Goal: Task Accomplishment & Management: Manage account settings

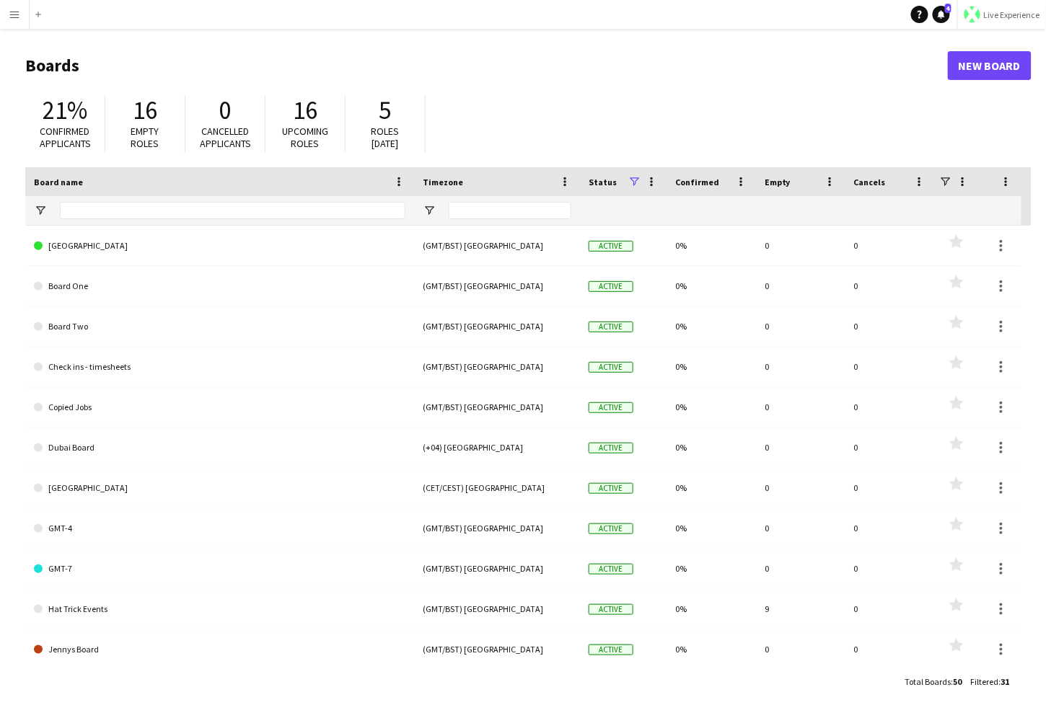
click at [948, 10] on span "Live Experience" at bounding box center [1012, 14] width 56 height 11
click at [948, 97] on span "Walls Productions" at bounding box center [997, 95] width 77 height 13
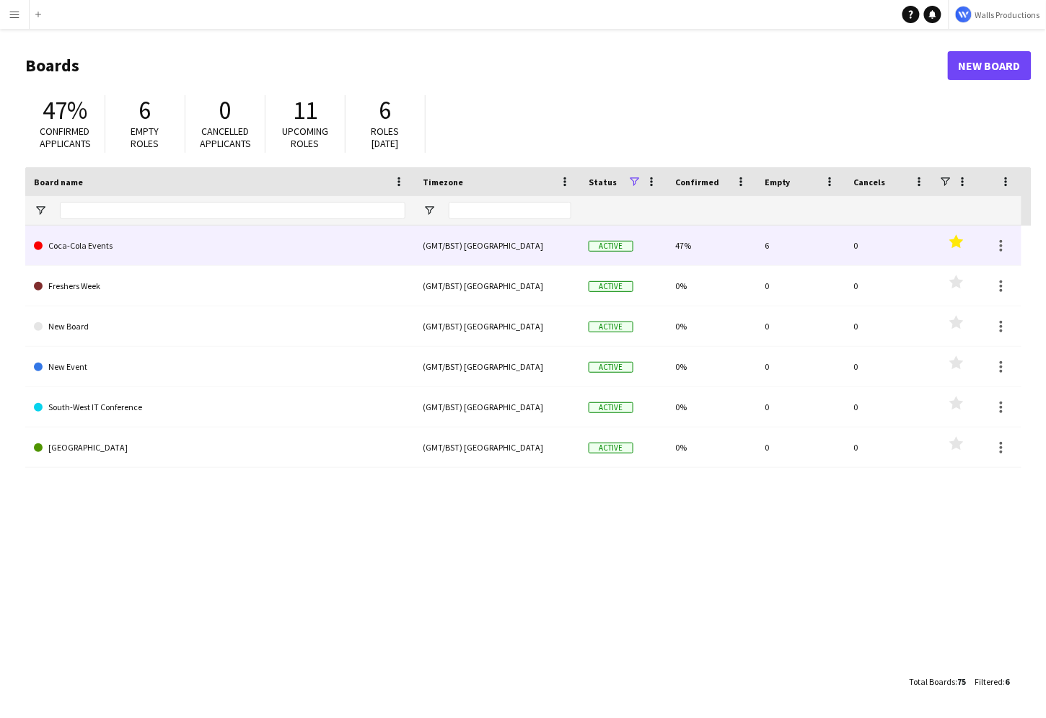
click at [84, 252] on link "Coca-Cola Events" at bounding box center [219, 246] width 371 height 40
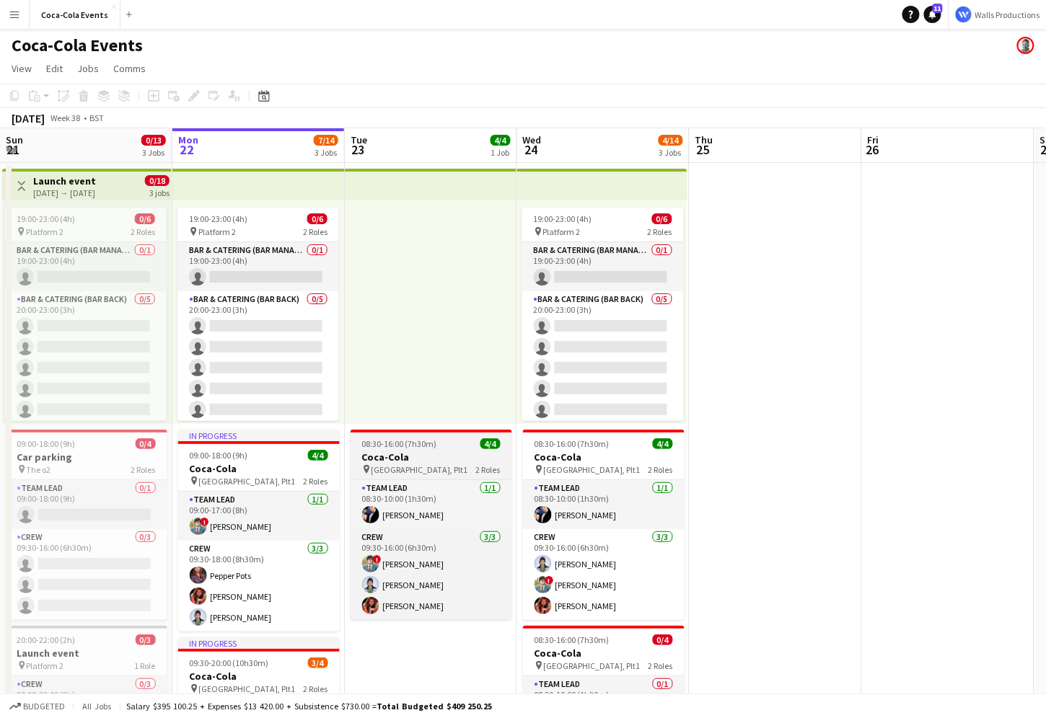
scroll to position [175, 0]
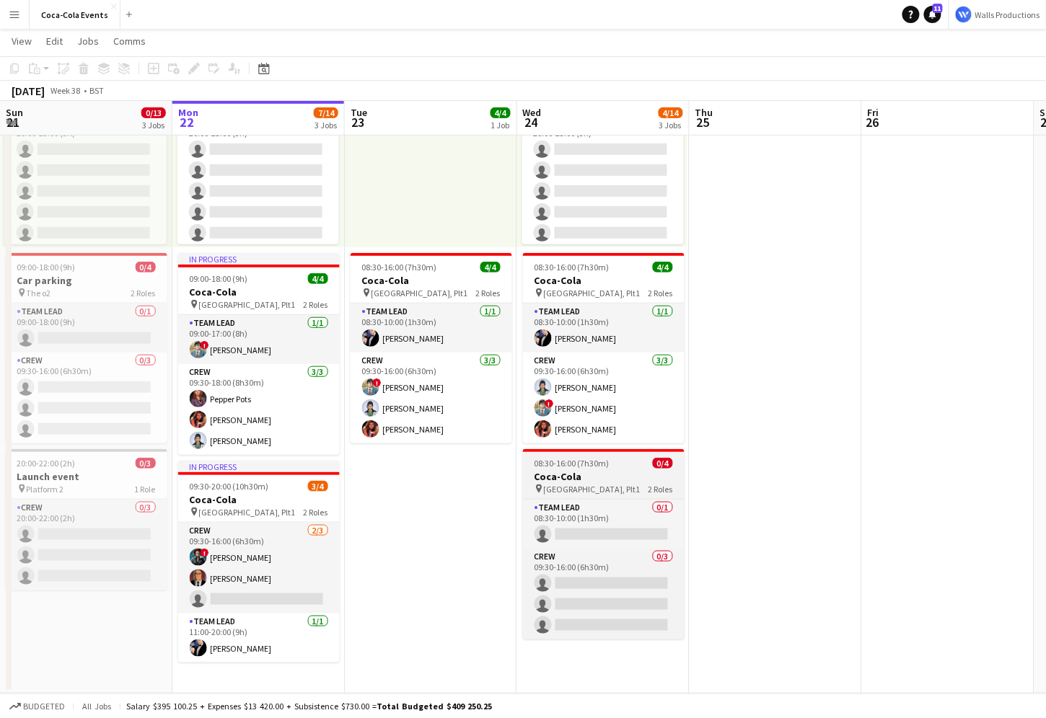
click at [579, 462] on span "08:30-16:00 (7h30m)" at bounding box center [571, 463] width 75 height 11
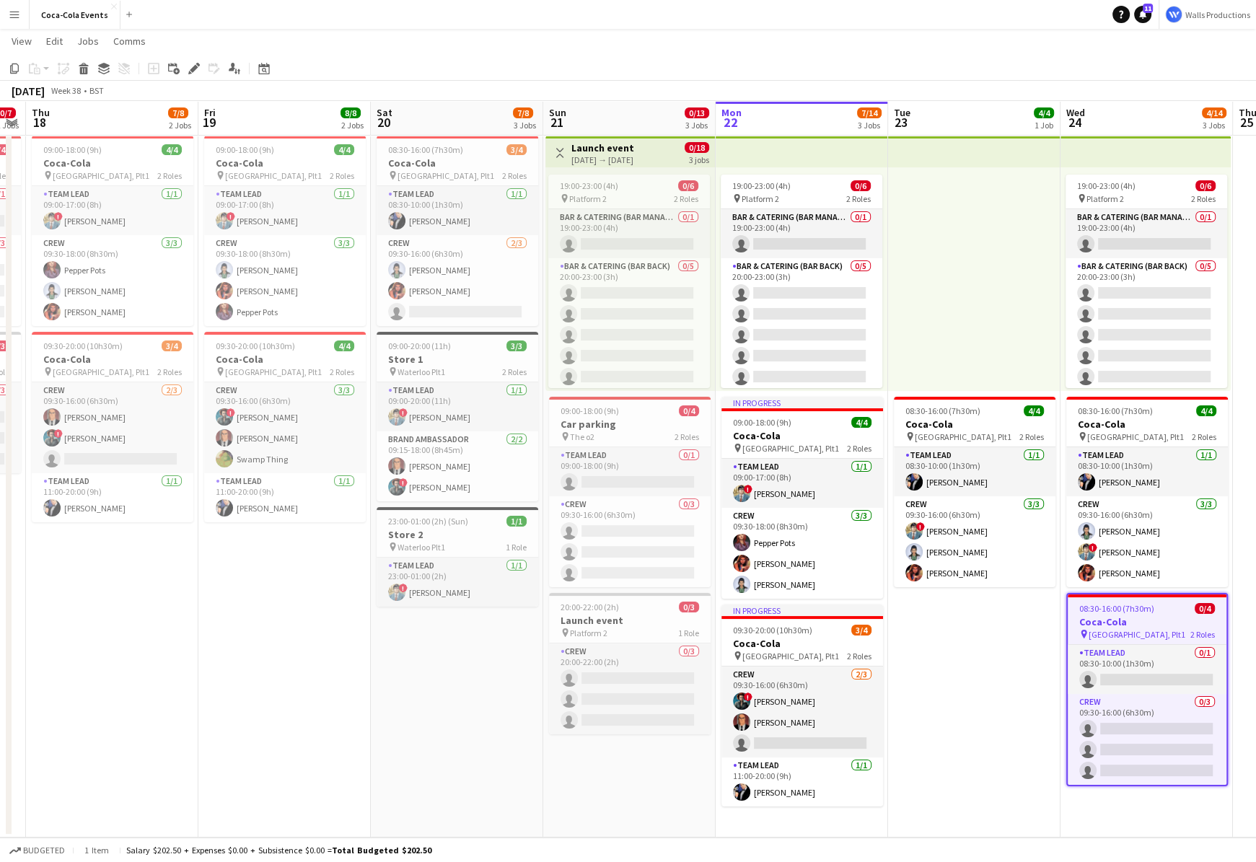
scroll to position [0, 308]
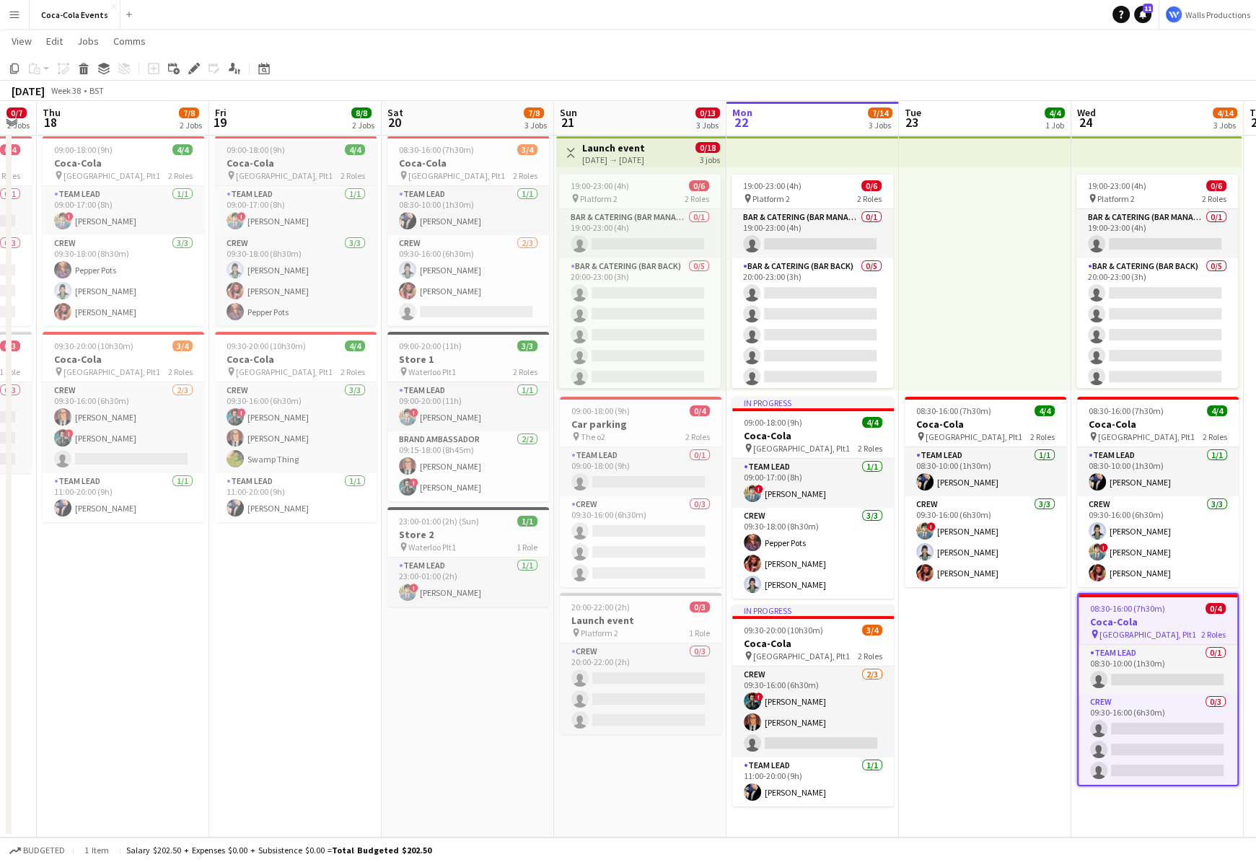
click at [270, 149] on span "09:00-18:00 (9h)" at bounding box center [255, 149] width 58 height 11
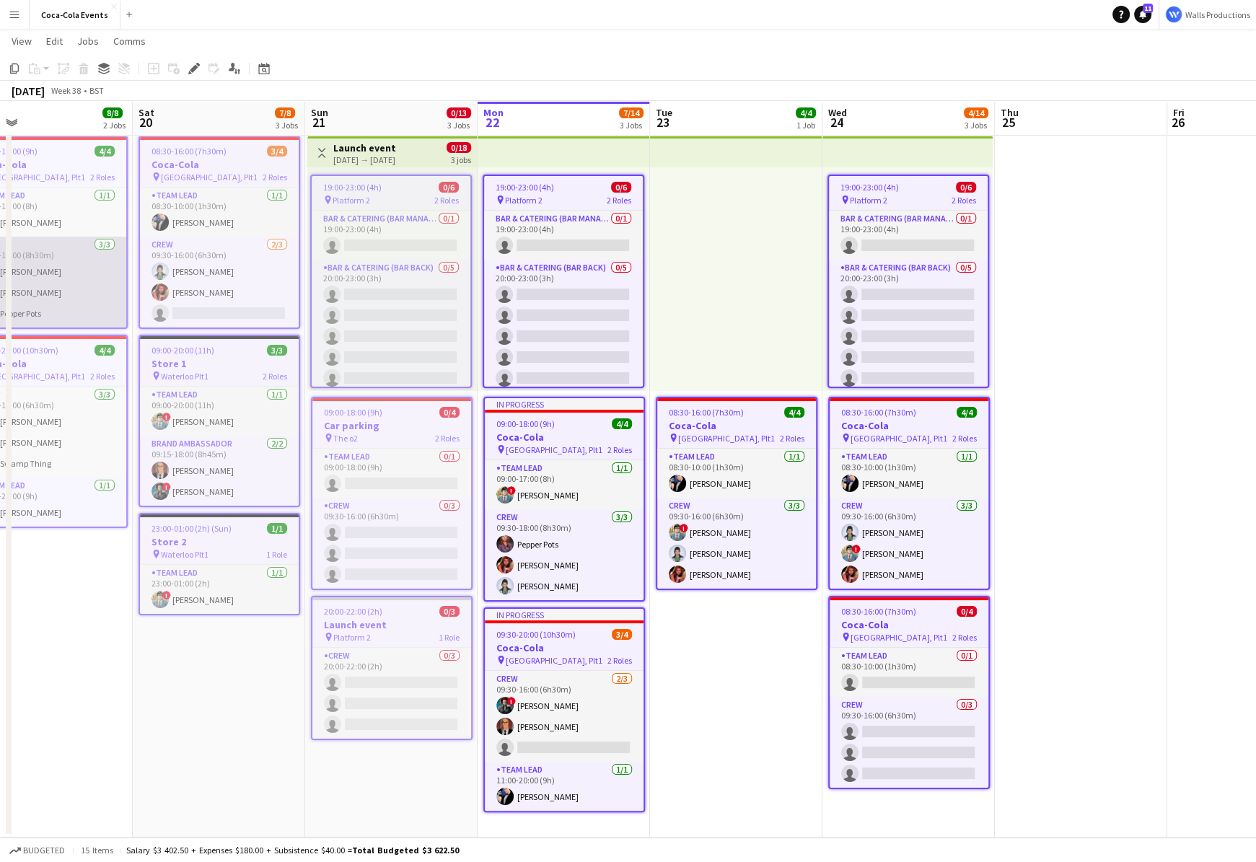
scroll to position [0, 665]
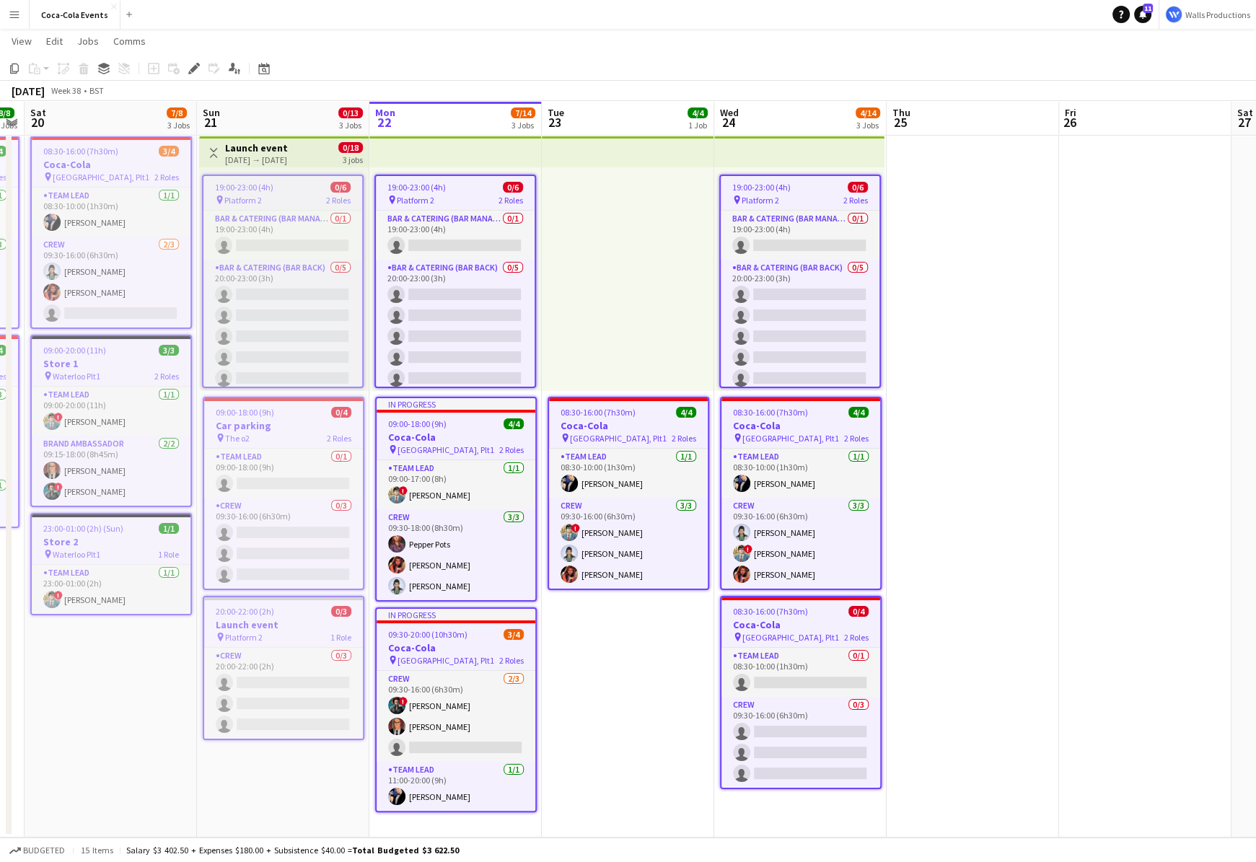
click at [426, 136] on app-top-bar at bounding box center [455, 152] width 172 height 32
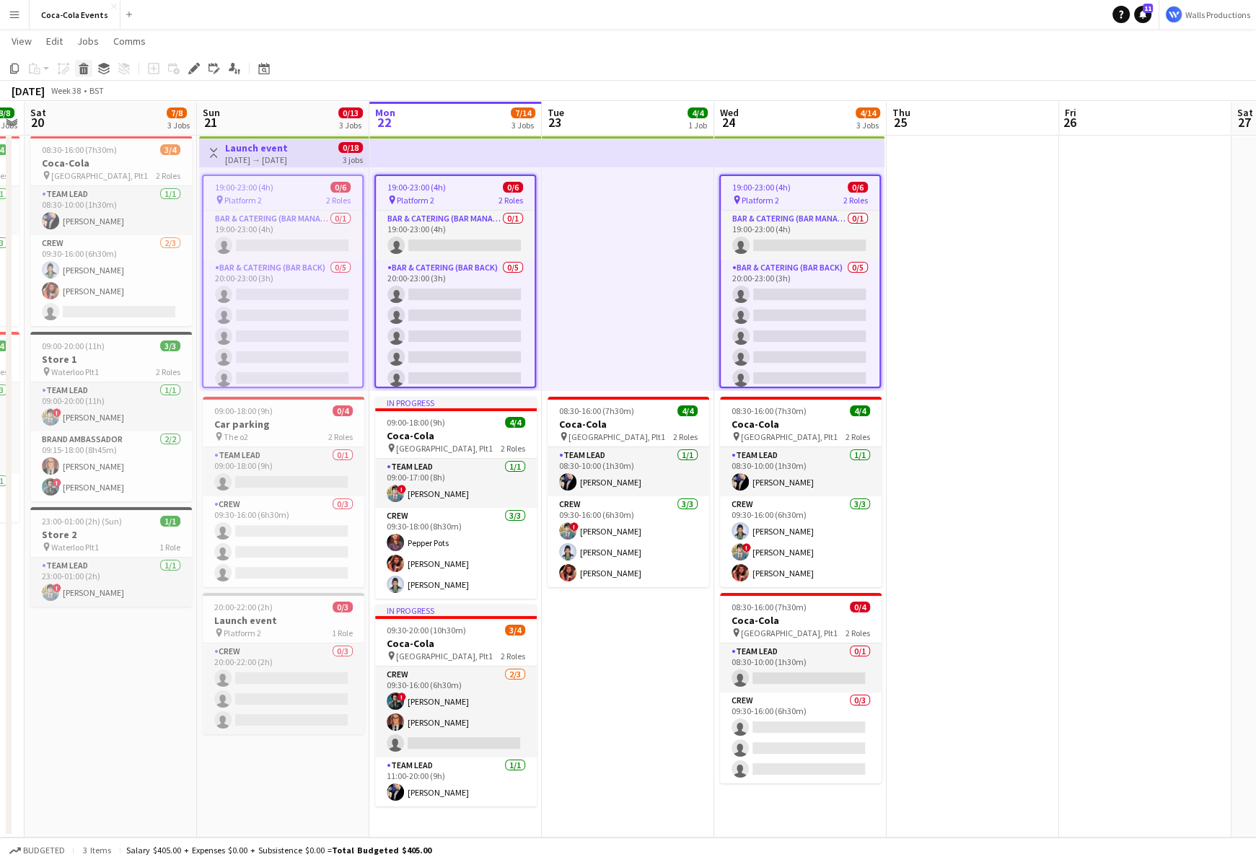
click at [75, 73] on div "Delete" at bounding box center [83, 68] width 17 height 17
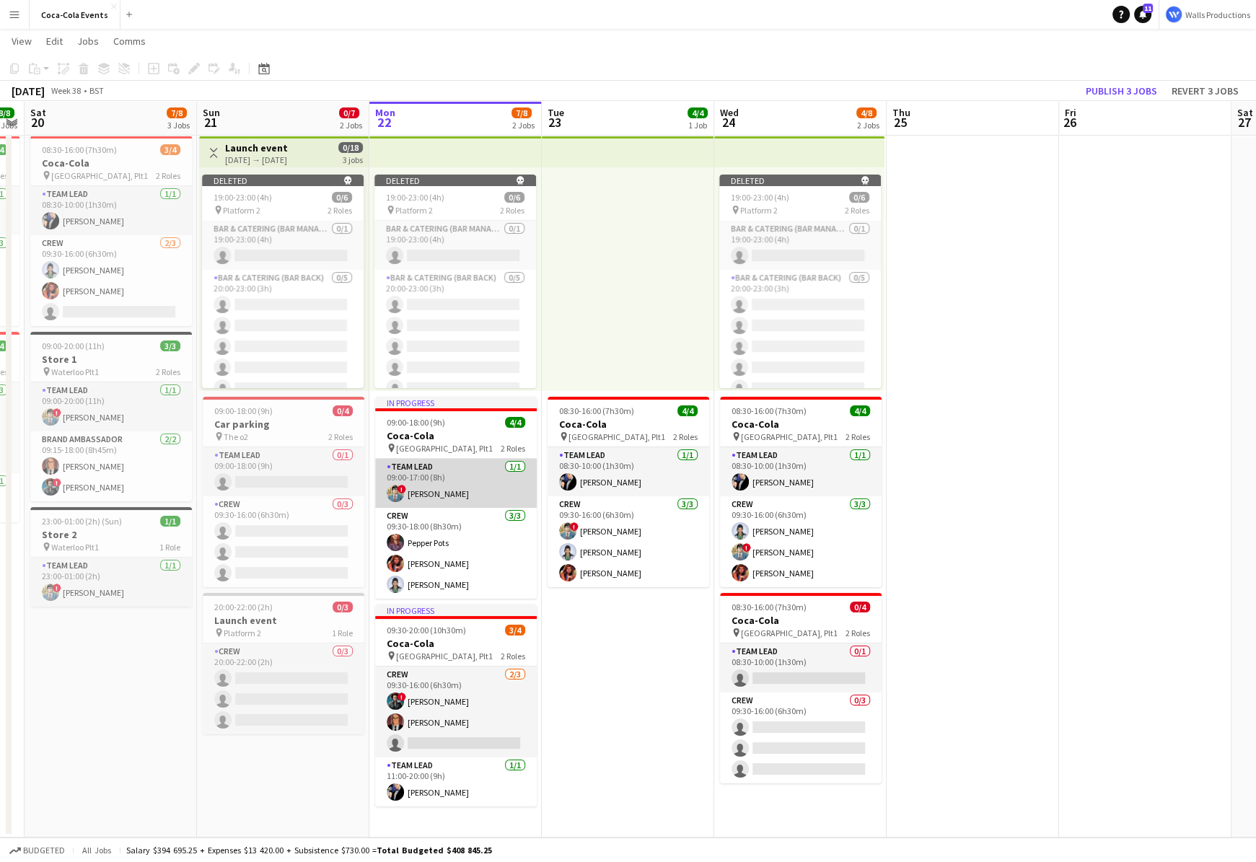
click at [432, 492] on app-card-role "Team Lead [DATE] 09:00-17:00 (8h) ! [PERSON_NAME]" at bounding box center [456, 483] width 162 height 49
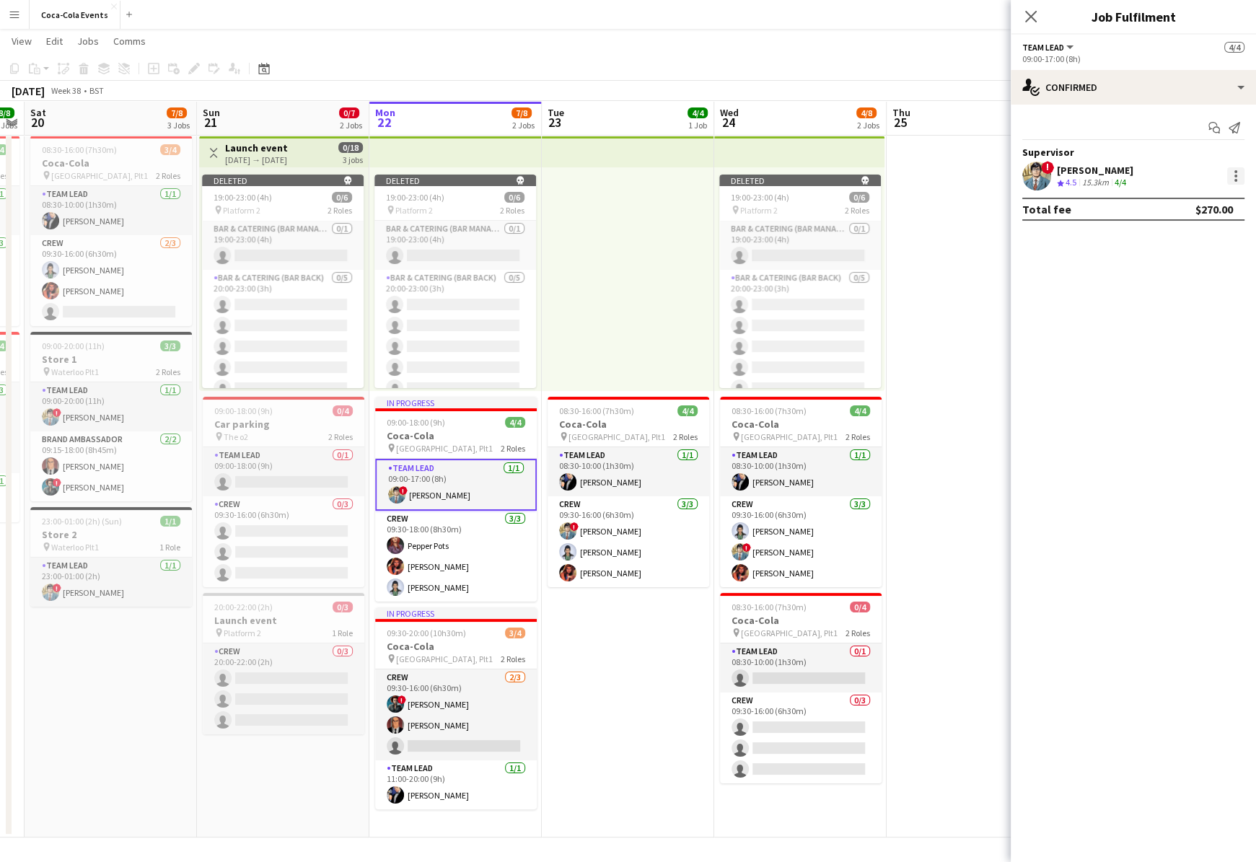
click at [1045, 175] on div at bounding box center [1235, 175] width 17 height 17
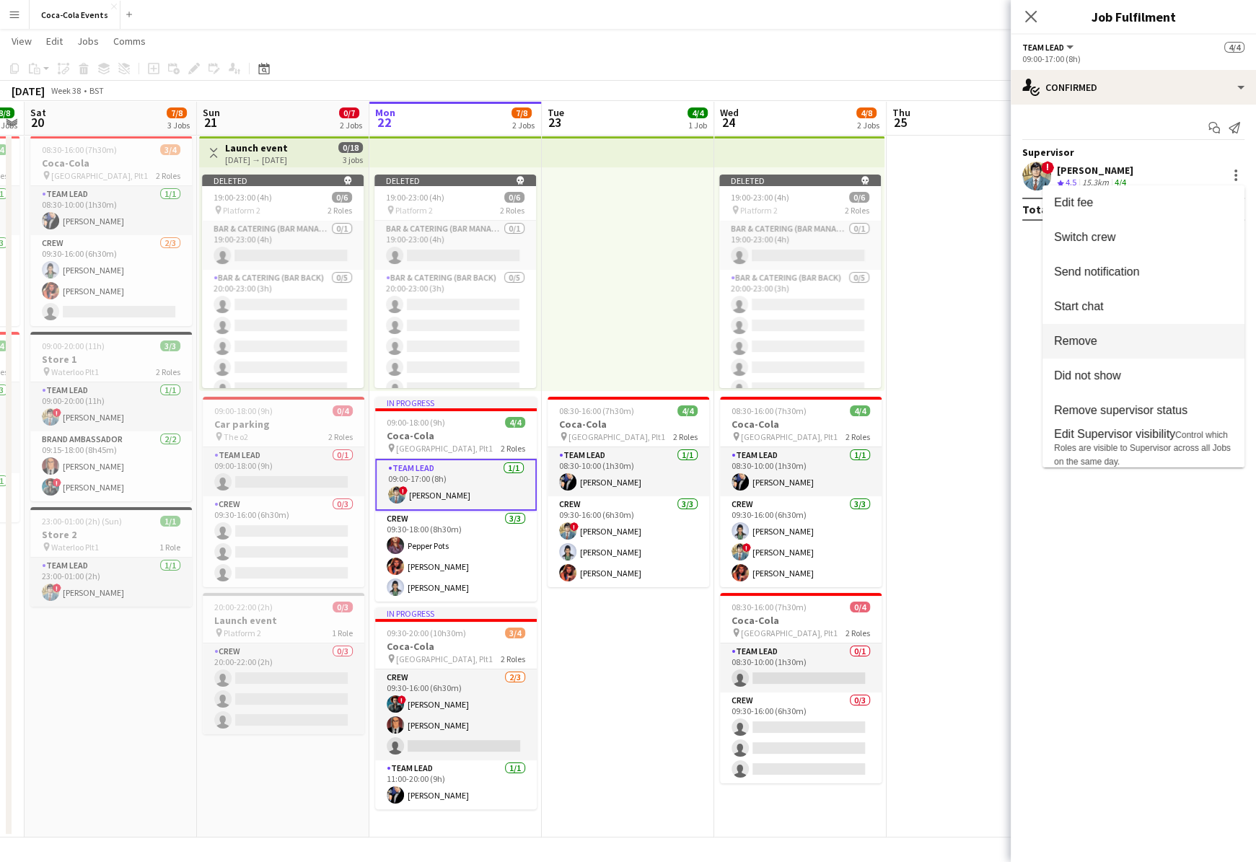
click at [1045, 349] on button "Remove" at bounding box center [1143, 341] width 202 height 35
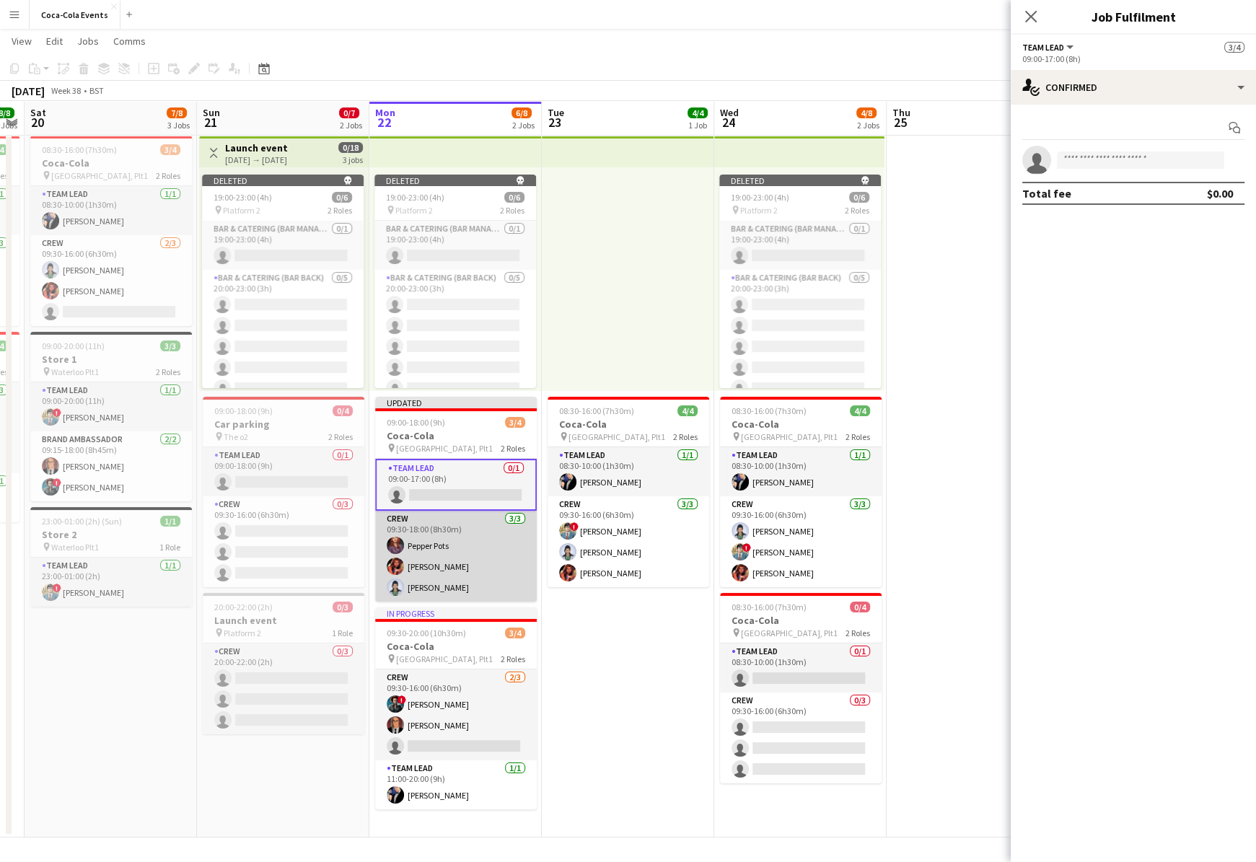
click at [469, 552] on app-card-role "Crew 3/3 09:30-18:00 (8h30m) Pepper Pots Barbara Gorden Diana Prince" at bounding box center [456, 556] width 162 height 91
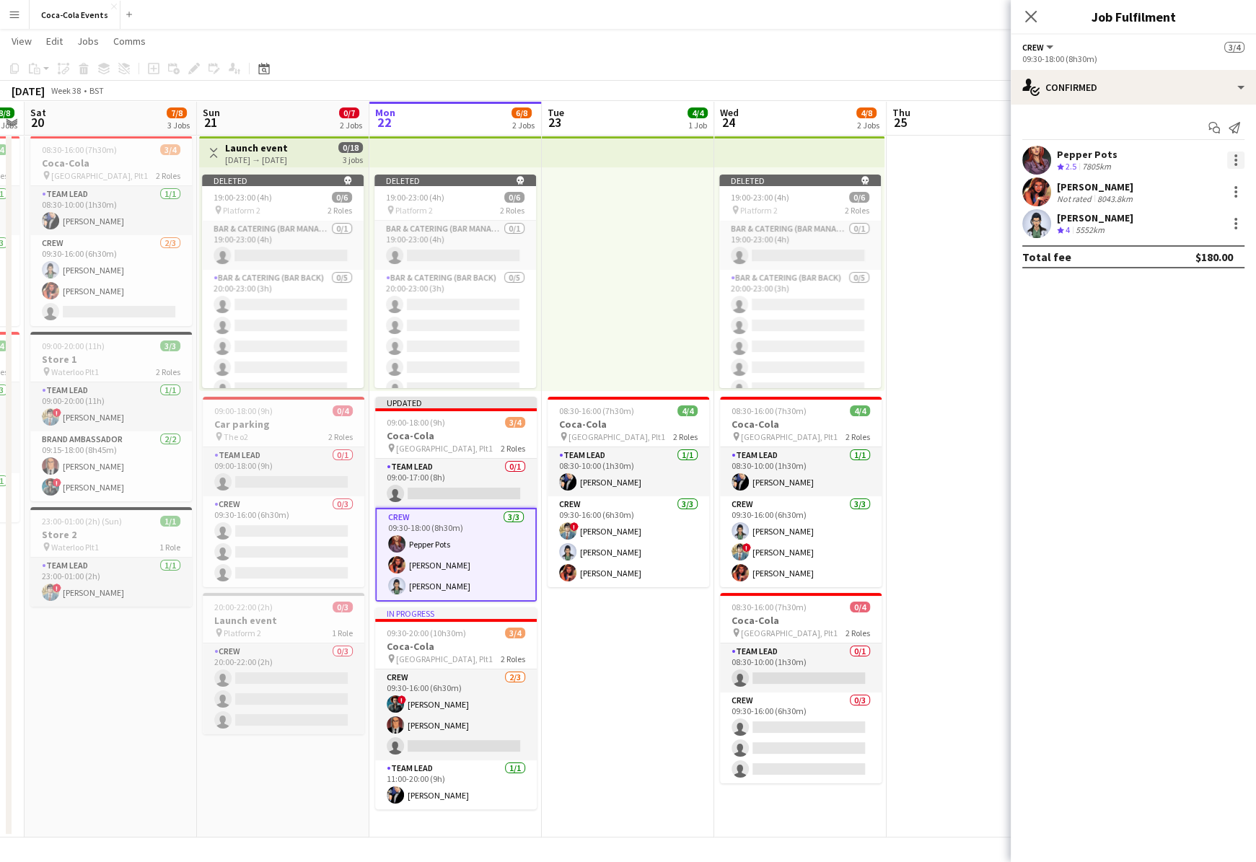
click at [1045, 164] on div at bounding box center [1235, 164] width 3 height 3
click at [1045, 325] on span "Remove" at bounding box center [1164, 325] width 43 height 12
click at [1045, 151] on div "Barbara Gorden Not rated 8043.8km" at bounding box center [1132, 160] width 245 height 29
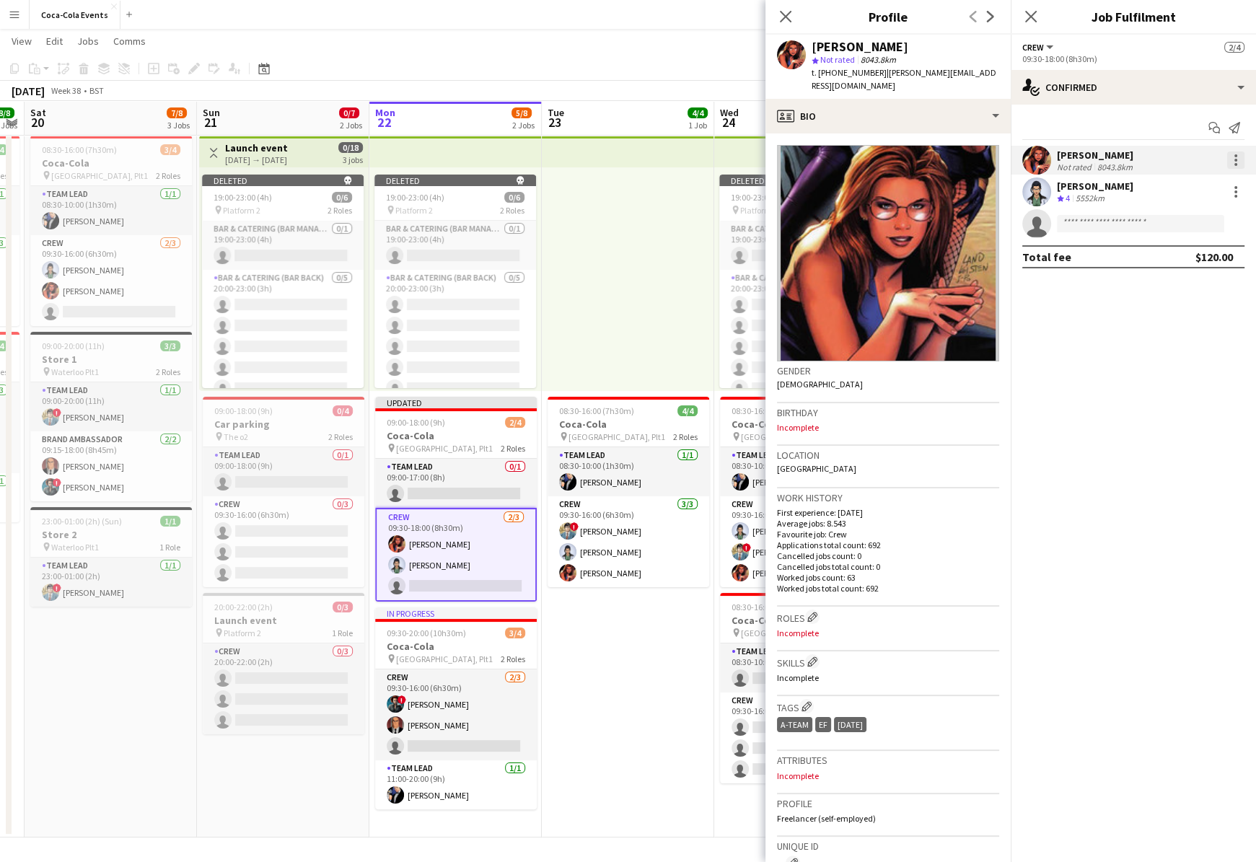
click at [1045, 164] on div at bounding box center [1235, 164] width 3 height 3
click at [1045, 322] on span "Remove" at bounding box center [1164, 325] width 43 height 12
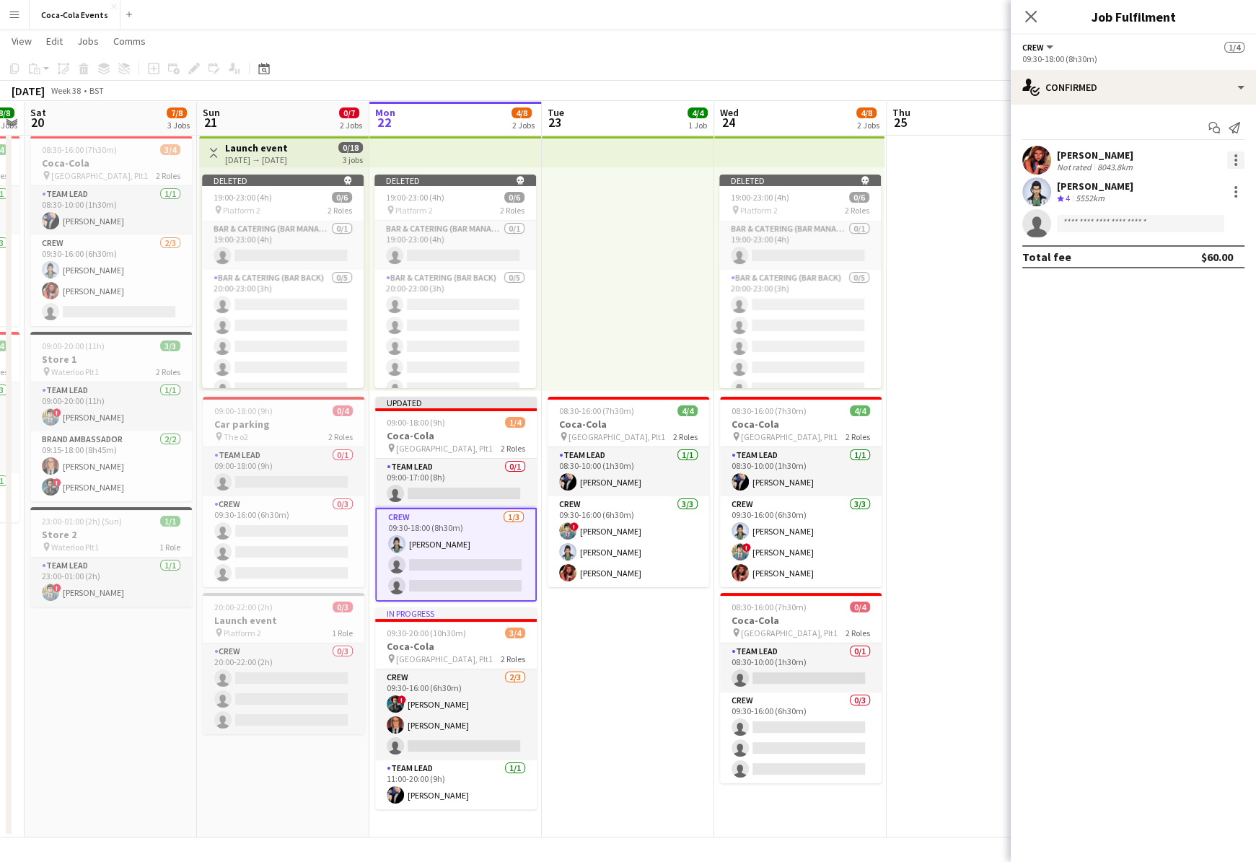
click at [1045, 153] on div at bounding box center [1235, 159] width 17 height 17
click at [1045, 323] on span "Remove" at bounding box center [1187, 325] width 89 height 13
click at [1045, 160] on div at bounding box center [1235, 159] width 17 height 17
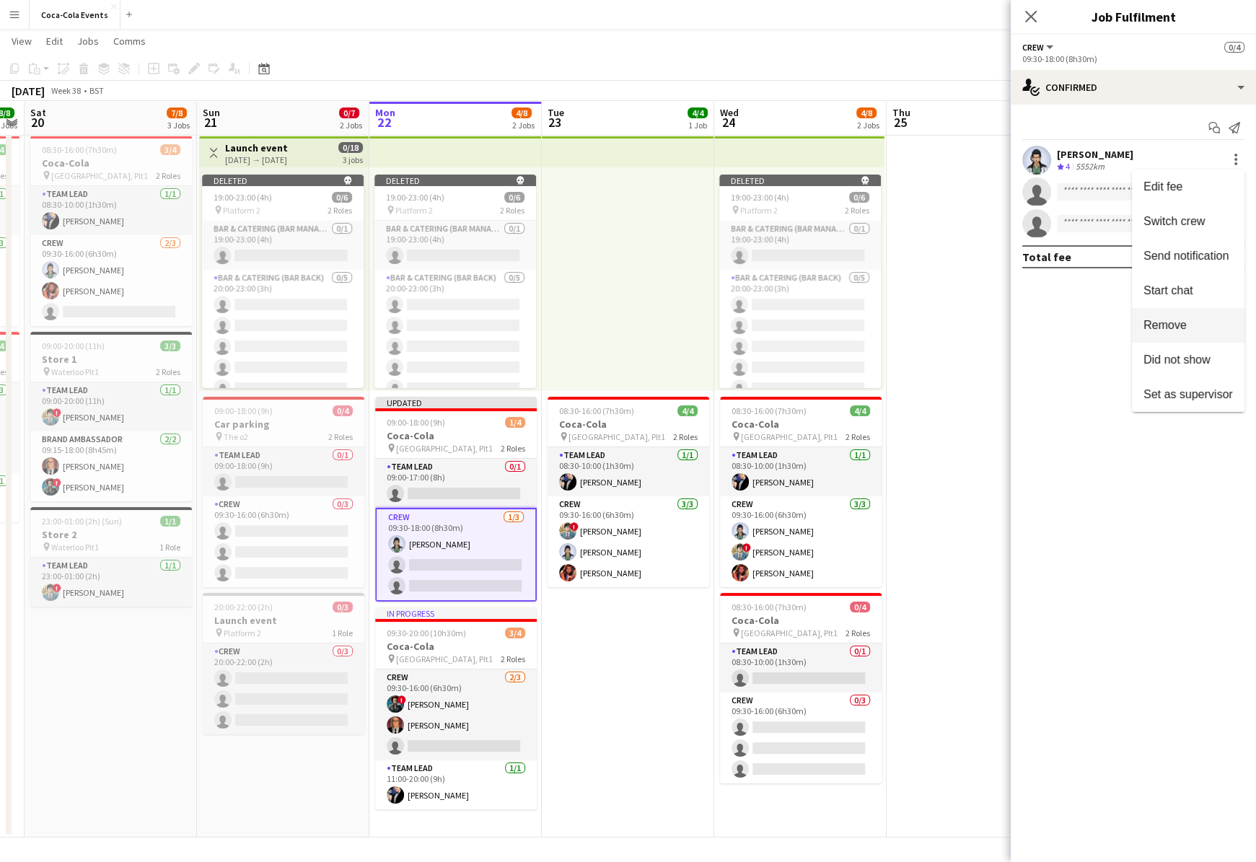
click at [1045, 327] on span "Remove" at bounding box center [1187, 325] width 89 height 13
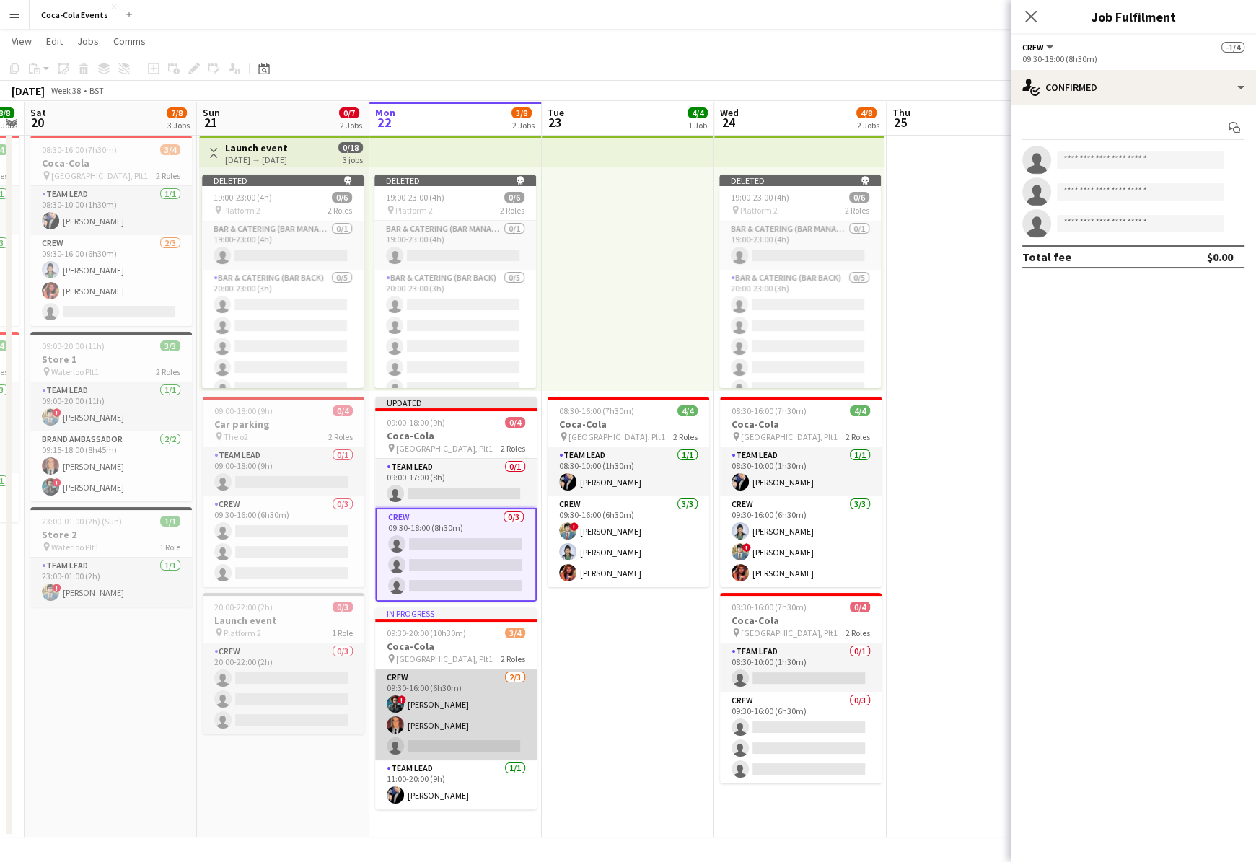
click at [438, 702] on app-card-role "Crew 2/3 09:30-16:00 (6h30m) ! Amanda Briggs Lex Luthor single-neutral-actions" at bounding box center [456, 714] width 162 height 91
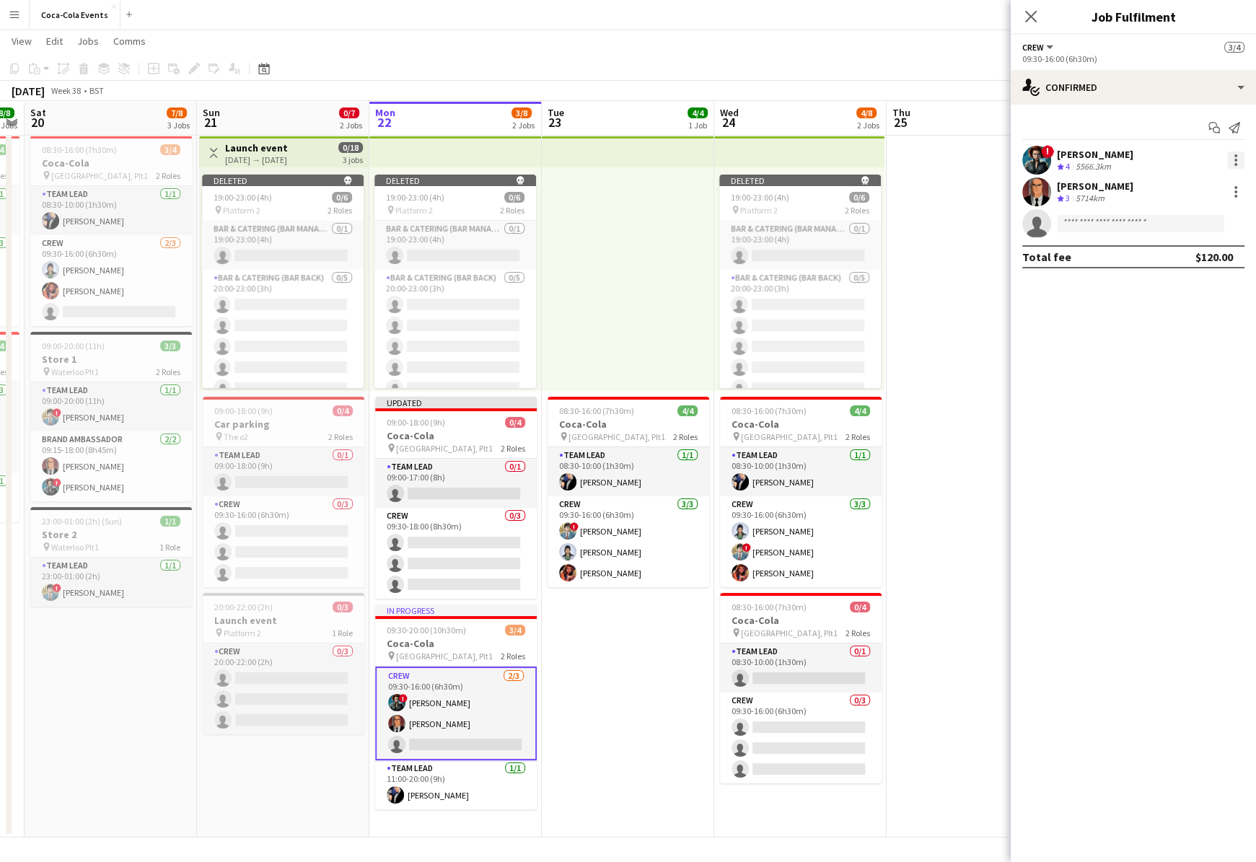
click at [1045, 159] on div at bounding box center [1235, 159] width 17 height 17
click at [1045, 322] on span "Remove" at bounding box center [1187, 325] width 89 height 13
click at [1045, 159] on div at bounding box center [1235, 160] width 3 height 3
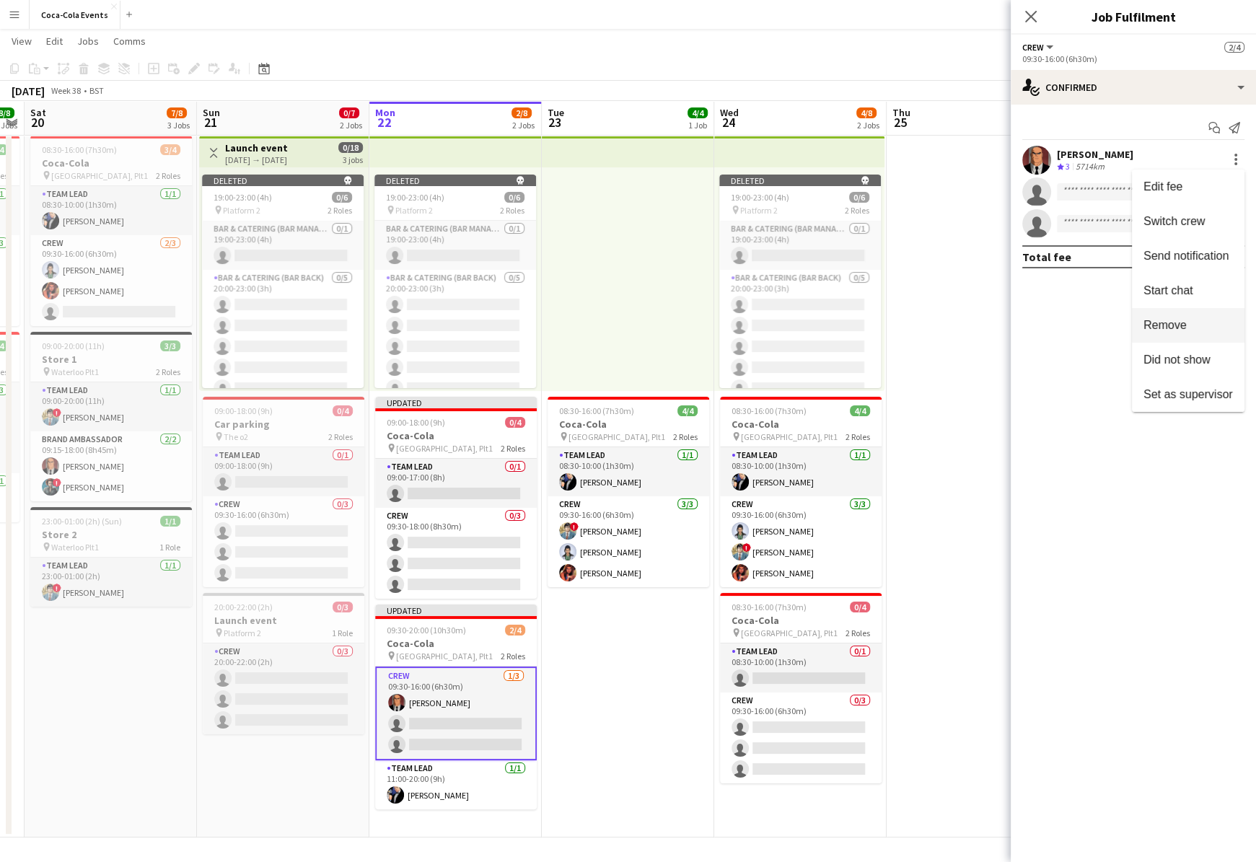
click at [1045, 322] on span "Remove" at bounding box center [1187, 325] width 89 height 13
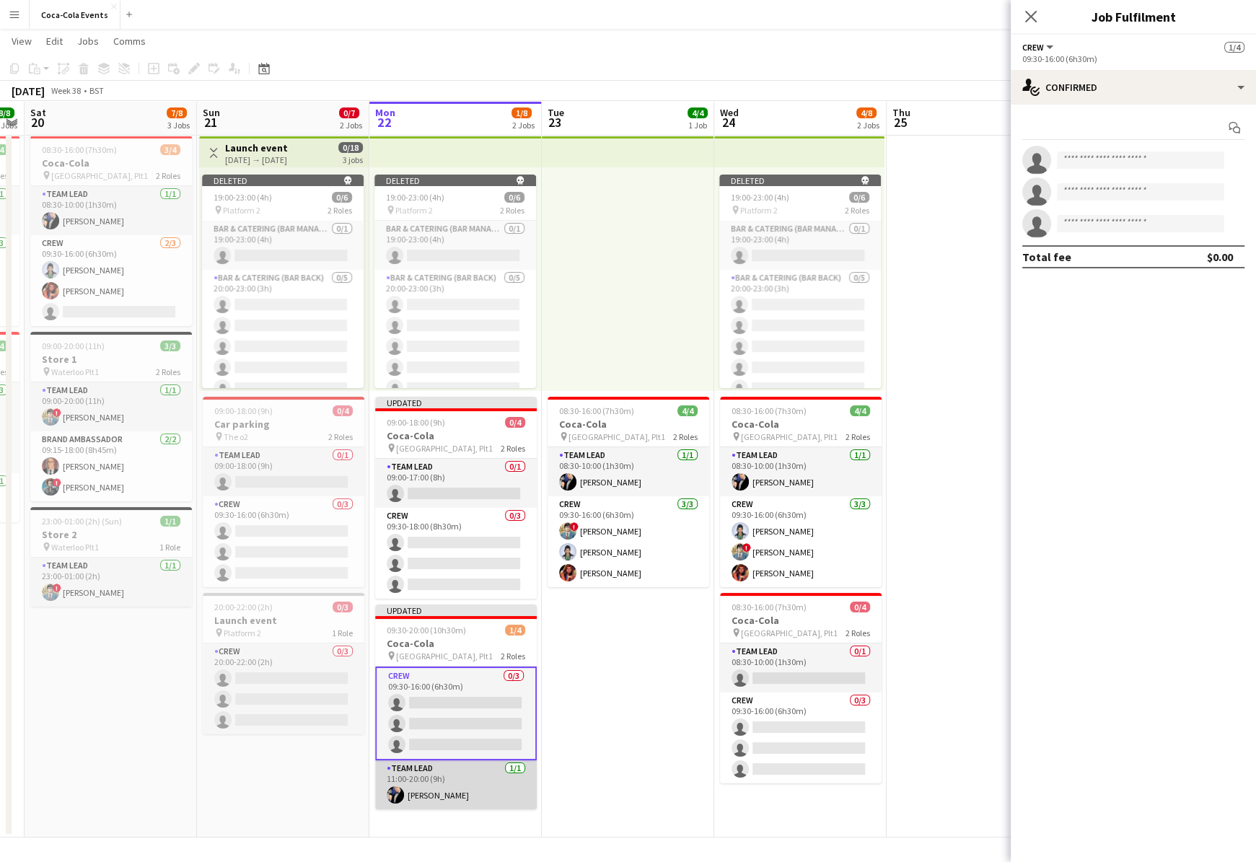
click at [446, 718] on app-card-role "Team Lead 1/1 11:00-20:00 (9h) Bruce Wayne" at bounding box center [456, 784] width 162 height 49
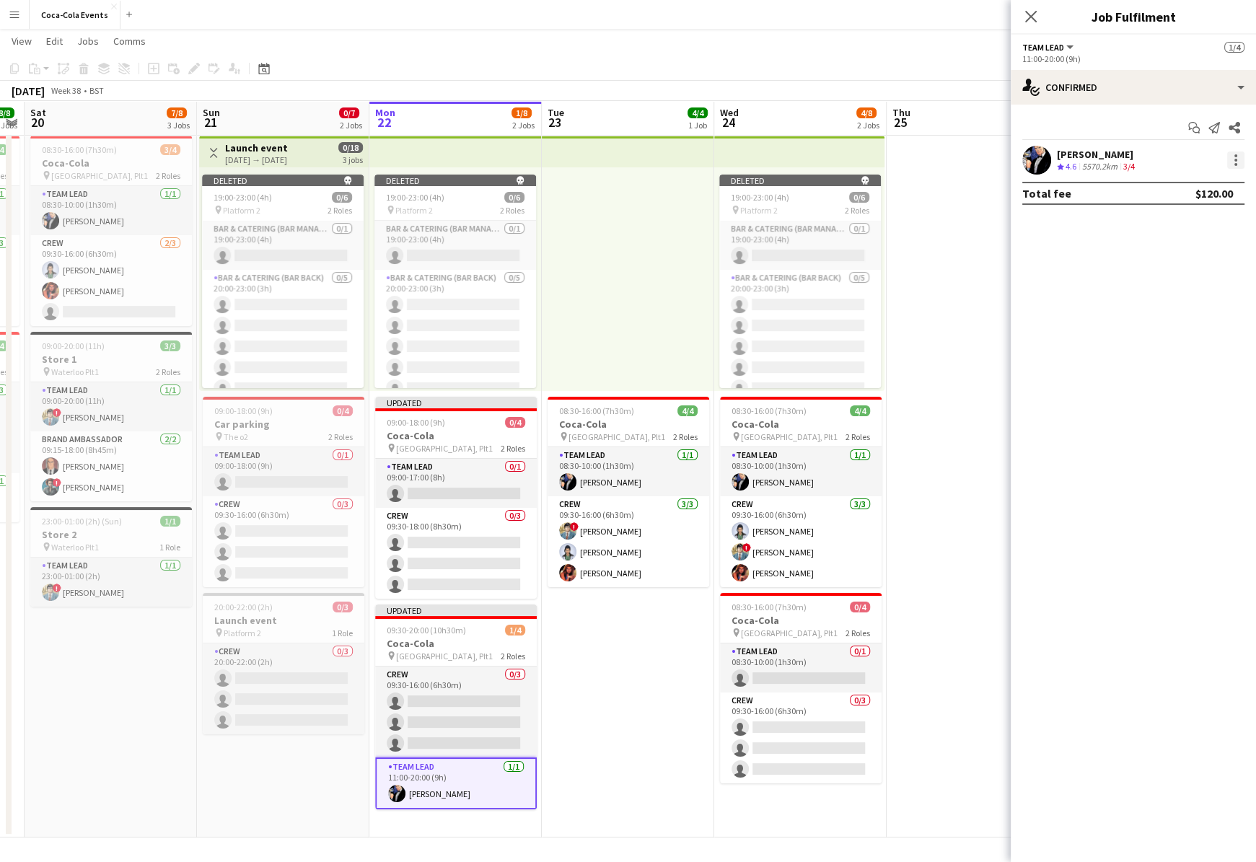
click at [1045, 162] on div at bounding box center [1235, 159] width 17 height 17
click at [1045, 322] on span "Remove" at bounding box center [1187, 325] width 89 height 13
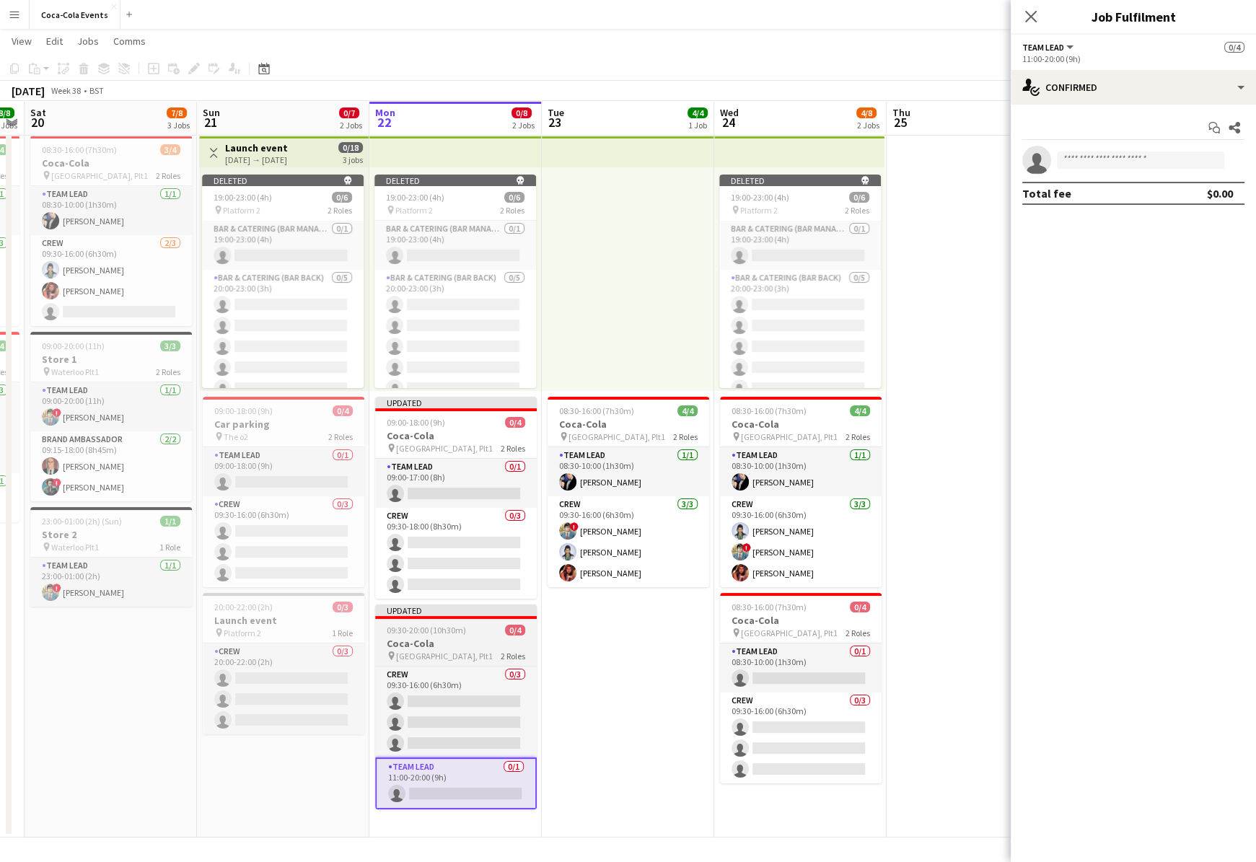
click at [420, 633] on span "09:30-20:00 (10h30m)" at bounding box center [426, 630] width 79 height 11
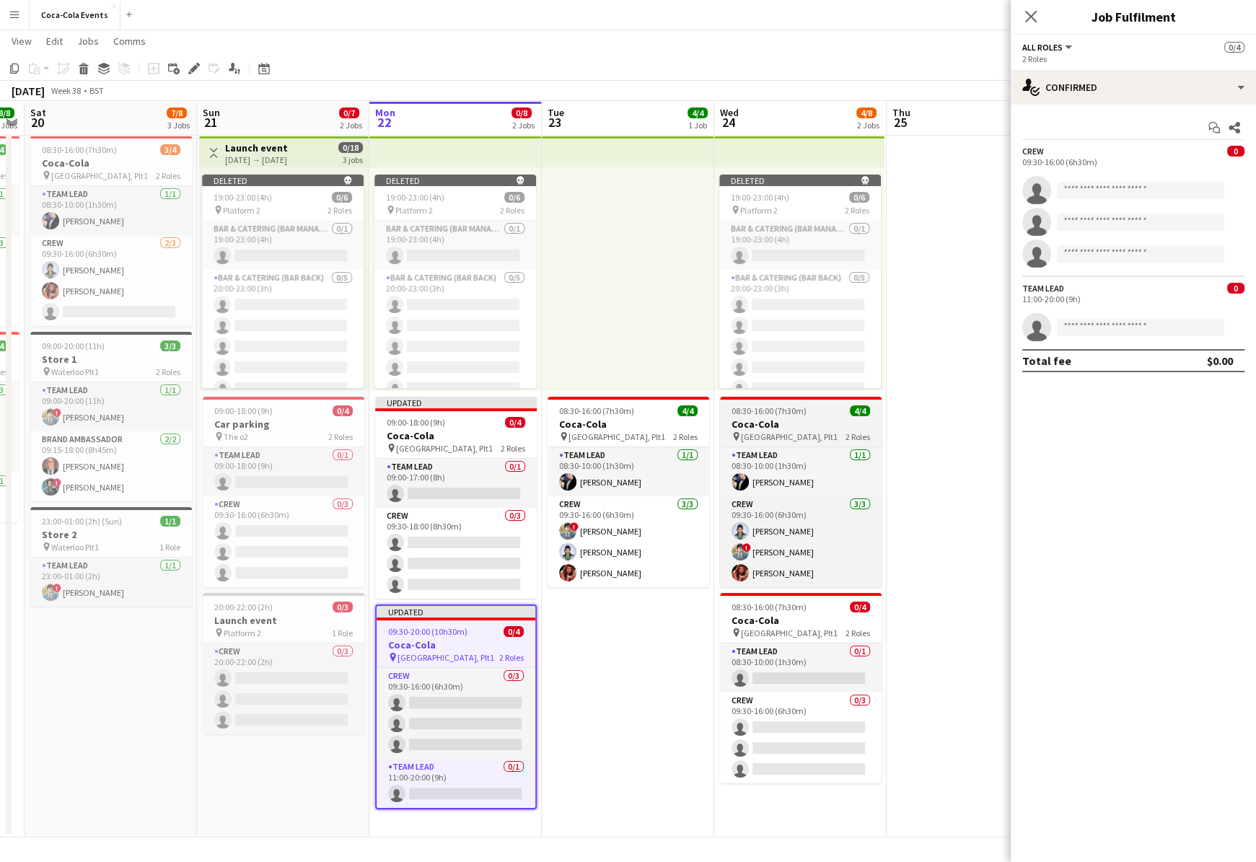
click at [825, 405] on div "08:30-16:00 (7h30m) 4/4" at bounding box center [801, 410] width 162 height 11
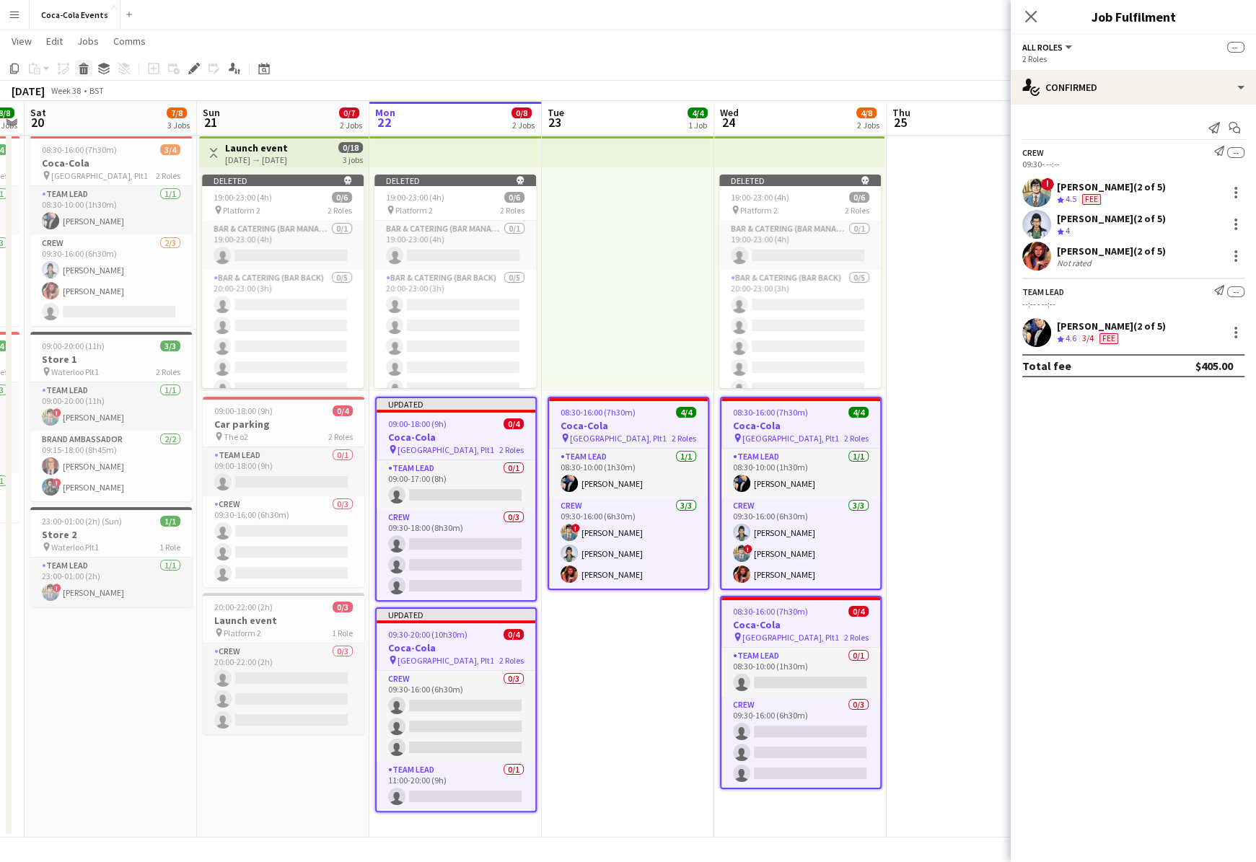
click at [85, 67] on icon at bounding box center [84, 70] width 8 height 7
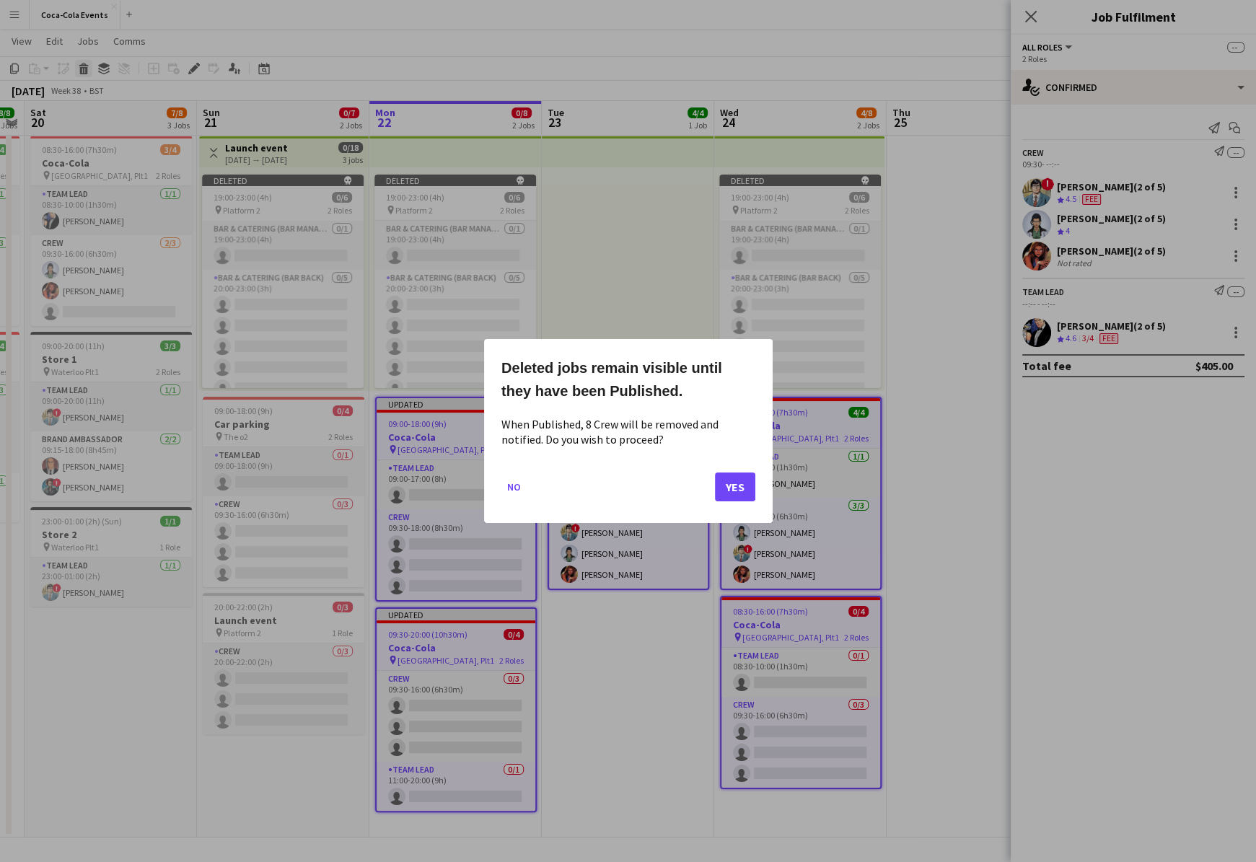
scroll to position [0, 0]
click at [751, 489] on button "Yes" at bounding box center [735, 486] width 40 height 29
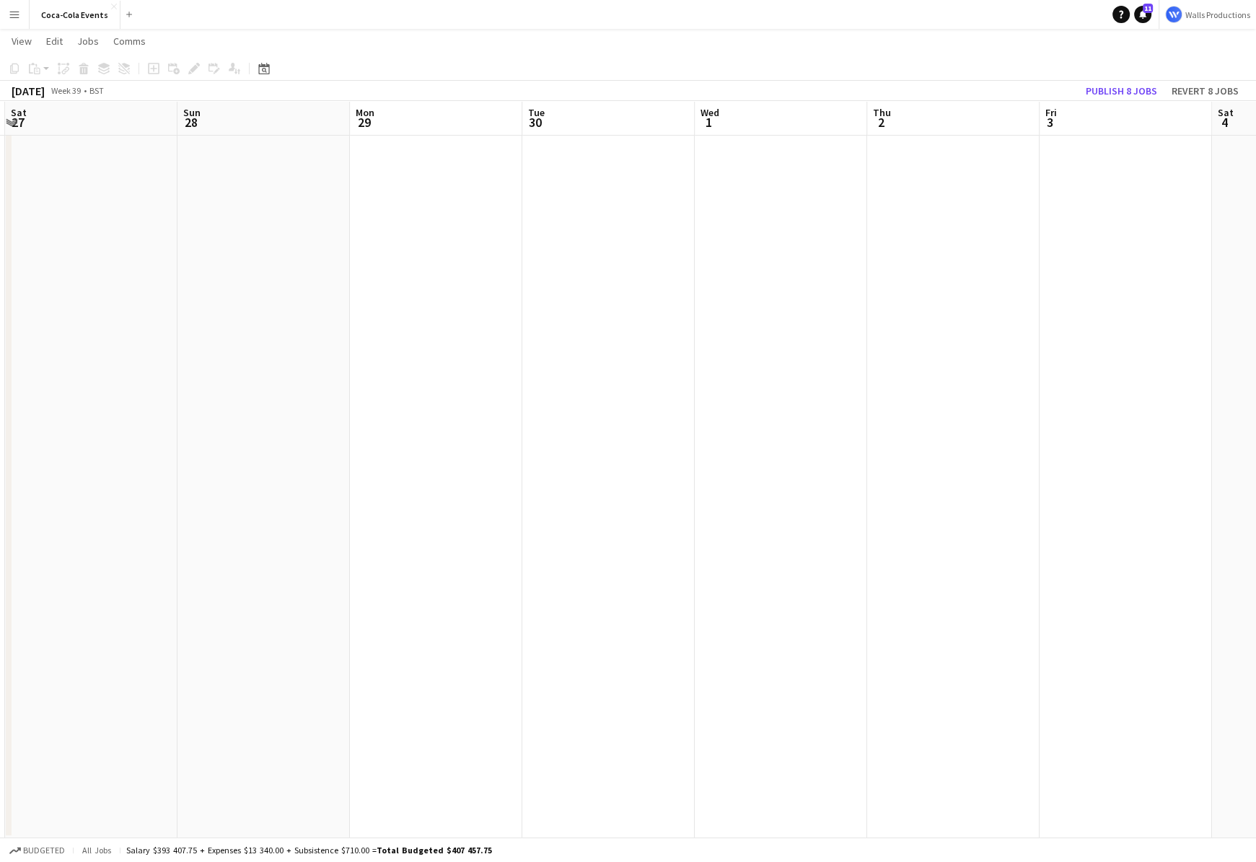
scroll to position [0, 510]
click at [1045, 86] on button "Publish 8 jobs" at bounding box center [1121, 91] width 83 height 19
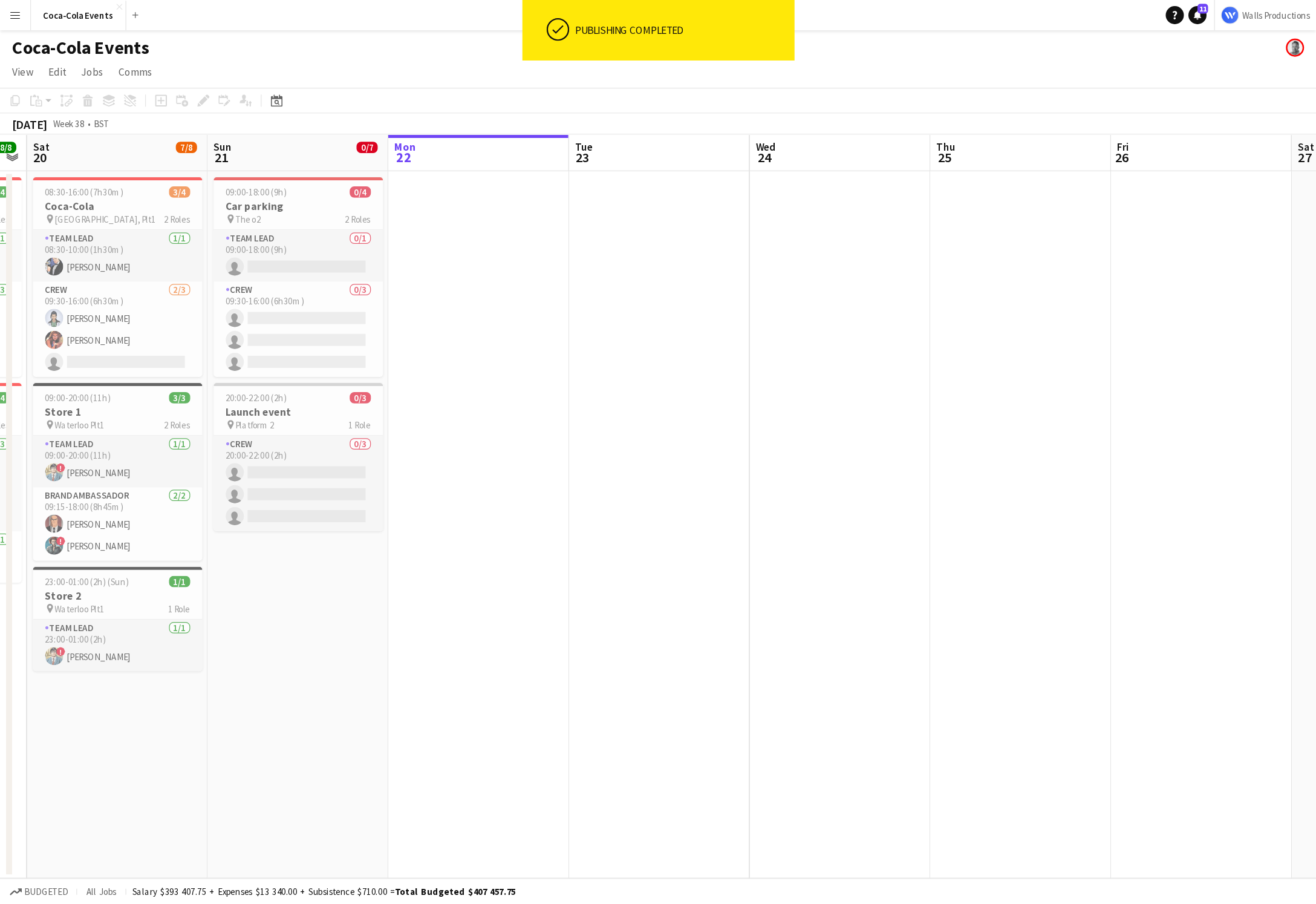
scroll to position [0, 267]
click at [366, 446] on app-date-cell at bounding box center [383, 419] width 144 height 565
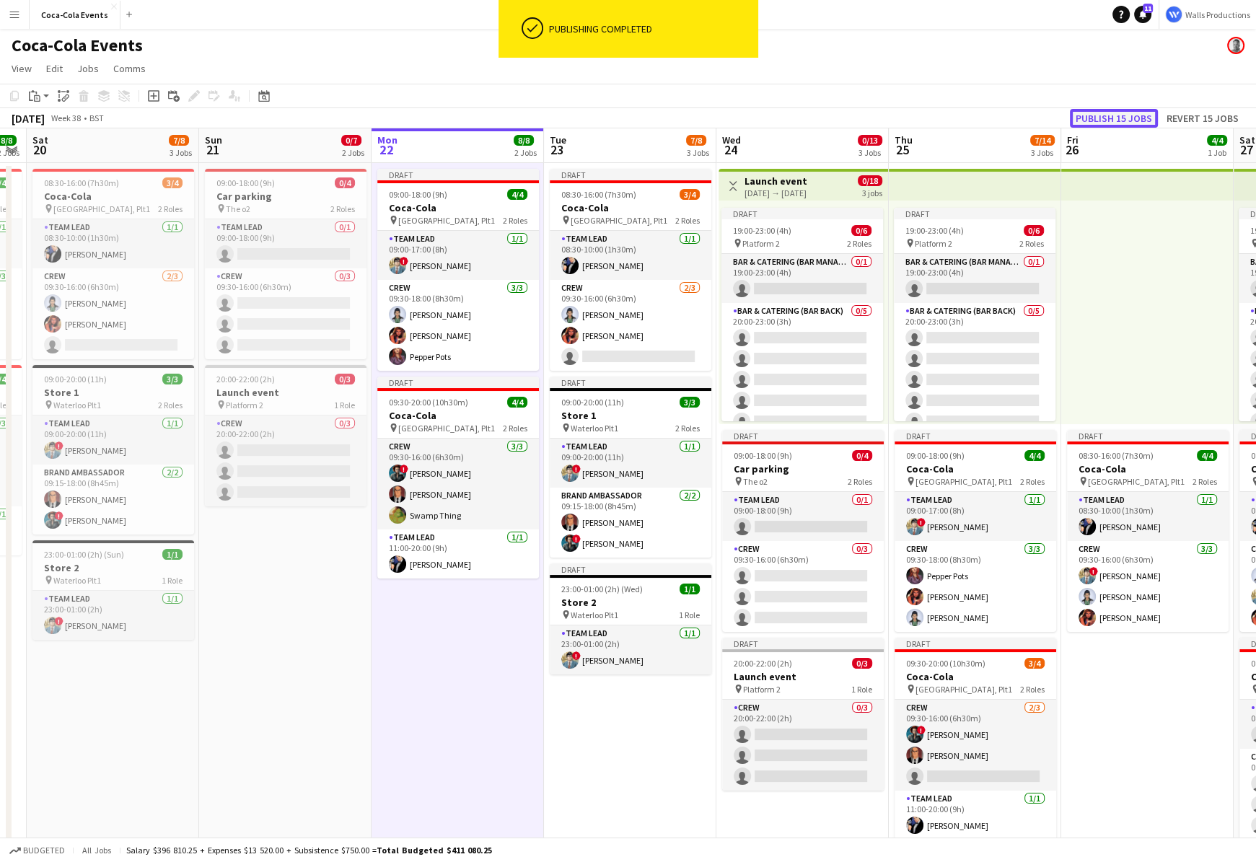
click at [1045, 122] on button "Publish 15 jobs" at bounding box center [1114, 118] width 88 height 19
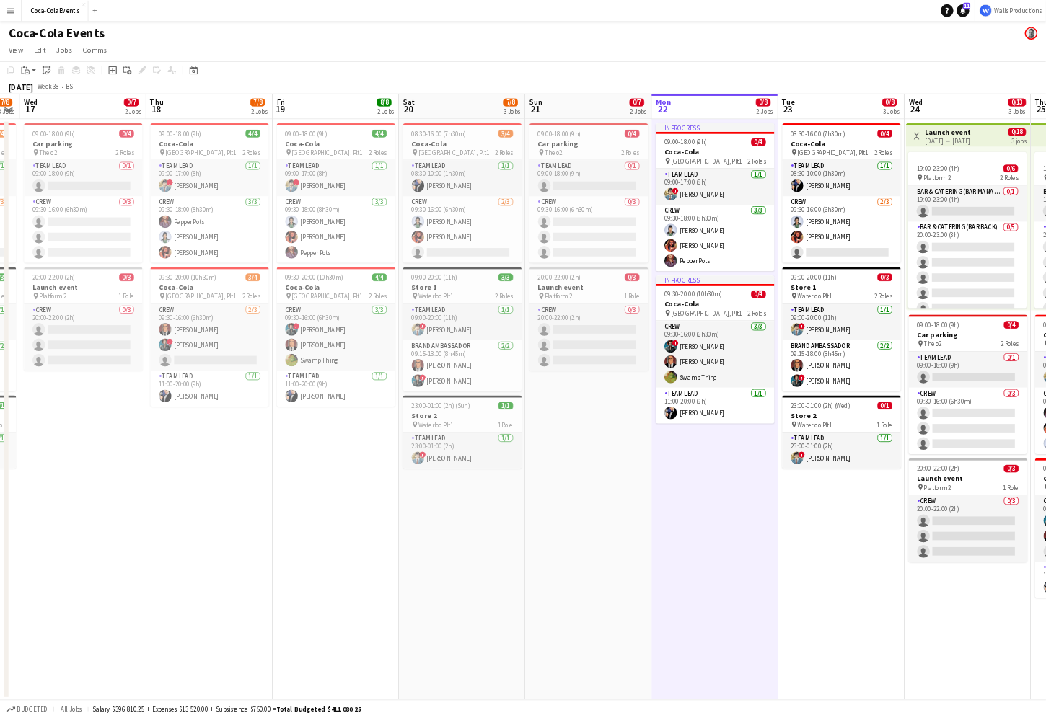
scroll to position [0, 317]
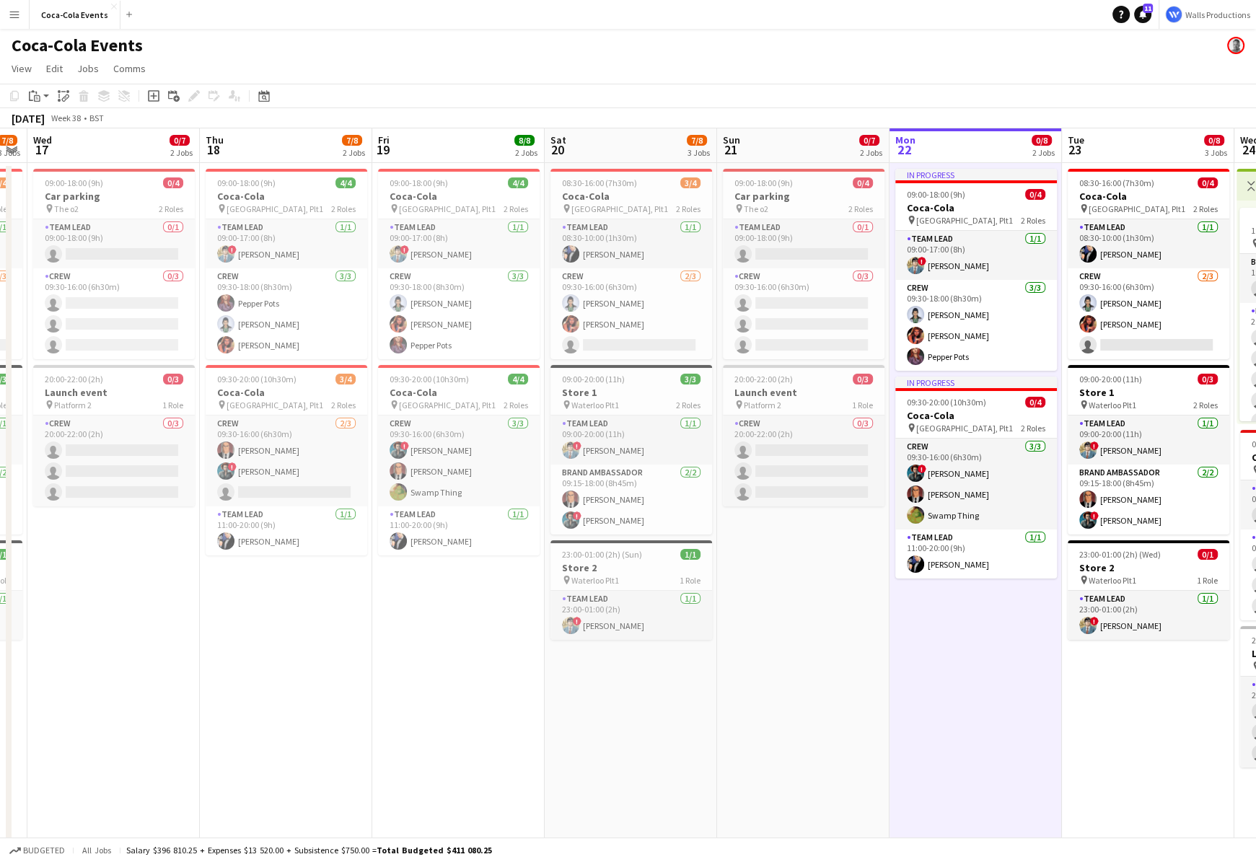
click at [221, 718] on app-date-cell "09:00-18:00 (9h) 4/4 Coca-Cola pin Waterloo, Plt1 2 Roles Team Lead 1/1 09:00-1…" at bounding box center [286, 505] width 172 height 684
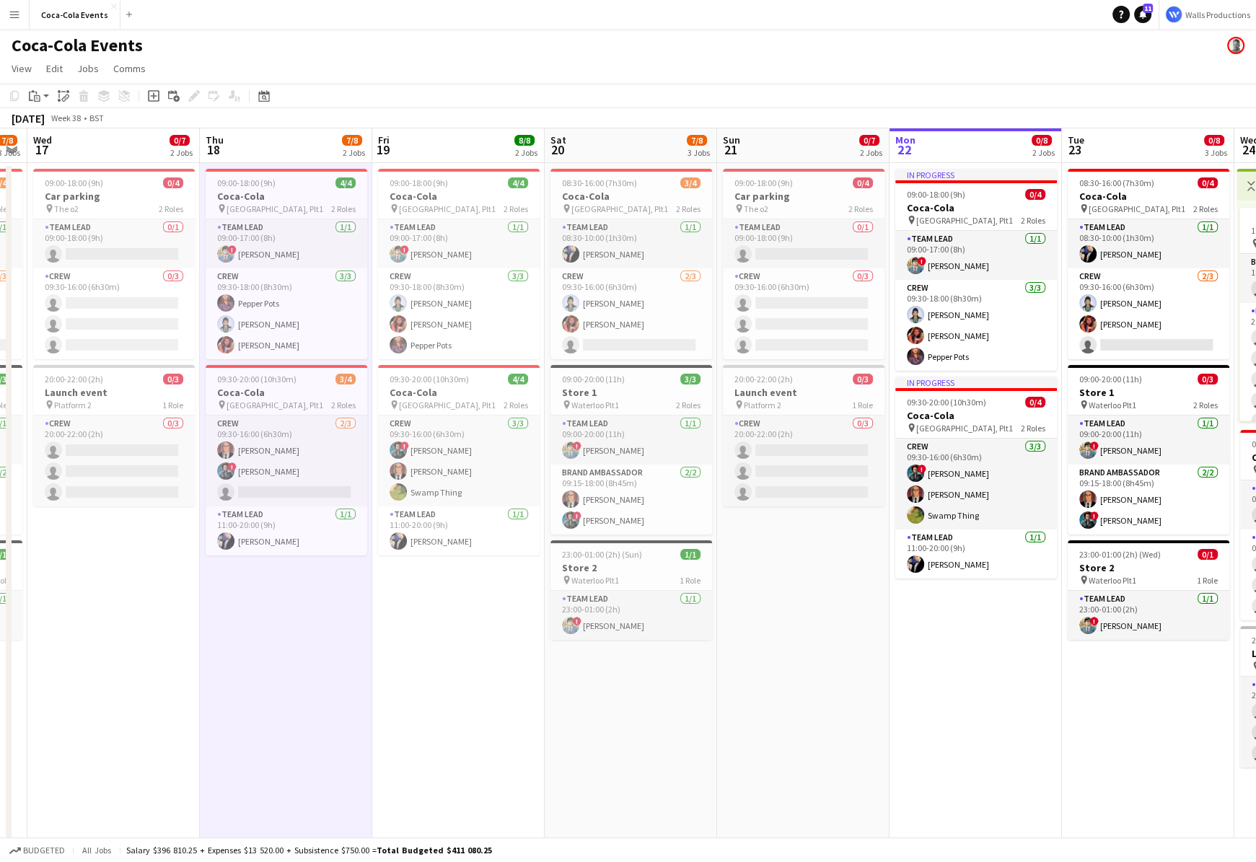
click at [9, 18] on app-icon "Menu" at bounding box center [15, 15] width 12 height 12
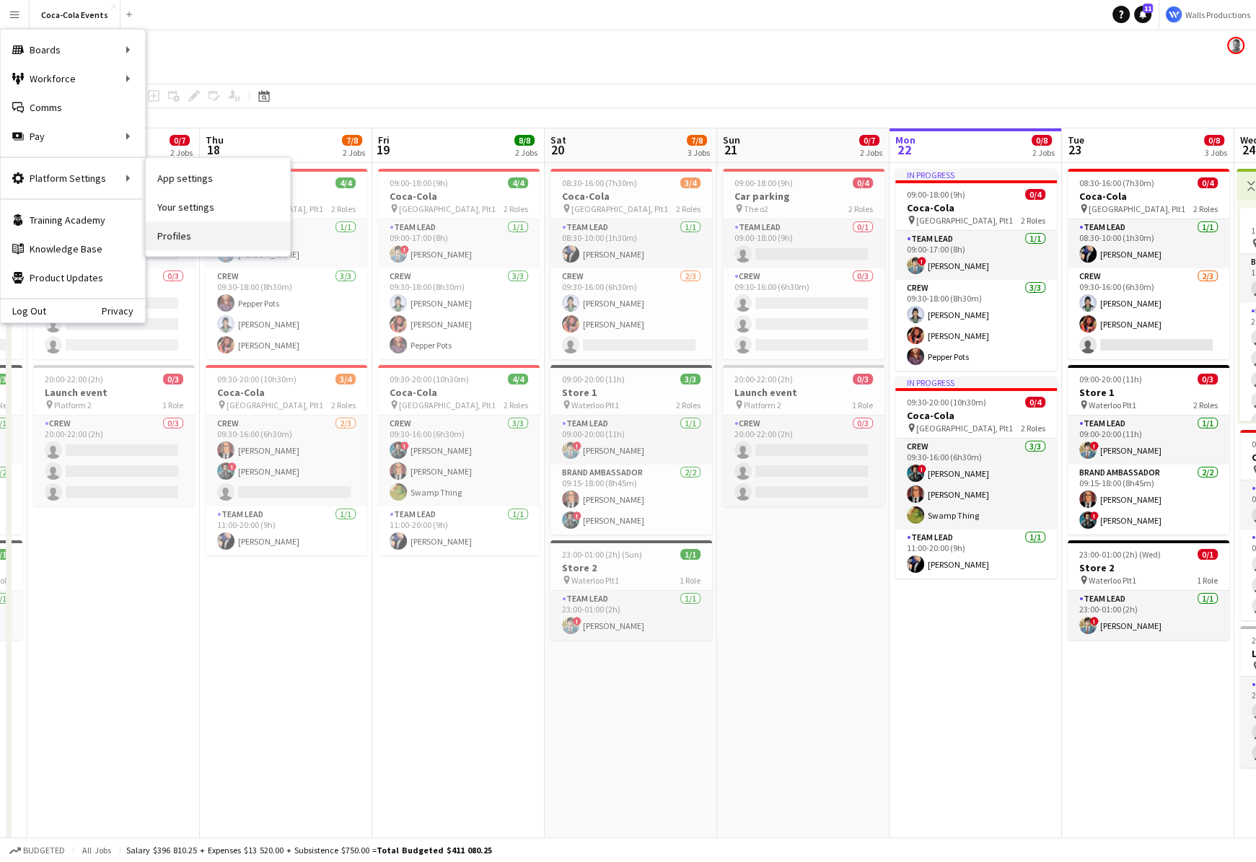
click at [177, 237] on link "Profiles" at bounding box center [218, 235] width 144 height 29
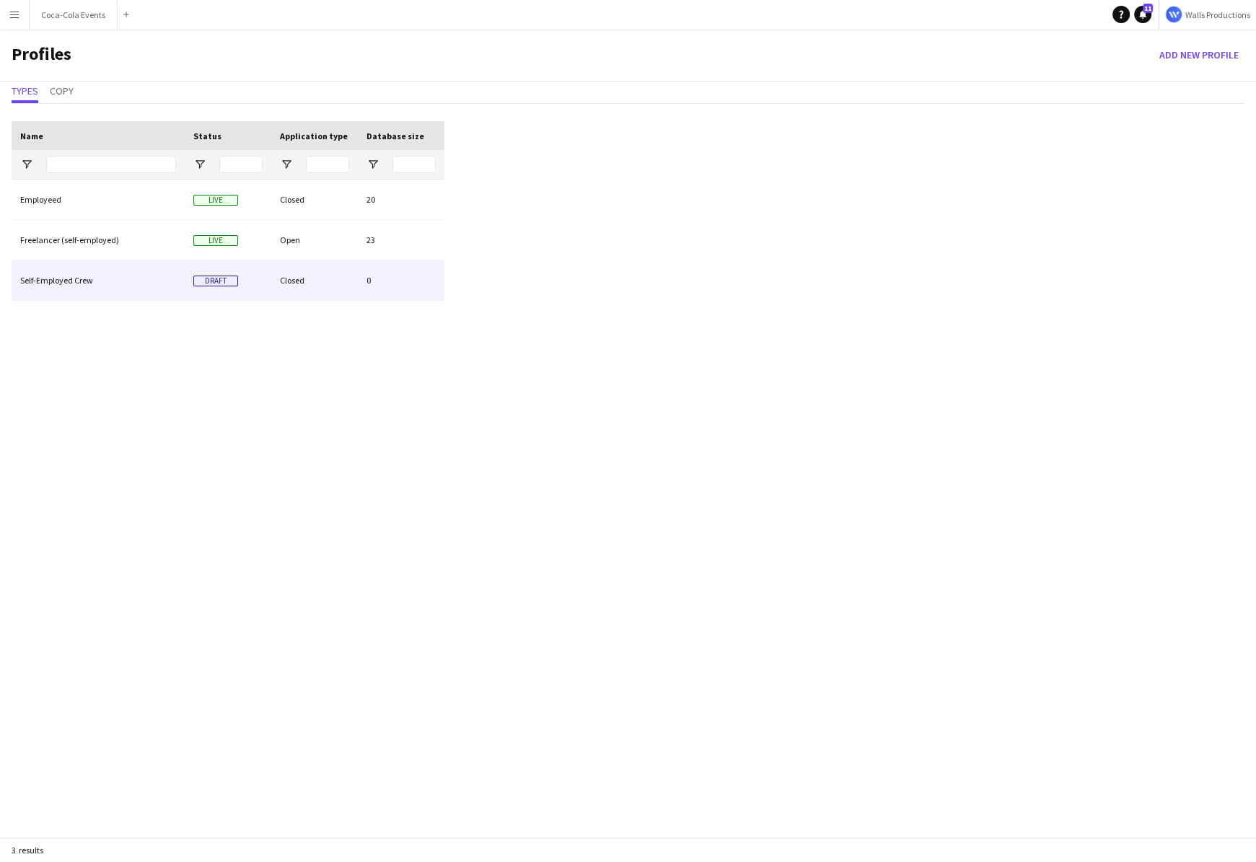
click at [74, 281] on div "Self-Employed Crew" at bounding box center [98, 280] width 173 height 40
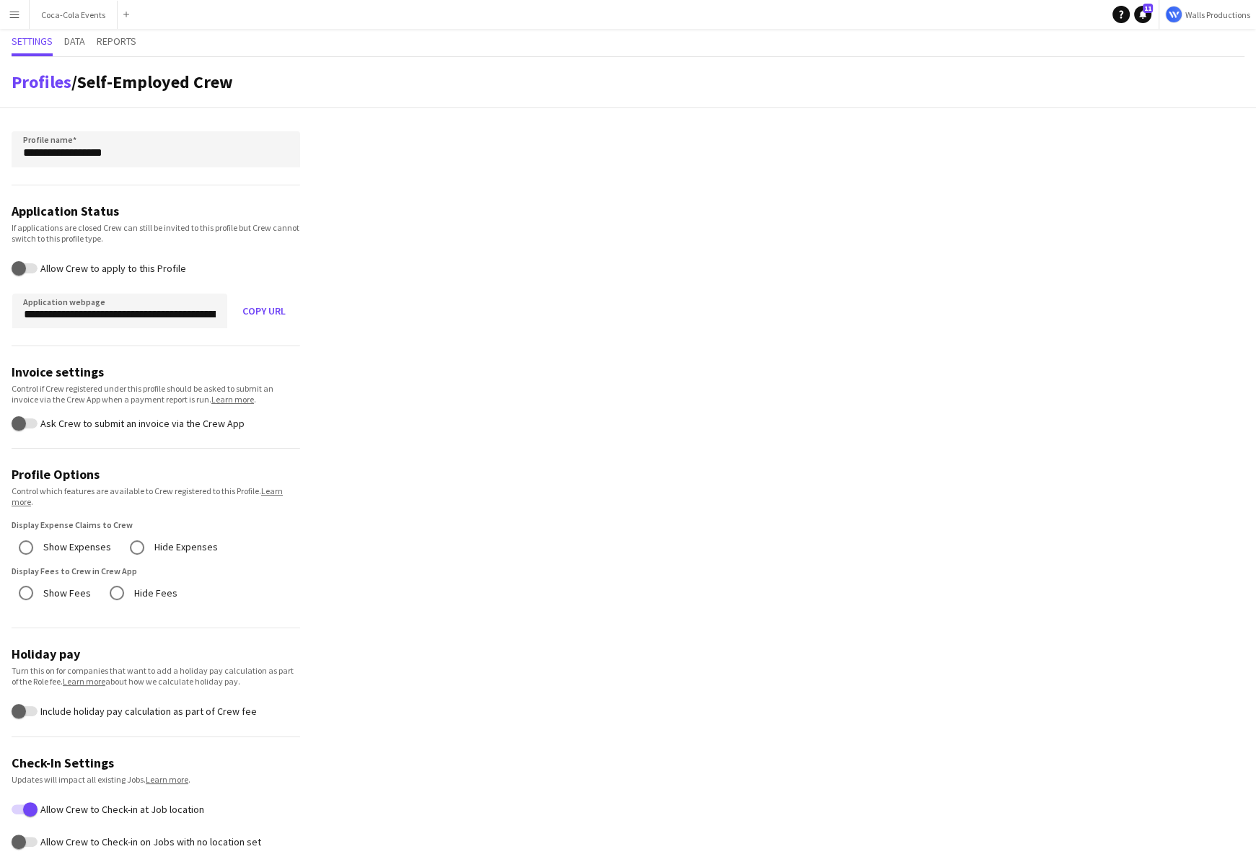
click at [68, 379] on div "Invoice settings Control if Crew registered under this profile should be asked …" at bounding box center [156, 388] width 288 height 86
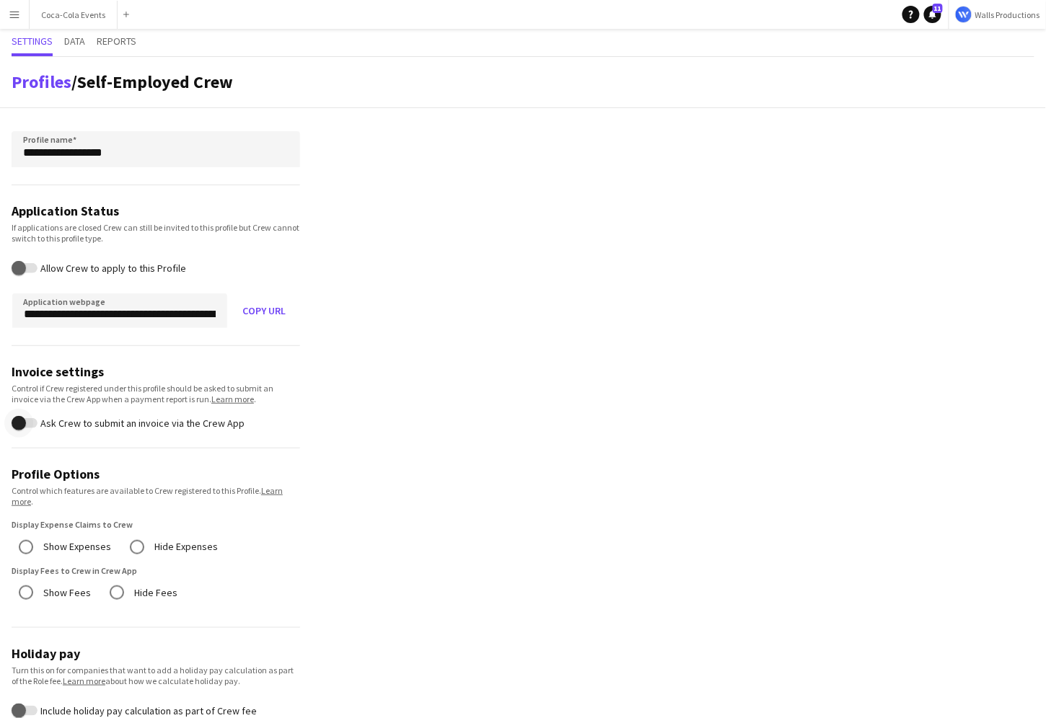
click at [28, 422] on span "button" at bounding box center [18, 422] width 29 height 29
click at [56, 25] on button "Coca-Cola Events Close" at bounding box center [74, 15] width 88 height 28
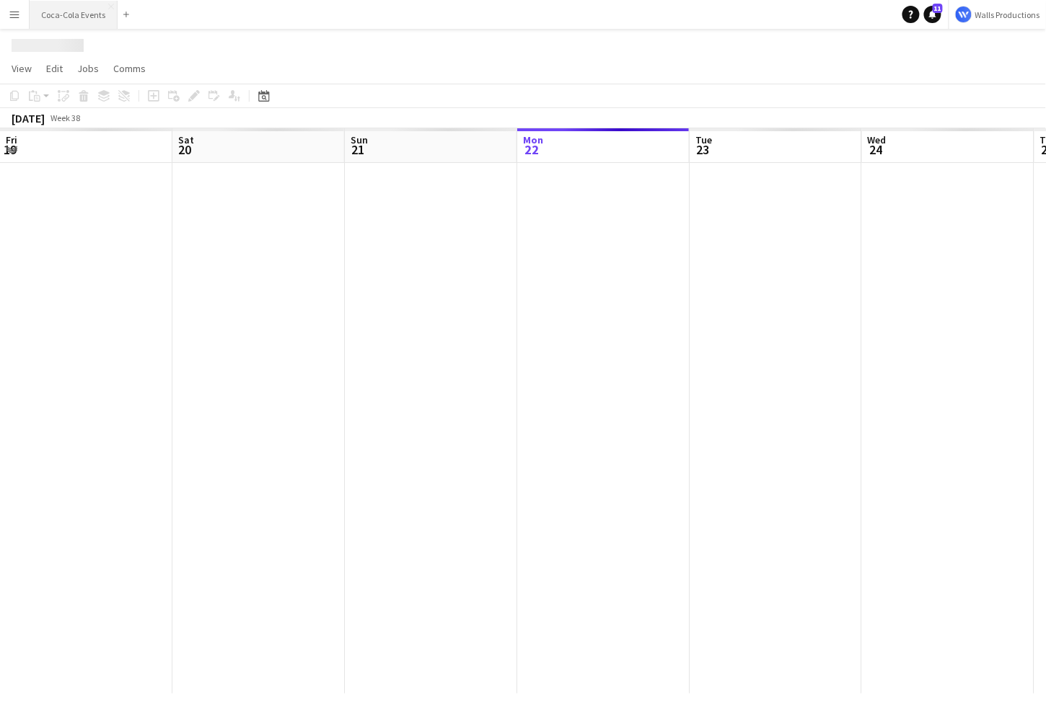
scroll to position [0, 345]
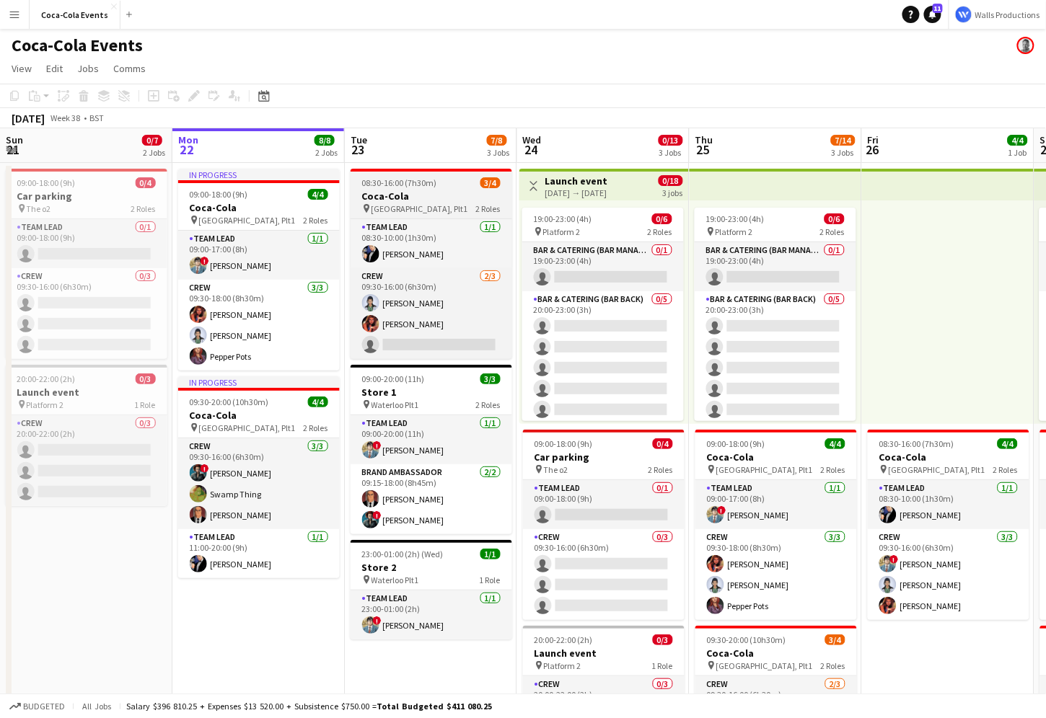
click at [398, 193] on h3 "Coca-Cola" at bounding box center [432, 196] width 162 height 13
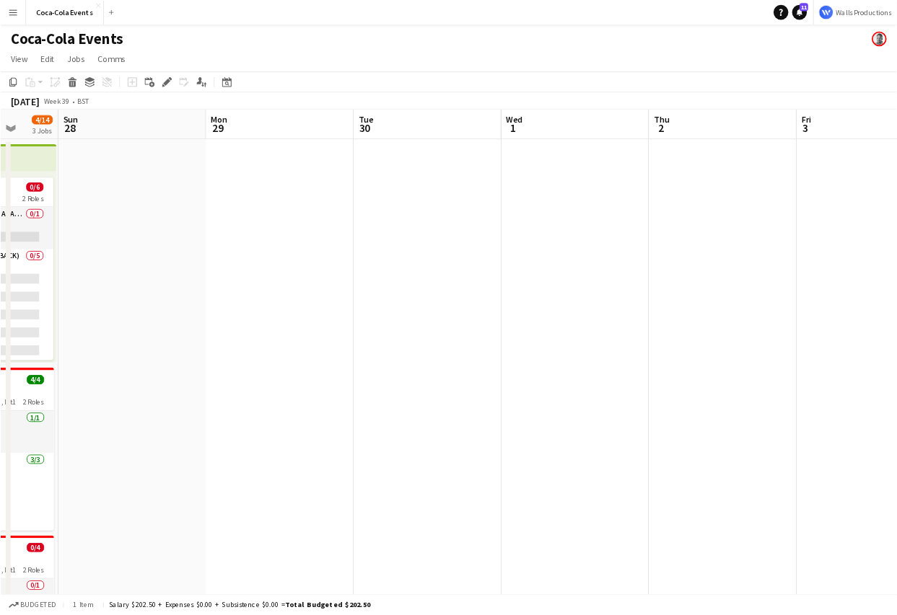
scroll to position [0, 539]
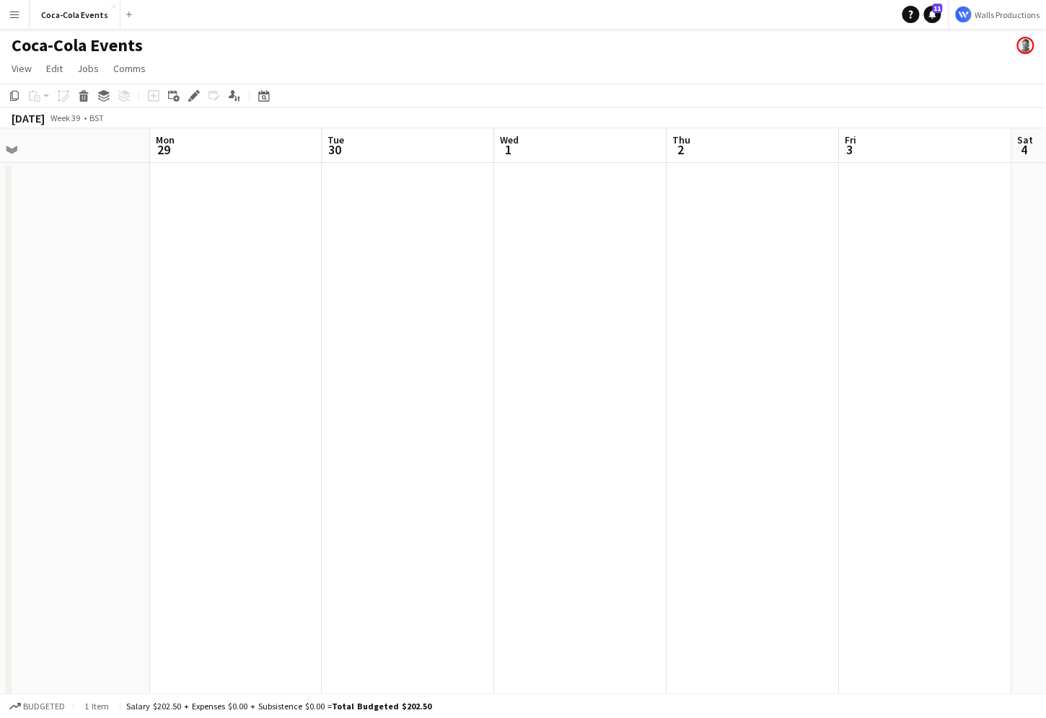
click at [460, 312] on app-date-cell at bounding box center [408, 505] width 172 height 684
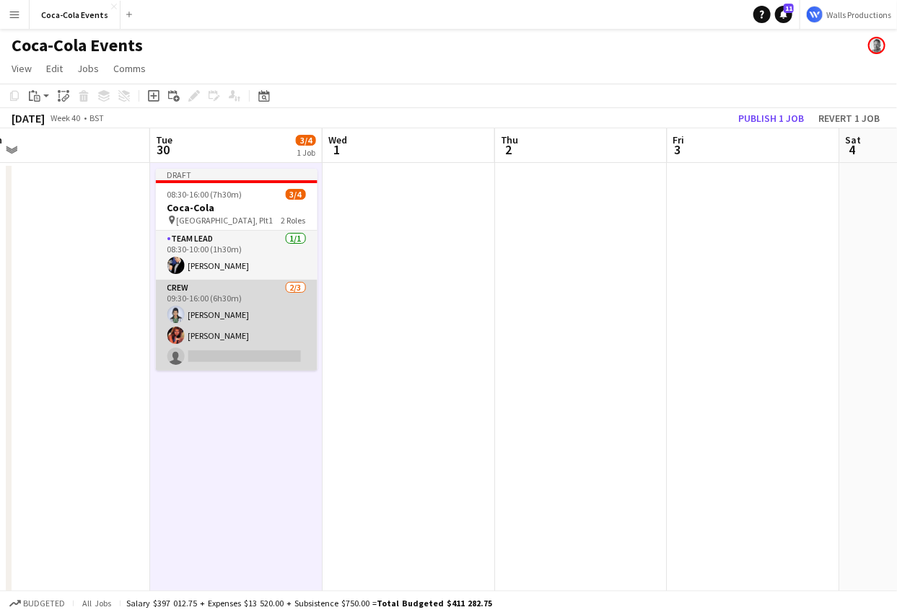
click at [213, 343] on app-card-role "Crew 2/3 09:30-16:00 (6h30m) Diana Prince Barbara Gorden single-neutral-actions" at bounding box center [237, 325] width 162 height 91
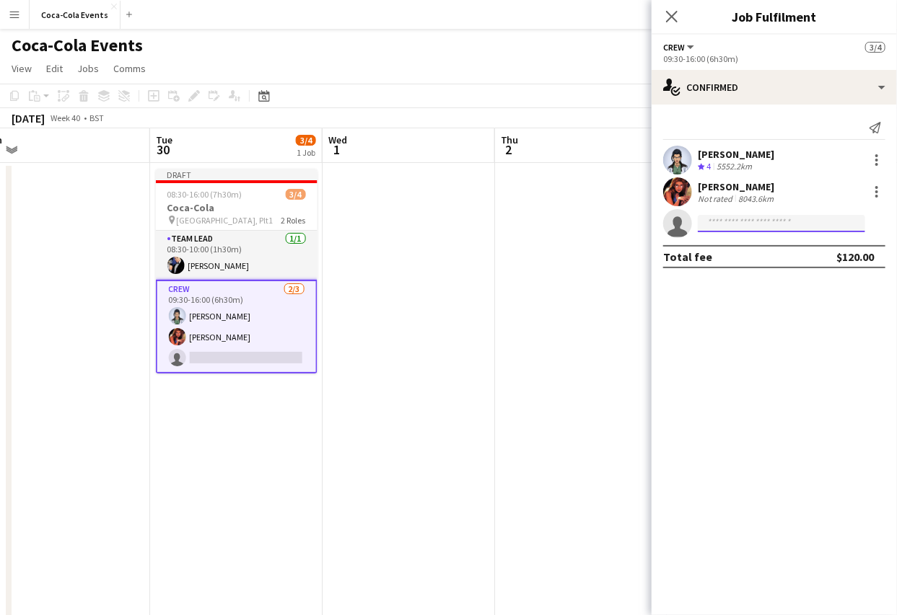
click at [752, 226] on input at bounding box center [780, 223] width 167 height 17
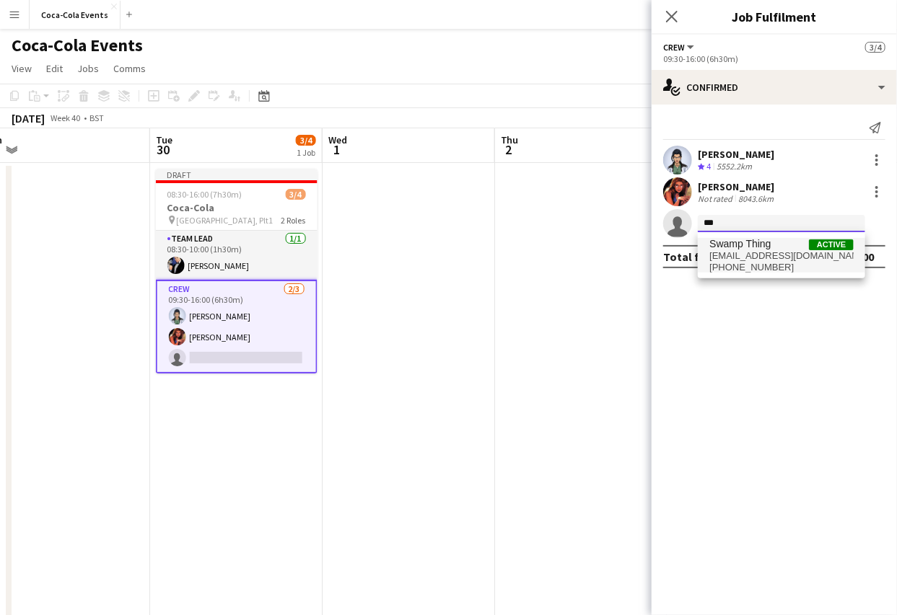
type input "***"
click at [767, 254] on span "swamp+demo-vfetq@liveforce.co" at bounding box center [781, 256] width 144 height 12
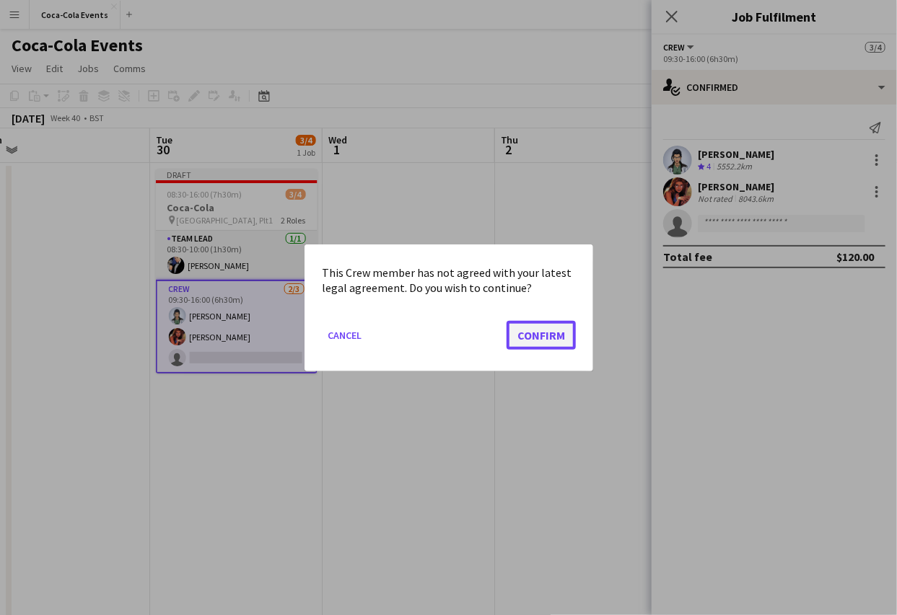
click at [530, 335] on button "Confirm" at bounding box center [540, 334] width 69 height 29
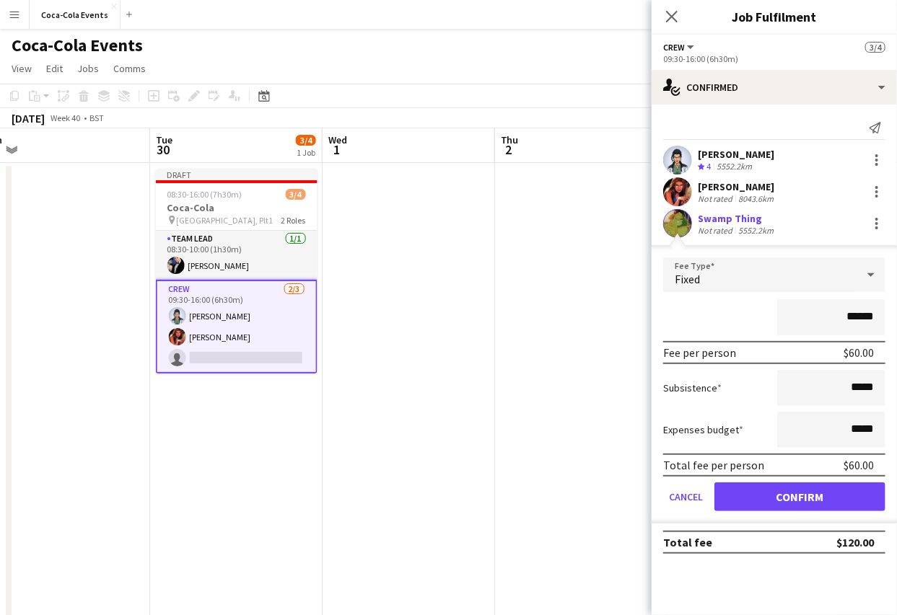
click at [739, 281] on div "Fixed" at bounding box center [759, 274] width 193 height 35
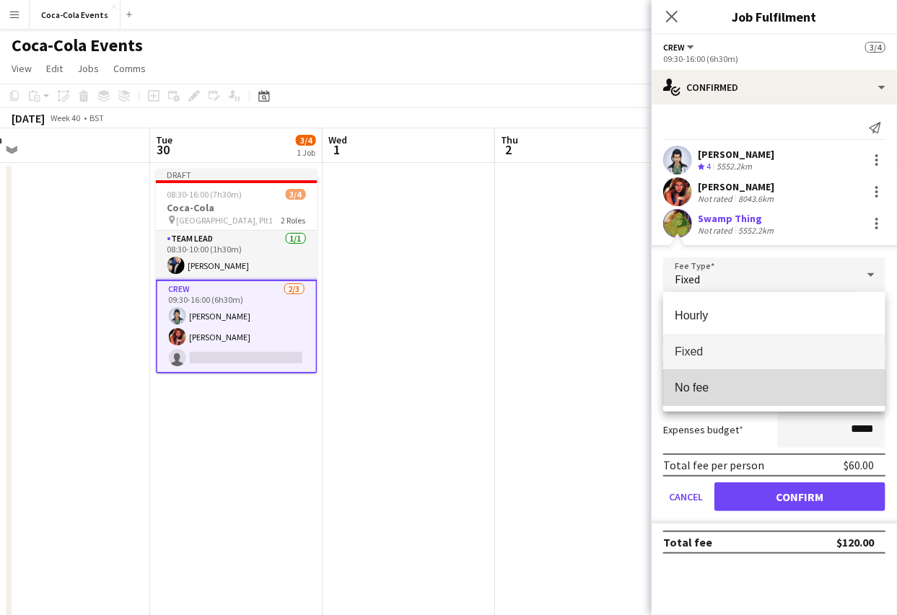
click at [709, 389] on span "No fee" at bounding box center [773, 388] width 199 height 14
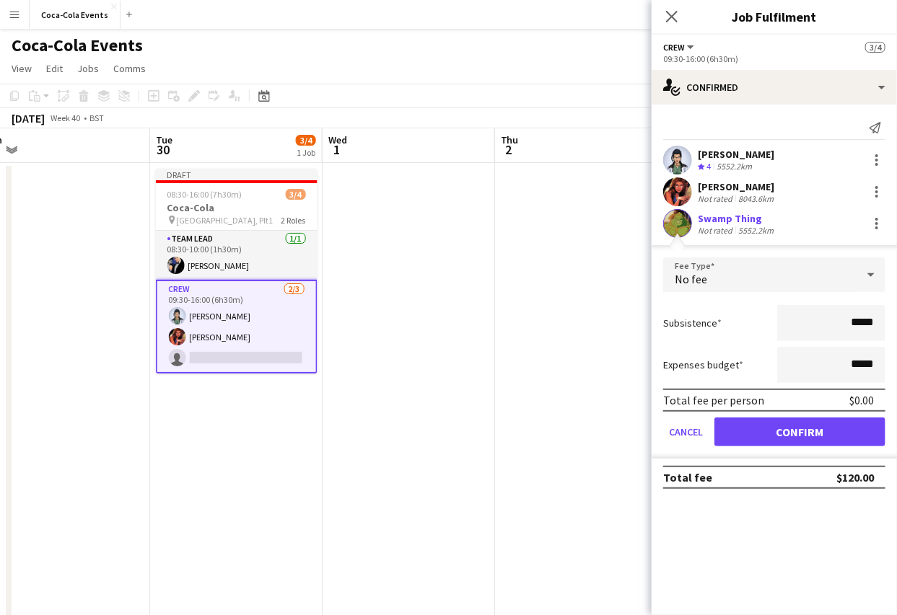
click at [731, 218] on div "Swamp Thing" at bounding box center [736, 218] width 79 height 13
click at [801, 223] on div "Swamp Thing Not rated 5552.2km" at bounding box center [773, 223] width 245 height 29
click at [774, 428] on button "Confirm" at bounding box center [799, 432] width 171 height 29
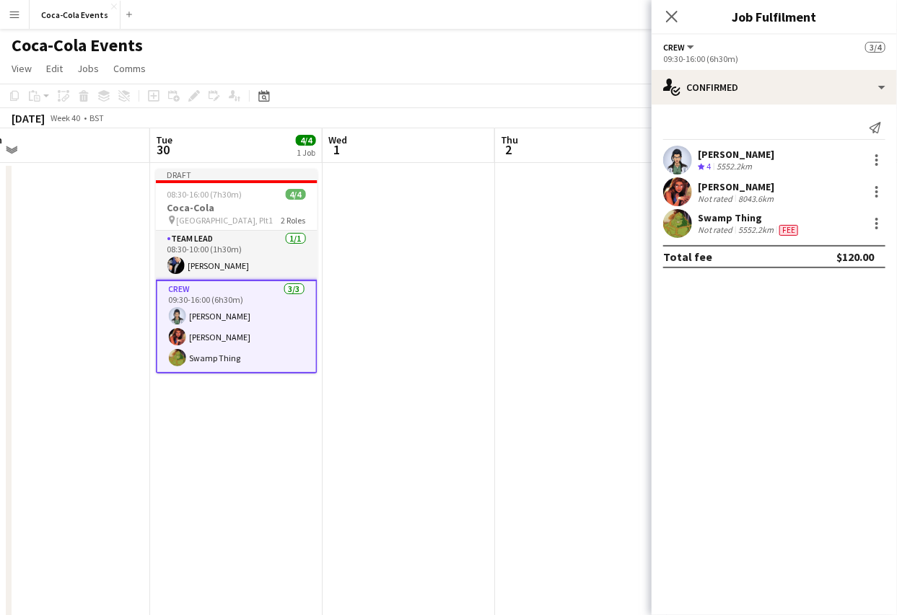
click at [736, 216] on div "Swamp Thing" at bounding box center [748, 217] width 103 height 13
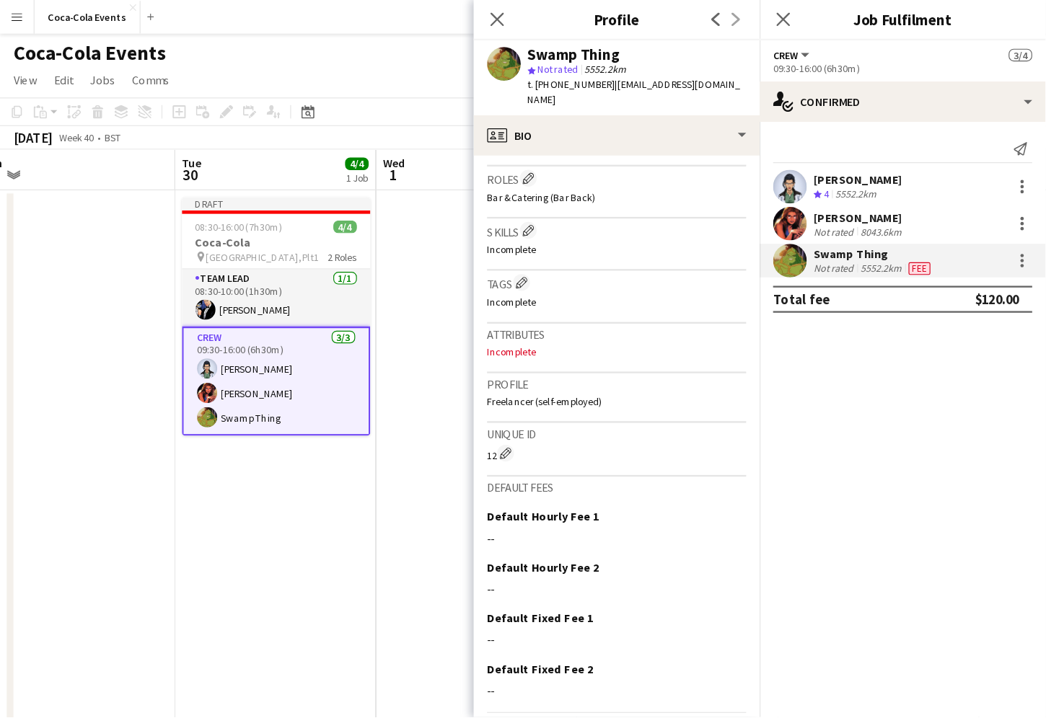
scroll to position [511, 0]
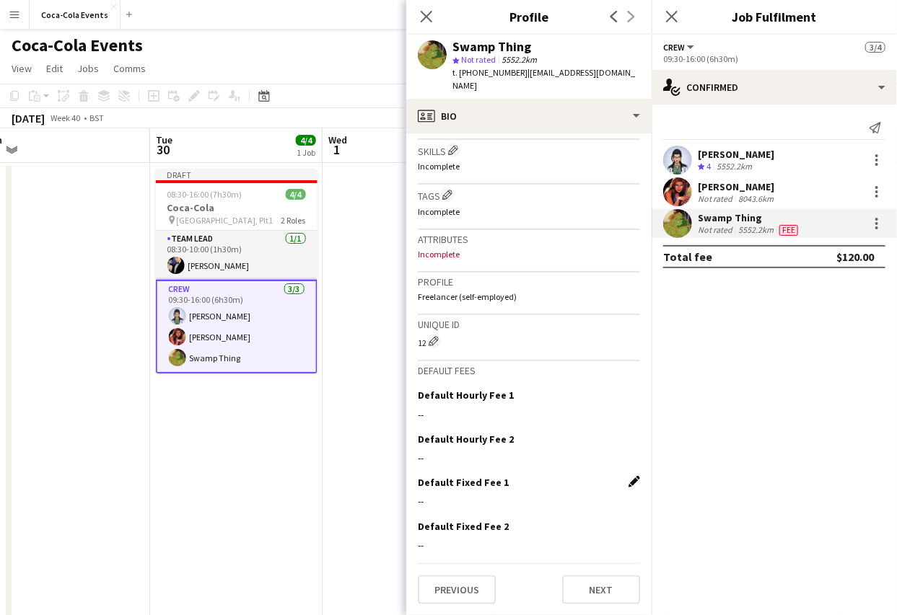
click at [629, 481] on app-icon "Edit this field" at bounding box center [634, 482] width 12 height 12
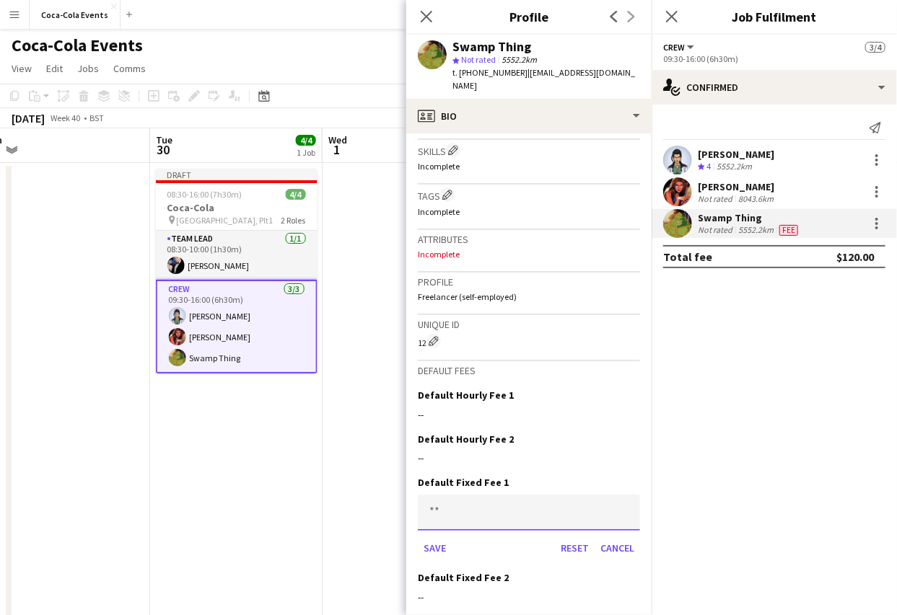
click at [509, 516] on input at bounding box center [529, 513] width 222 height 36
type input "**"
click at [432, 550] on button "Save" at bounding box center [435, 548] width 34 height 23
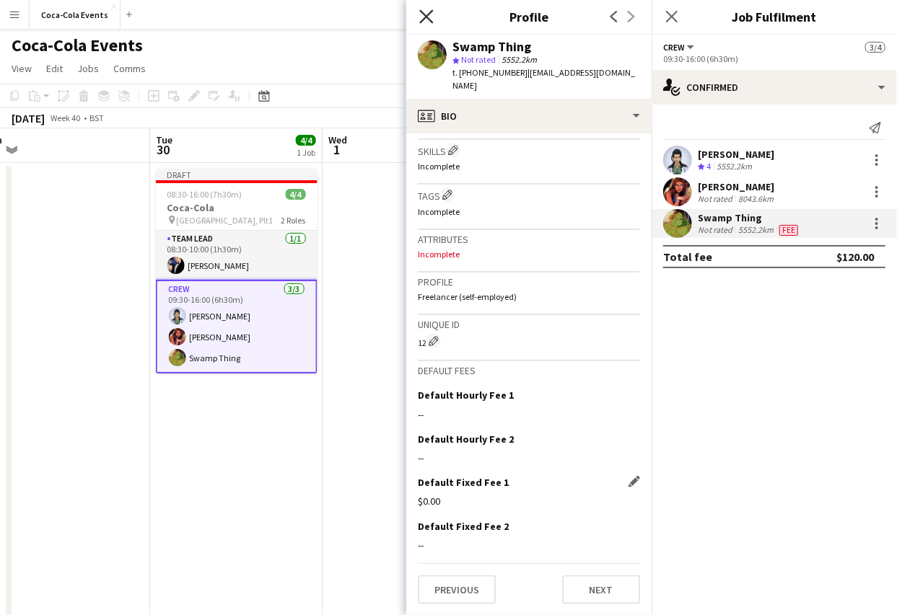
click at [423, 17] on icon "Close pop-in" at bounding box center [426, 16] width 14 height 14
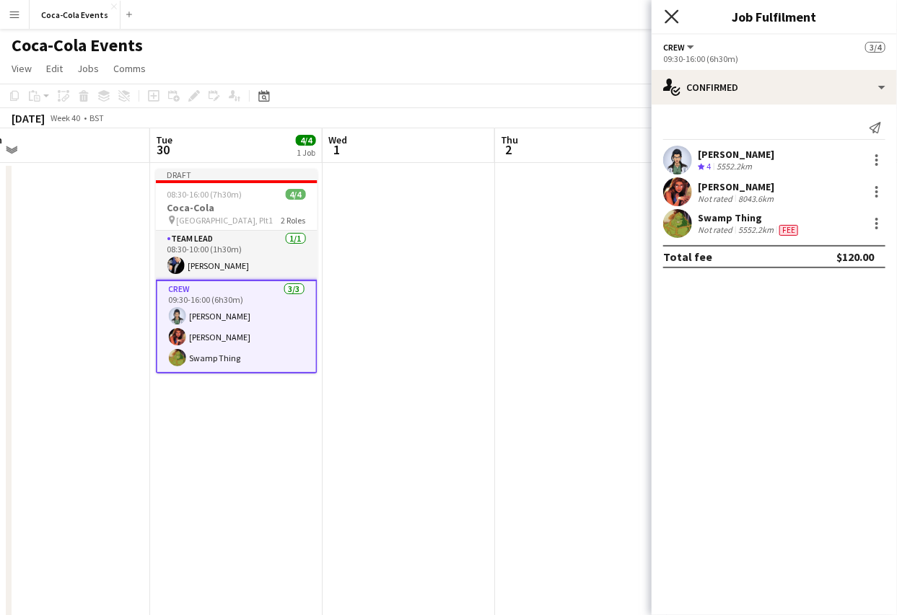
click at [675, 16] on icon "Close pop-in" at bounding box center [671, 16] width 14 height 14
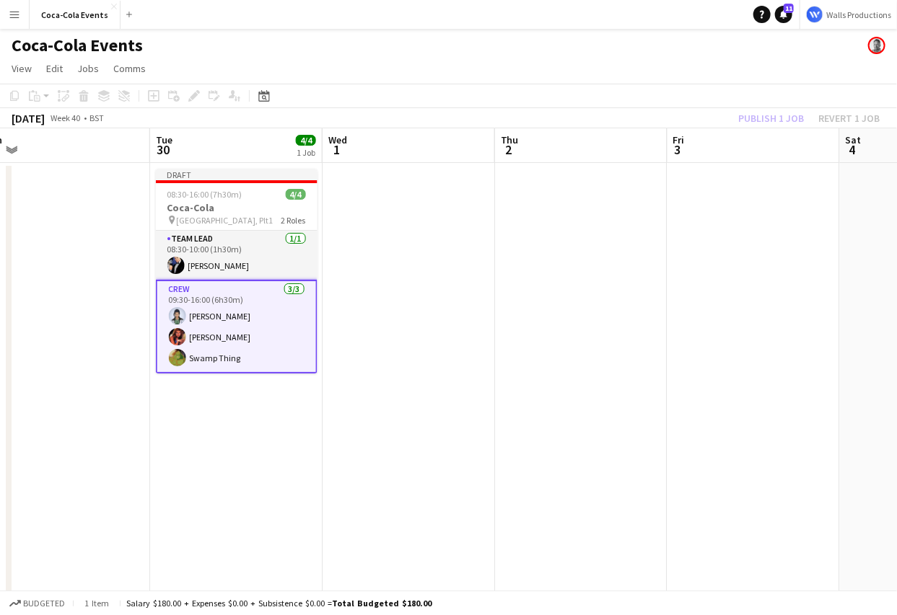
click at [384, 370] on app-date-cell at bounding box center [408, 505] width 172 height 684
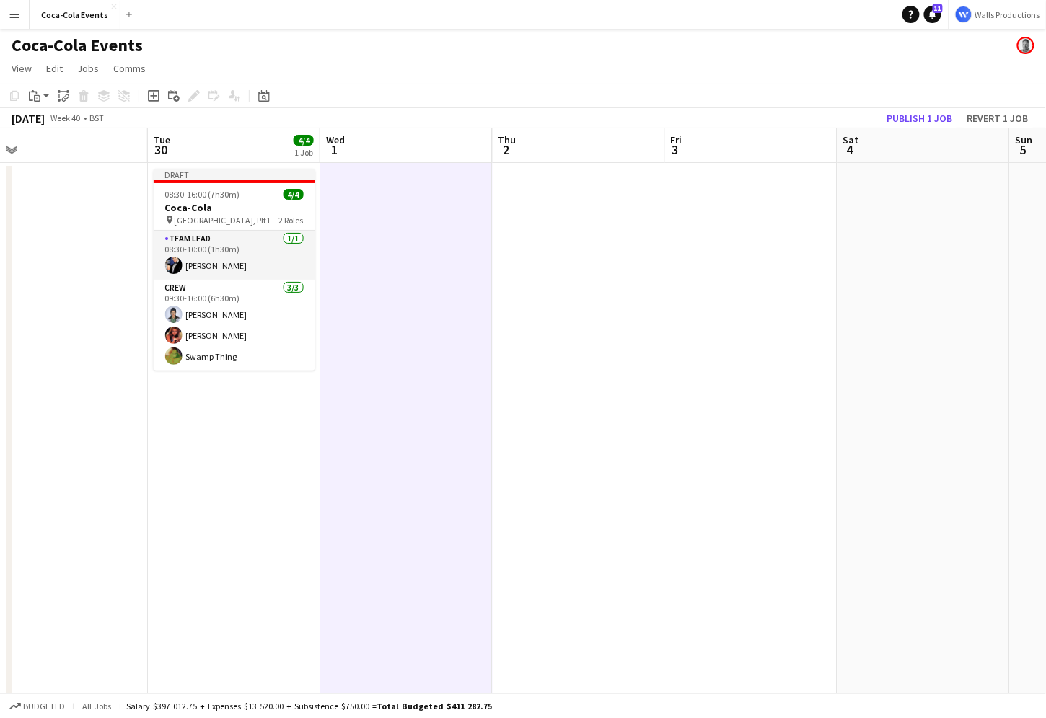
scroll to position [0, 391]
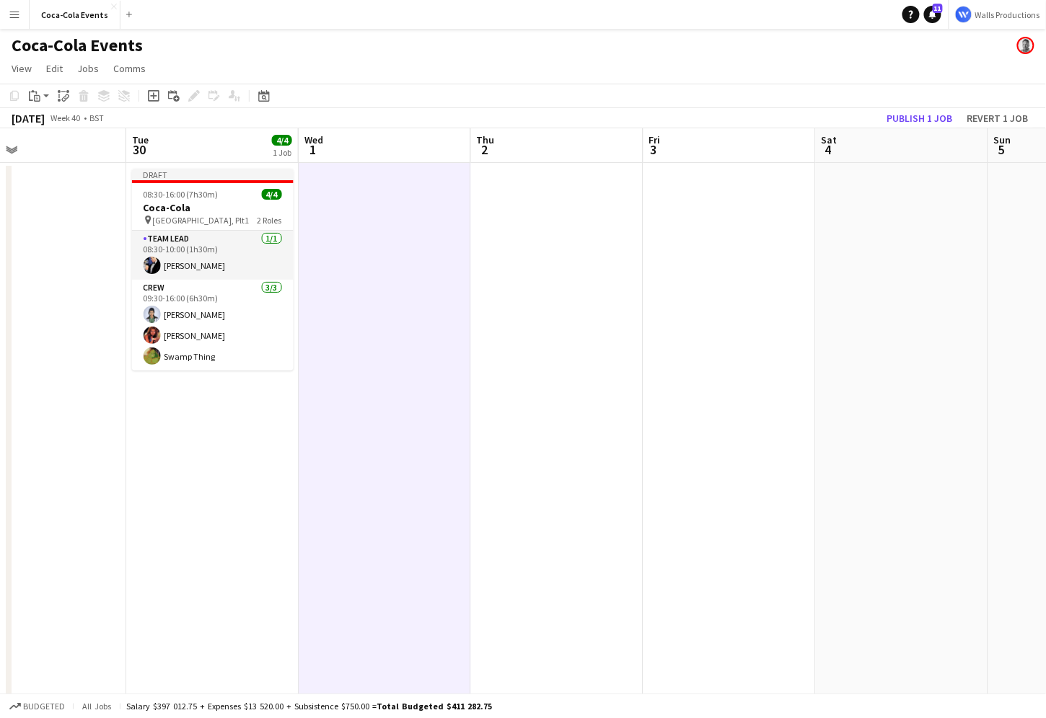
click at [14, 12] on app-icon "Menu" at bounding box center [15, 15] width 12 height 12
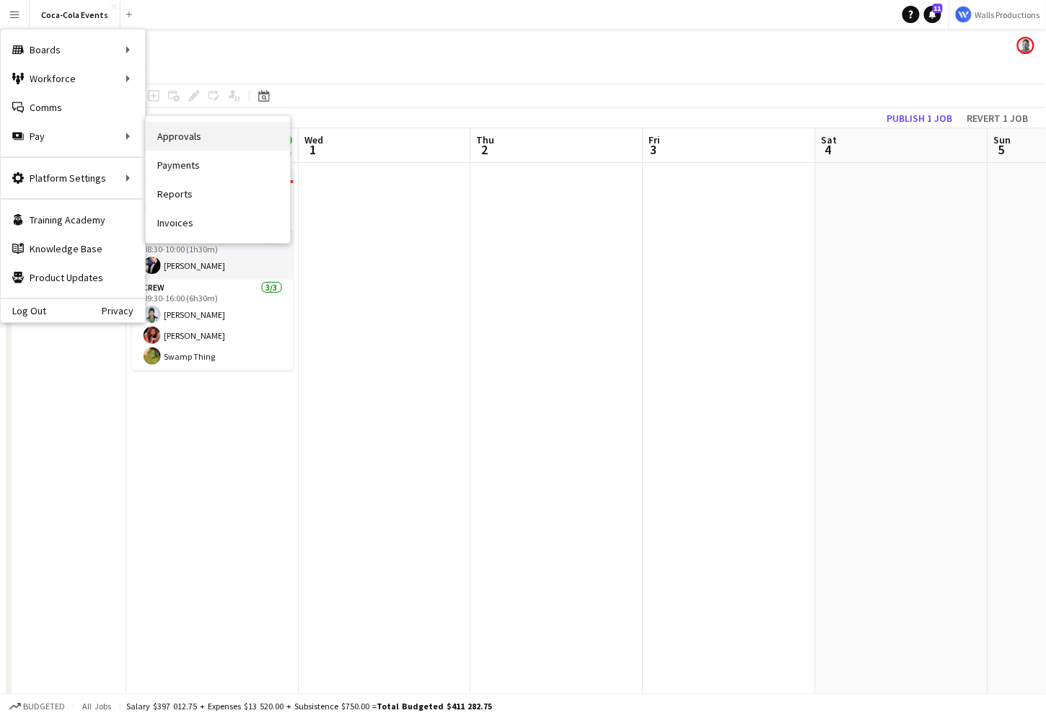
click at [230, 139] on link "Approvals" at bounding box center [218, 136] width 144 height 29
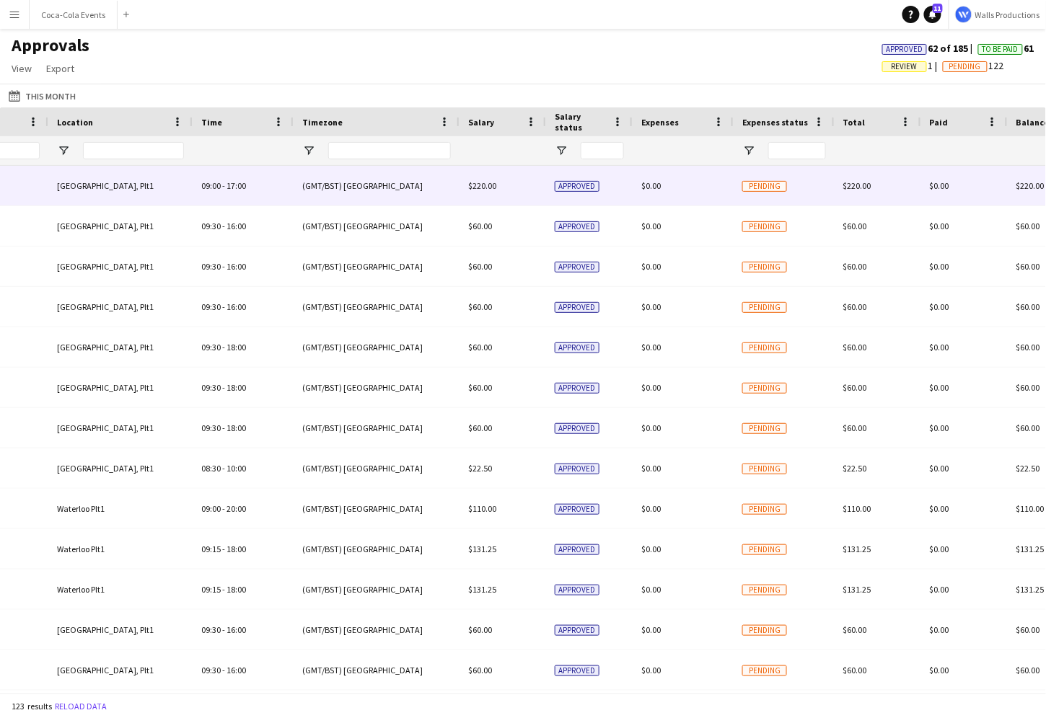
click at [335, 190] on div "(GMT/BST) [GEOGRAPHIC_DATA]" at bounding box center [377, 186] width 166 height 40
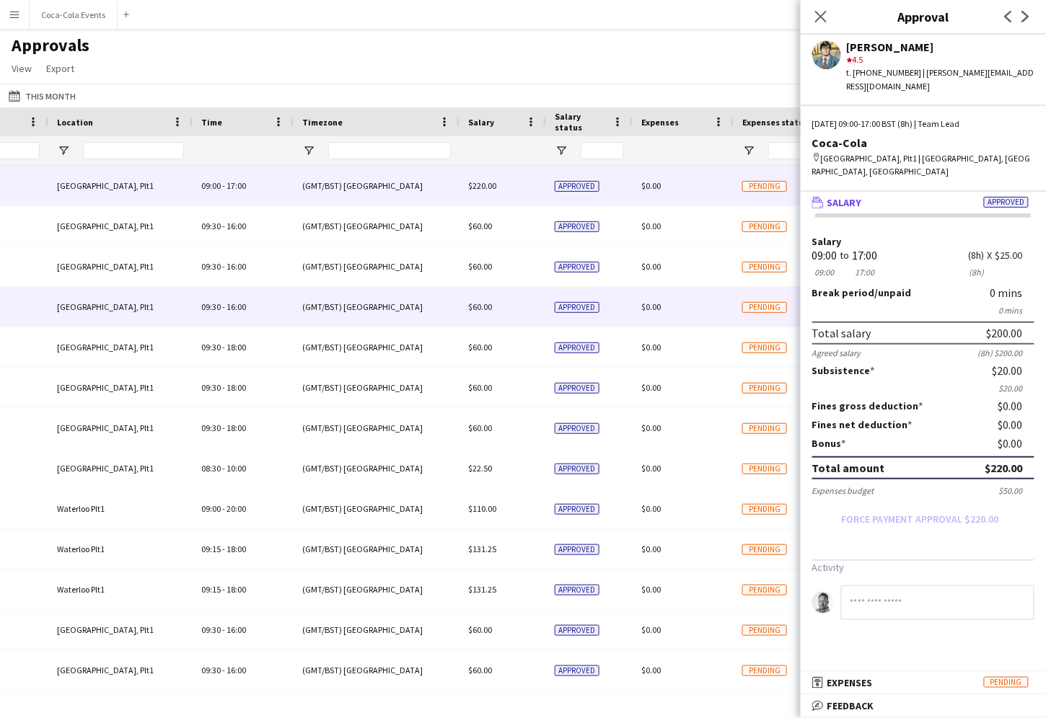
click at [437, 326] on div "(GMT/BST) [GEOGRAPHIC_DATA]" at bounding box center [377, 307] width 166 height 40
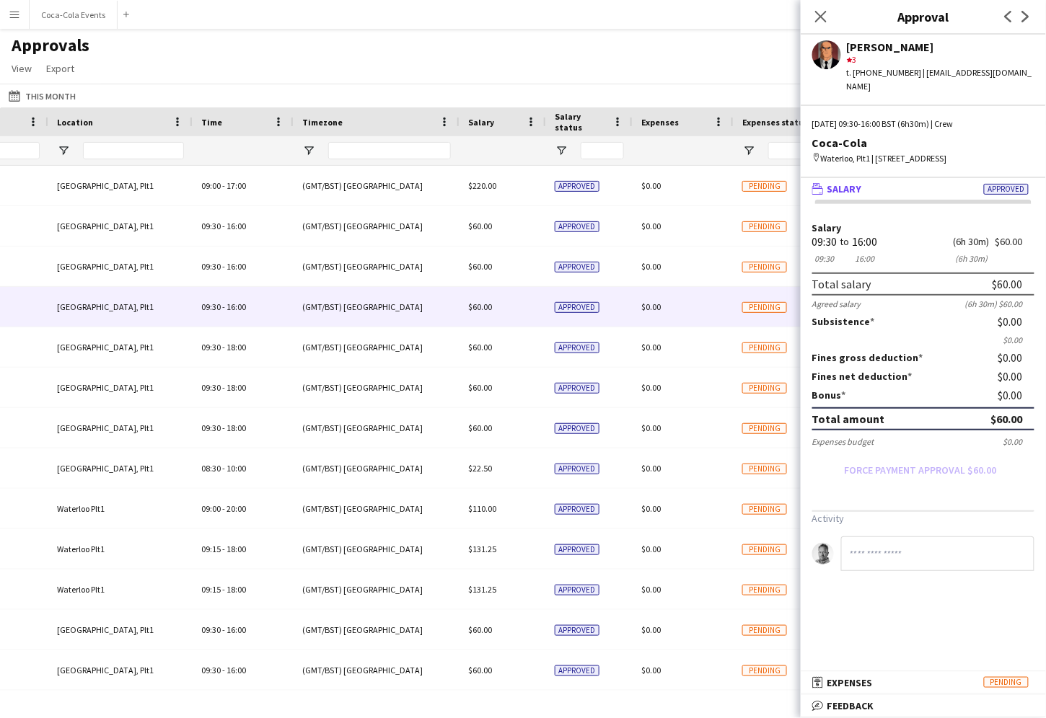
click at [455, 71] on div "Approvals View Customise view Customise filters Reset Filters Reset View Reset …" at bounding box center [523, 59] width 1046 height 49
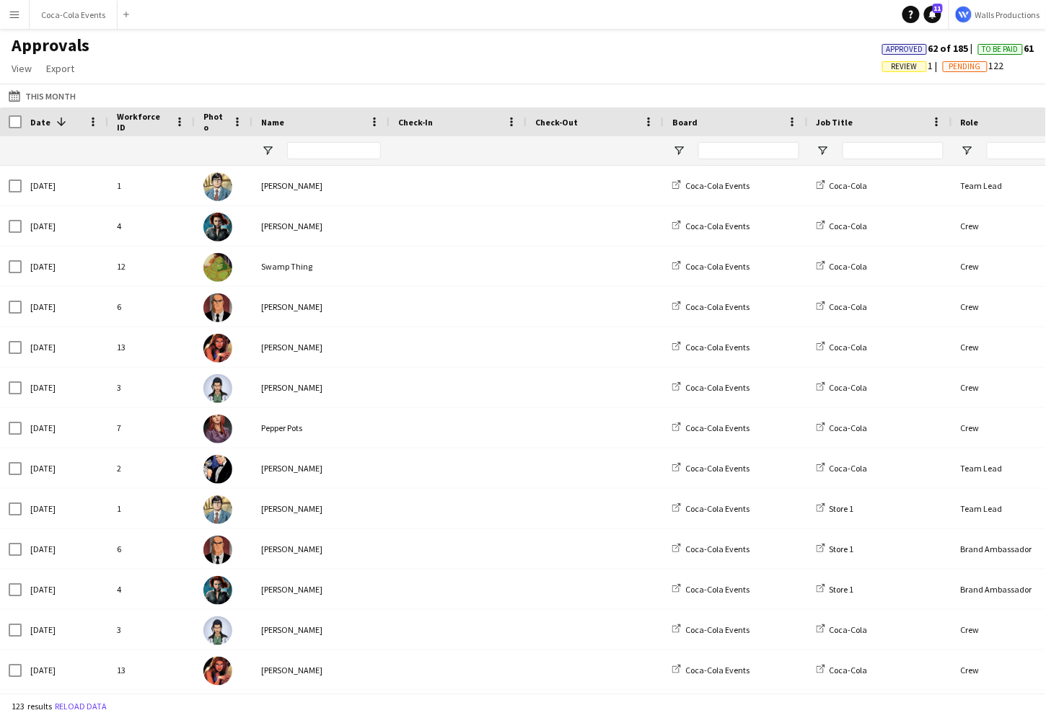
click at [17, 19] on app-icon "Menu" at bounding box center [15, 15] width 12 height 12
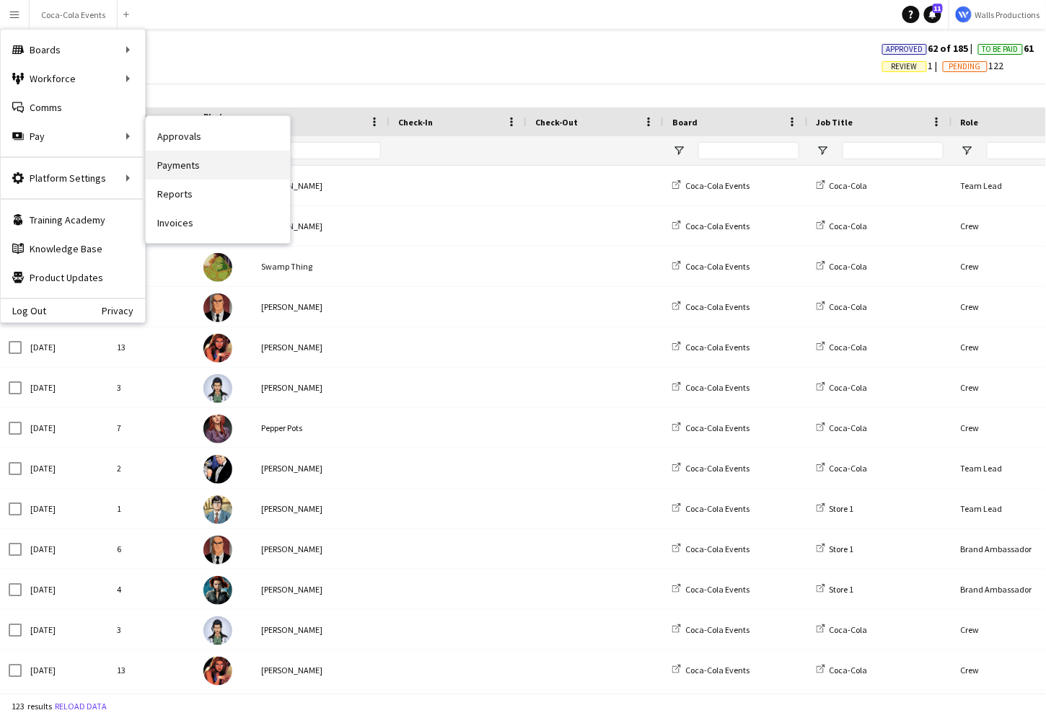
click at [182, 167] on link "Payments" at bounding box center [218, 165] width 144 height 29
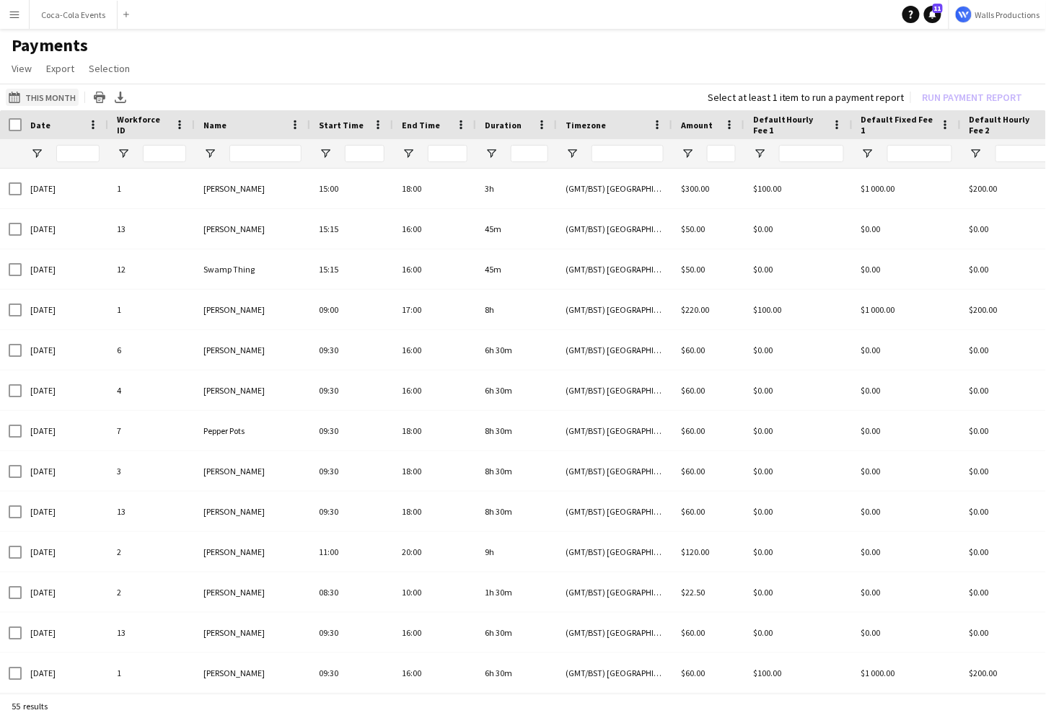
click at [47, 95] on button "This Month This Month" at bounding box center [42, 97] width 73 height 17
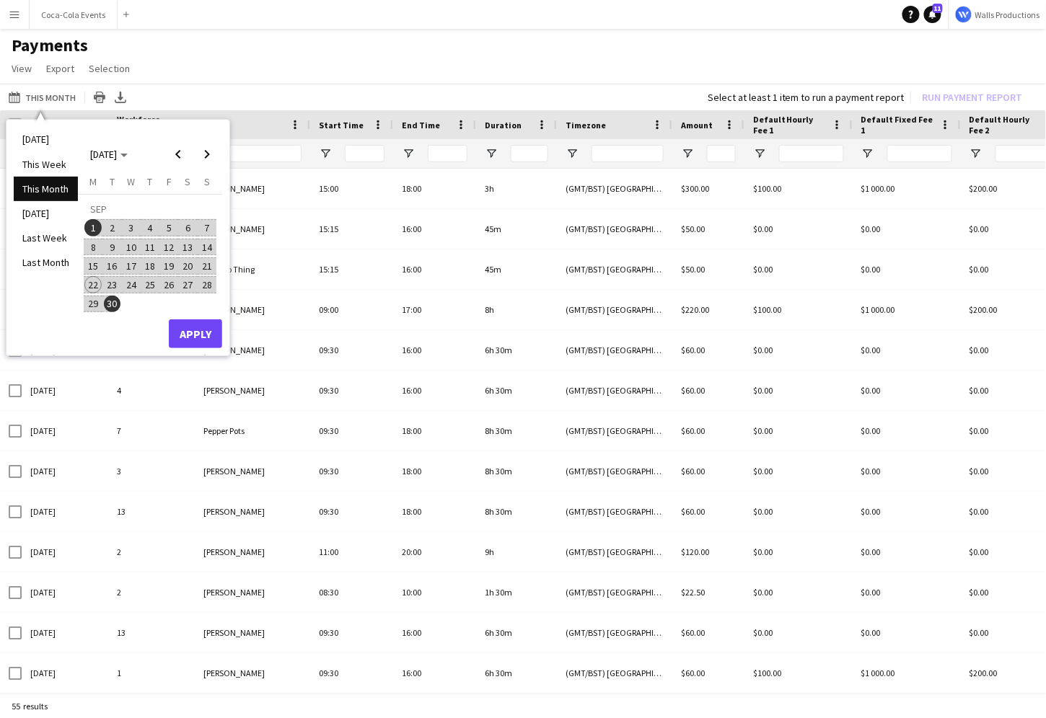
click at [94, 227] on span "1" at bounding box center [92, 227] width 17 height 17
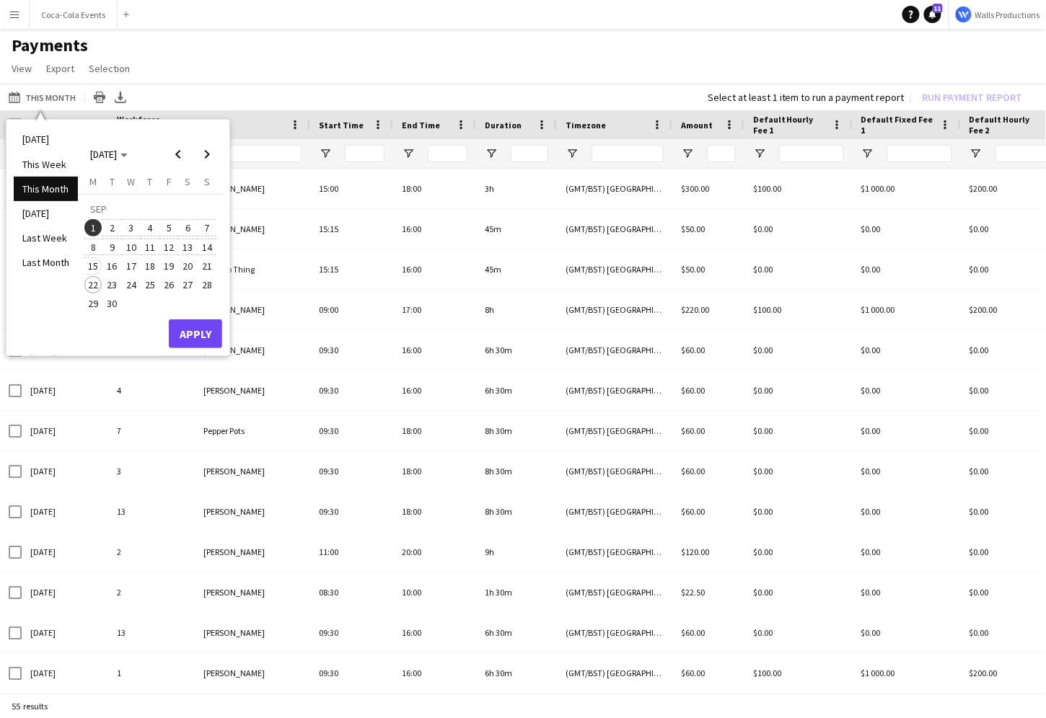
click at [94, 268] on span "15" at bounding box center [92, 265] width 17 height 17
click at [196, 328] on button "Apply" at bounding box center [195, 334] width 53 height 29
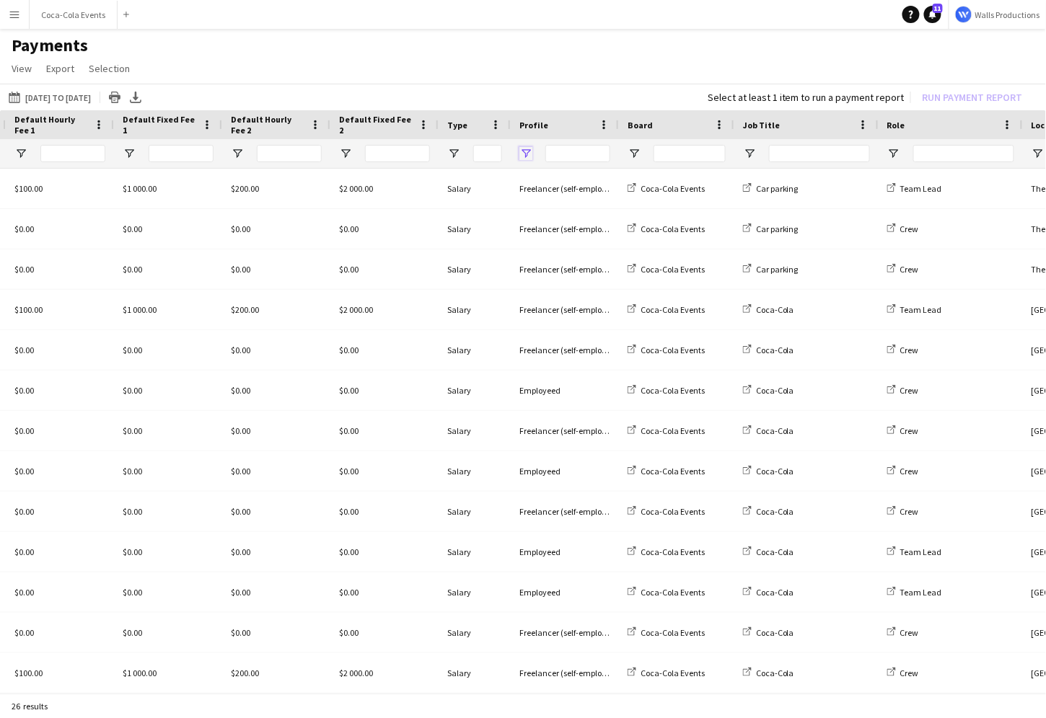
click at [526, 155] on span "Open Filter Menu" at bounding box center [525, 153] width 13 height 13
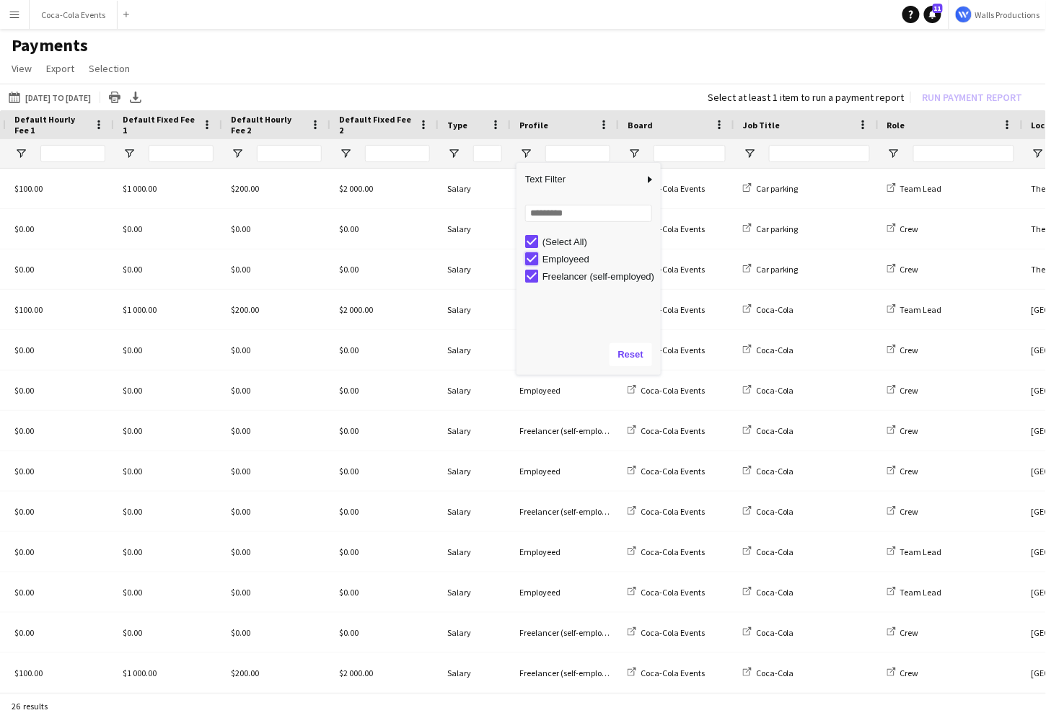
type input "**********"
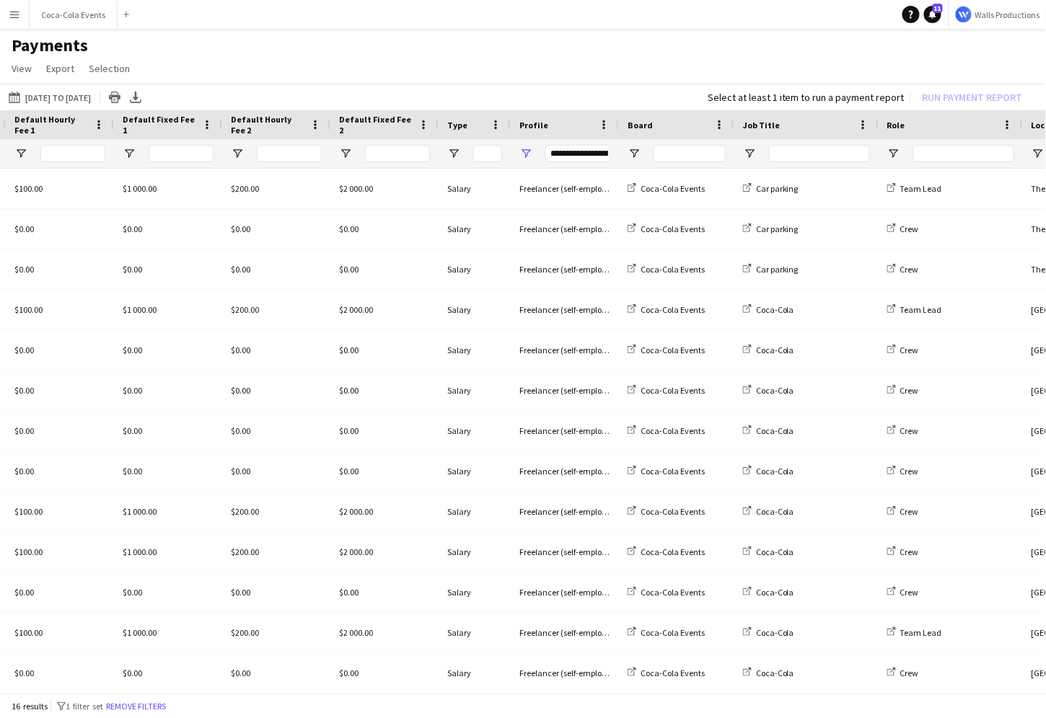
click at [559, 53] on h1 "Payments" at bounding box center [523, 46] width 1046 height 22
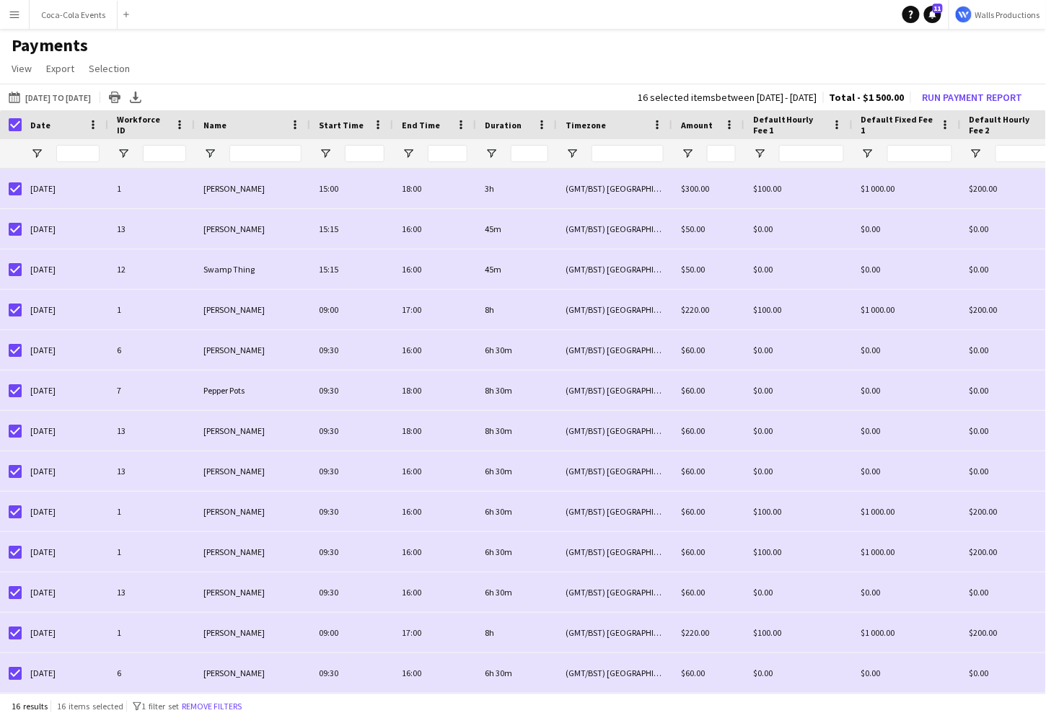
drag, startPoint x: 599, startPoint y: 97, endPoint x: 824, endPoint y: 102, distance: 224.3
click at [824, 102] on div "16 selected items between 11 Sep 2025 - 15 Sep 2025 Total - $1 500.00 Run Payme…" at bounding box center [833, 97] width 414 height 20
drag, startPoint x: 907, startPoint y: 99, endPoint x: 830, endPoint y: 98, distance: 76.5
click at [830, 98] on div "16 selected items between 11 Sep 2025 - 15 Sep 2025 Total - $1 500.00 Run Payme…" at bounding box center [833, 97] width 414 height 20
click at [991, 96] on button "Run Payment Report" at bounding box center [973, 97] width 112 height 19
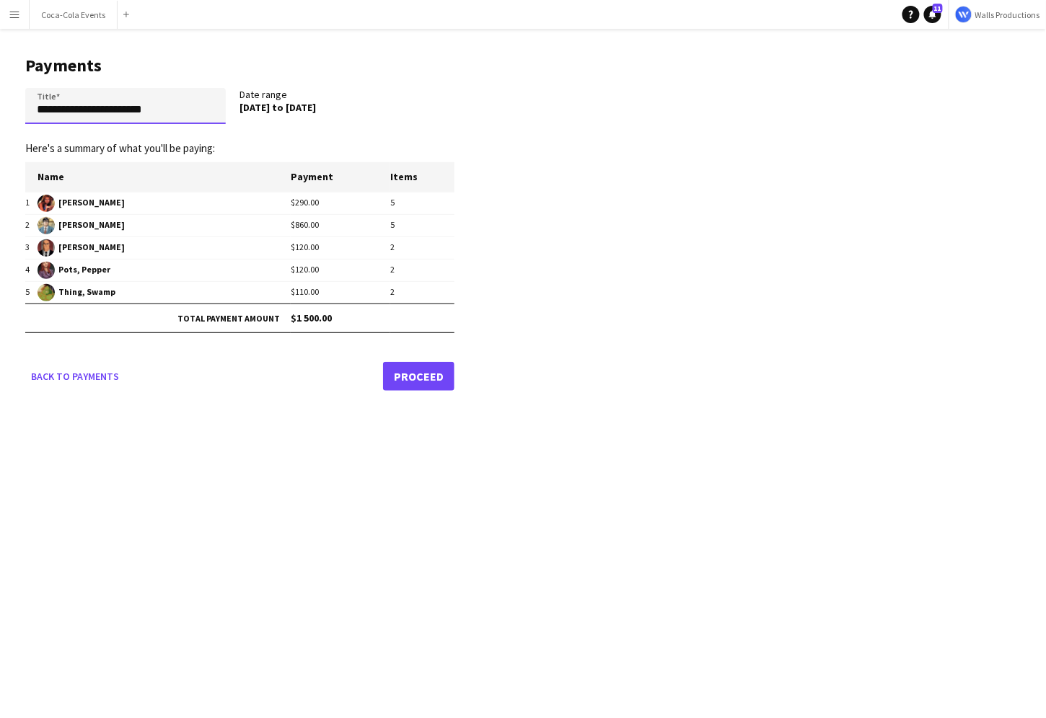
click at [43, 106] on input "**********" at bounding box center [125, 106] width 201 height 36
type input "**********"
click at [419, 379] on link "Proceed" at bounding box center [418, 376] width 71 height 29
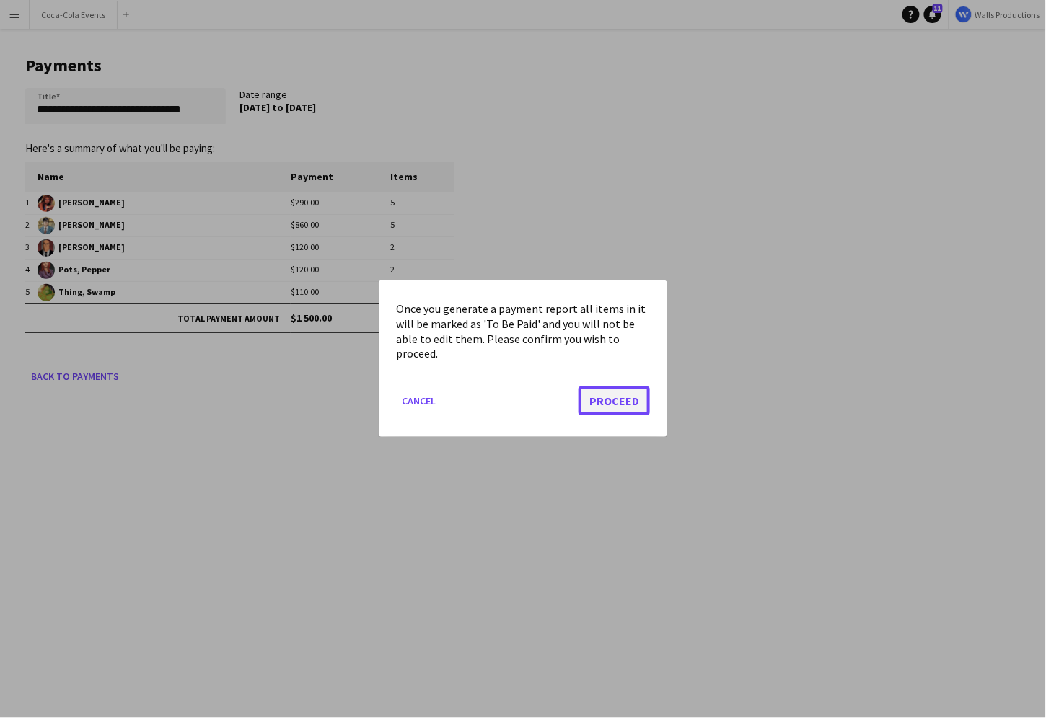
click at [635, 410] on button "Proceed" at bounding box center [613, 401] width 71 height 29
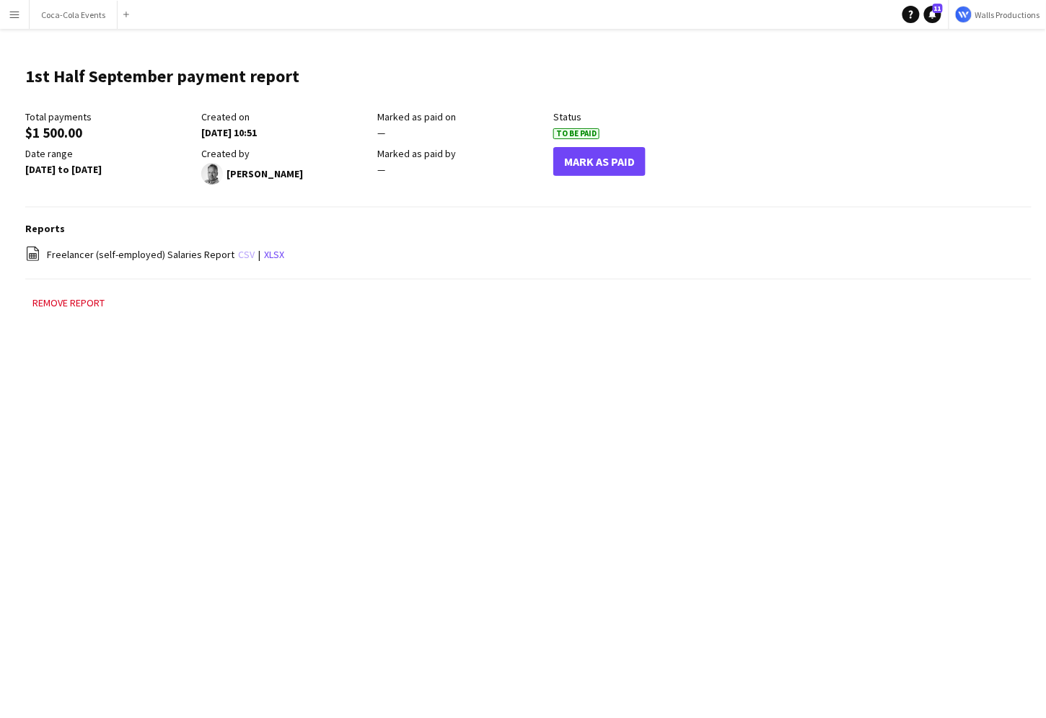
click at [238, 252] on link "csv" at bounding box center [246, 254] width 17 height 13
click at [656, 482] on div "Menu Boards Boards Boards All jobs Status Workforce Workforce My Workforce Recr…" at bounding box center [523, 359] width 1046 height 718
click at [57, 255] on span "Freelancer (self-employed) Salaries Report" at bounding box center [141, 254] width 188 height 13
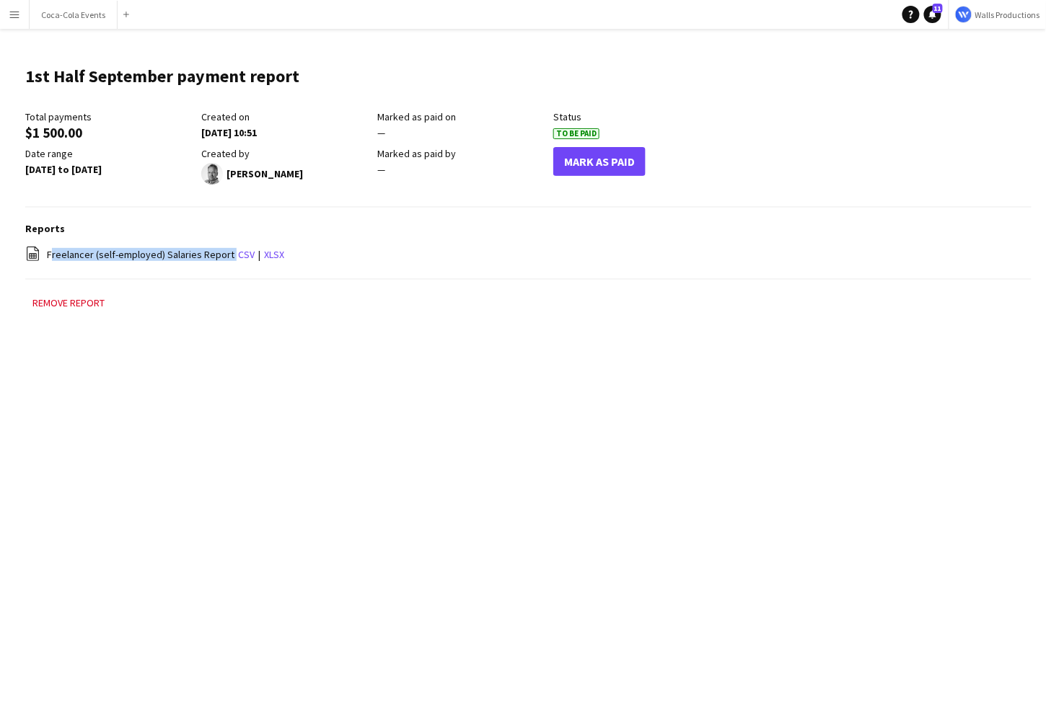
click at [16, 14] on app-icon "Menu" at bounding box center [15, 15] width 12 height 12
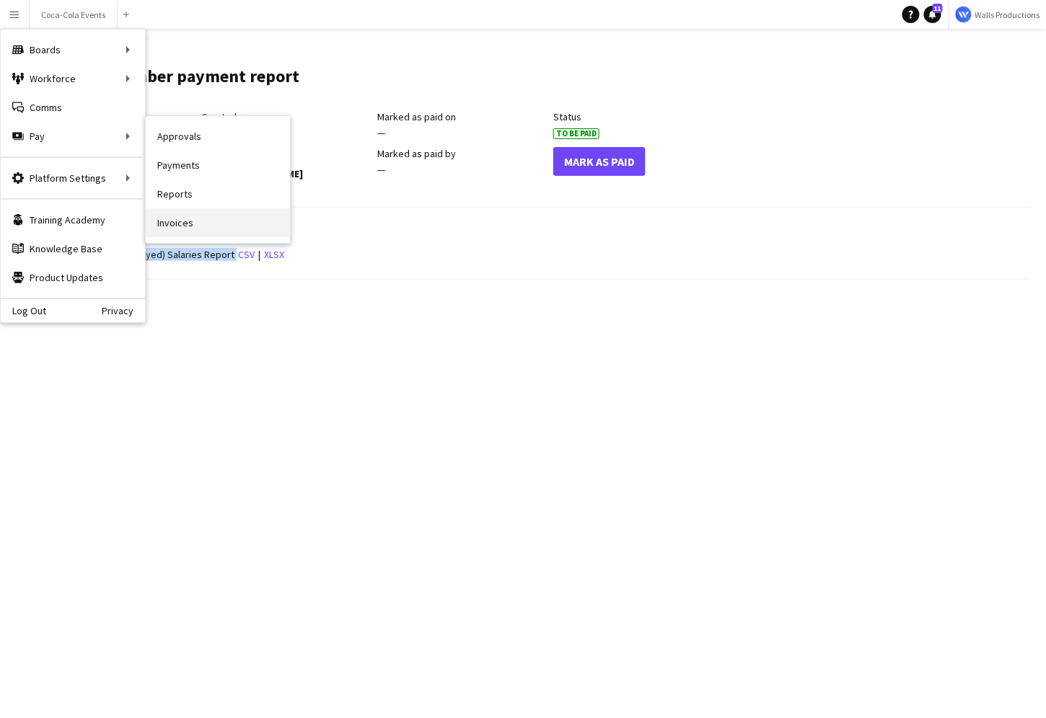
click at [183, 226] on link "Invoices" at bounding box center [218, 222] width 144 height 29
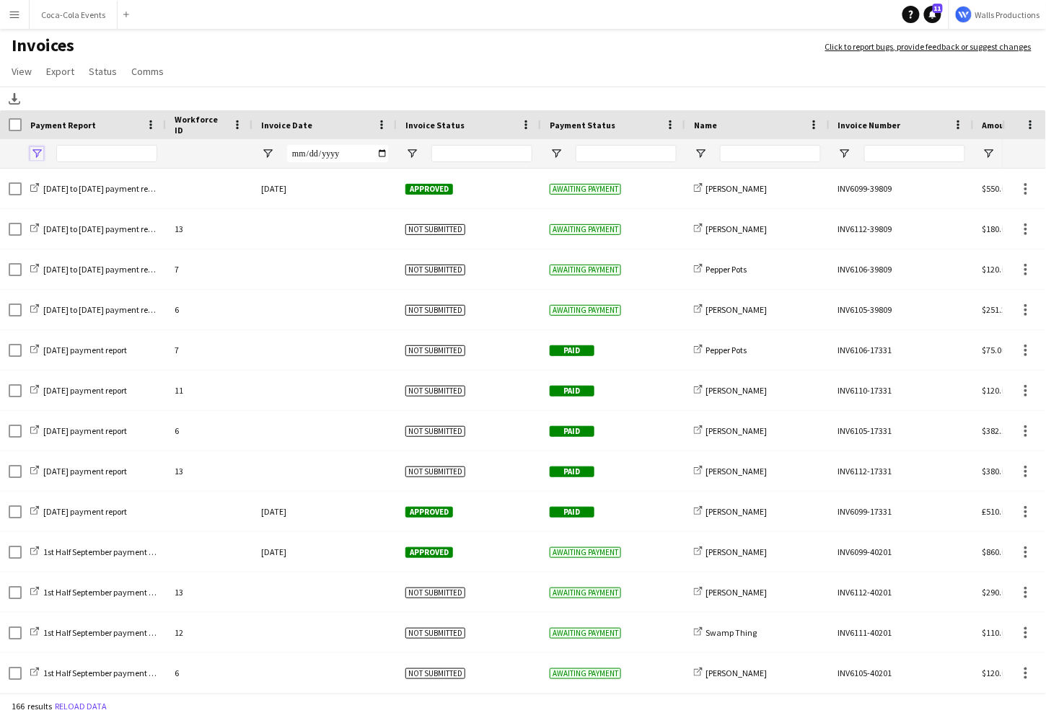
click at [38, 152] on span "Open Filter Menu" at bounding box center [36, 153] width 13 height 13
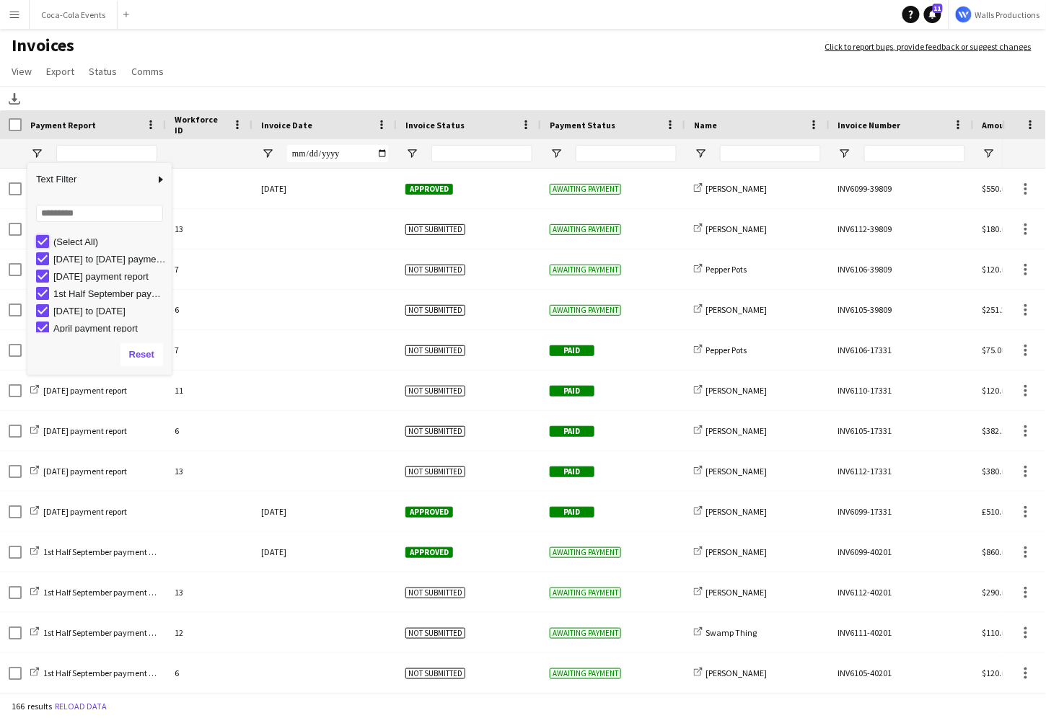
type input "***"
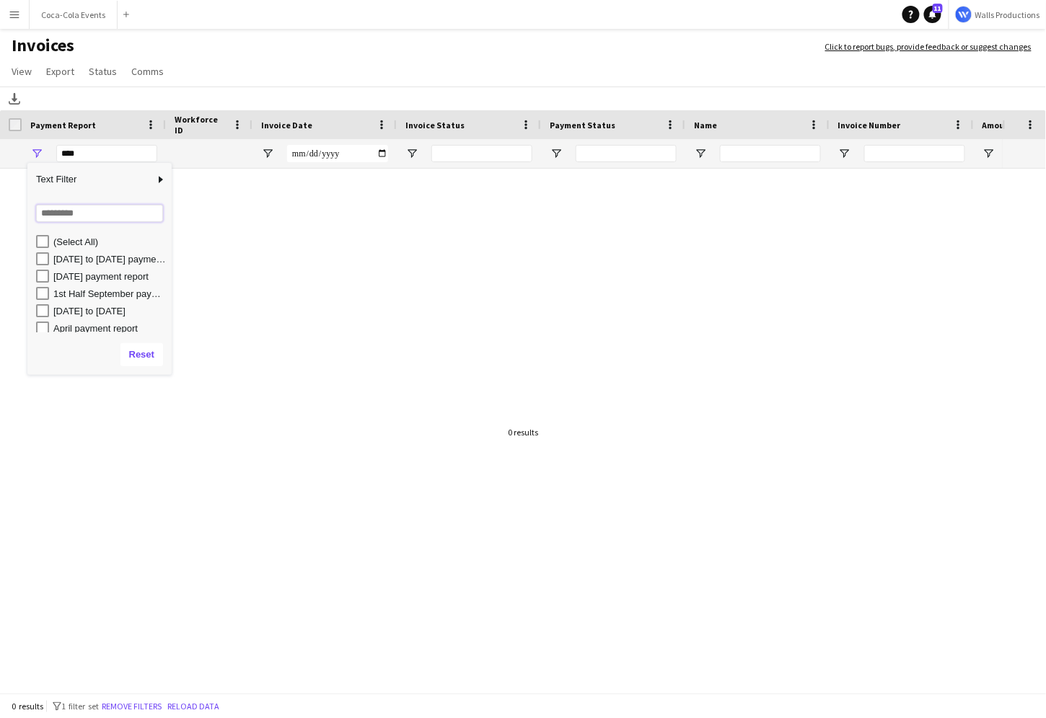
click at [77, 214] on input "Search filter values" at bounding box center [99, 213] width 127 height 17
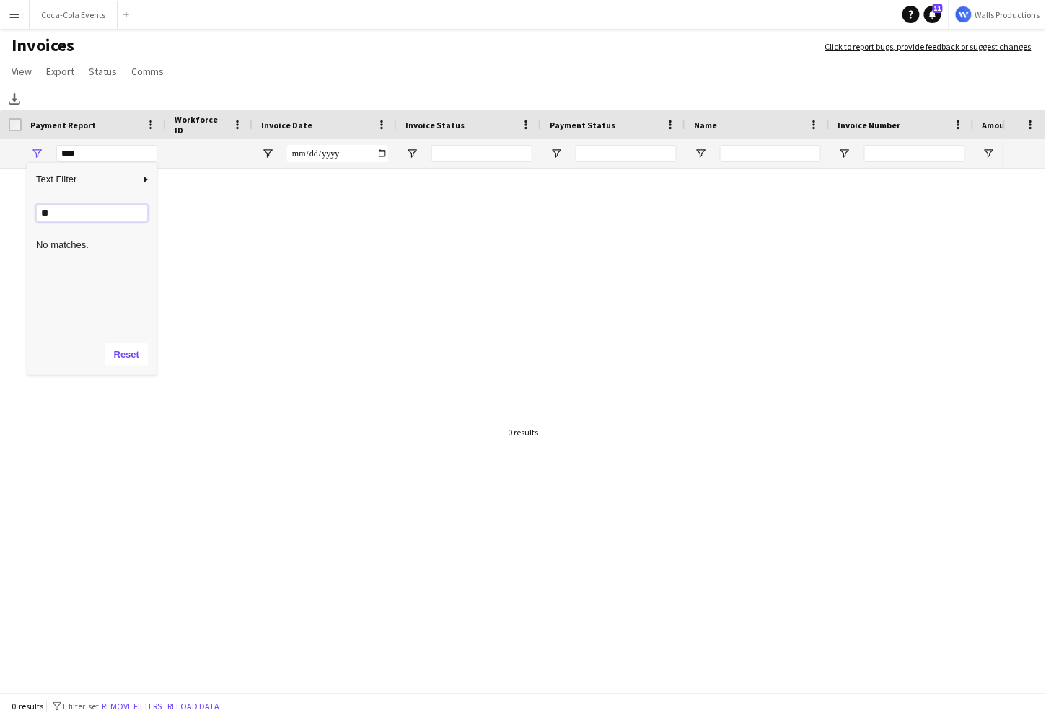
type input "*"
type input "***"
type input "**********"
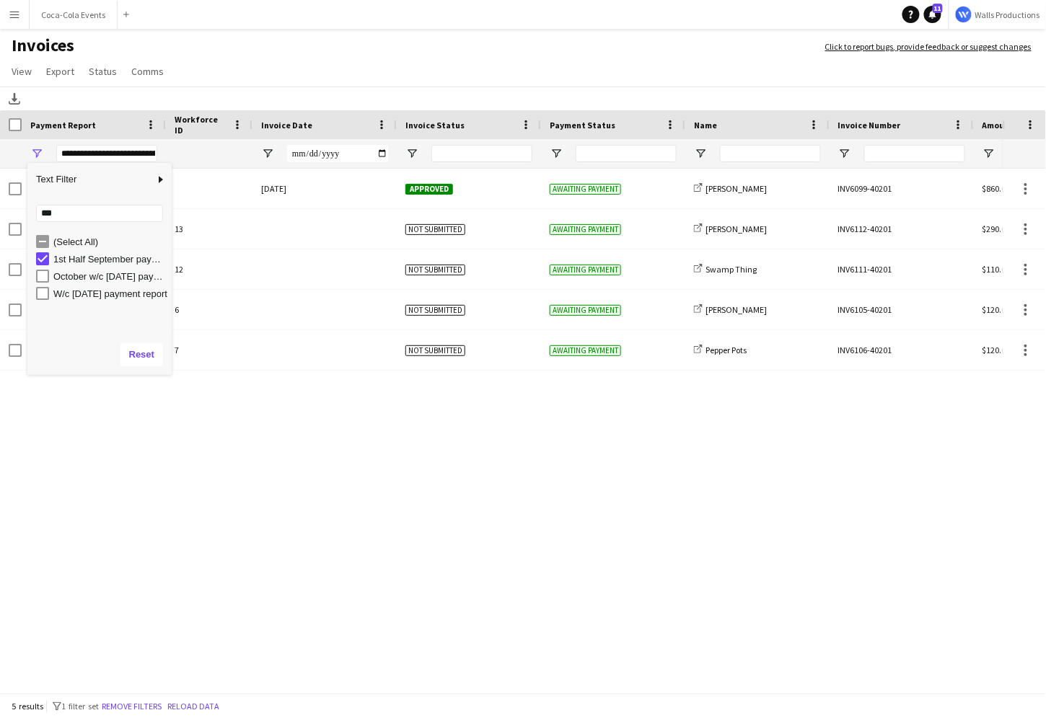
click at [146, 485] on div "1st Half September payment report 22-September-2025 Approved Awaiting payment s…" at bounding box center [501, 432] width 1003 height 527
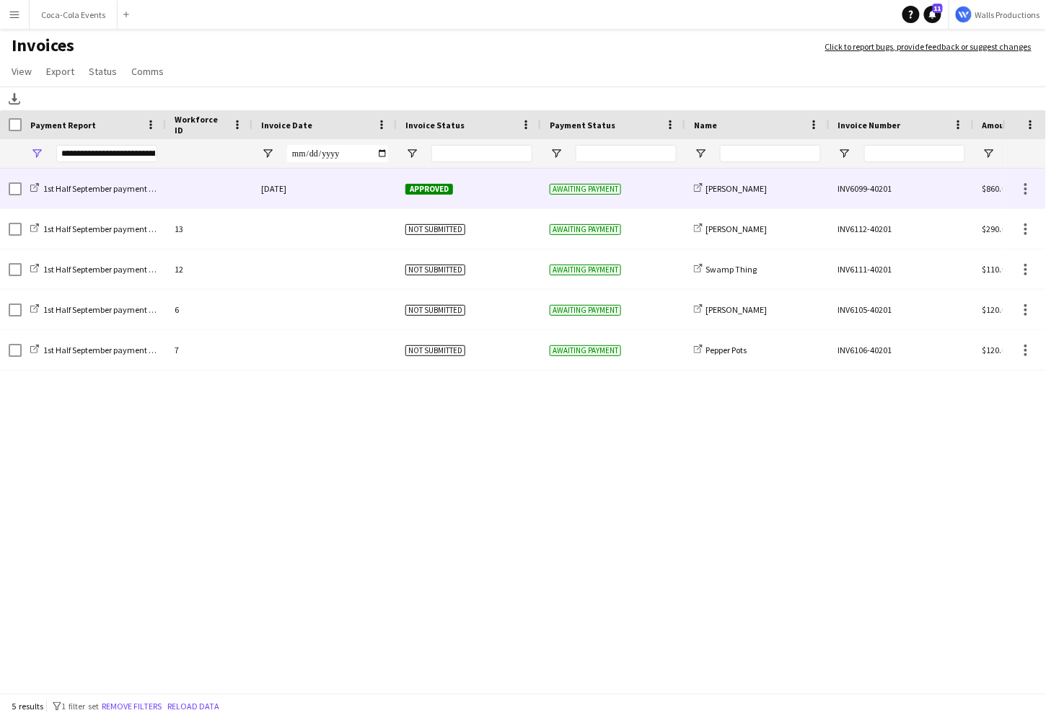
click at [423, 190] on span "Approved" at bounding box center [429, 189] width 48 height 11
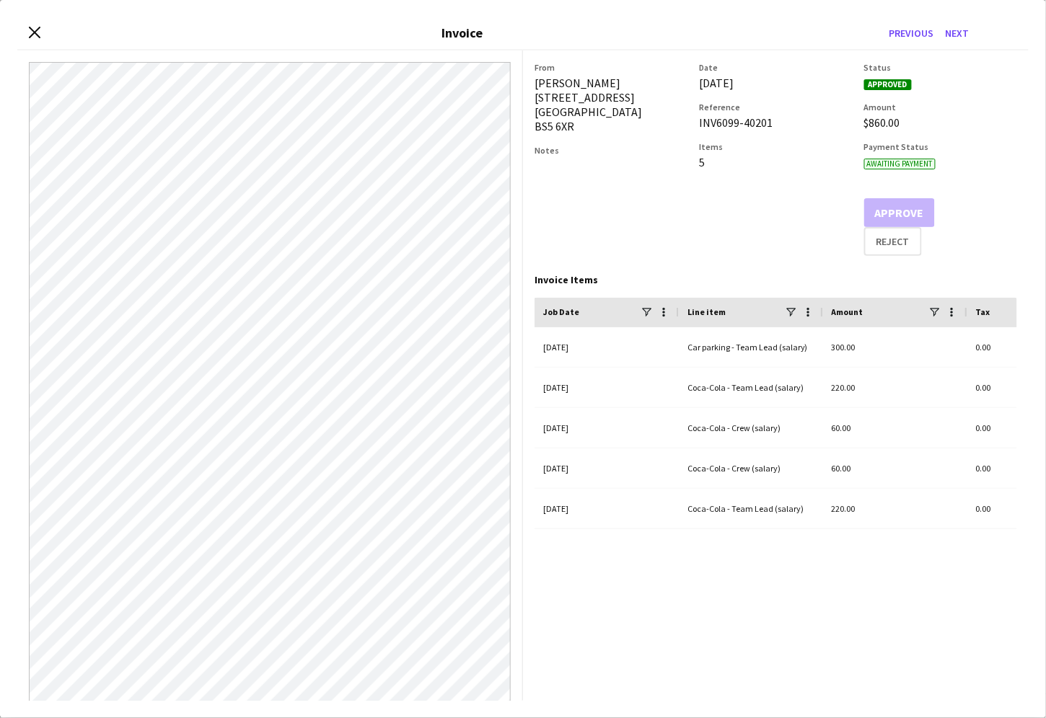
click at [890, 86] on span "Approved" at bounding box center [888, 84] width 48 height 11
click at [33, 30] on icon at bounding box center [34, 32] width 14 height 14
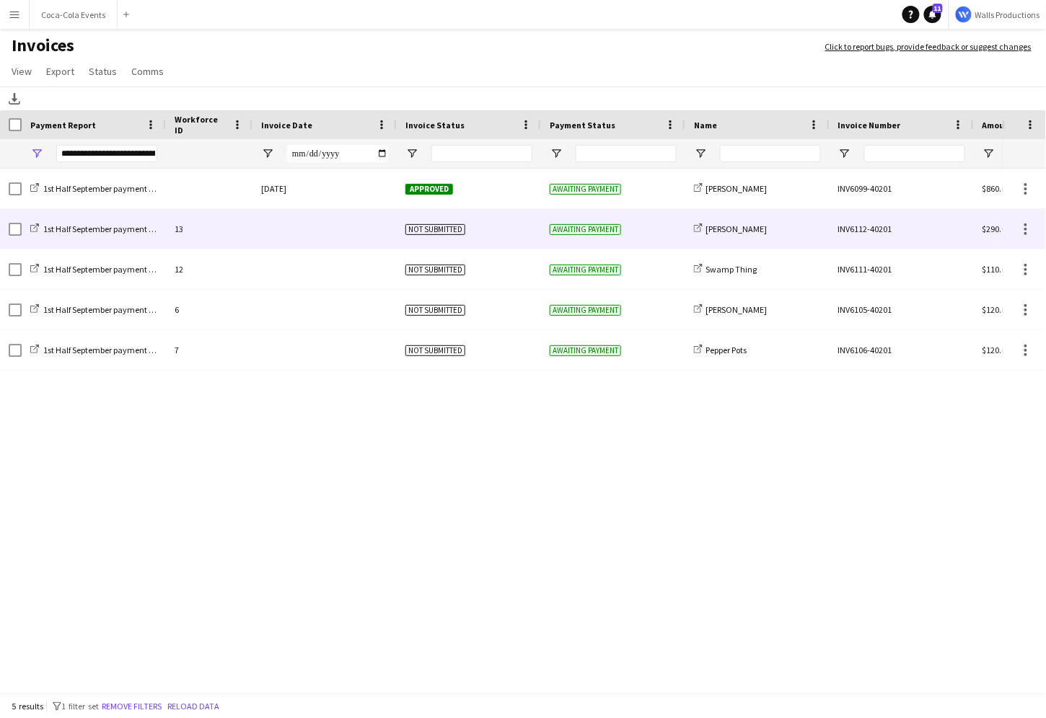
click at [249, 232] on div "13" at bounding box center [209, 229] width 87 height 40
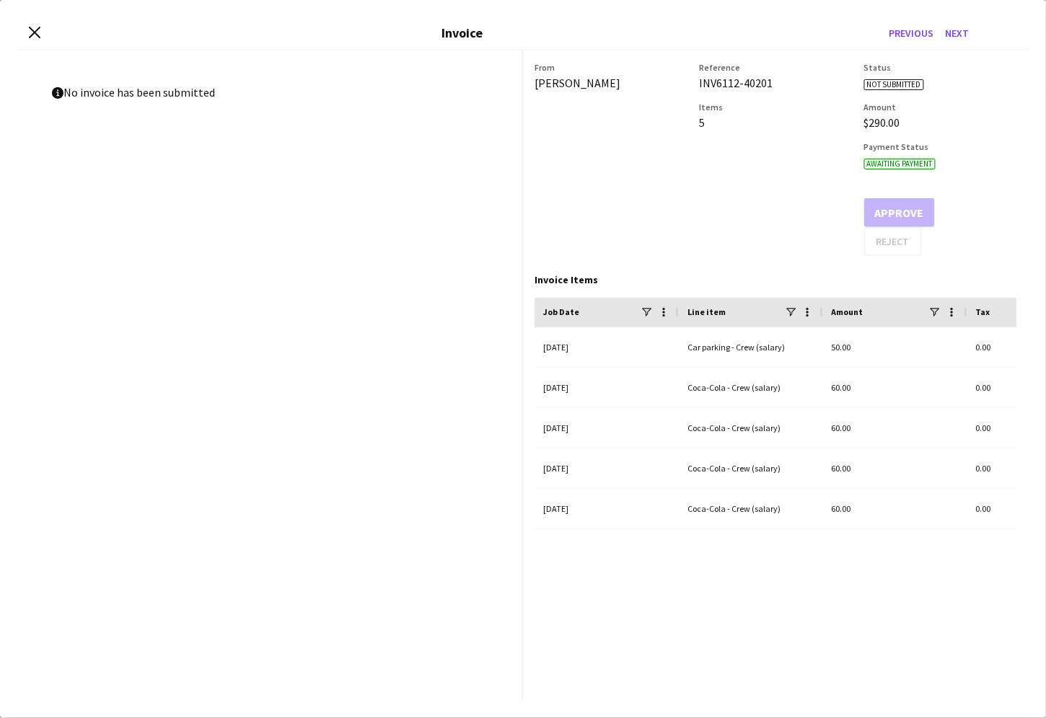
drag, startPoint x: 108, startPoint y: 91, endPoint x: 270, endPoint y: 90, distance: 162.3
click at [270, 90] on p "information-circle No invoice has been submitted" at bounding box center [270, 91] width 436 height 13
click at [38, 35] on icon at bounding box center [34, 32] width 14 height 14
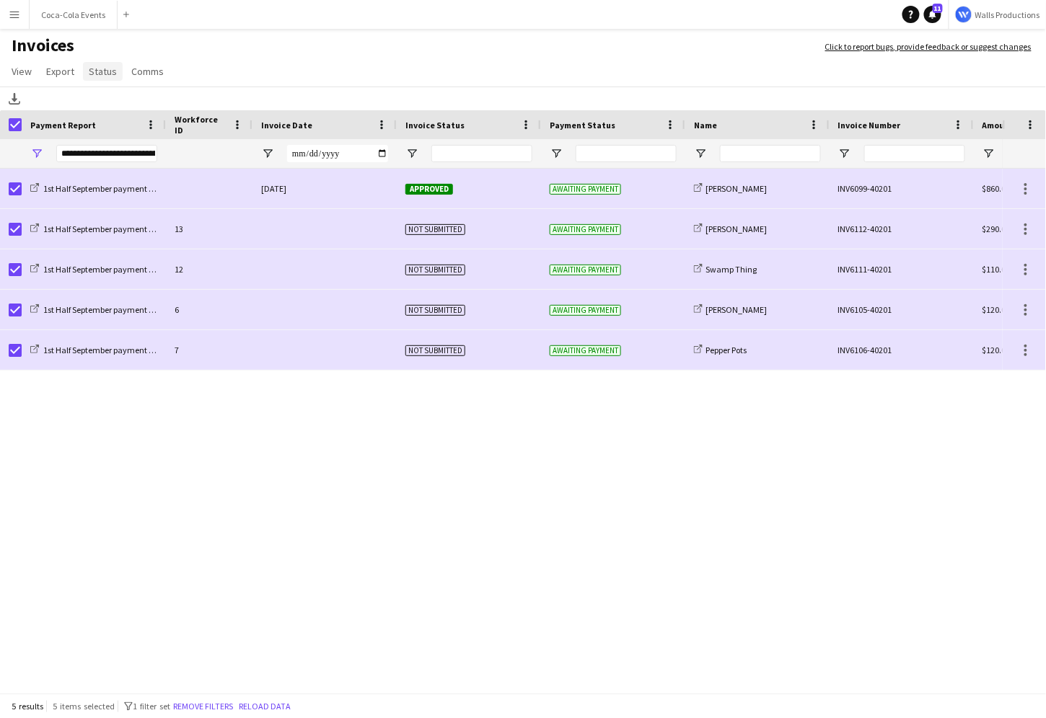
click at [97, 75] on span "Status" at bounding box center [103, 71] width 28 height 13
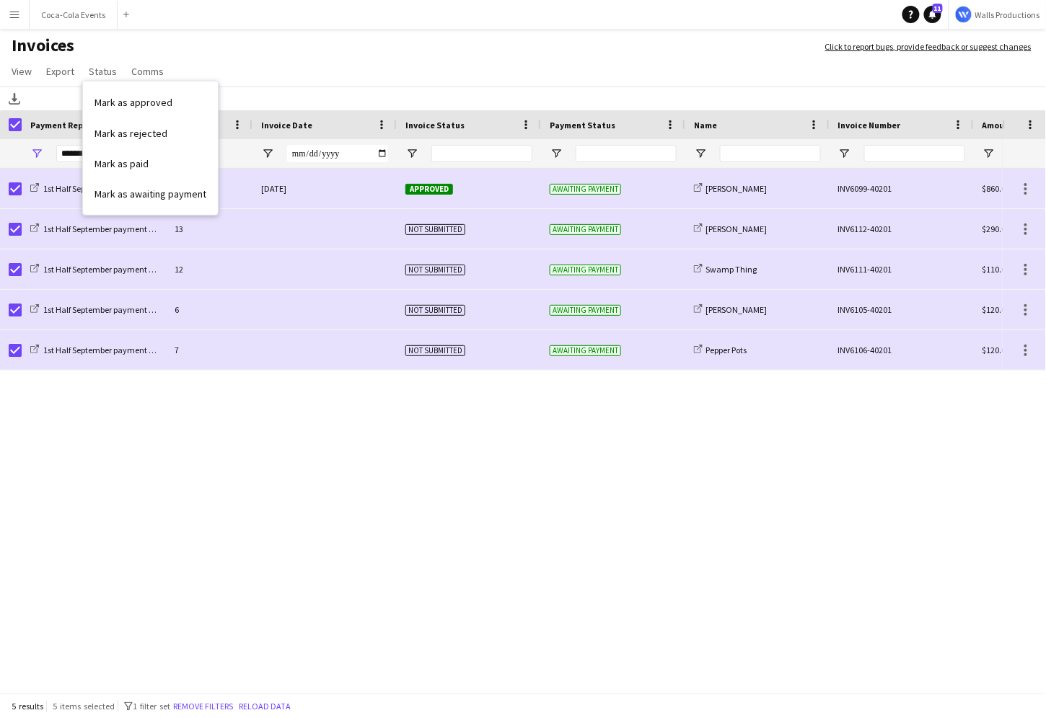
click at [269, 73] on app-page-menu "View Customise view Customise filters Reset Filters Reset View Reset All Export…" at bounding box center [523, 72] width 1046 height 27
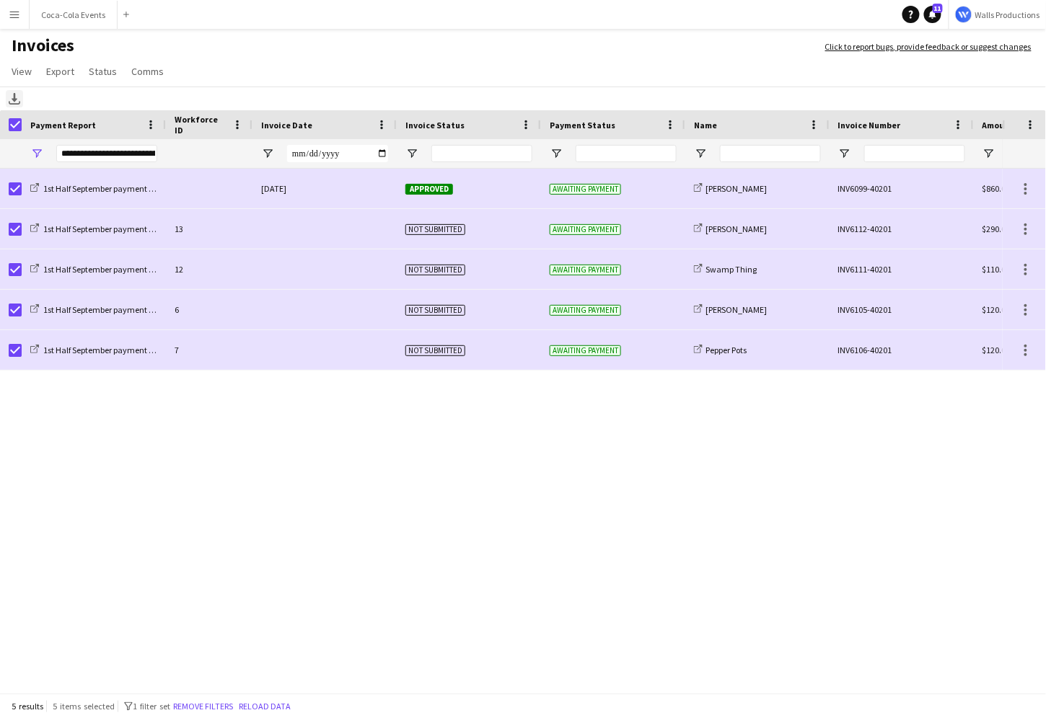
click at [17, 102] on icon "Download" at bounding box center [15, 99] width 12 height 12
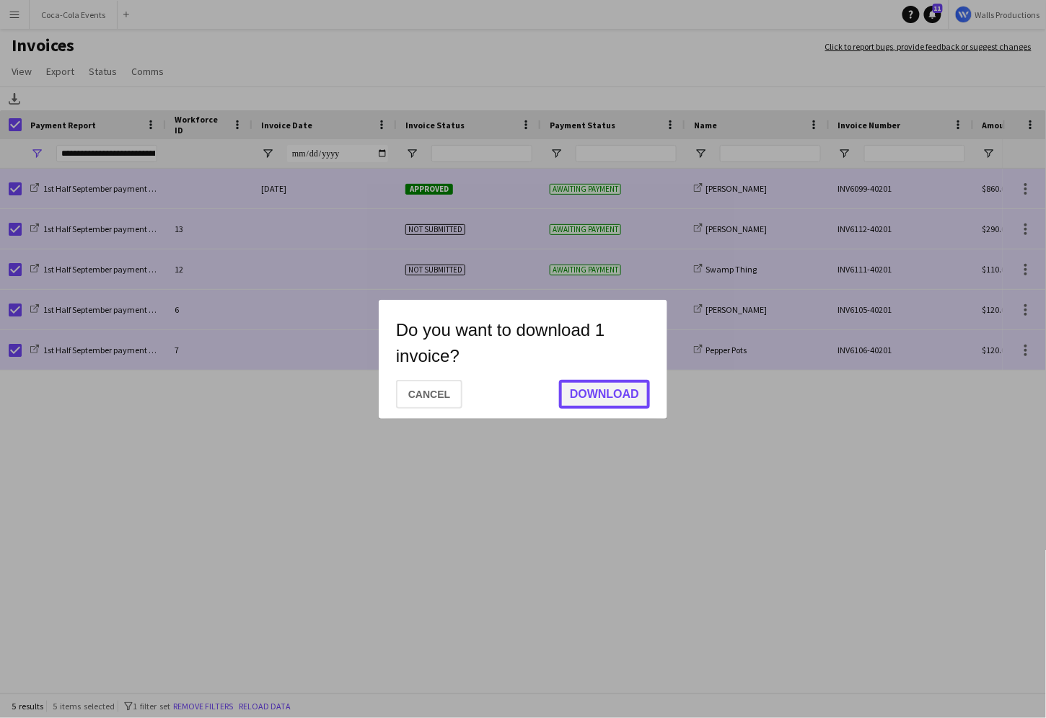
click at [602, 397] on button "Download" at bounding box center [604, 394] width 91 height 29
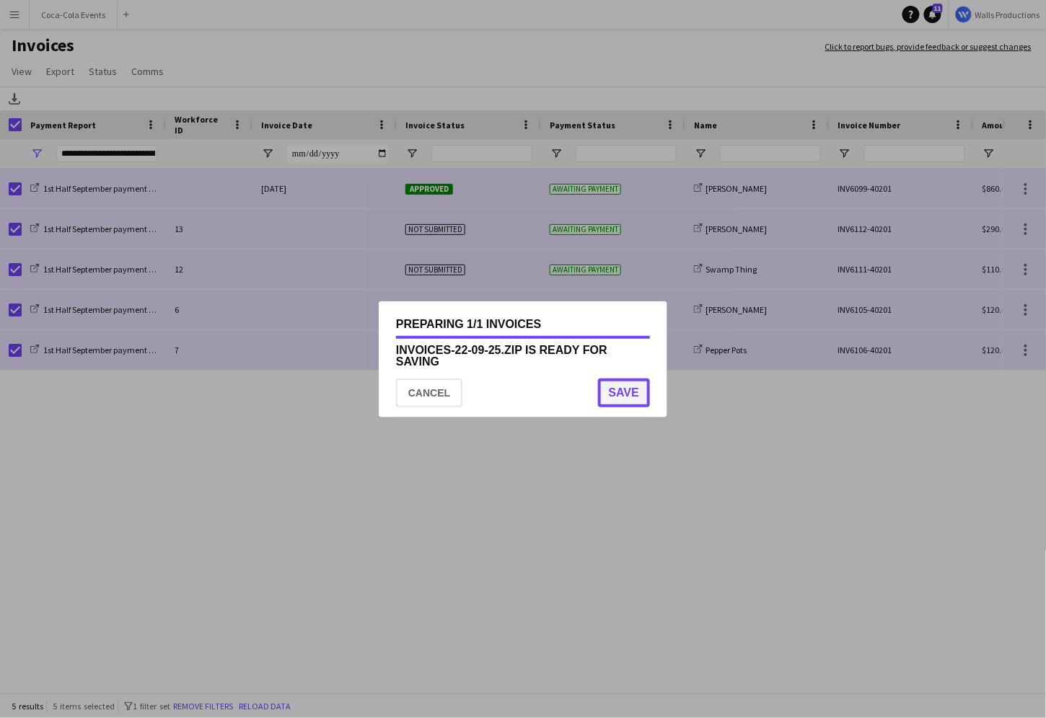
click at [629, 393] on button "Save" at bounding box center [624, 393] width 52 height 29
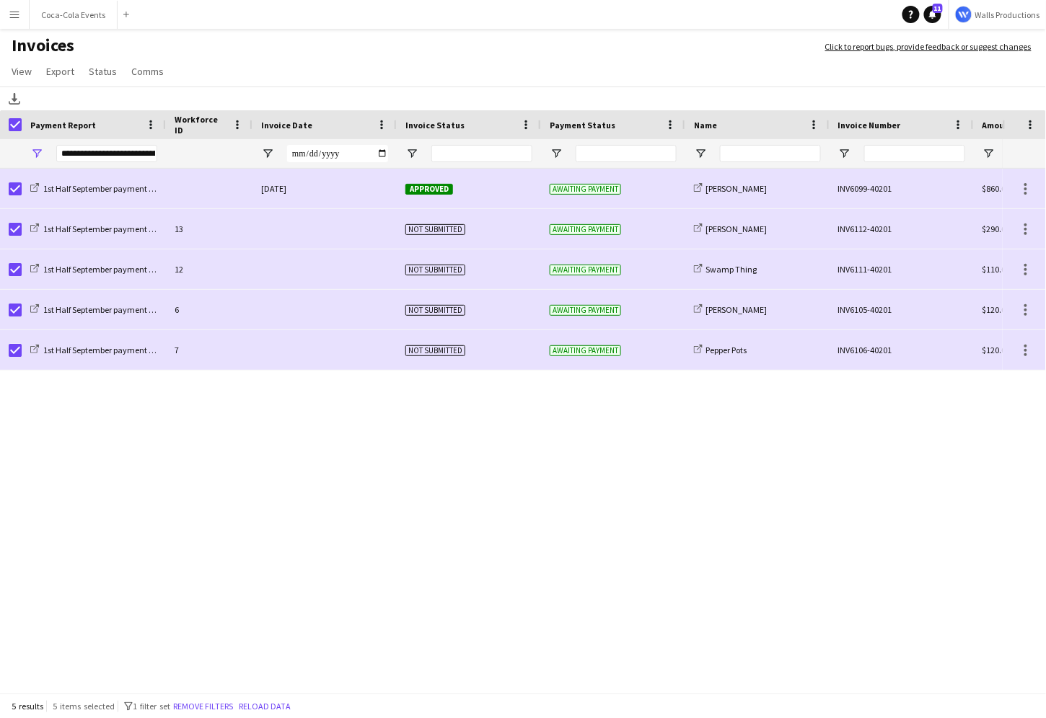
click at [592, 470] on div "1st Half September payment report 22-September-2025 Approved Awaiting payment s…" at bounding box center [501, 432] width 1003 height 527
click at [69, 92] on div "Download" at bounding box center [523, 99] width 1046 height 24
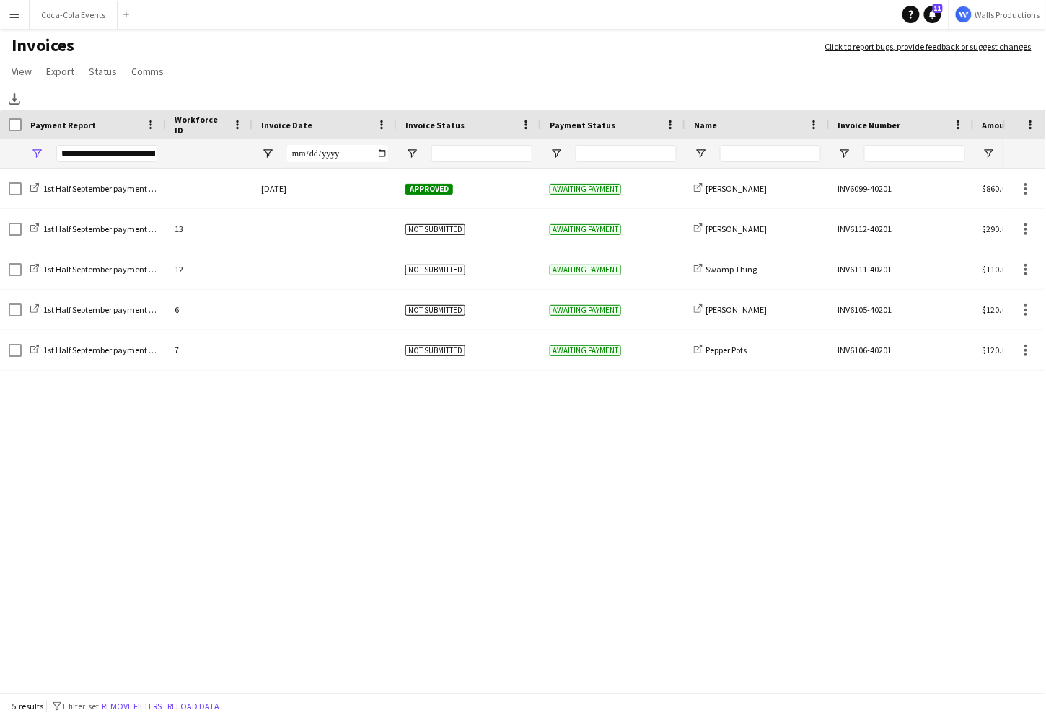
click at [21, 7] on button "Menu" at bounding box center [14, 14] width 29 height 29
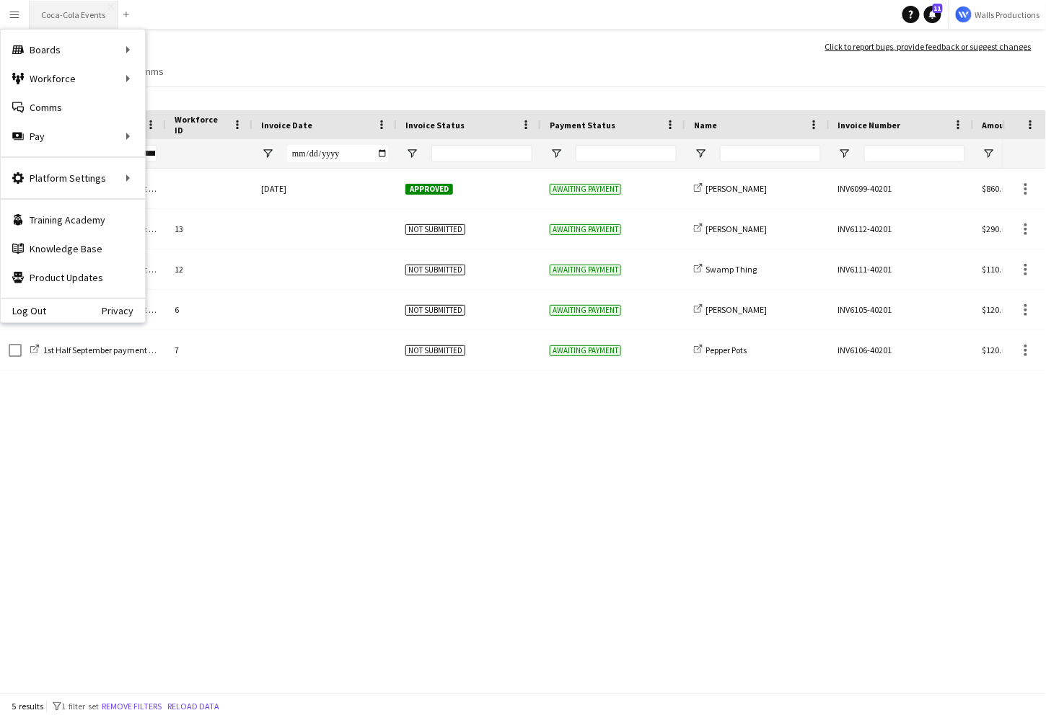
click at [61, 22] on button "Coca-Cola Events Close" at bounding box center [74, 15] width 88 height 28
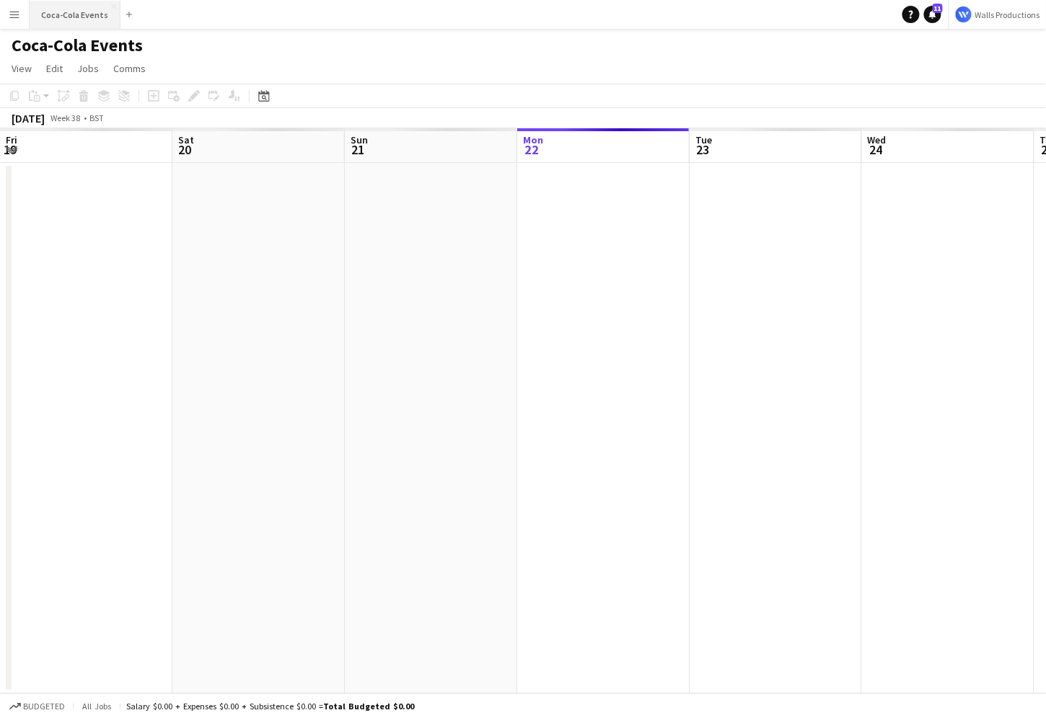
scroll to position [0, 345]
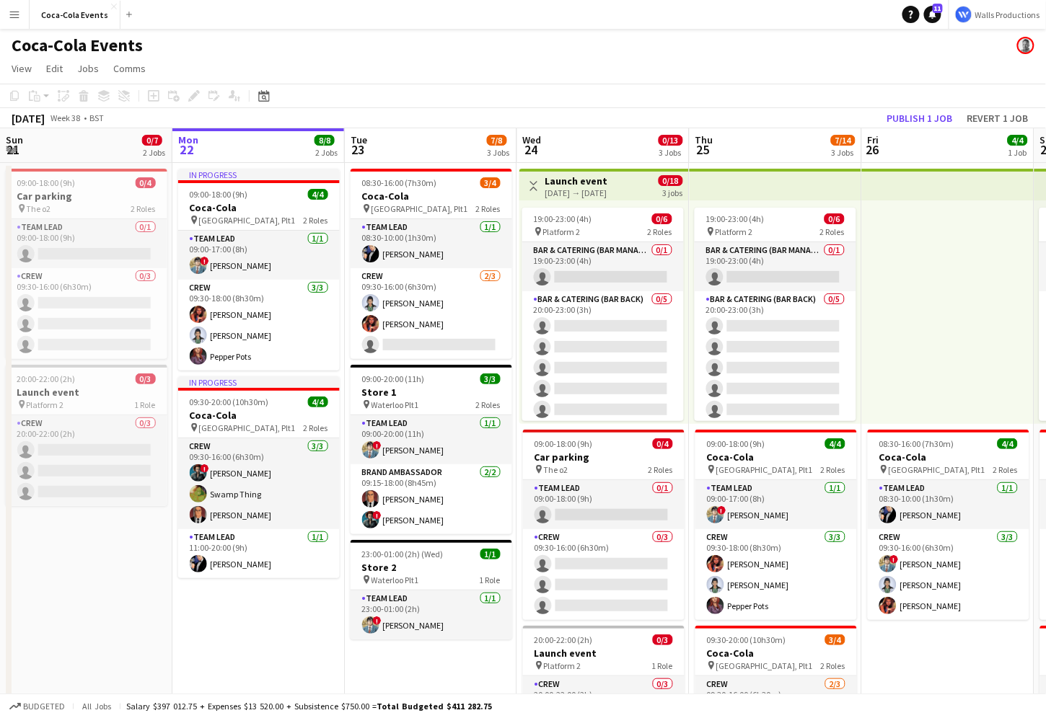
click at [17, 13] on app-icon "Menu" at bounding box center [15, 15] width 12 height 12
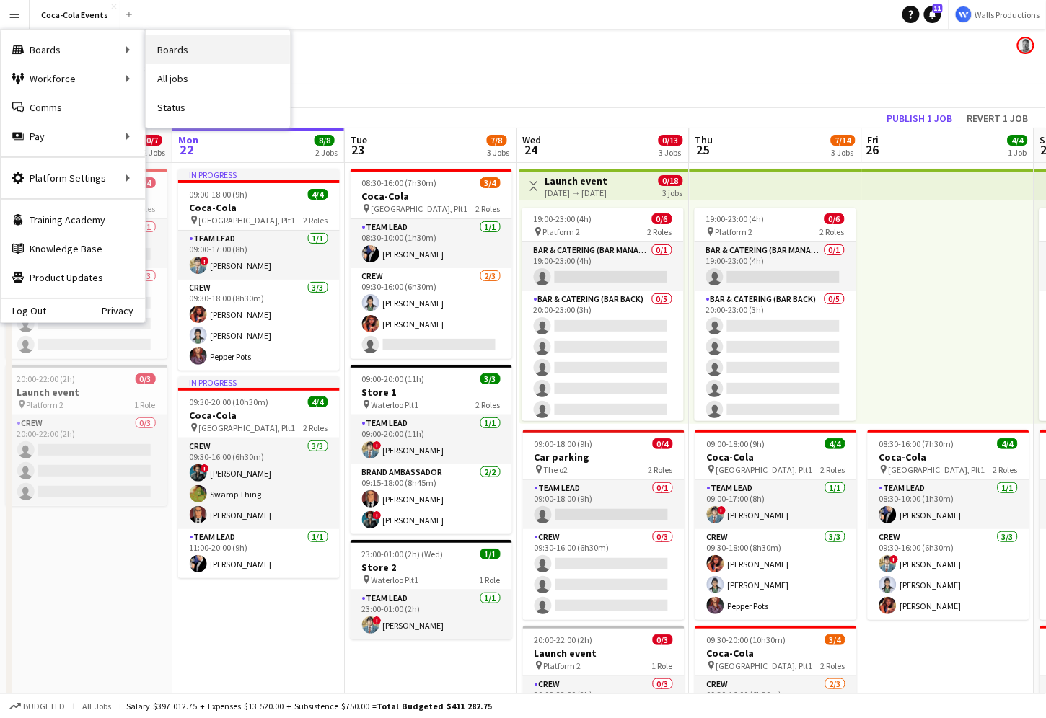
click at [189, 53] on link "Boards" at bounding box center [218, 49] width 144 height 29
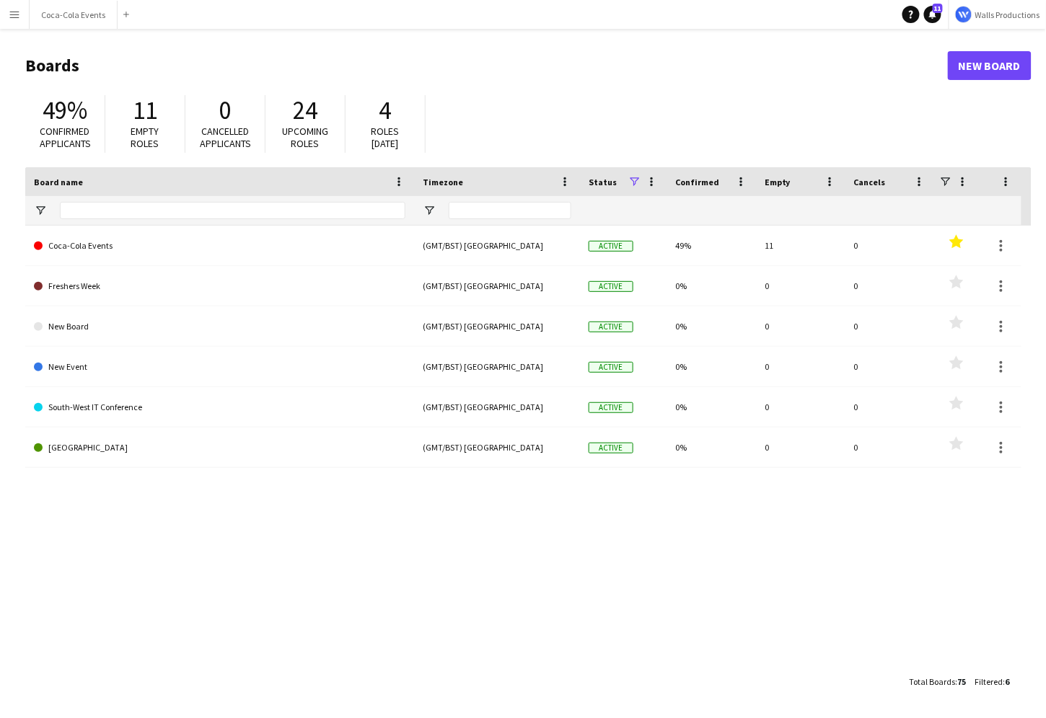
click at [13, 16] on app-icon "Menu" at bounding box center [15, 15] width 12 height 12
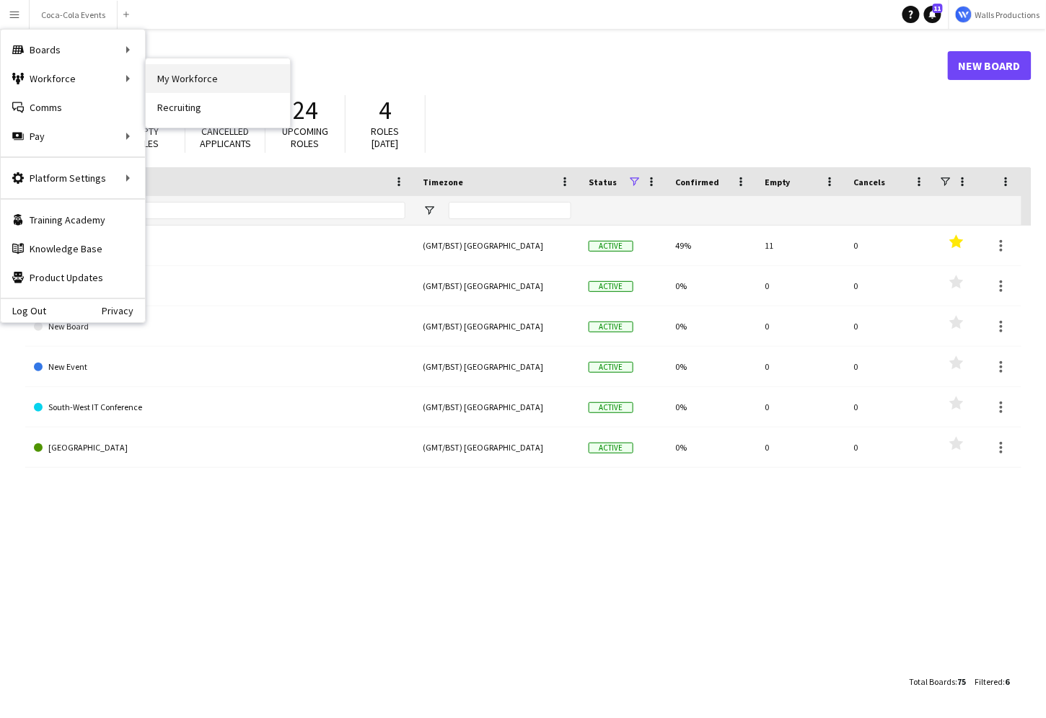
click at [216, 83] on link "My Workforce" at bounding box center [218, 78] width 144 height 29
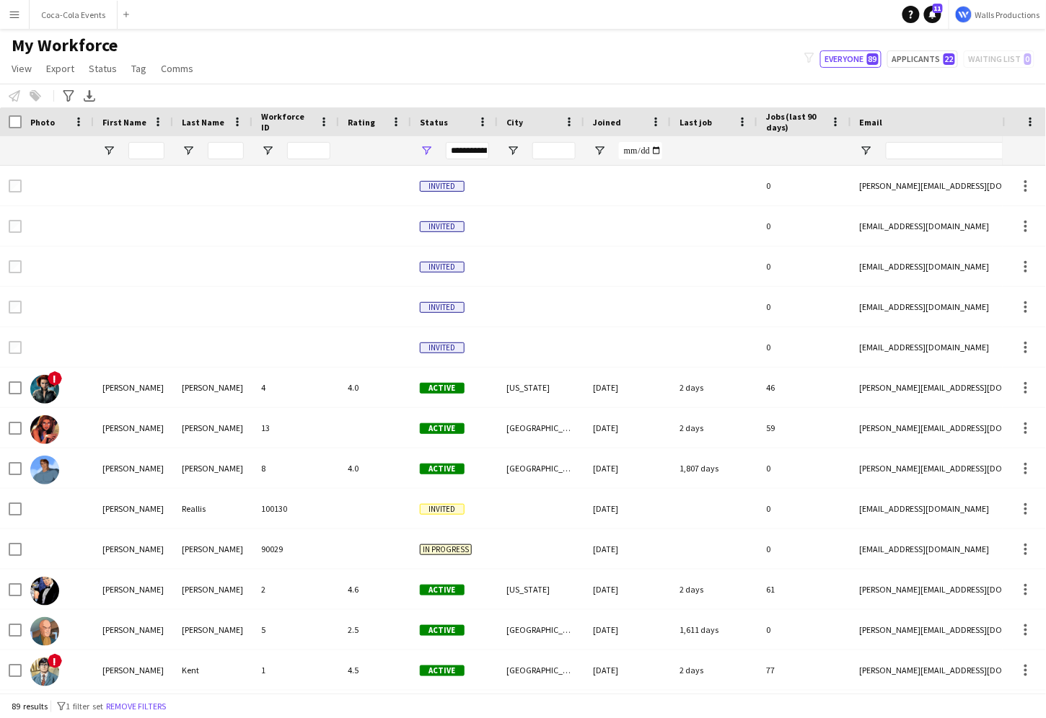
click at [20, 17] on button "Menu" at bounding box center [14, 14] width 29 height 29
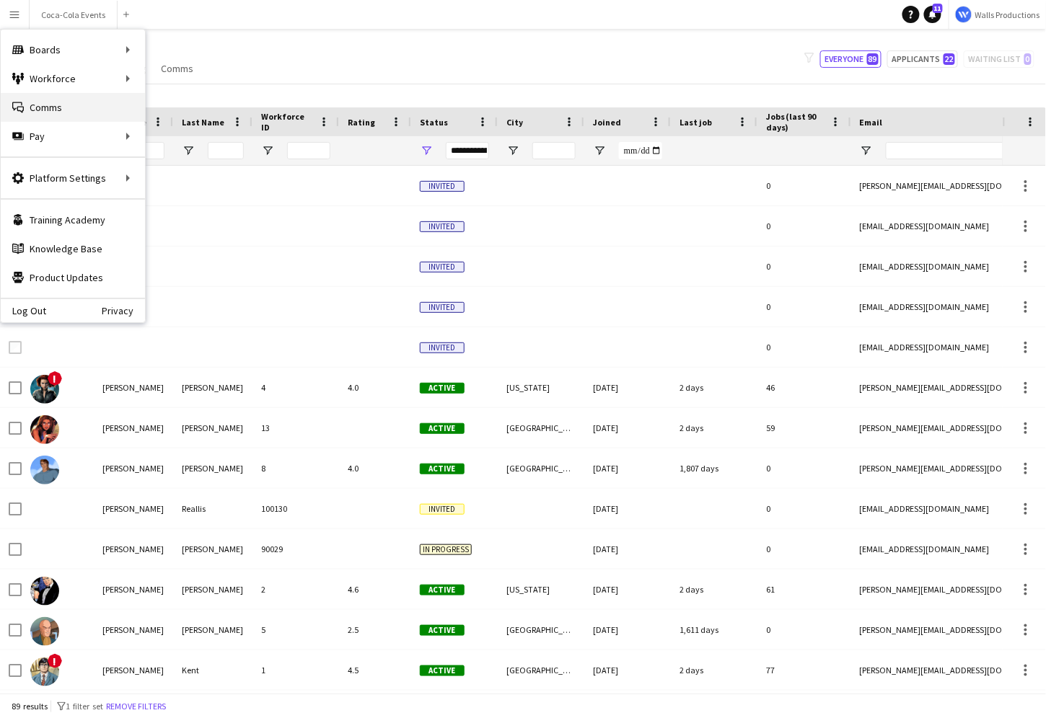
click at [42, 112] on link "Comms Comms" at bounding box center [73, 107] width 144 height 29
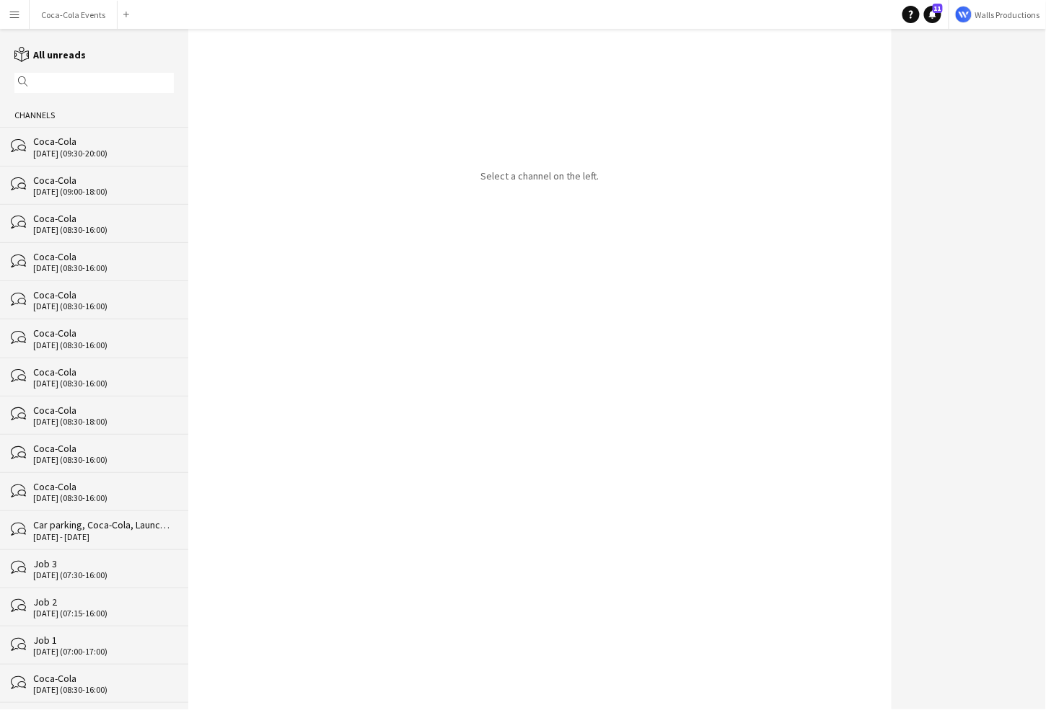
click at [59, 150] on div "15-09-2025 (09:30-20:00)" at bounding box center [103, 154] width 141 height 10
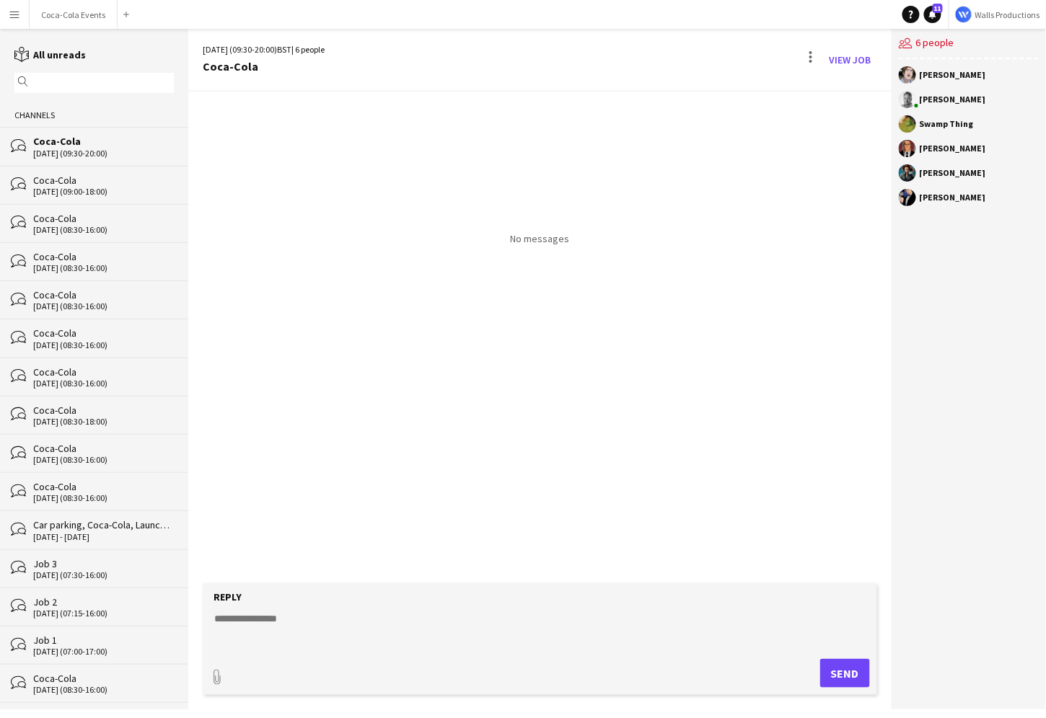
click at [16, 21] on button "Menu" at bounding box center [14, 14] width 29 height 29
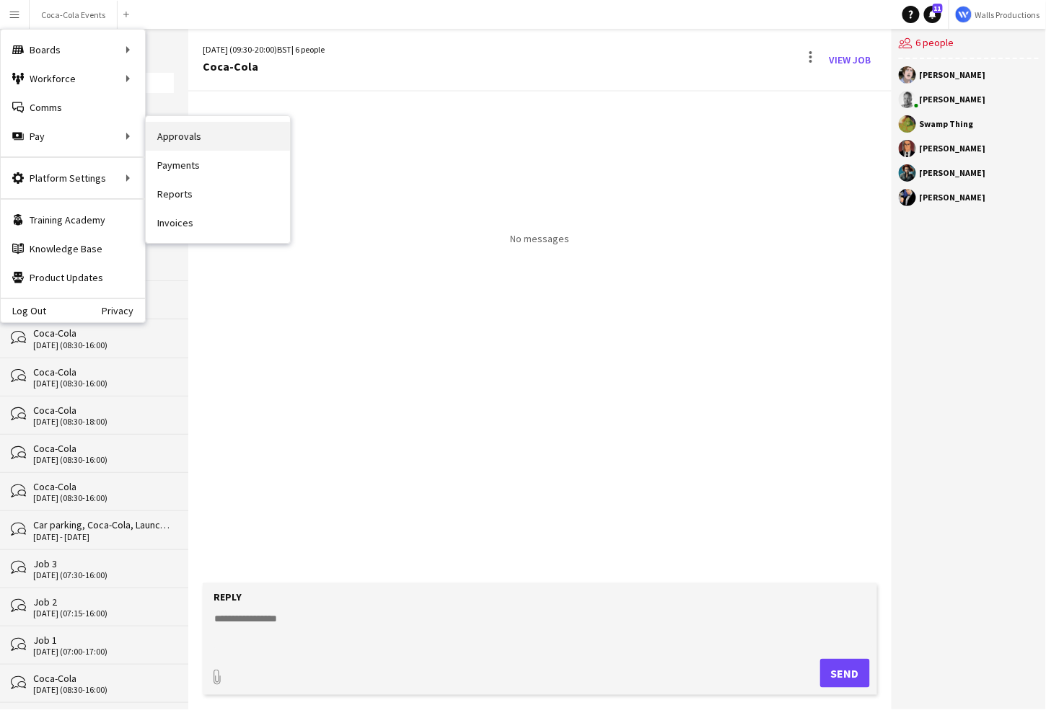
click at [183, 135] on link "Approvals" at bounding box center [218, 136] width 144 height 29
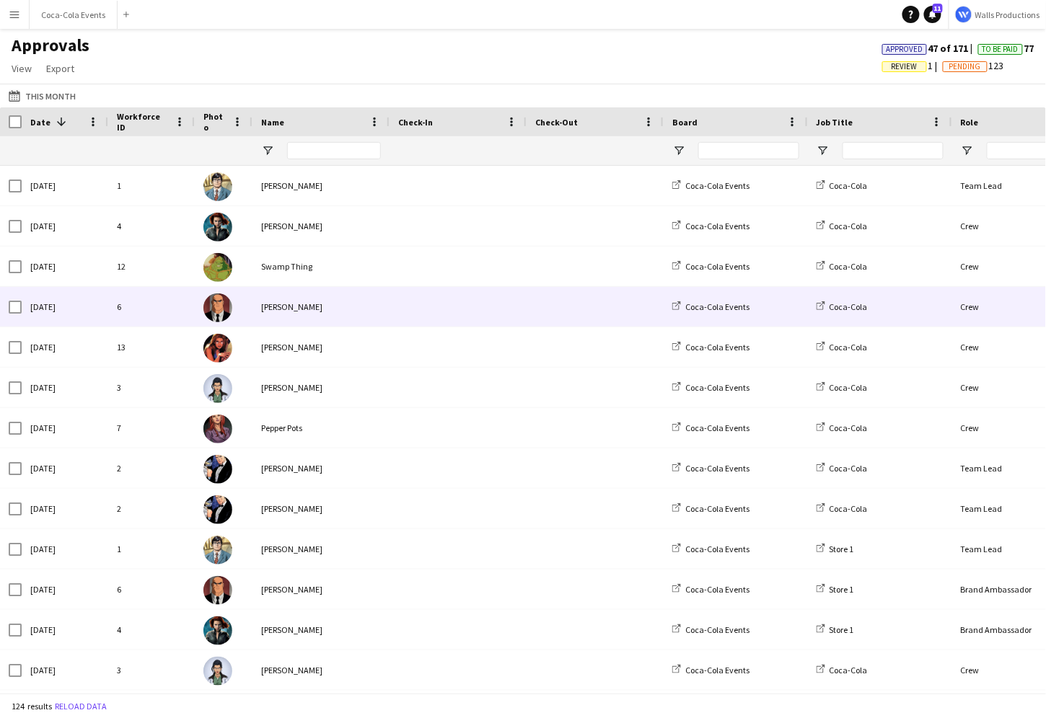
scroll to position [32, 0]
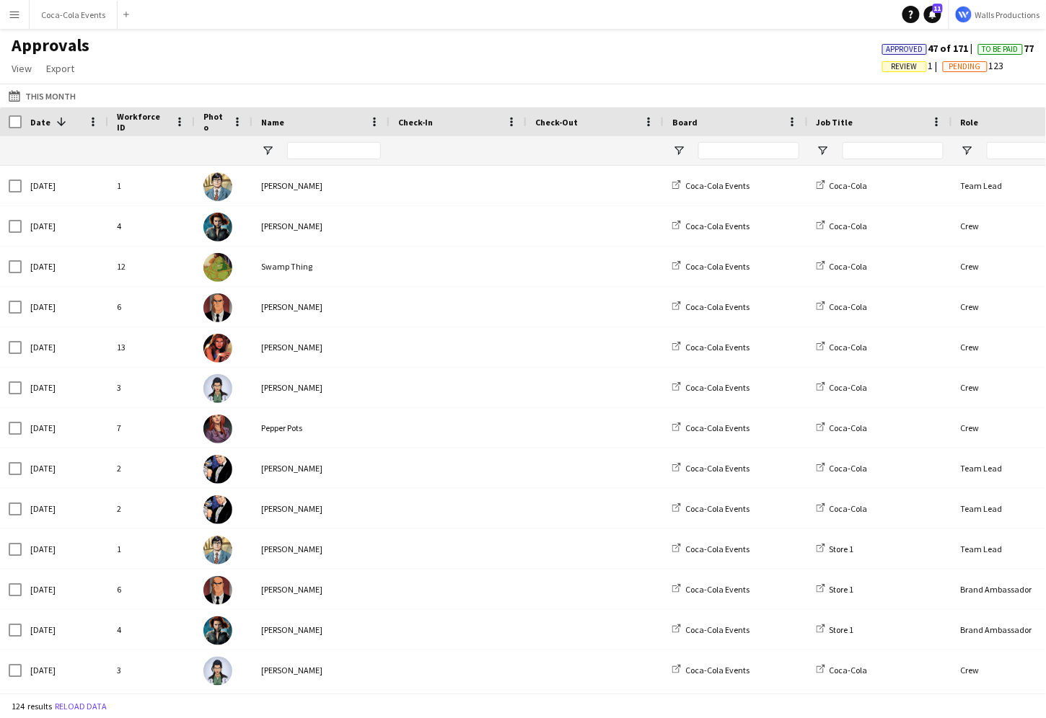
click at [22, 22] on button "Menu" at bounding box center [14, 14] width 29 height 29
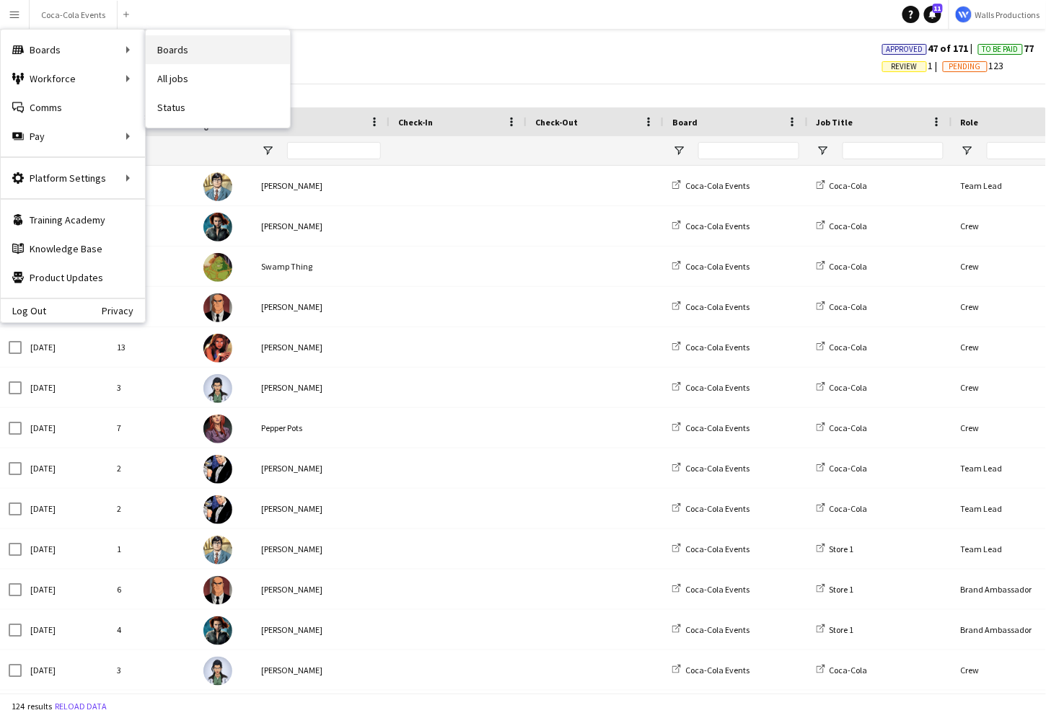
click at [203, 47] on link "Boards" at bounding box center [218, 49] width 144 height 29
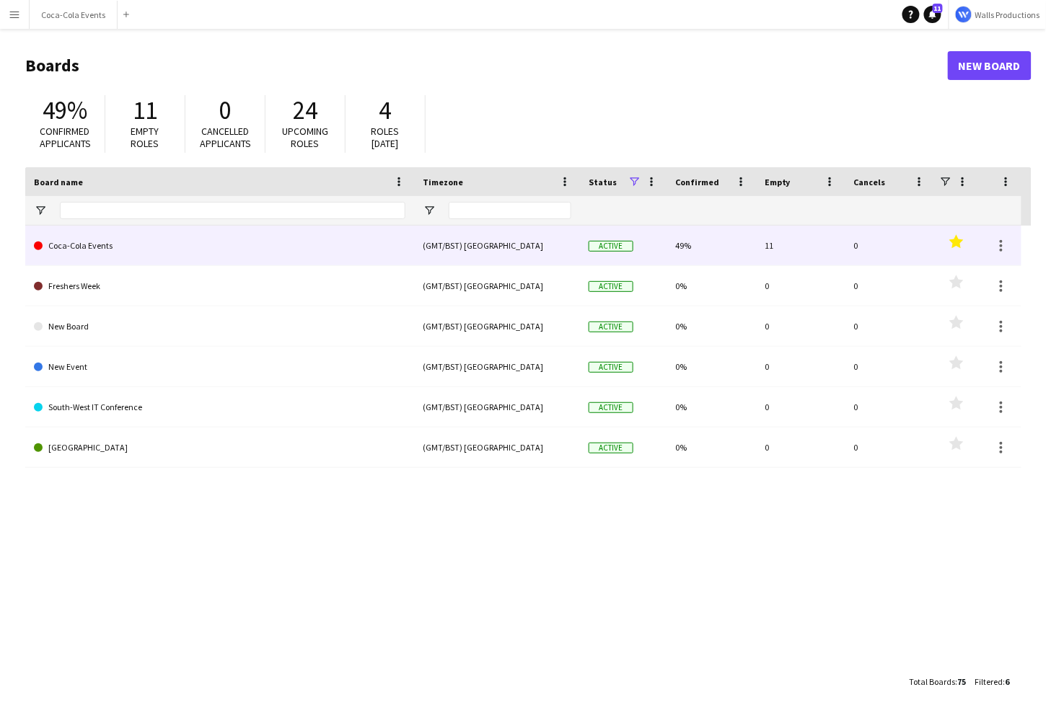
click at [69, 261] on link "Coca-Cola Events" at bounding box center [219, 246] width 371 height 40
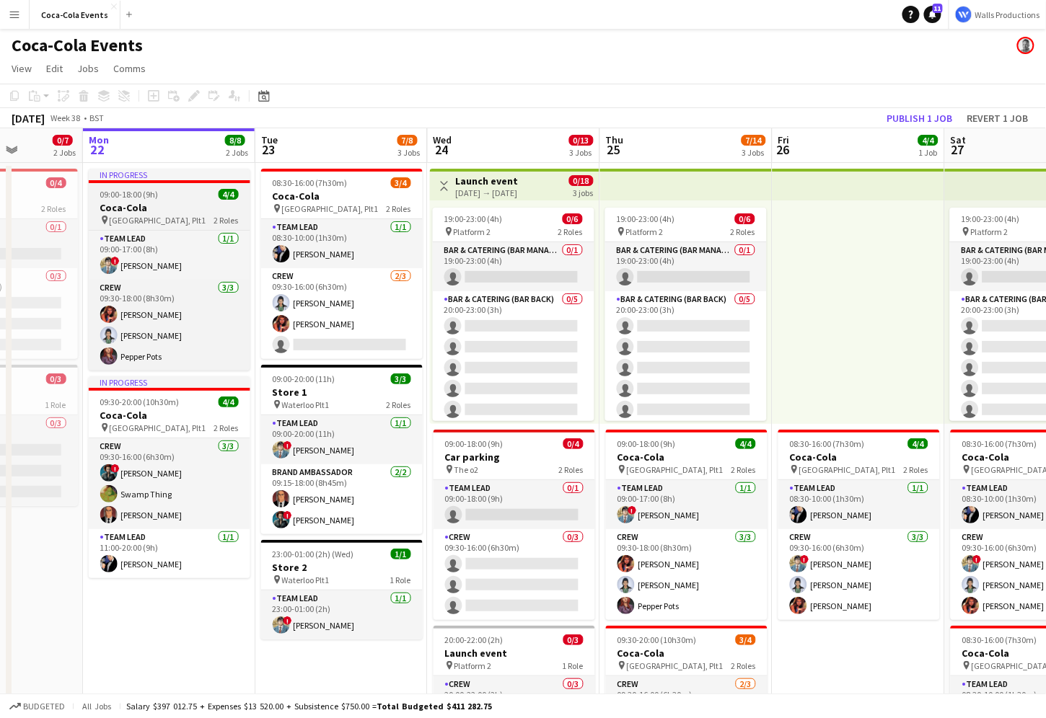
click at [157, 195] on span "09:00-18:00 (9h)" at bounding box center [129, 194] width 58 height 11
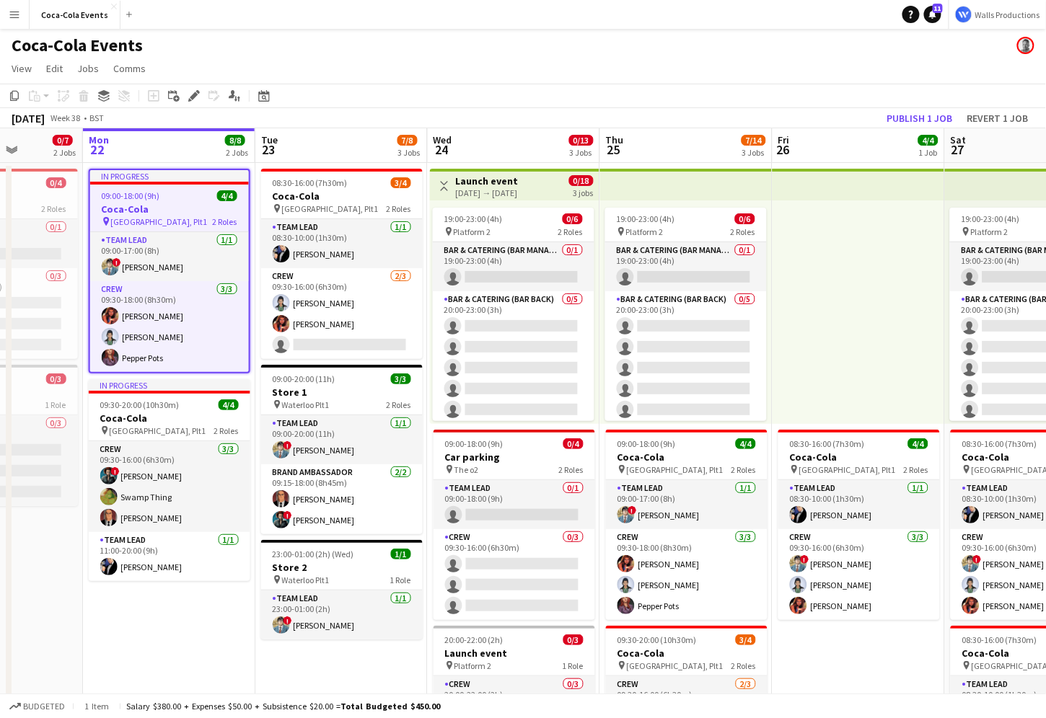
click at [139, 210] on h3 "Coca-Cola" at bounding box center [169, 209] width 159 height 13
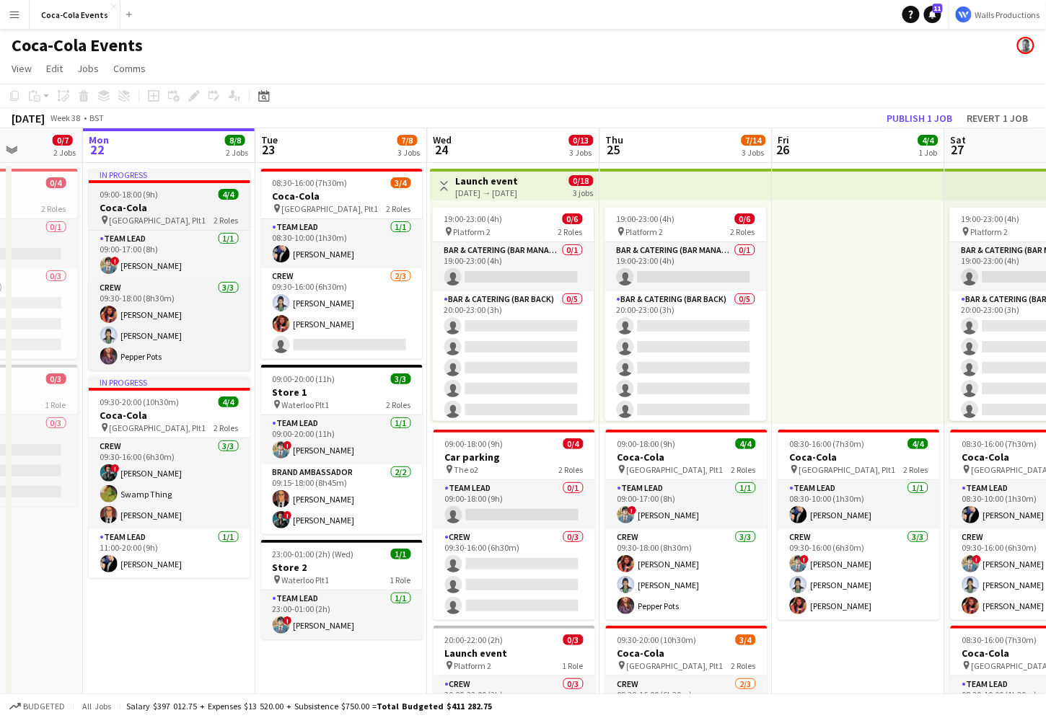
click at [156, 208] on h3 "Coca-Cola" at bounding box center [170, 207] width 162 height 13
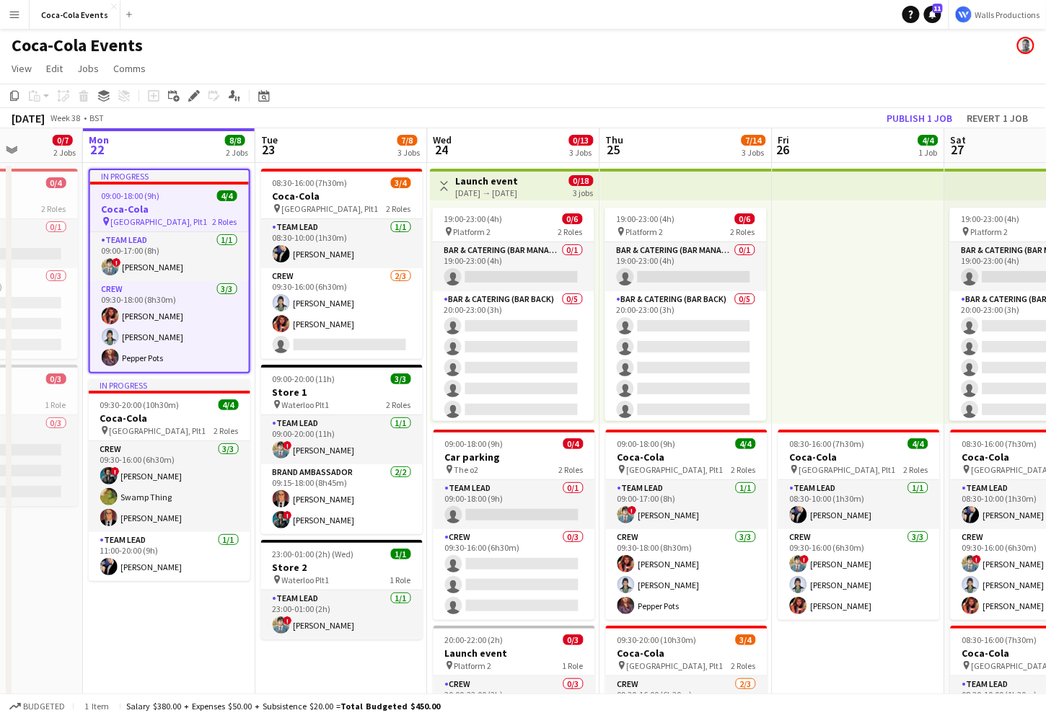
click at [467, 186] on h3 "Launch event" at bounding box center [487, 181] width 63 height 13
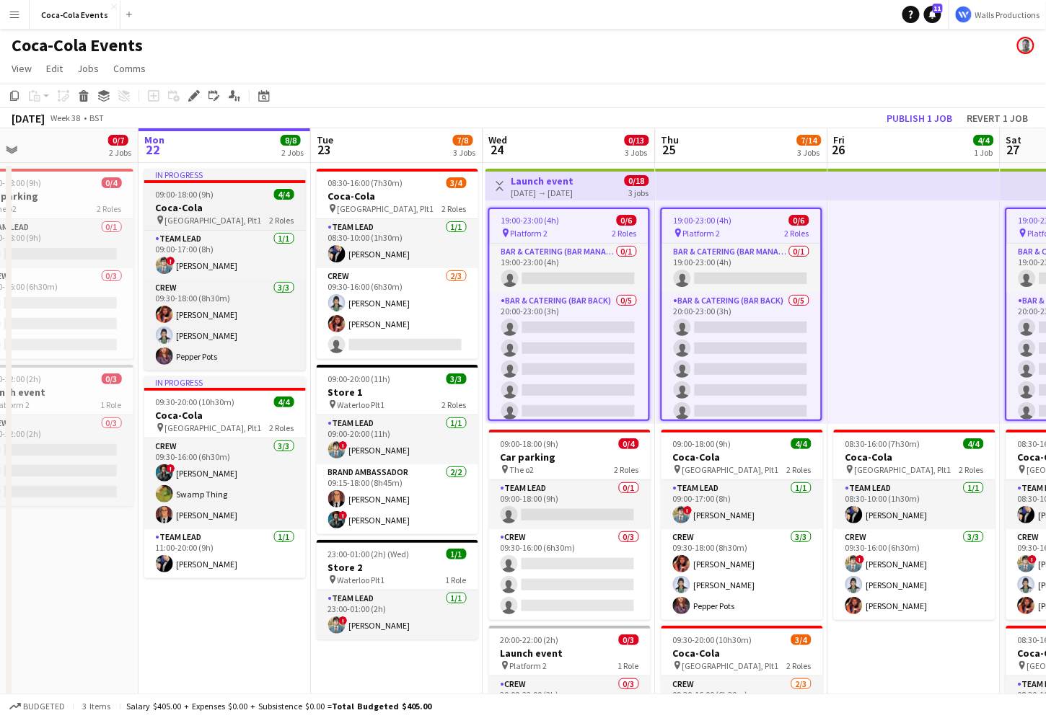
click at [227, 203] on h3 "Coca-Cola" at bounding box center [225, 207] width 162 height 13
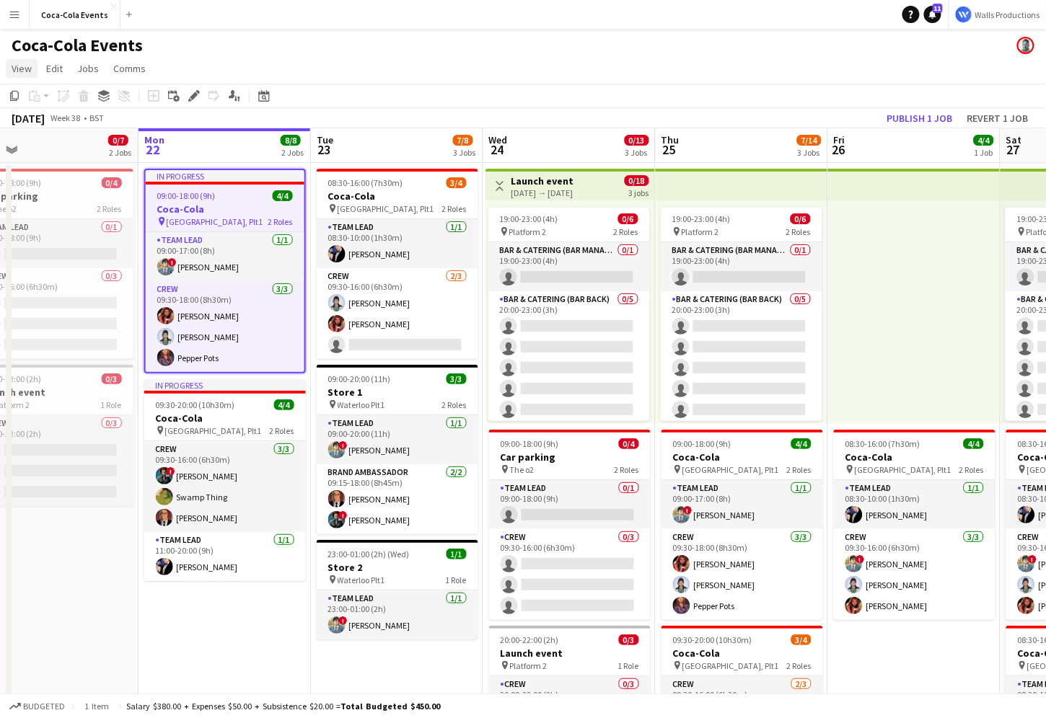
click at [28, 65] on span "View" at bounding box center [22, 68] width 20 height 13
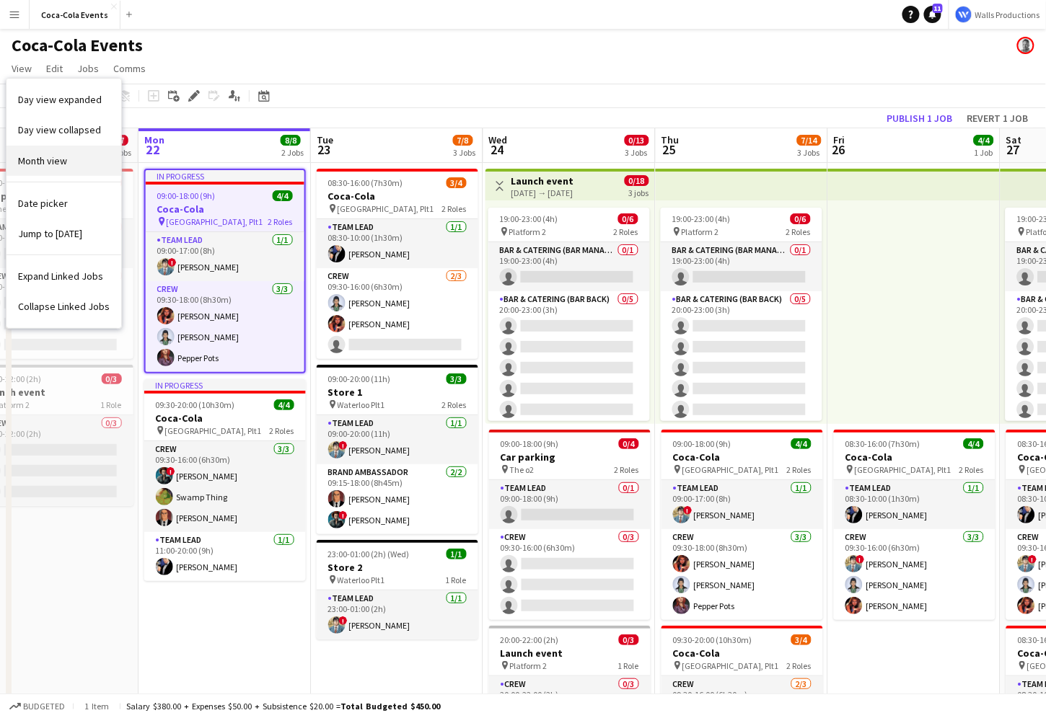
click at [62, 154] on span "Month view" at bounding box center [42, 160] width 49 height 13
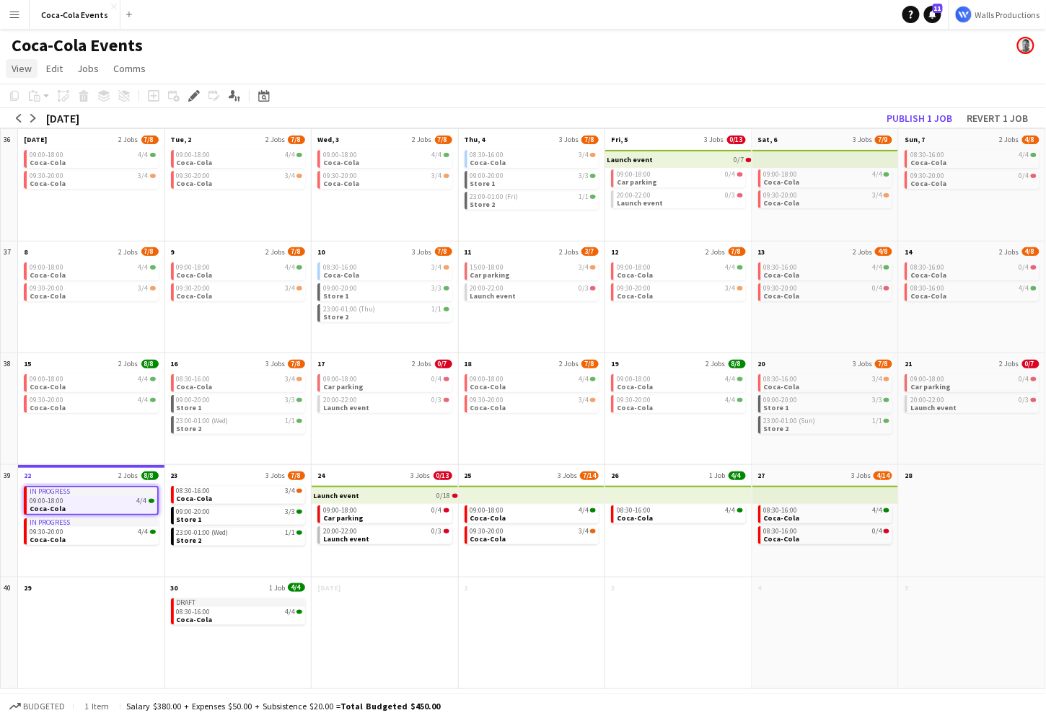
click at [19, 66] on span "View" at bounding box center [22, 68] width 20 height 13
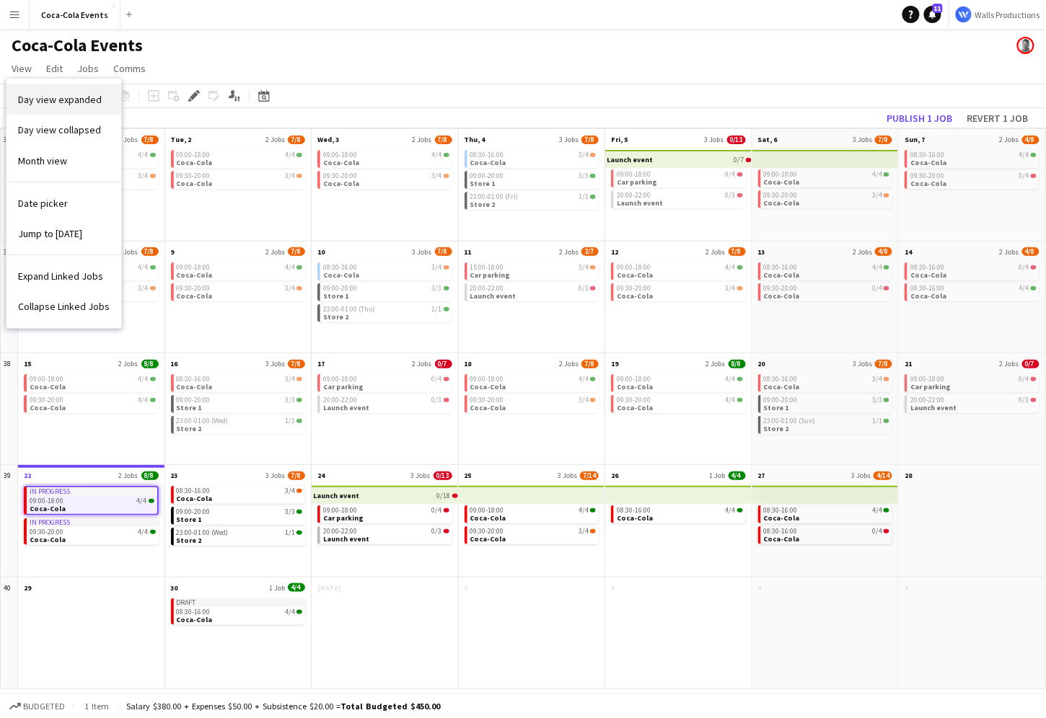
click at [58, 101] on span "Day view expanded" at bounding box center [60, 99] width 84 height 13
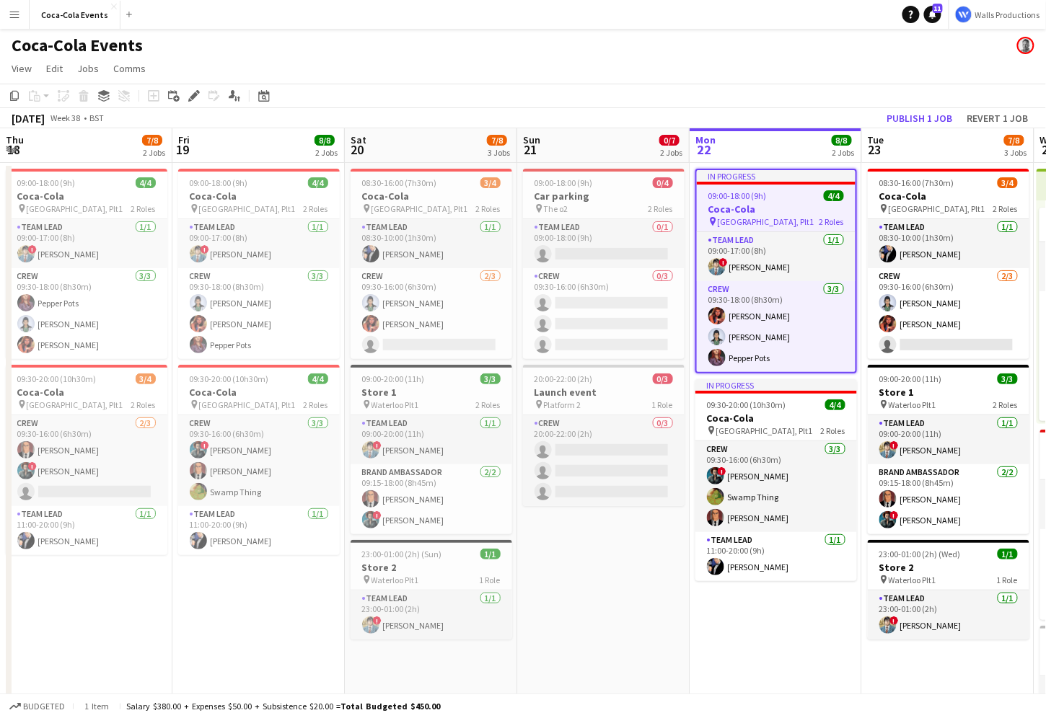
scroll to position [0, 495]
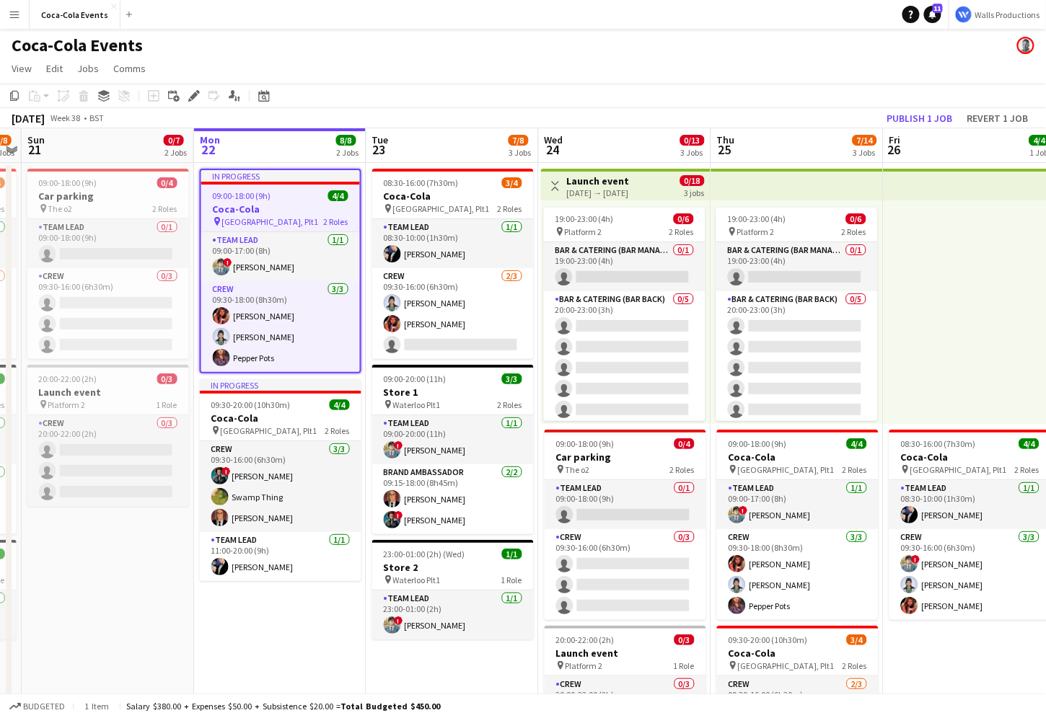
click at [20, 19] on button "Menu" at bounding box center [14, 14] width 29 height 29
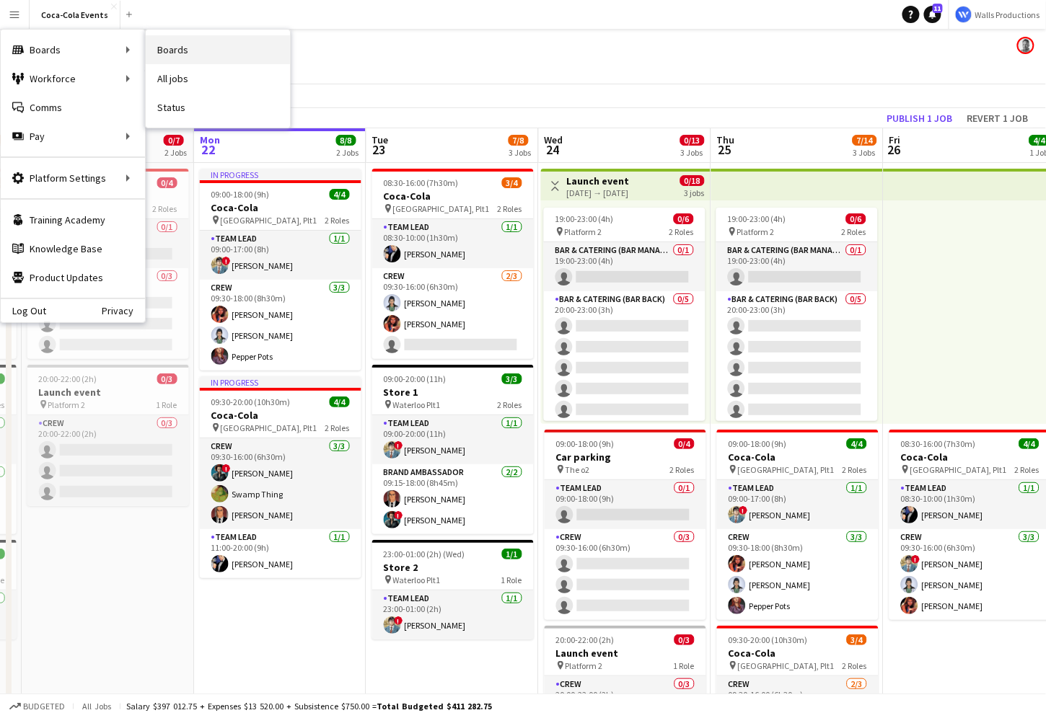
click at [177, 49] on link "Boards" at bounding box center [218, 49] width 144 height 29
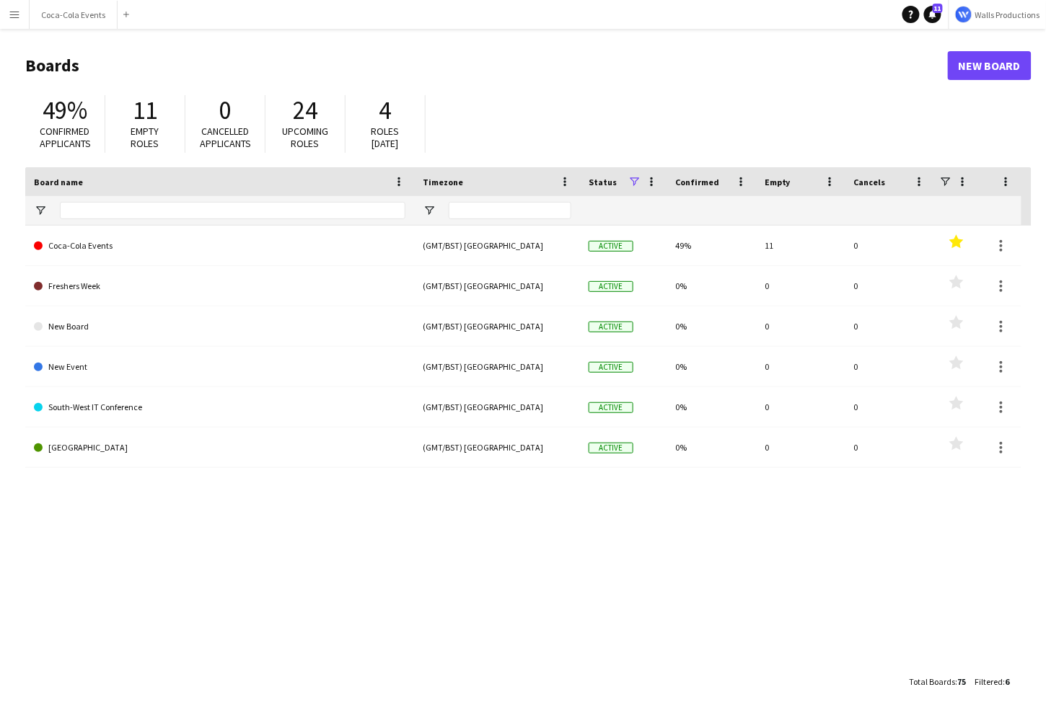
click at [14, 17] on app-icon "Menu" at bounding box center [15, 15] width 12 height 12
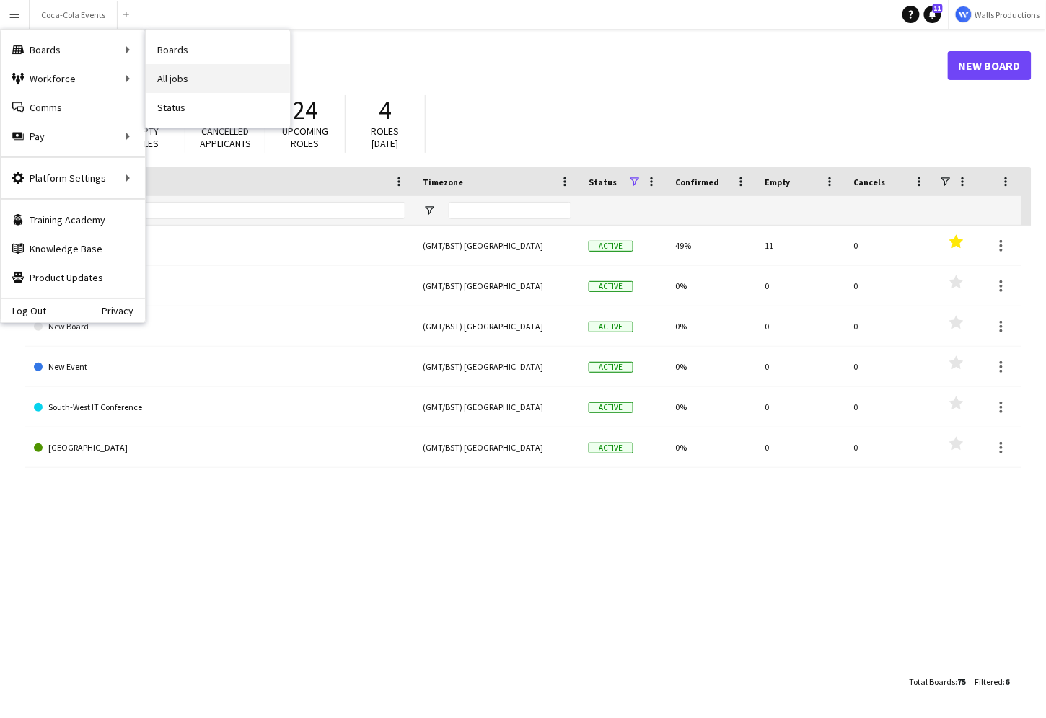
click at [180, 82] on link "All jobs" at bounding box center [218, 78] width 144 height 29
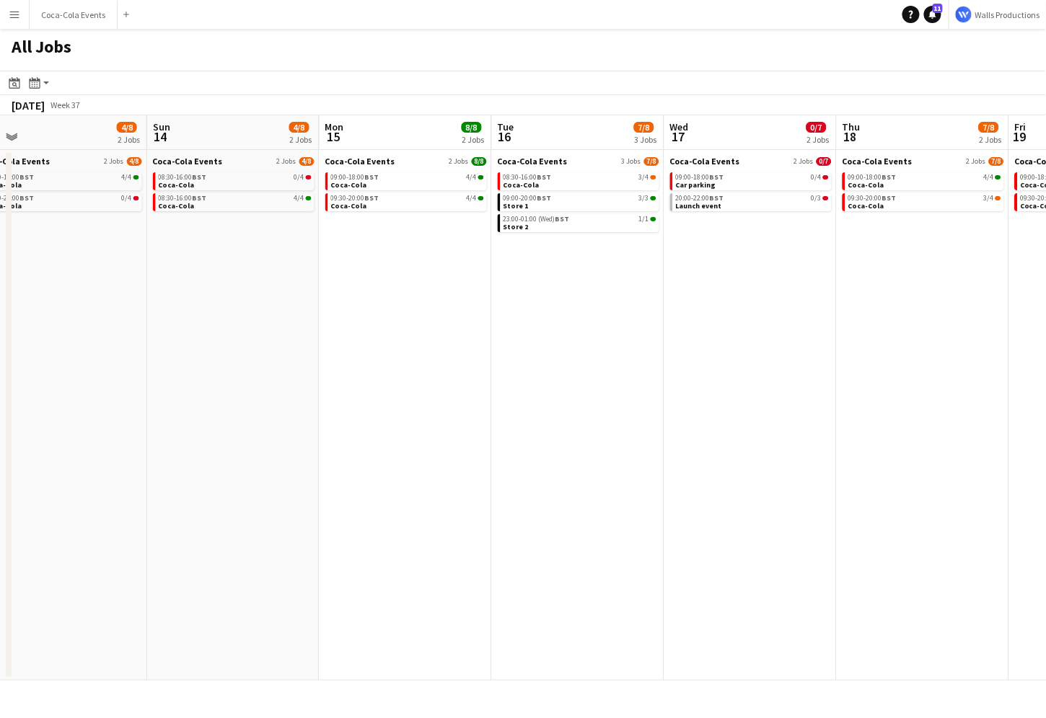
scroll to position [0, 558]
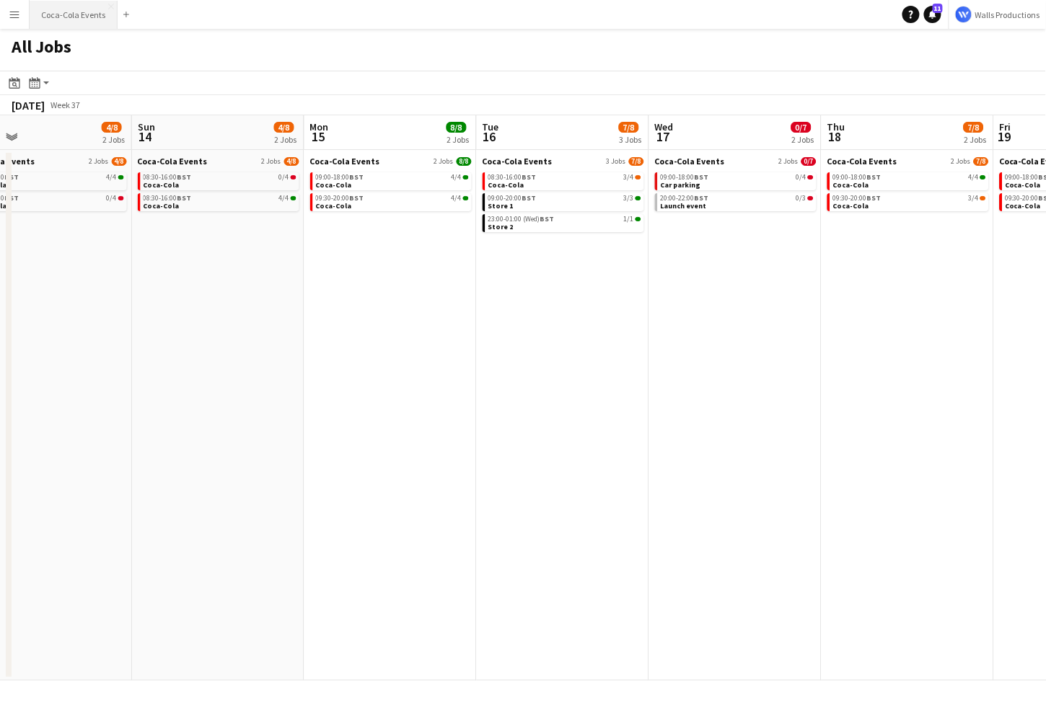
click at [63, 15] on button "Coca-Cola Events Close" at bounding box center [74, 15] width 88 height 28
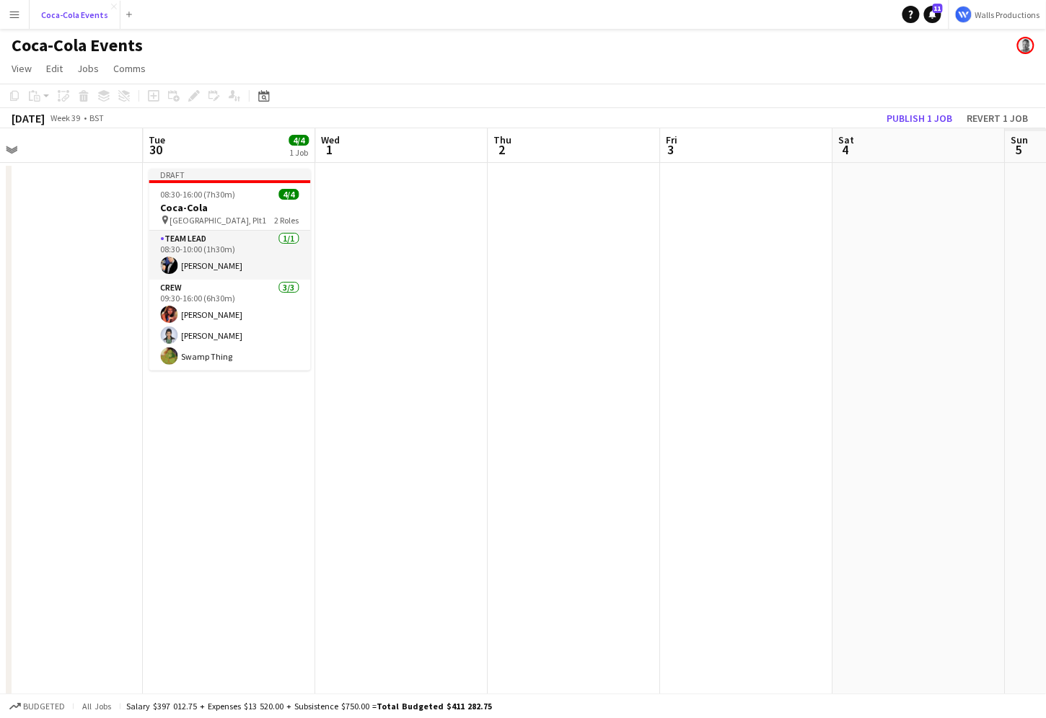
scroll to position [0, 408]
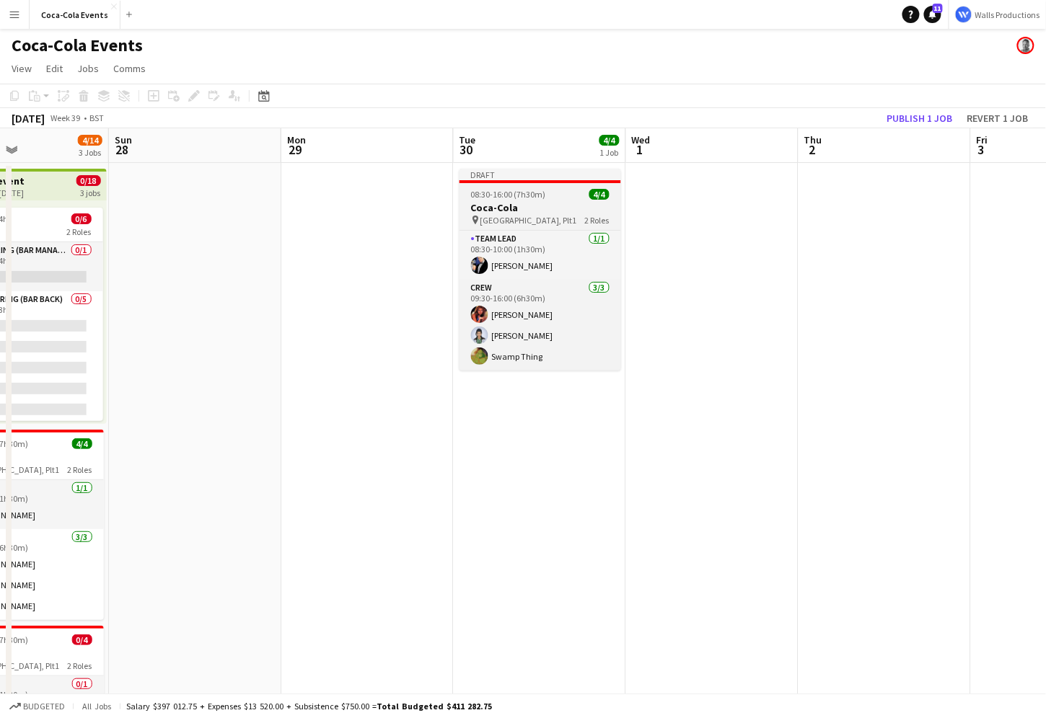
click at [566, 180] on div at bounding box center [540, 181] width 162 height 3
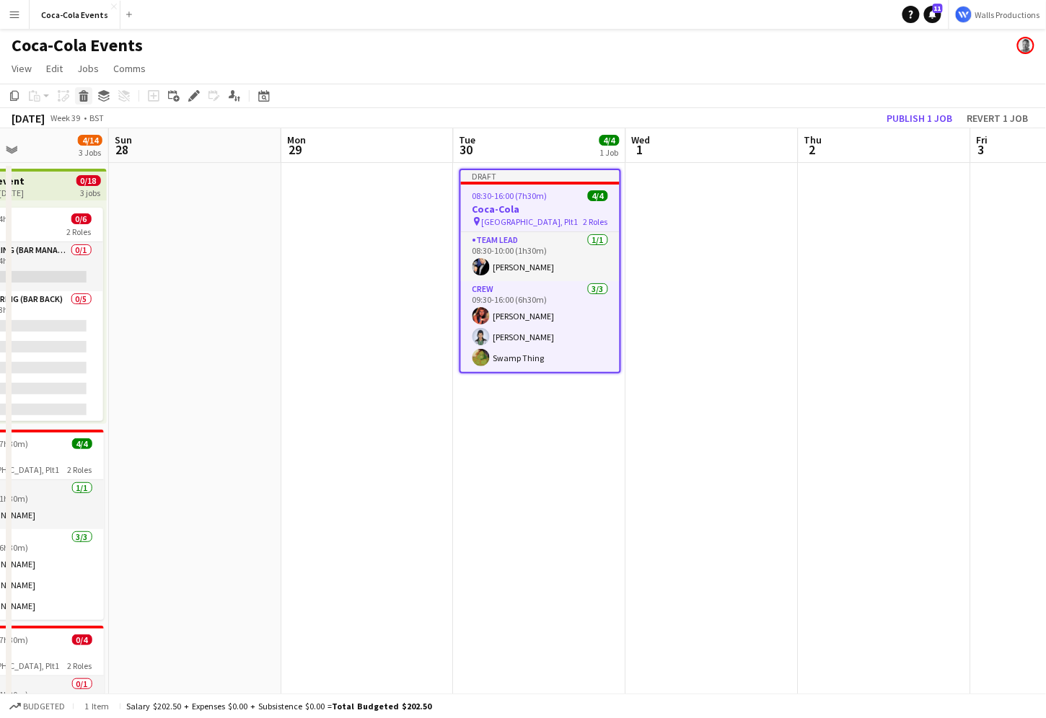
click at [76, 94] on div "Delete" at bounding box center [83, 95] width 17 height 17
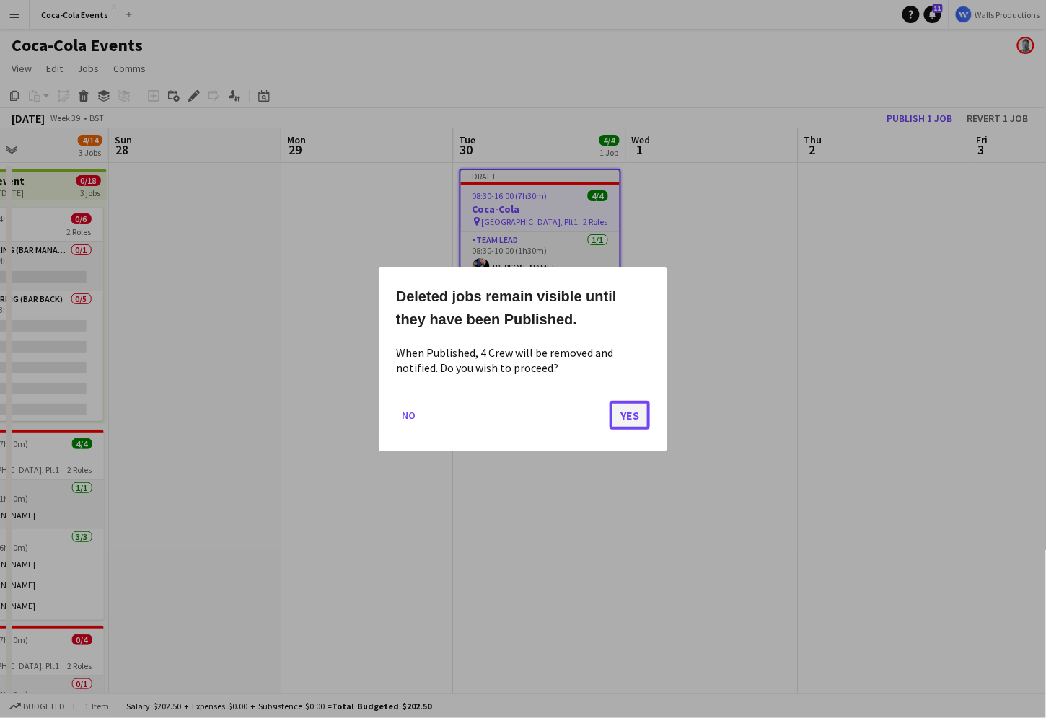
click at [640, 417] on button "Yes" at bounding box center [629, 414] width 40 height 29
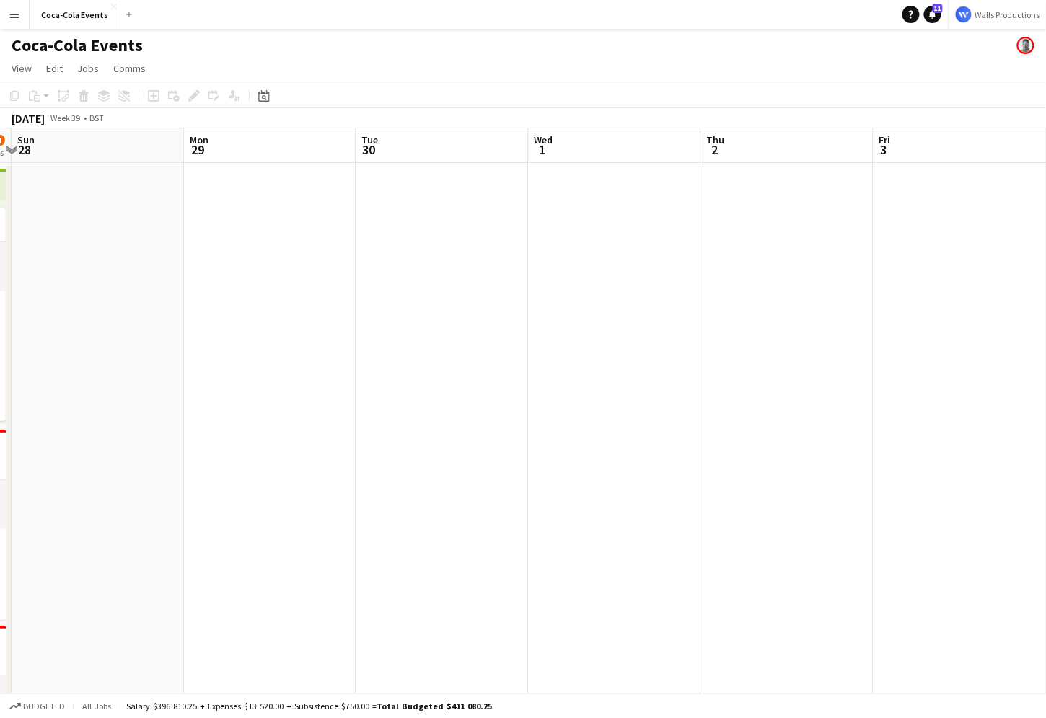
scroll to position [0, 587]
click at [211, 291] on app-date-cell at bounding box center [188, 505] width 172 height 684
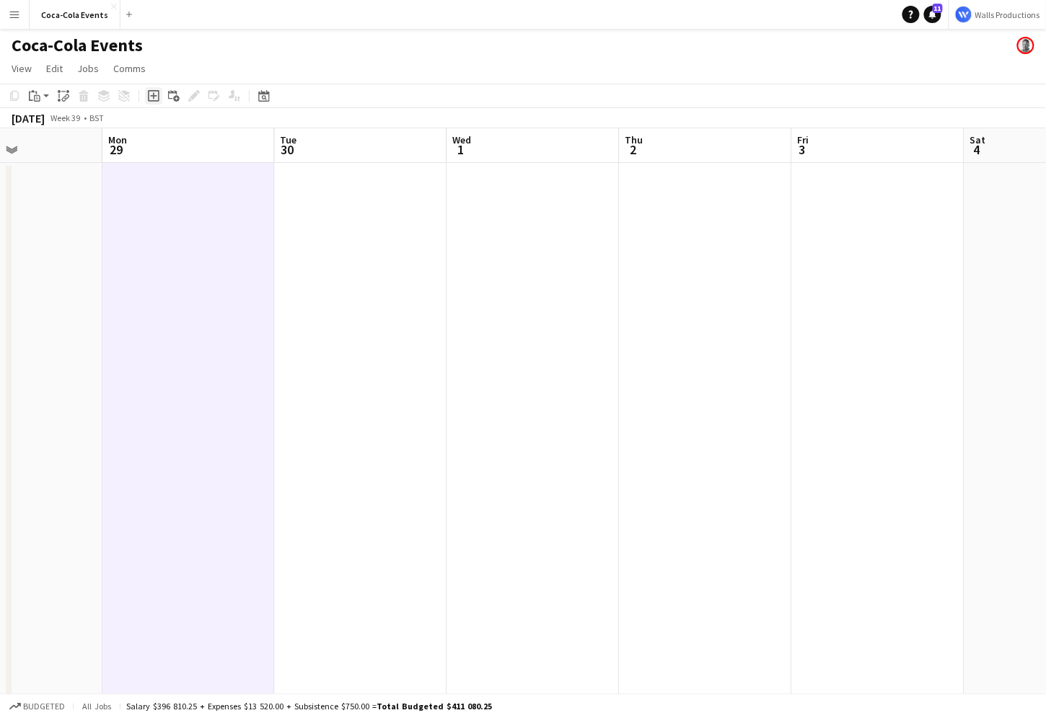
click at [149, 100] on icon "Add job" at bounding box center [154, 96] width 12 height 12
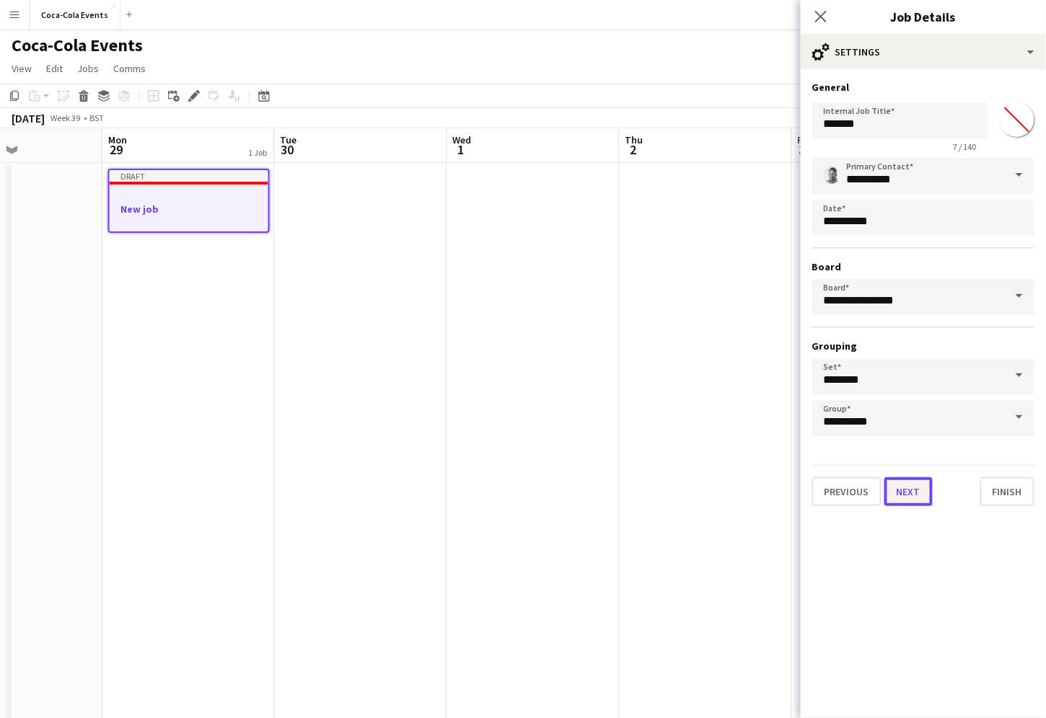
click at [904, 493] on button "Next" at bounding box center [908, 491] width 48 height 29
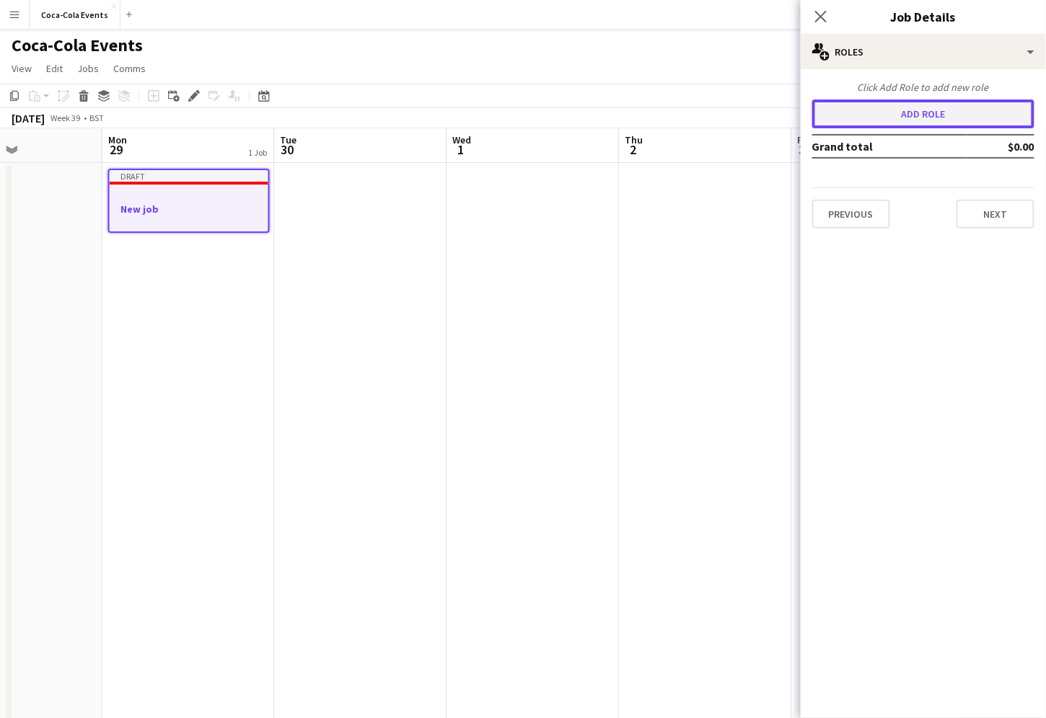
click at [897, 119] on button "Add role" at bounding box center [923, 114] width 222 height 29
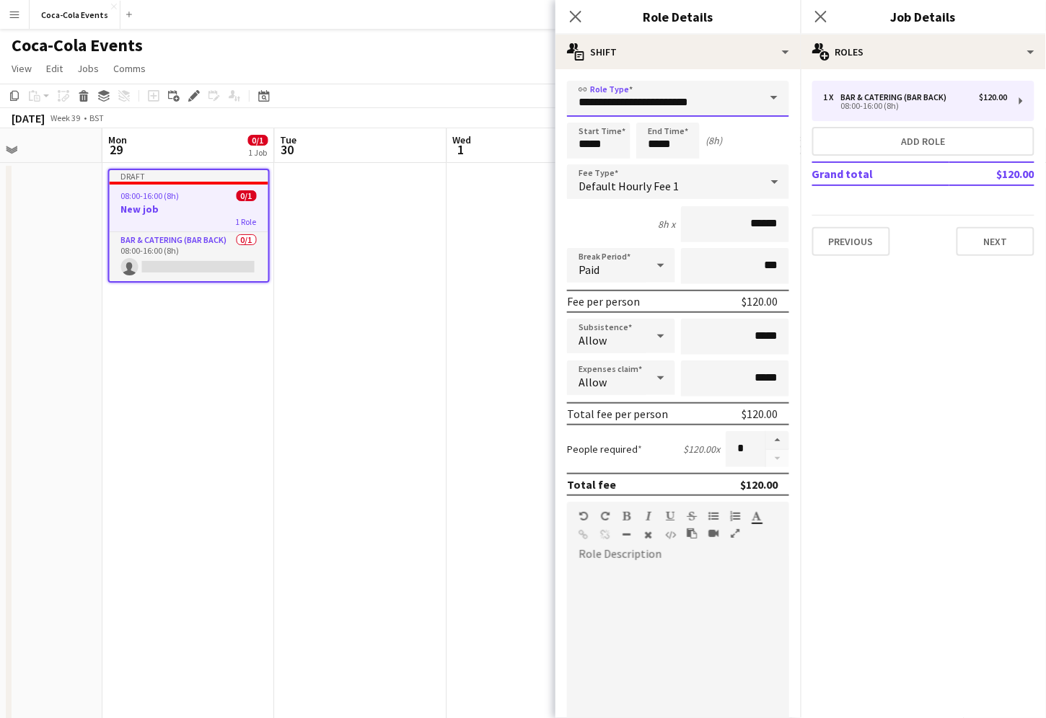
click at [724, 102] on input "**********" at bounding box center [678, 99] width 222 height 36
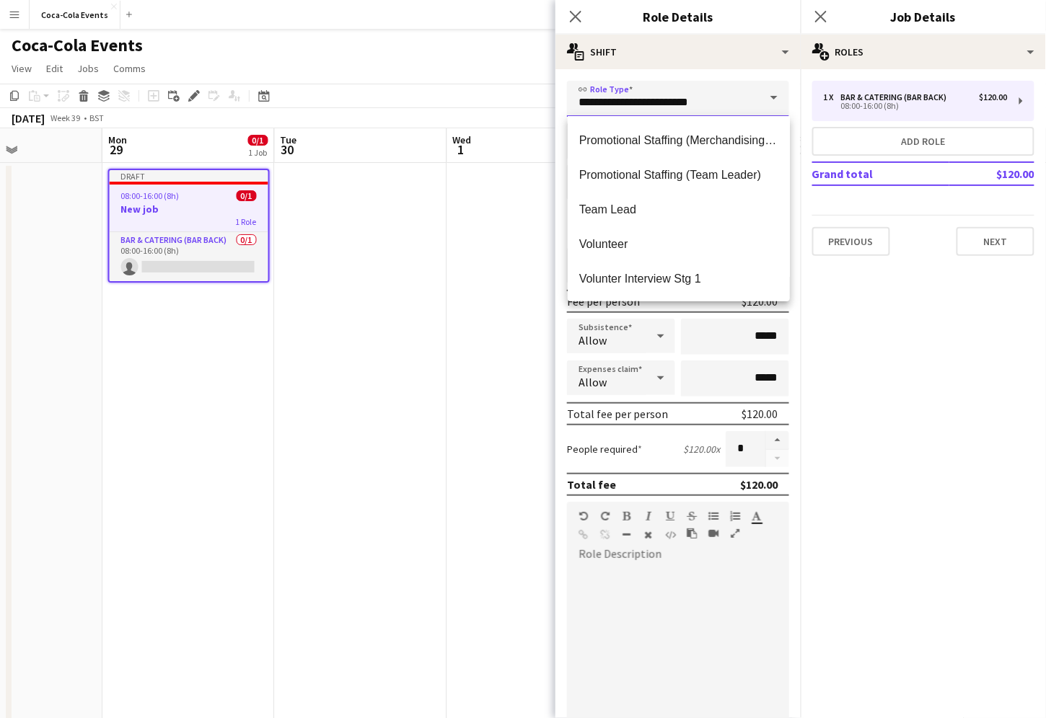
scroll to position [208, 0]
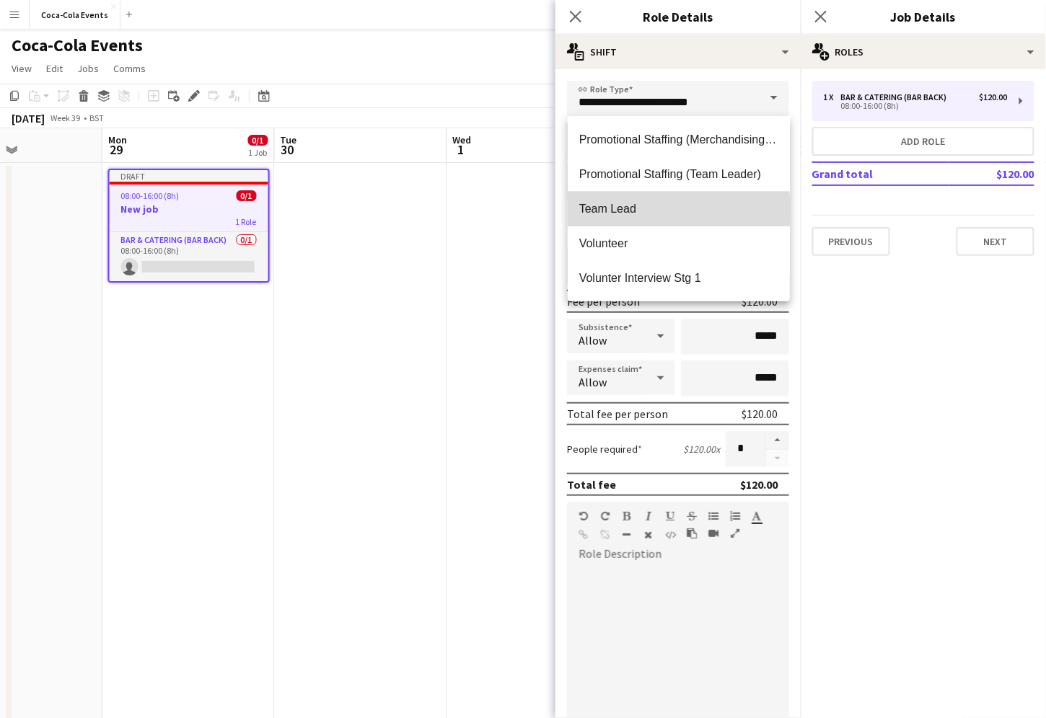
click at [616, 211] on span "Team Lead" at bounding box center [678, 209] width 199 height 14
type input "*********"
type input "******"
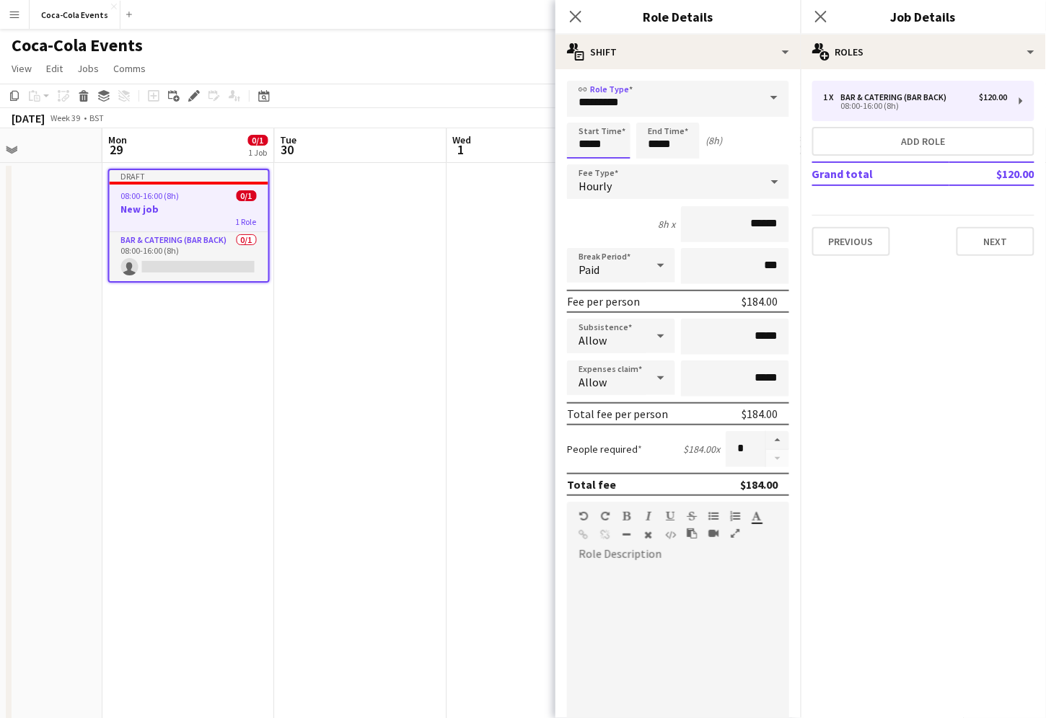
click at [583, 145] on input "*****" at bounding box center [598, 141] width 63 height 36
type input "*****"
click at [581, 116] on div at bounding box center [584, 115] width 29 height 14
click at [679, 150] on input "*****" at bounding box center [667, 141] width 63 height 36
click at [612, 225] on div "7h x ******" at bounding box center [678, 224] width 222 height 36
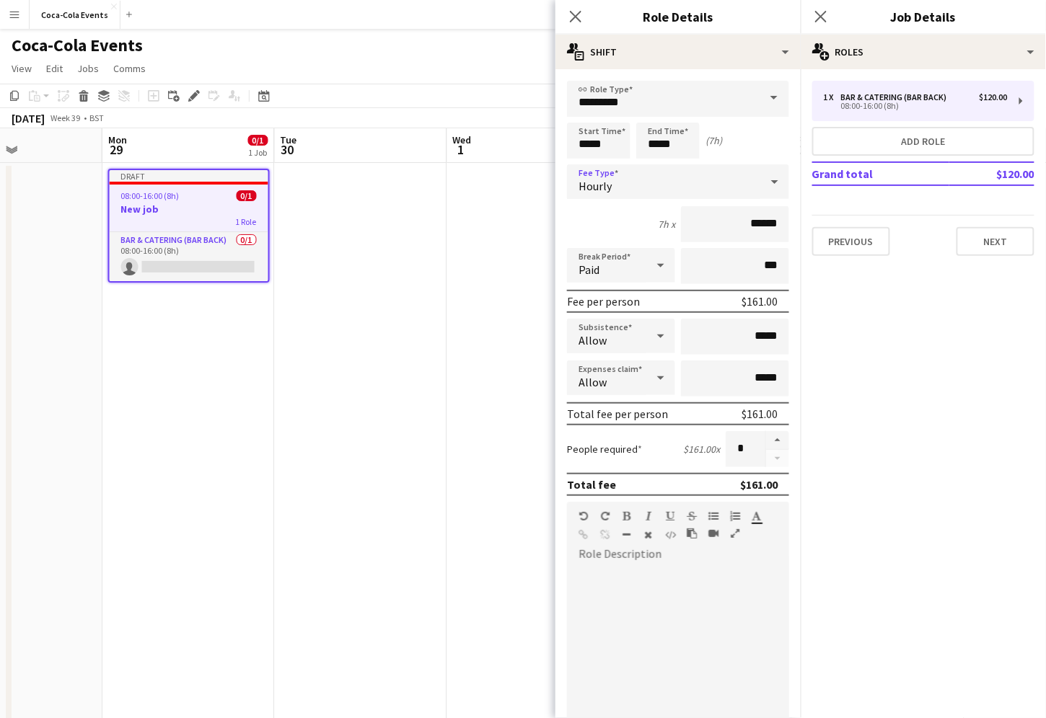
click at [608, 187] on span "Hourly" at bounding box center [594, 186] width 33 height 14
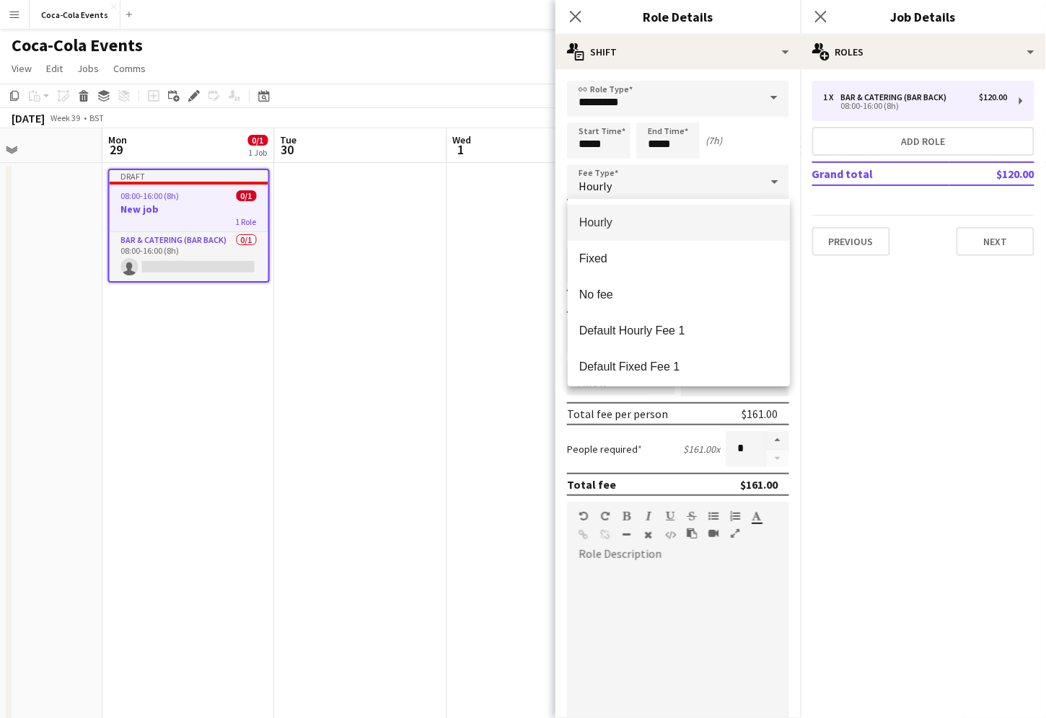
click at [835, 327] on div at bounding box center [523, 359] width 1046 height 718
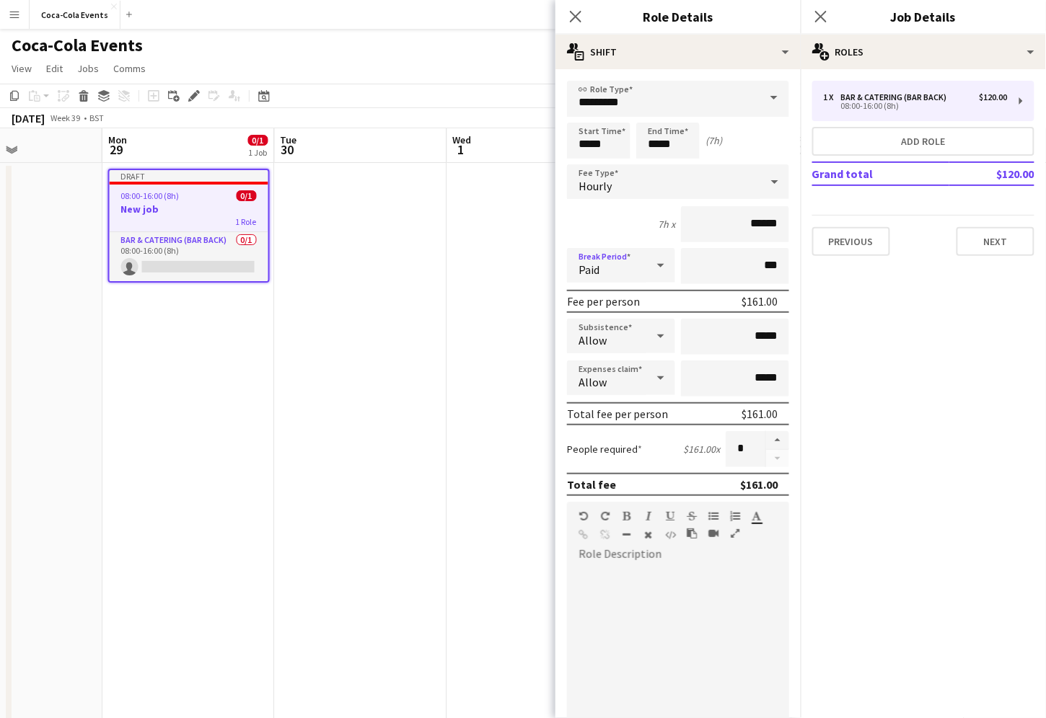
click at [590, 269] on span "Paid" at bounding box center [588, 270] width 21 height 14
click at [628, 229] on div at bounding box center [523, 359] width 1046 height 718
click at [605, 339] on span "Allow" at bounding box center [592, 340] width 28 height 14
click at [722, 396] on div at bounding box center [523, 359] width 1046 height 718
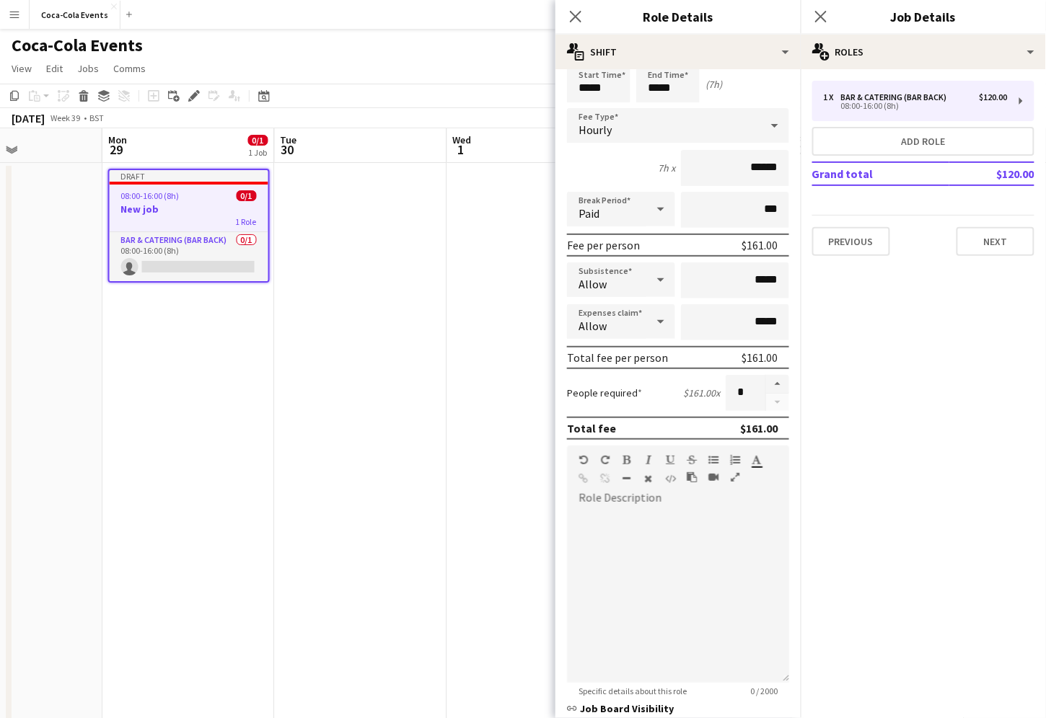
scroll to position [58, 0]
drag, startPoint x: 746, startPoint y: 396, endPoint x: 726, endPoint y: 396, distance: 20.9
click at [726, 396] on input "*" at bounding box center [746, 392] width 40 height 36
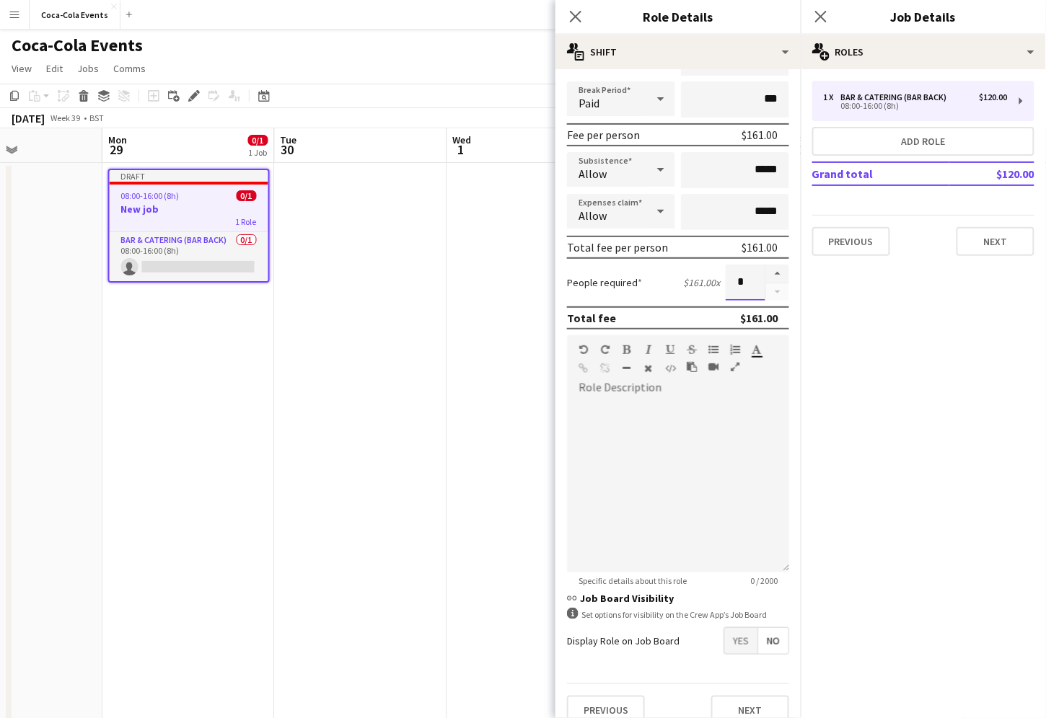
scroll to position [172, 0]
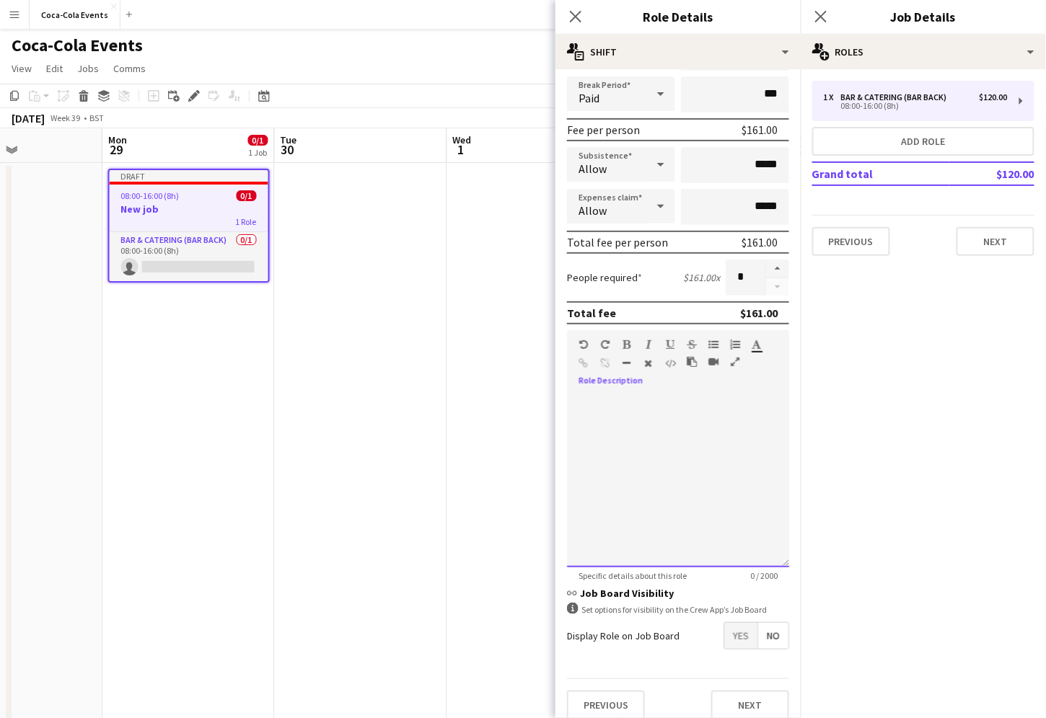
click at [646, 408] on div at bounding box center [678, 481] width 222 height 173
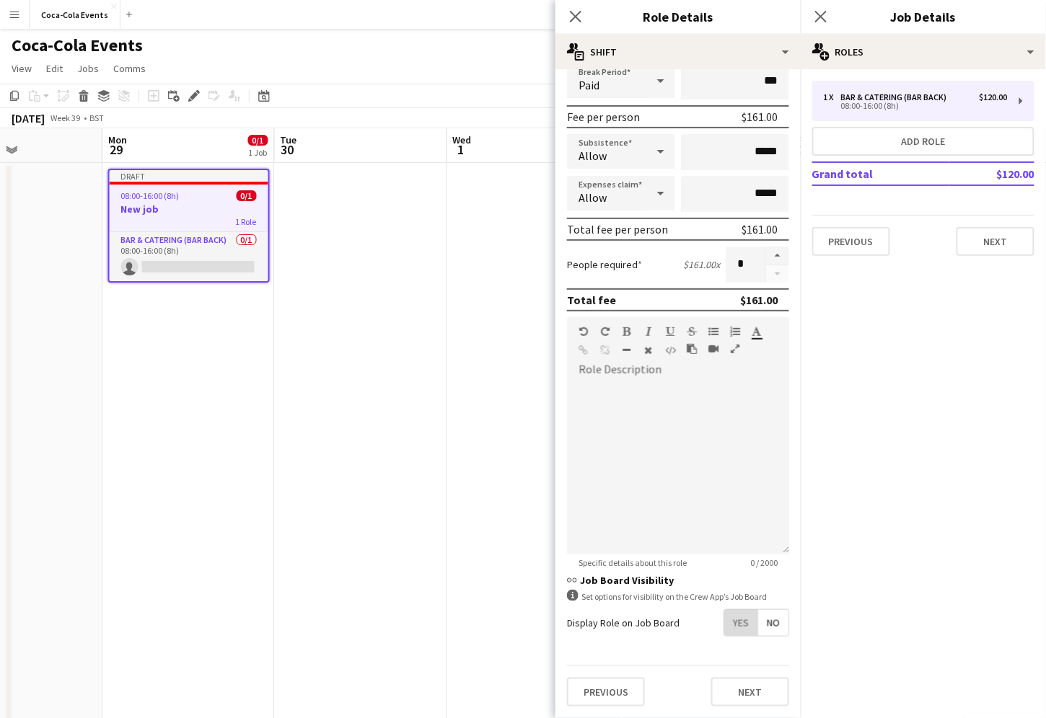
click at [746, 625] on span "Yes" at bounding box center [740, 623] width 33 height 26
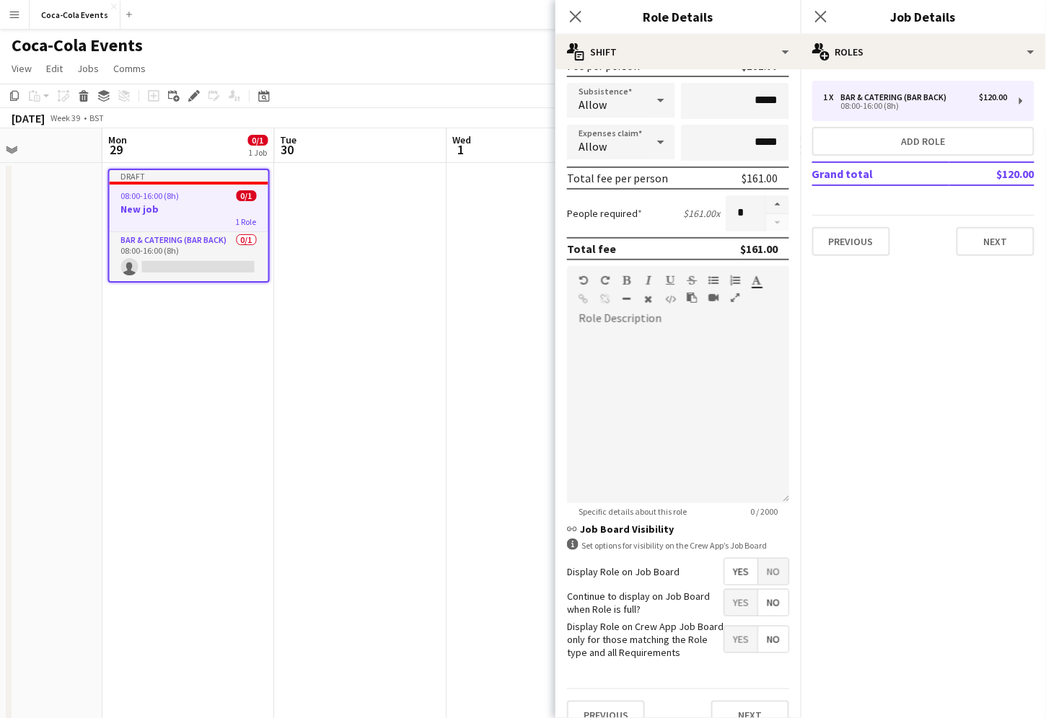
scroll to position [258, 0]
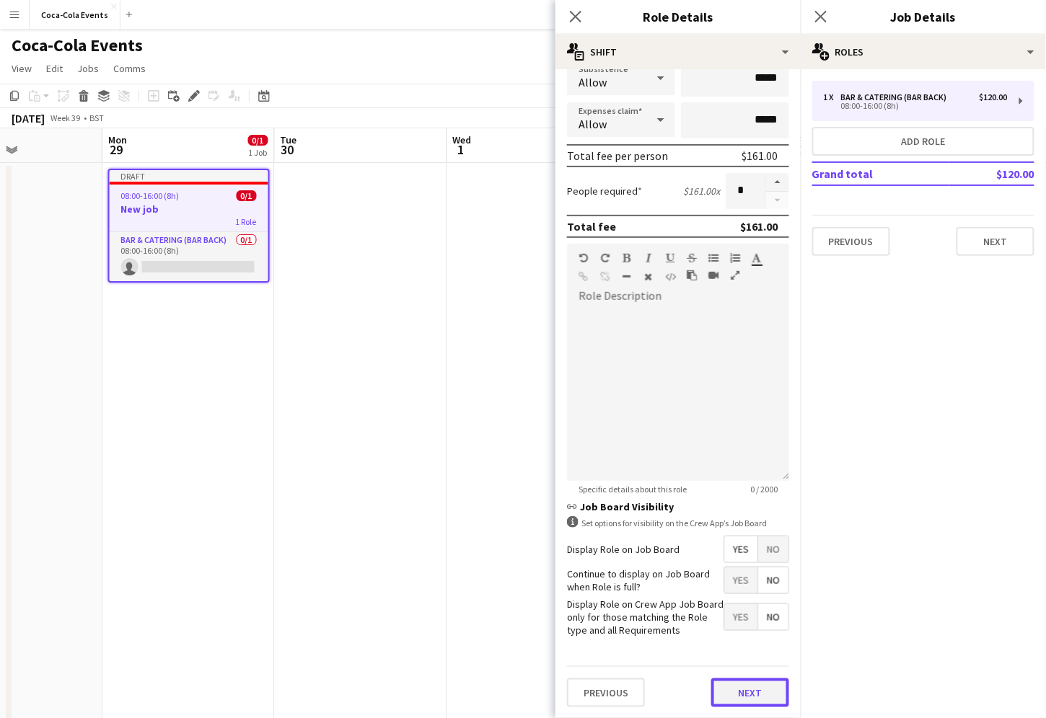
click at [744, 695] on button "Next" at bounding box center [750, 693] width 78 height 29
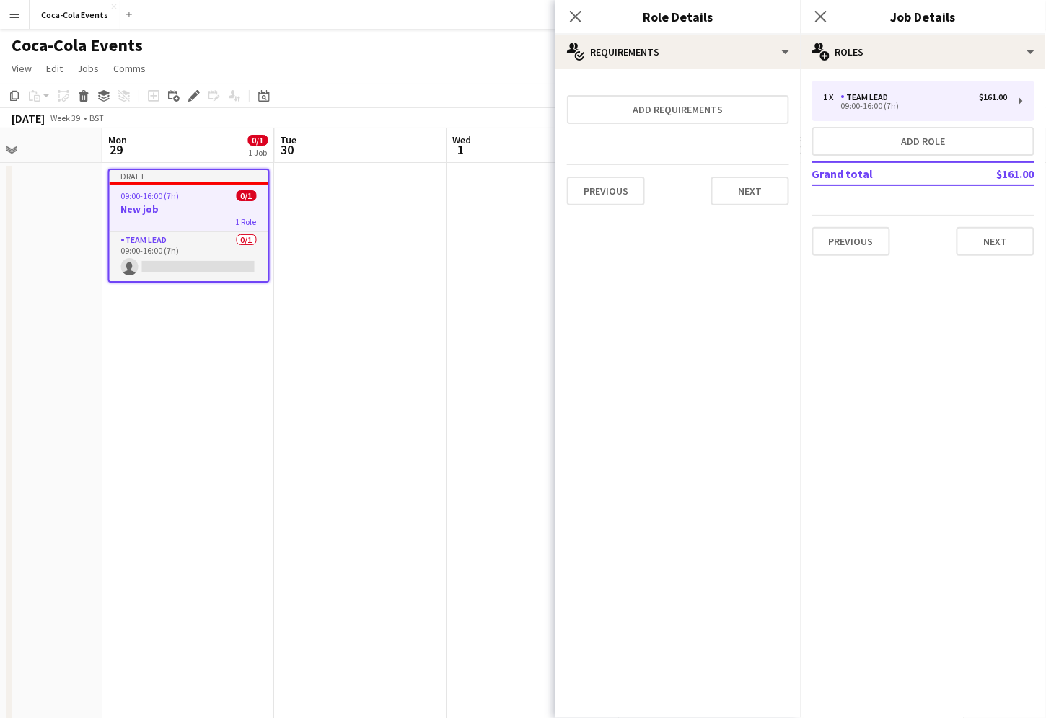
scroll to position [0, 0]
click at [690, 109] on button "Add requirements" at bounding box center [678, 109] width 222 height 29
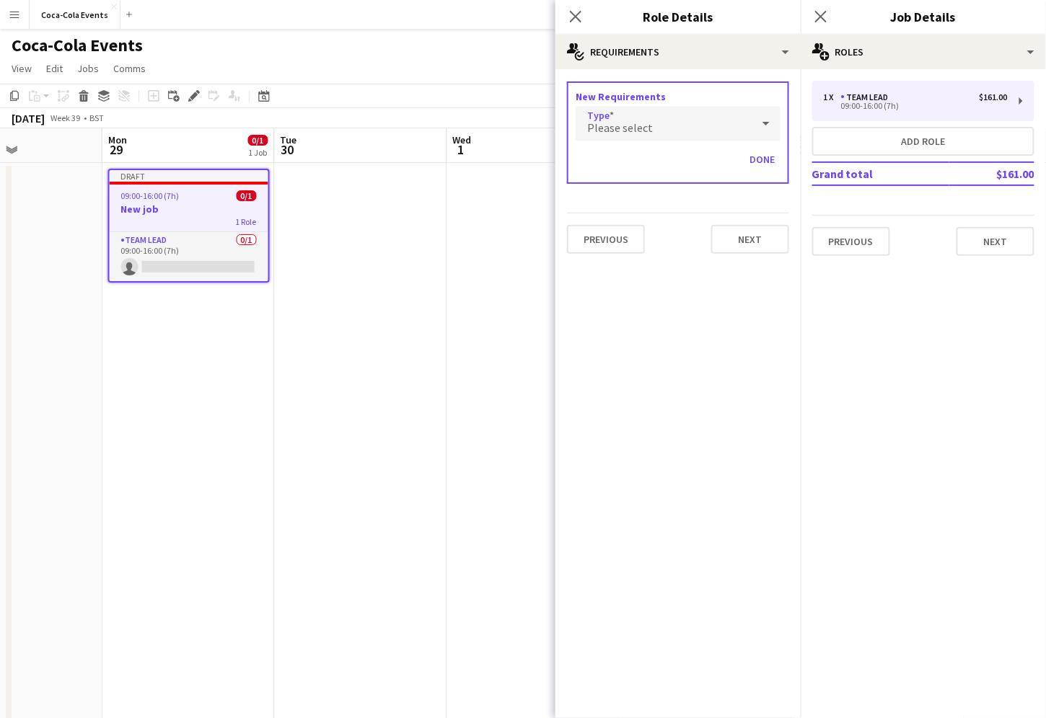
click at [664, 125] on div "Please select" at bounding box center [664, 123] width 176 height 35
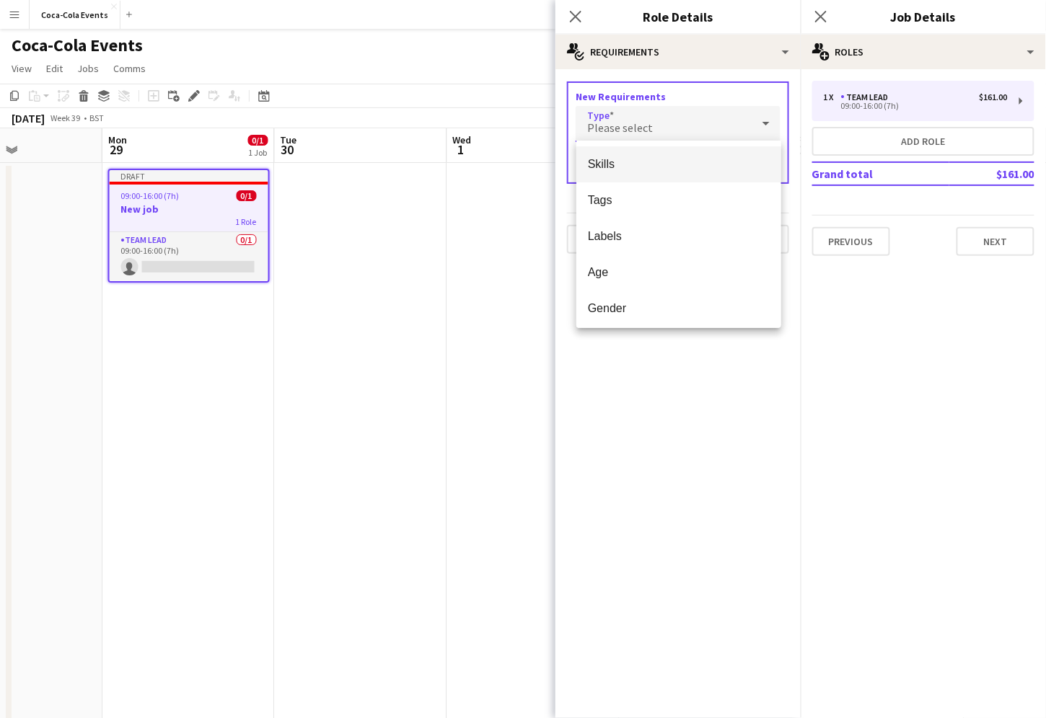
click at [617, 162] on span "Skills" at bounding box center [679, 164] width 182 height 14
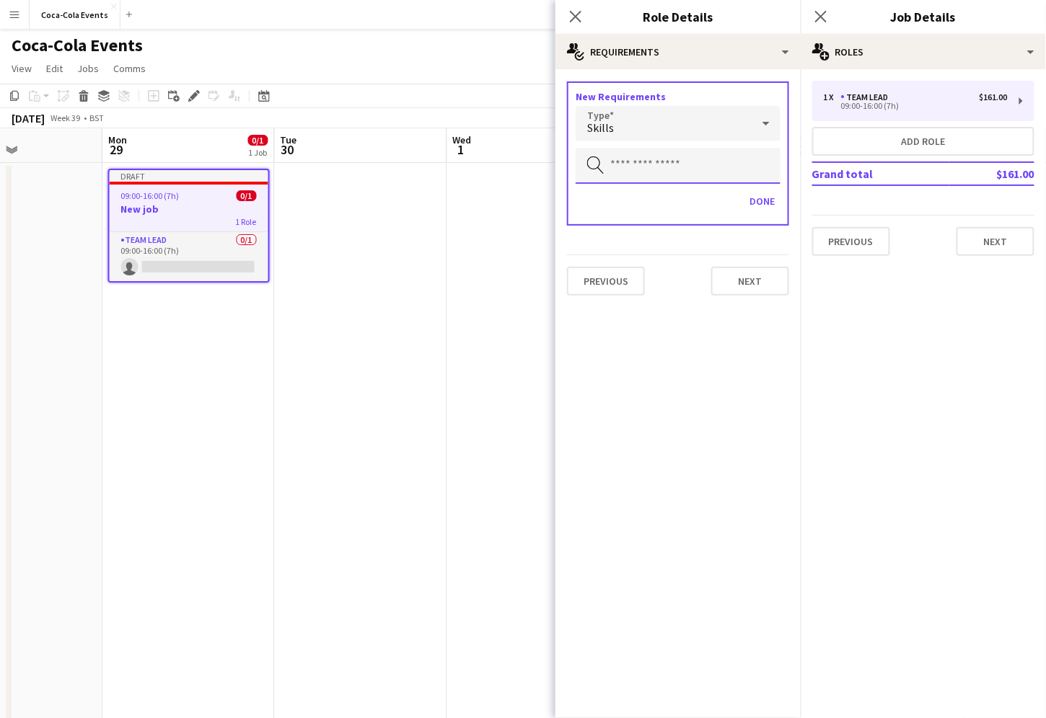
click at [625, 169] on input "text" at bounding box center [678, 166] width 205 height 36
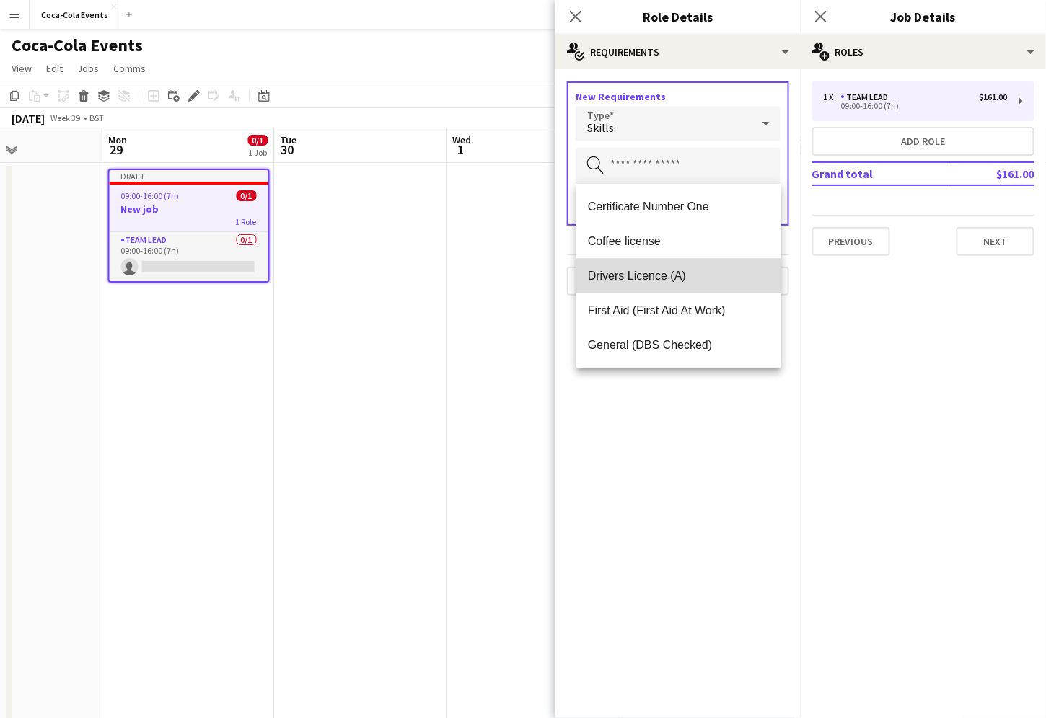
click at [626, 277] on span "Drivers Licence (A)" at bounding box center [679, 276] width 182 height 14
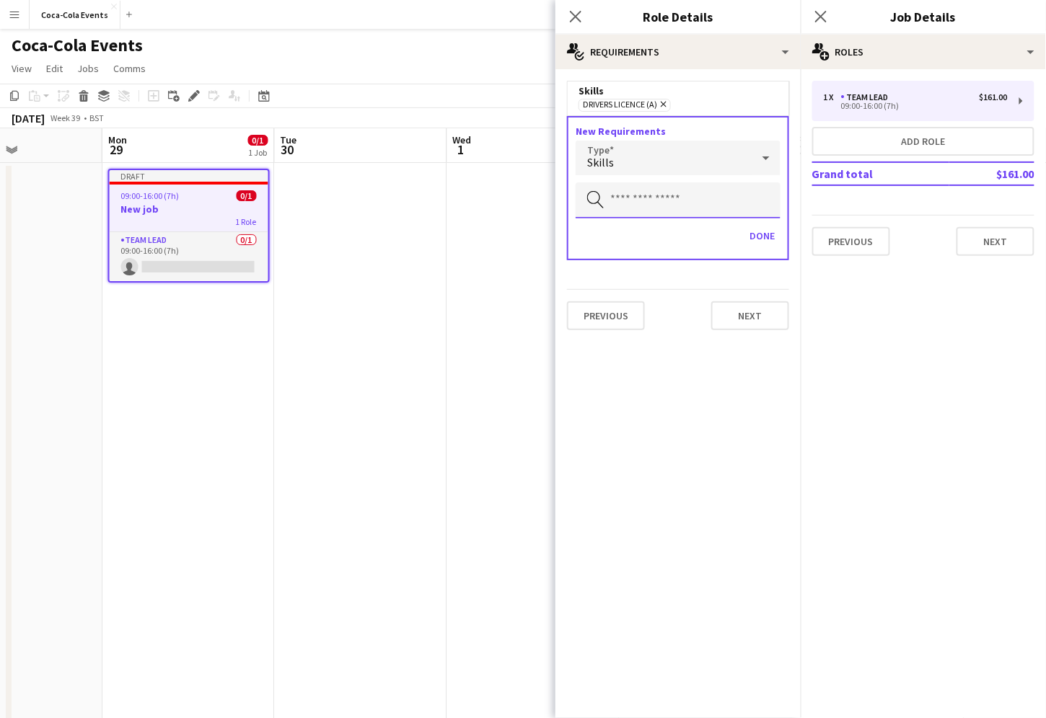
click at [625, 201] on input "text" at bounding box center [678, 200] width 205 height 36
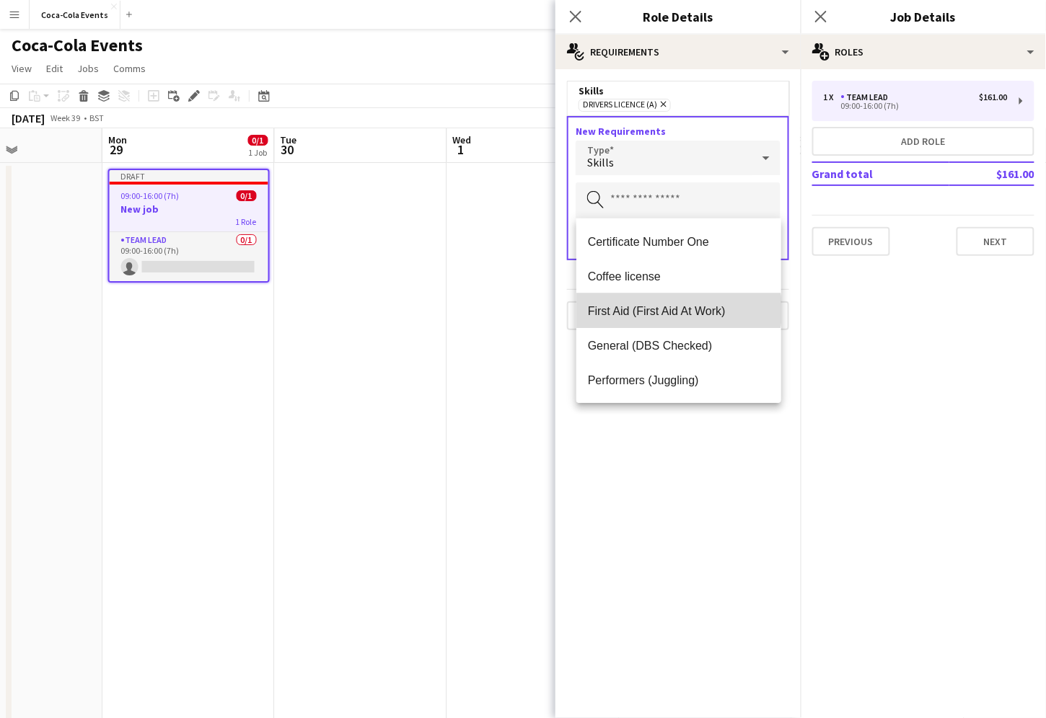
click at [649, 310] on span "First Aid (First Aid At Work)" at bounding box center [679, 311] width 182 height 14
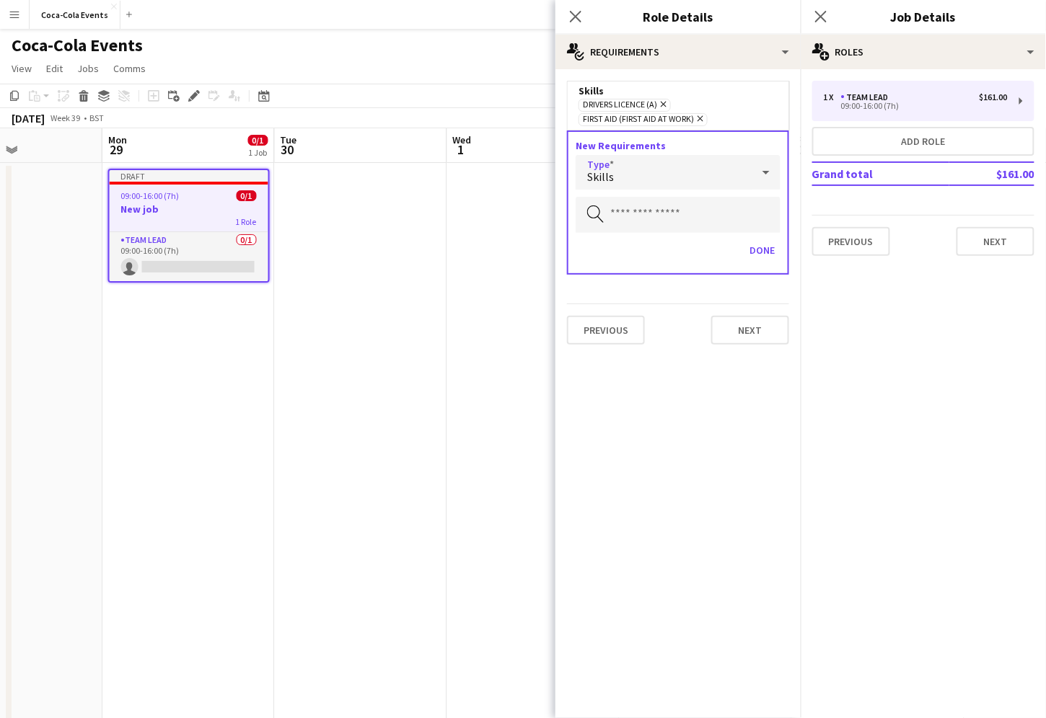
click at [660, 174] on div "Skills" at bounding box center [664, 172] width 176 height 35
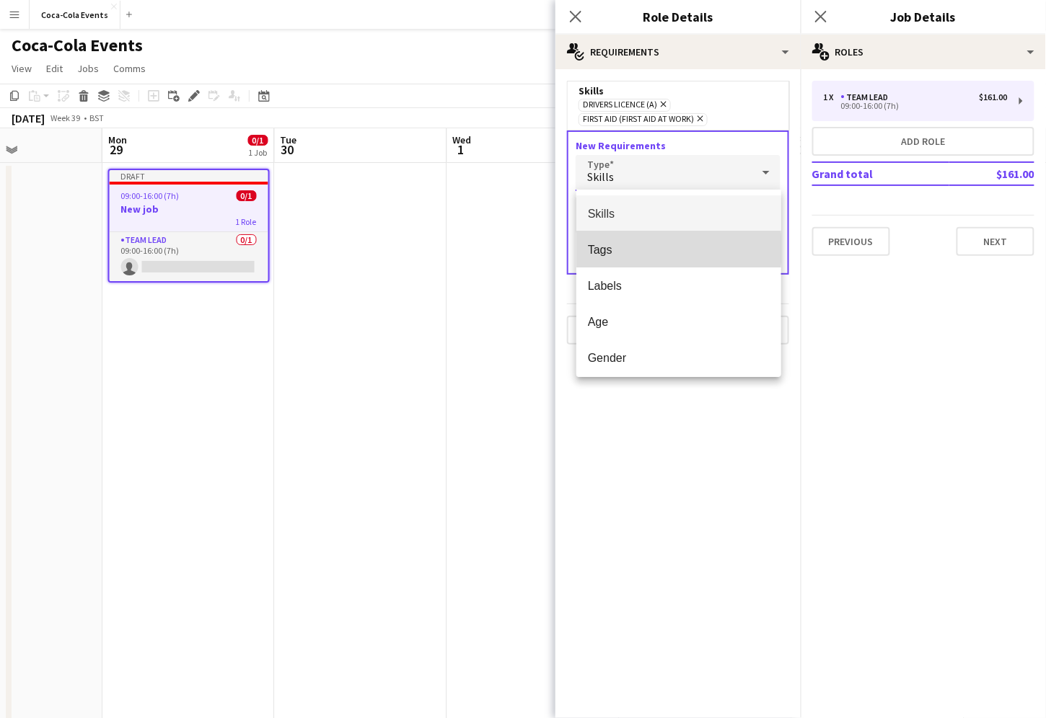
click at [613, 249] on span "Tags" at bounding box center [679, 250] width 182 height 14
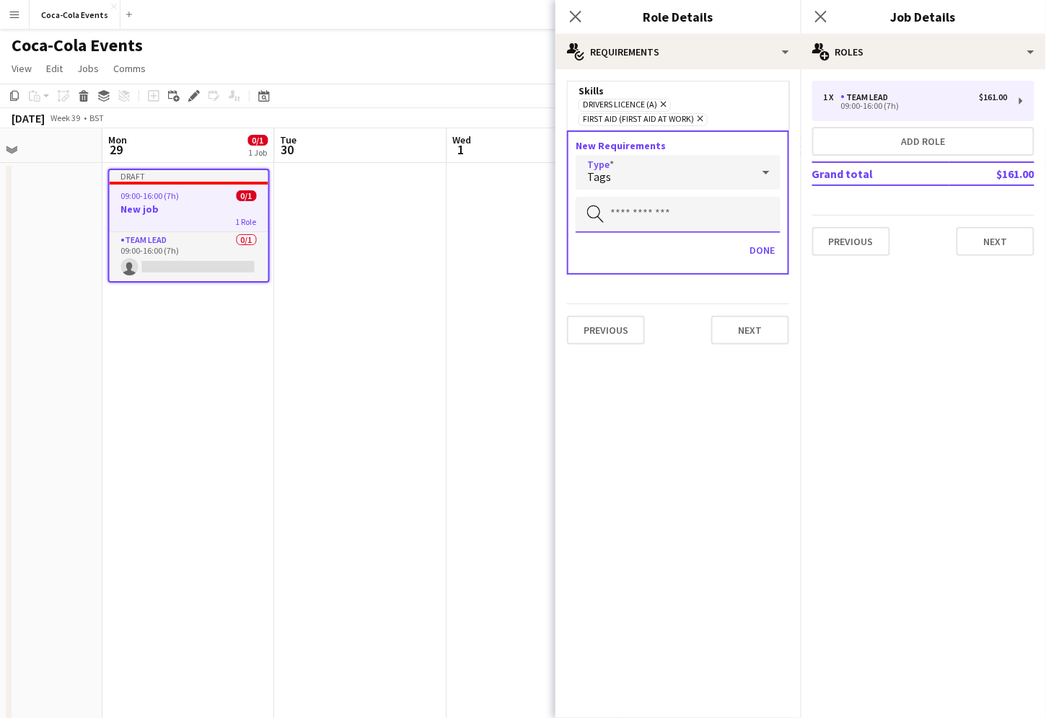
click at [625, 216] on input "text" at bounding box center [678, 215] width 205 height 36
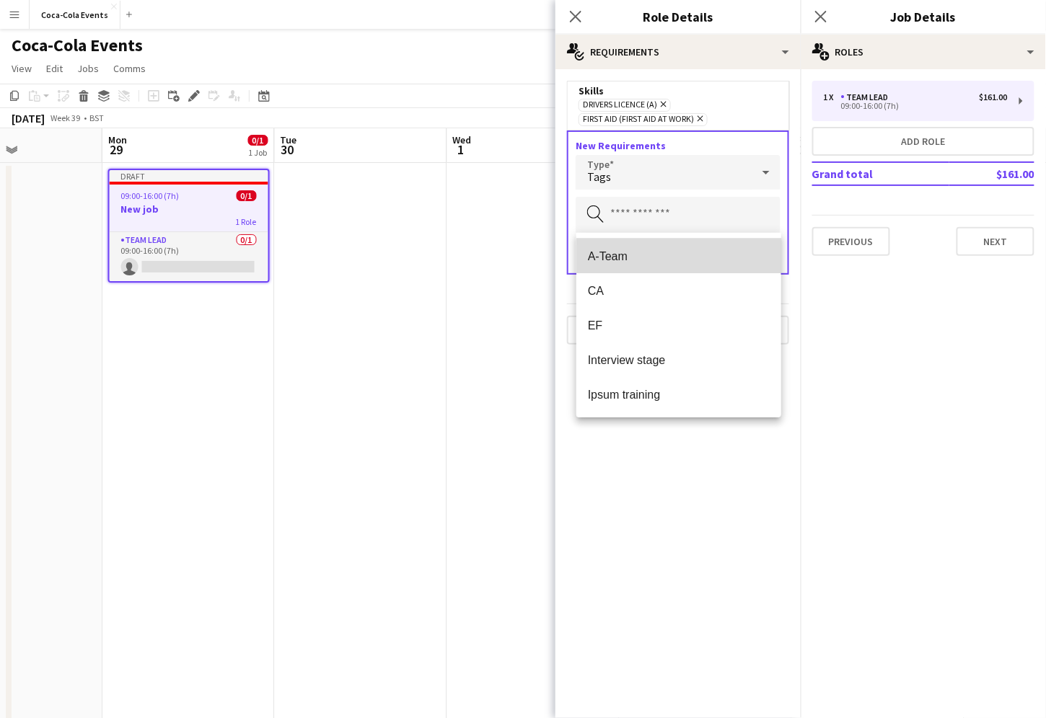
click at [633, 259] on span "A-Team" at bounding box center [679, 257] width 182 height 14
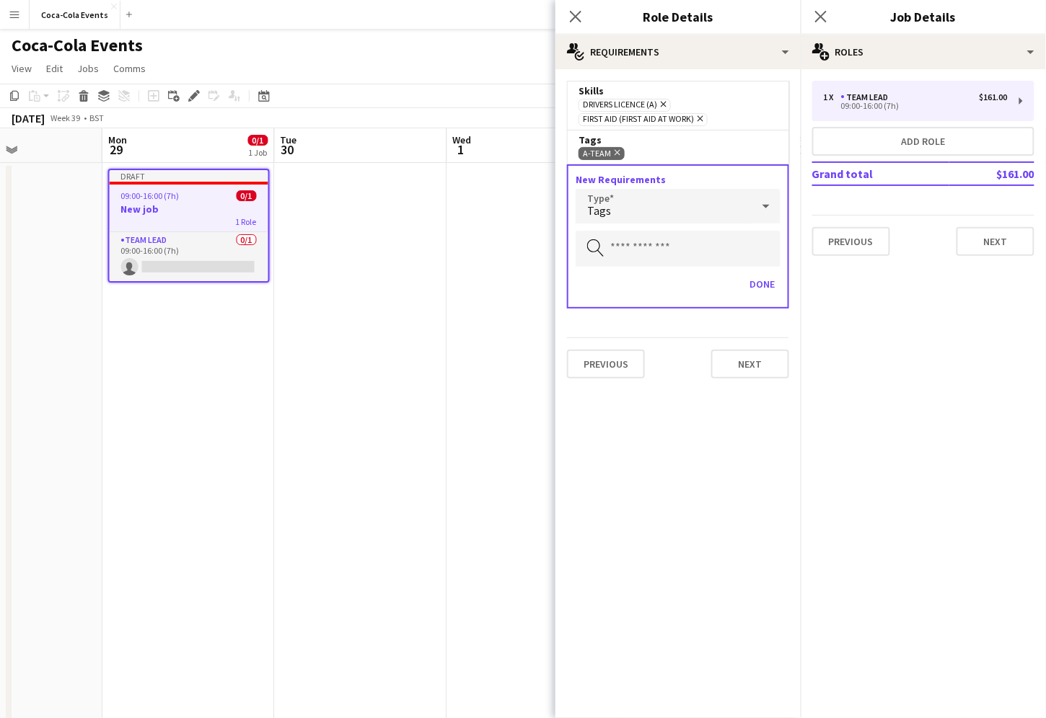
click at [636, 201] on div "Tags" at bounding box center [664, 206] width 176 height 35
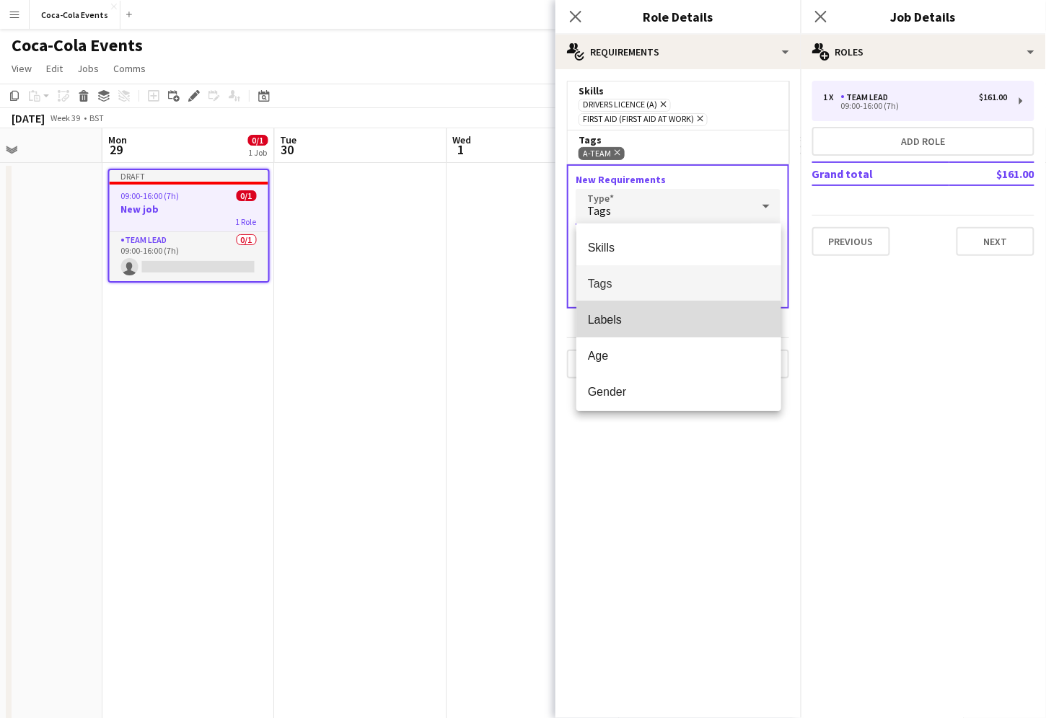
click at [617, 320] on span "Labels" at bounding box center [679, 320] width 182 height 14
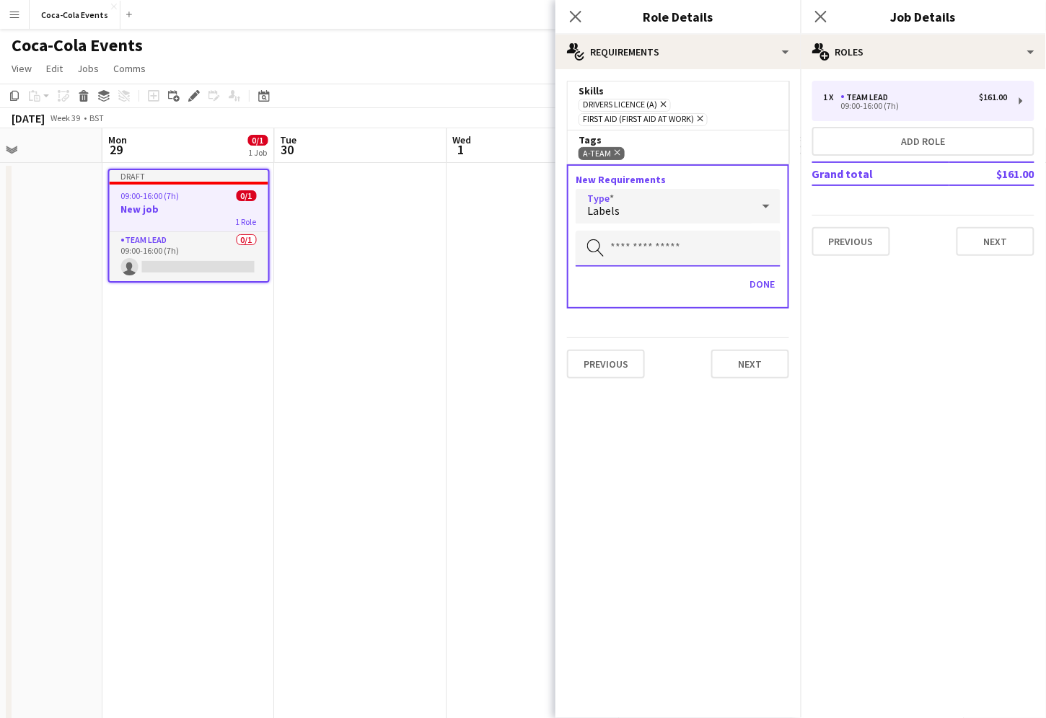
click at [638, 249] on input "text" at bounding box center [678, 249] width 205 height 36
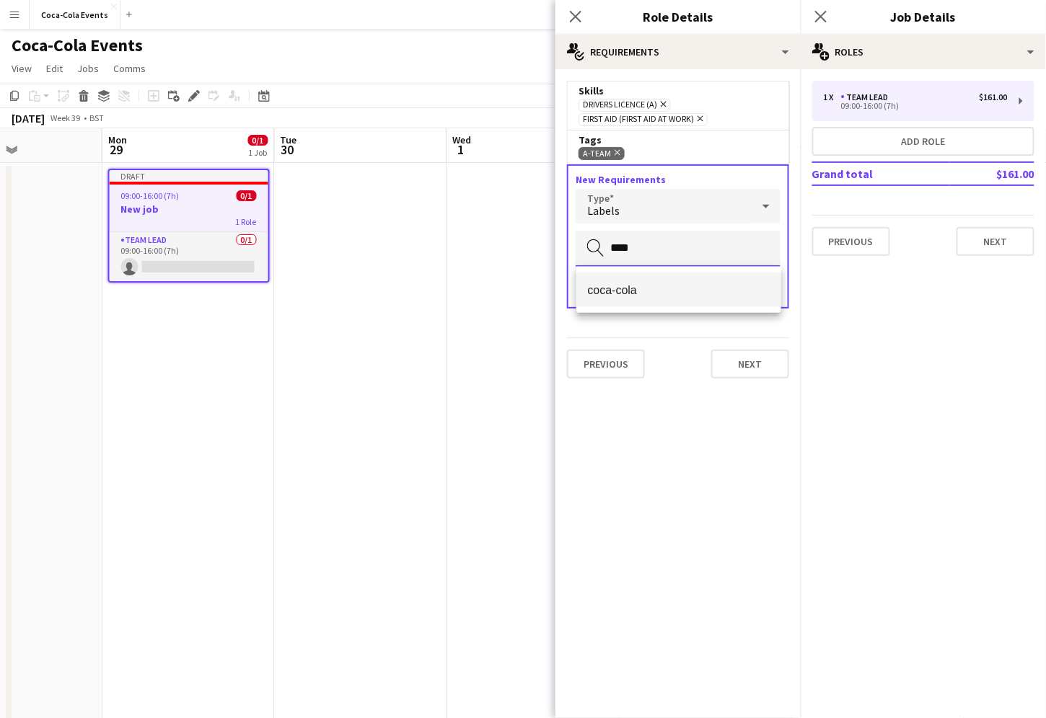
type input "****"
click at [609, 292] on span "coca-cola" at bounding box center [679, 290] width 182 height 14
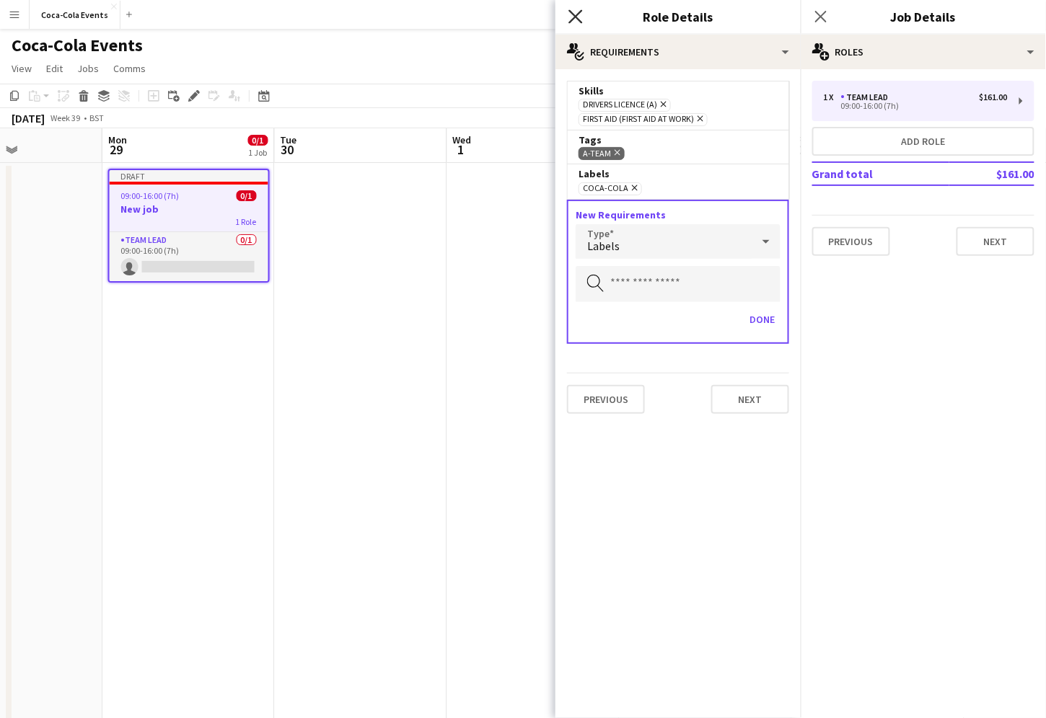
click at [576, 17] on icon at bounding box center [575, 16] width 14 height 14
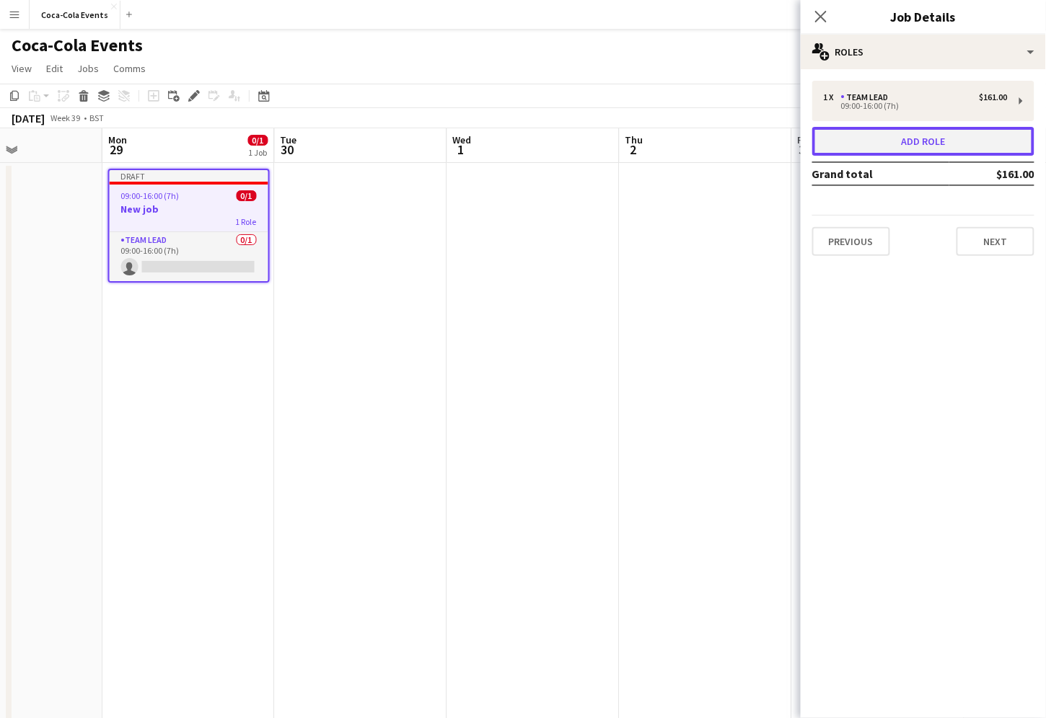
click at [940, 138] on button "Add role" at bounding box center [923, 141] width 222 height 29
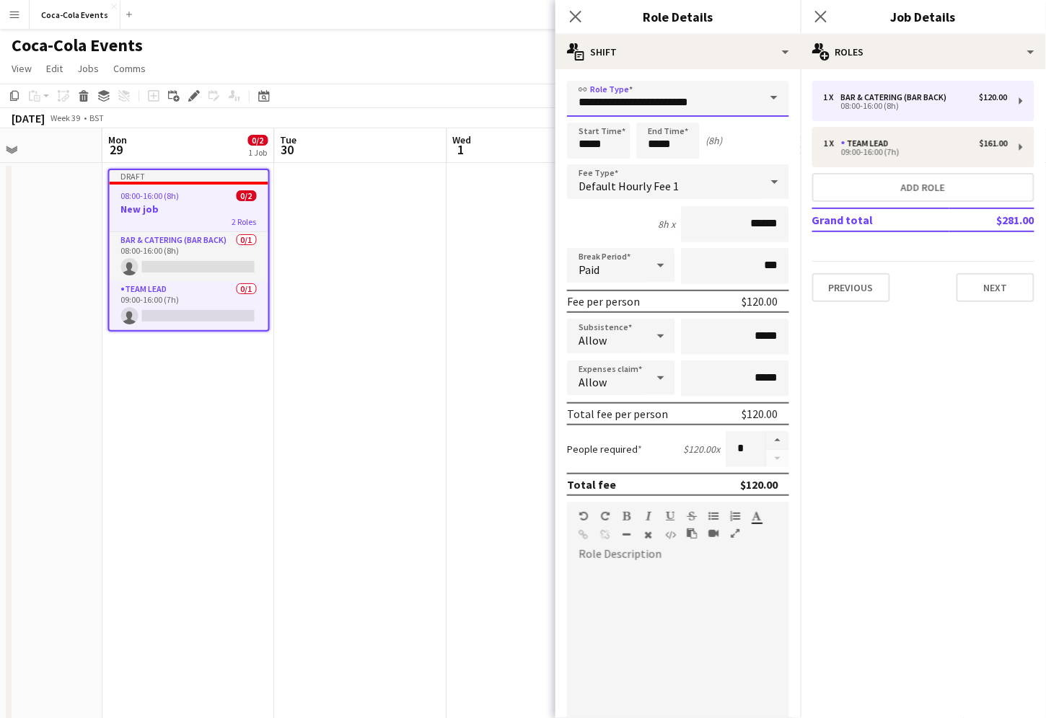
click at [674, 97] on input "**********" at bounding box center [678, 99] width 222 height 36
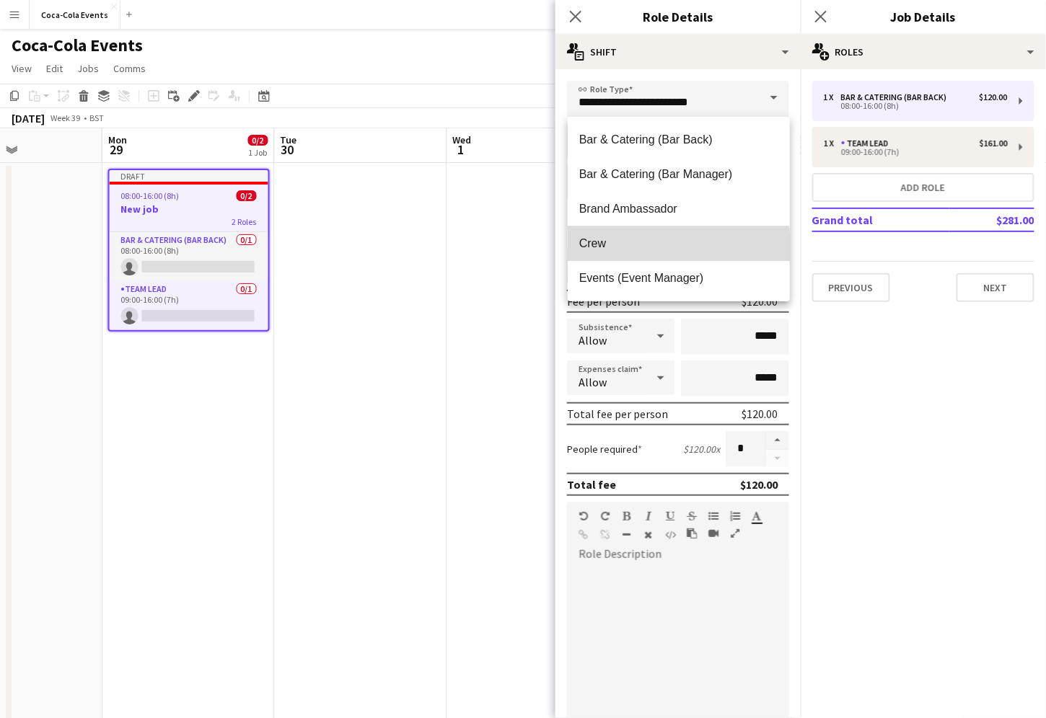
click at [601, 249] on span "Crew" at bounding box center [678, 244] width 199 height 14
type input "****"
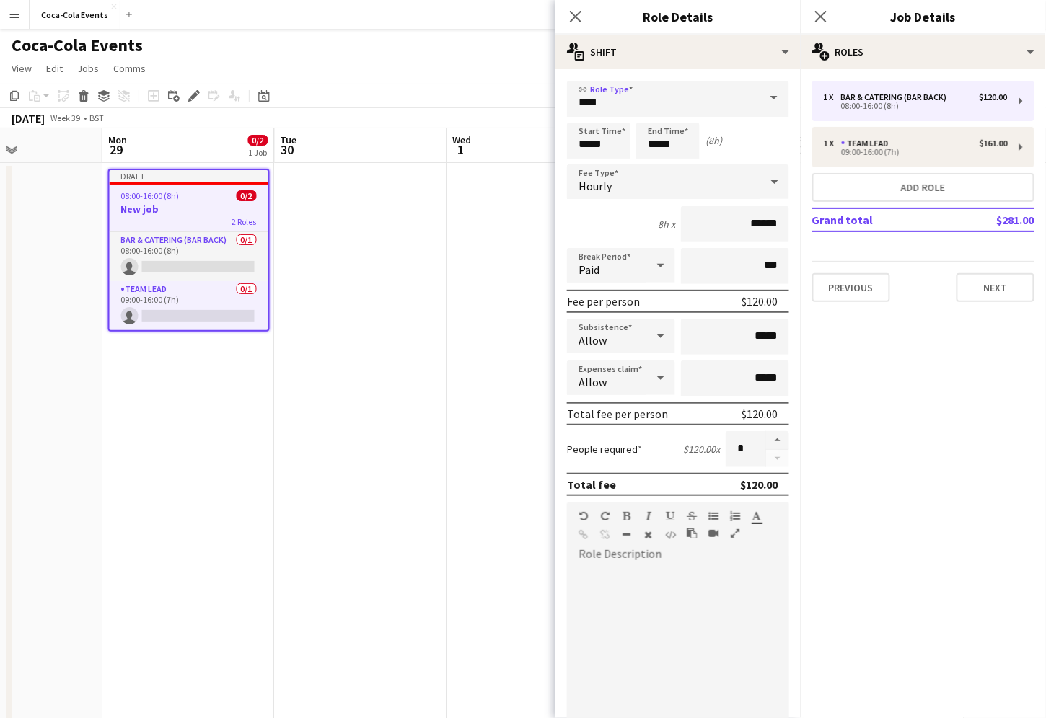
click at [627, 190] on div "Hourly" at bounding box center [663, 181] width 193 height 35
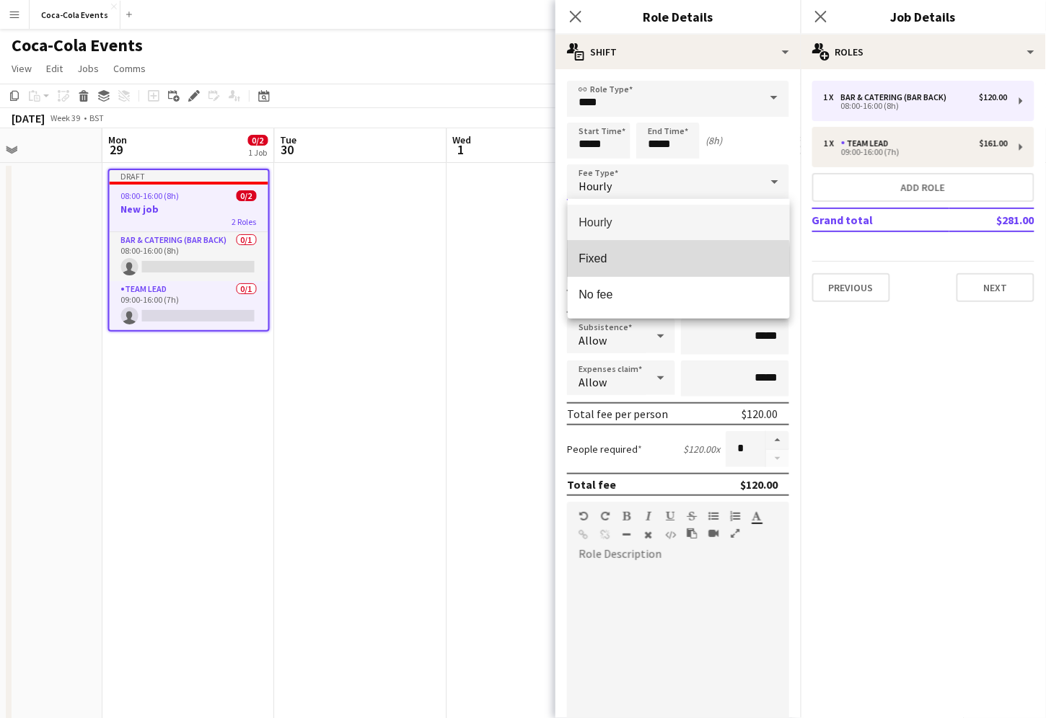
click at [612, 261] on span "Fixed" at bounding box center [678, 259] width 199 height 14
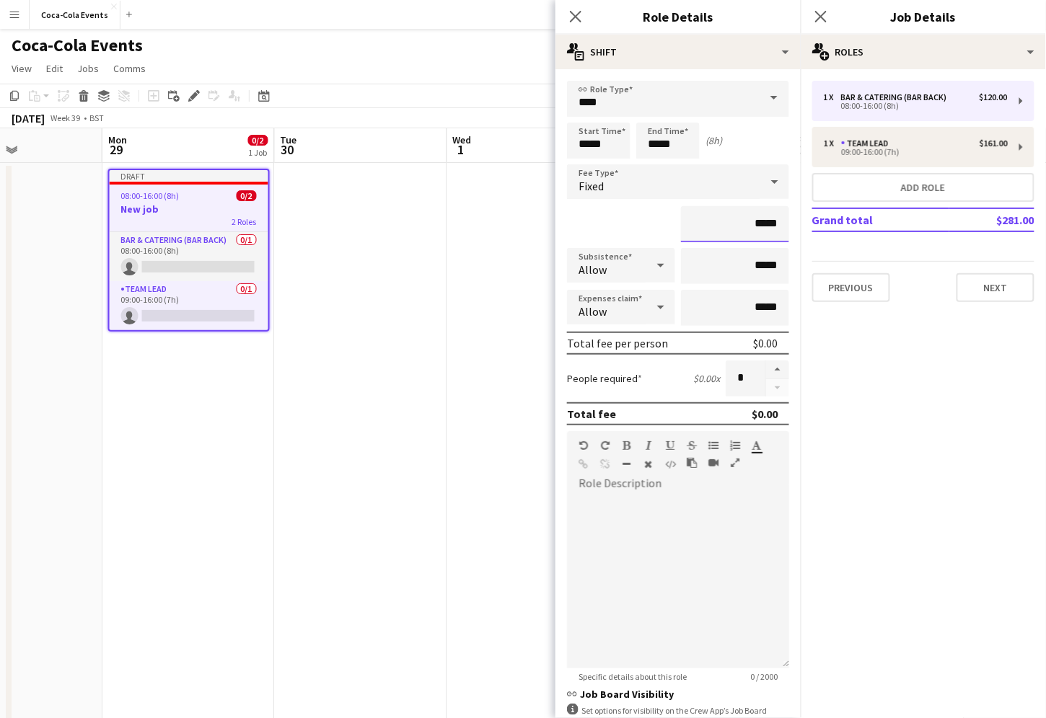
click at [757, 221] on input "*****" at bounding box center [735, 224] width 108 height 36
type input "*******"
click at [586, 147] on input "*****" at bounding box center [598, 141] width 63 height 36
click at [584, 113] on div at bounding box center [584, 115] width 29 height 14
type input "*****"
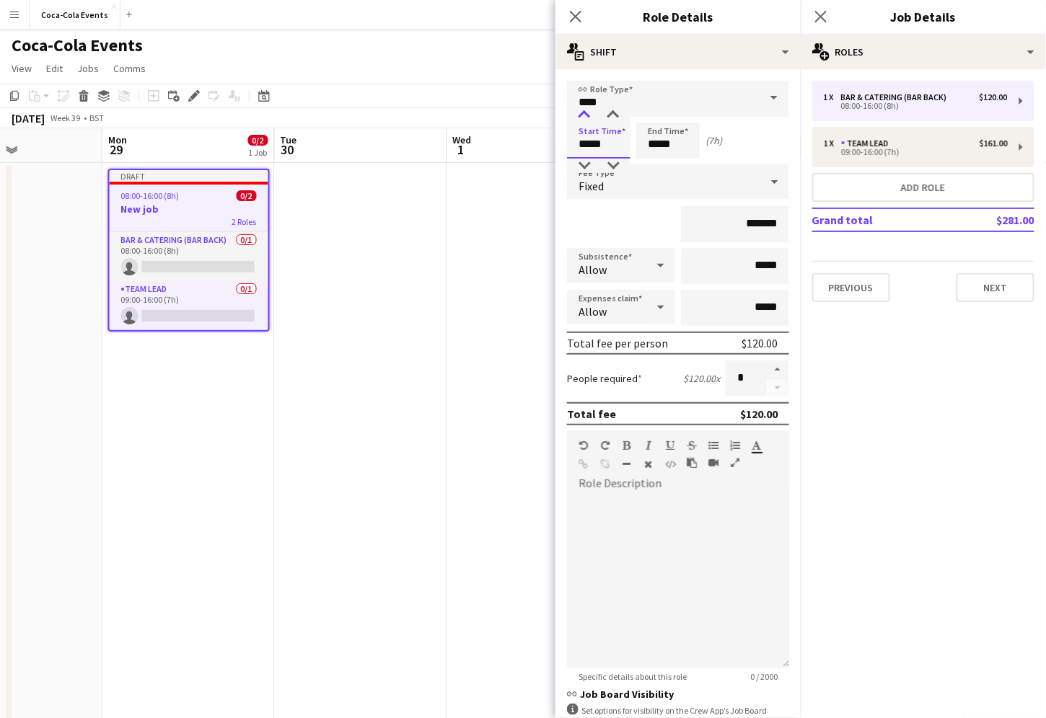
click at [584, 113] on div at bounding box center [584, 115] width 29 height 14
click at [671, 146] on input "*****" at bounding box center [667, 141] width 63 height 36
click at [629, 224] on div "*******" at bounding box center [678, 224] width 222 height 36
click at [778, 369] on button "button" at bounding box center [777, 370] width 23 height 19
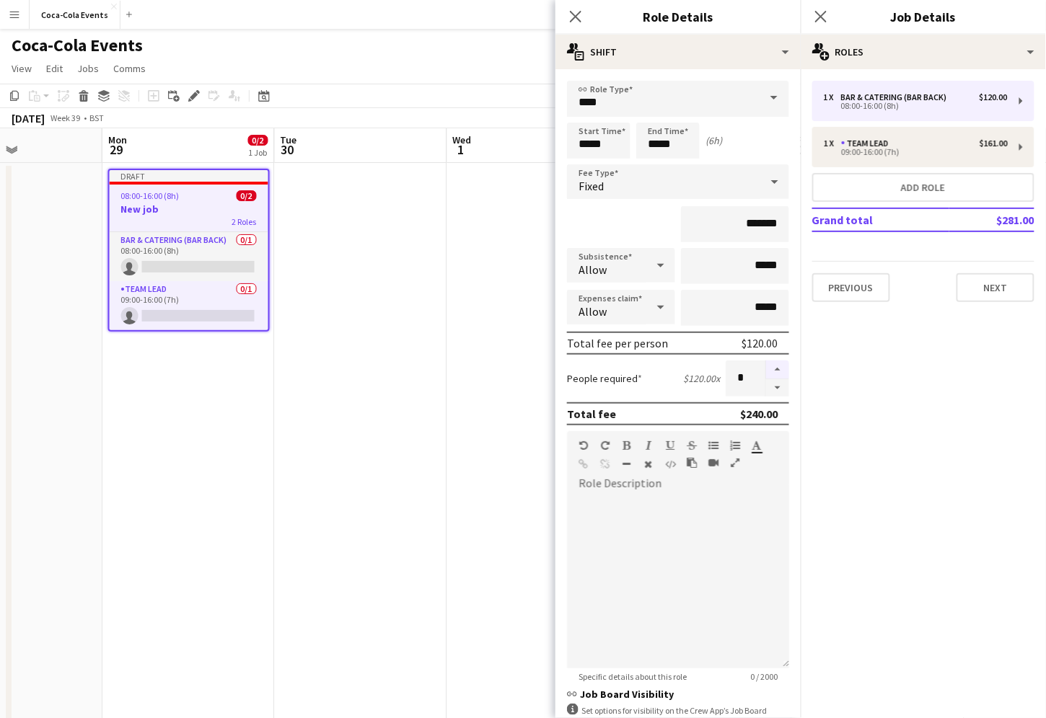
type input "*"
drag, startPoint x: 780, startPoint y: 415, endPoint x: 735, endPoint y: 418, distance: 44.8
click at [735, 418] on div "Total fee $360.00" at bounding box center [678, 413] width 222 height 23
click at [576, 21] on icon "Close pop-in" at bounding box center [575, 16] width 14 height 14
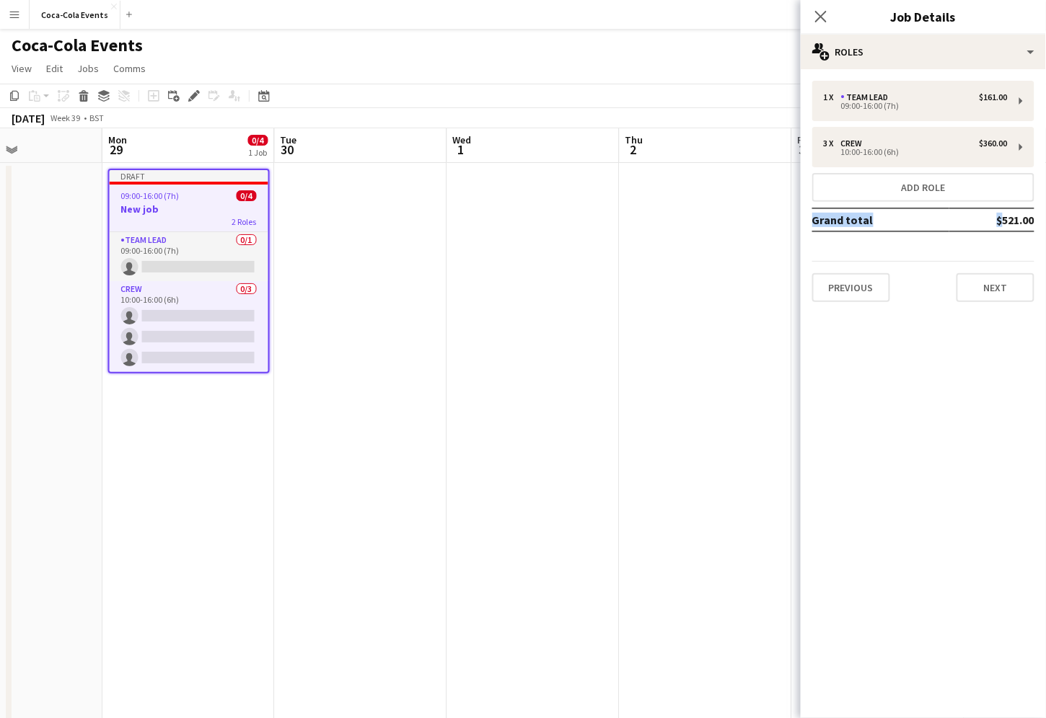
drag, startPoint x: 989, startPoint y: 219, endPoint x: 1045, endPoint y: 218, distance: 56.3
click at [1045, 218] on div "1 x Team Lead $161.00 09:00-16:00 (7h) 3 x Crew $360.00 10:00-16:00 (6h) Add ro…" at bounding box center [923, 191] width 245 height 221
click at [986, 291] on button "Next" at bounding box center [995, 287] width 78 height 29
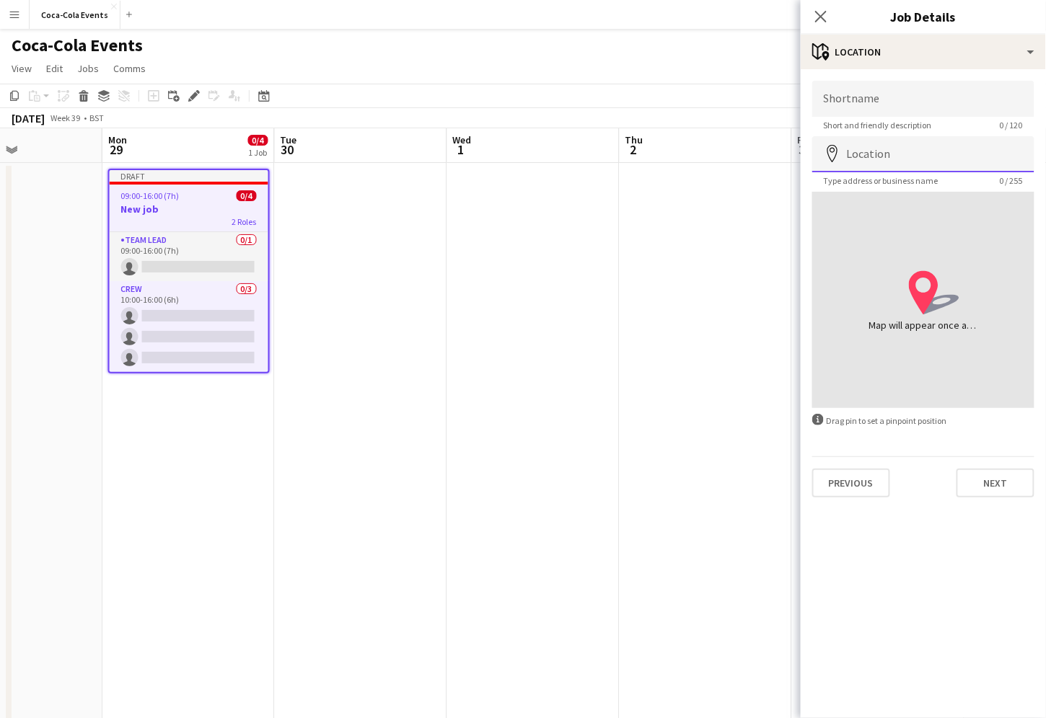
click at [881, 160] on input "Location" at bounding box center [923, 154] width 222 height 36
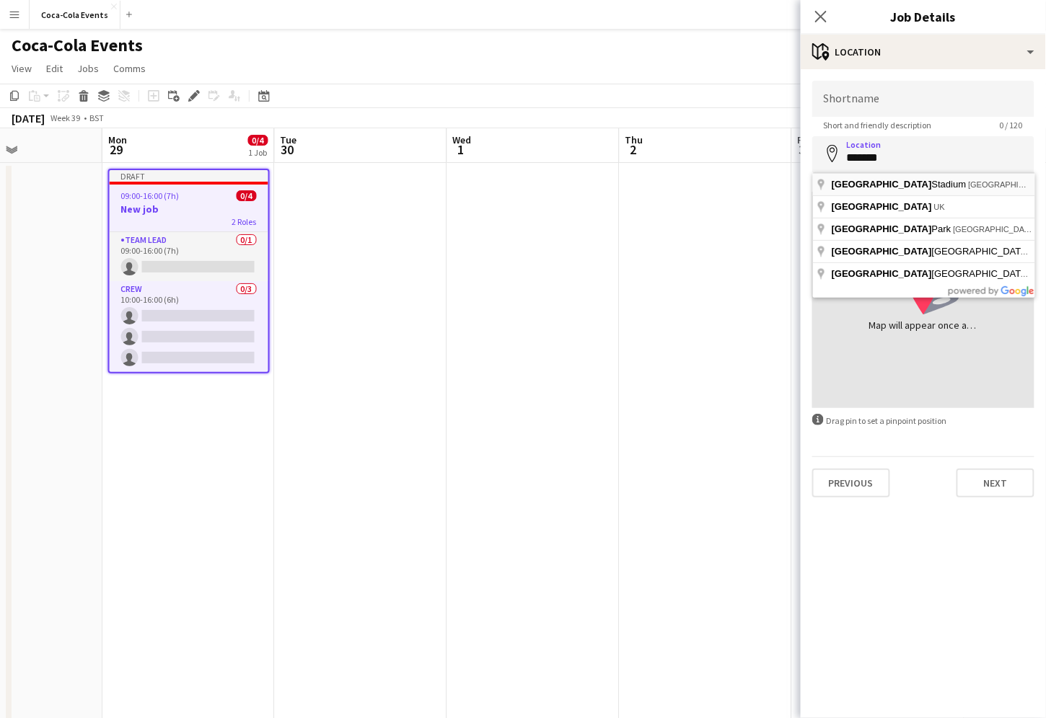
type input "**********"
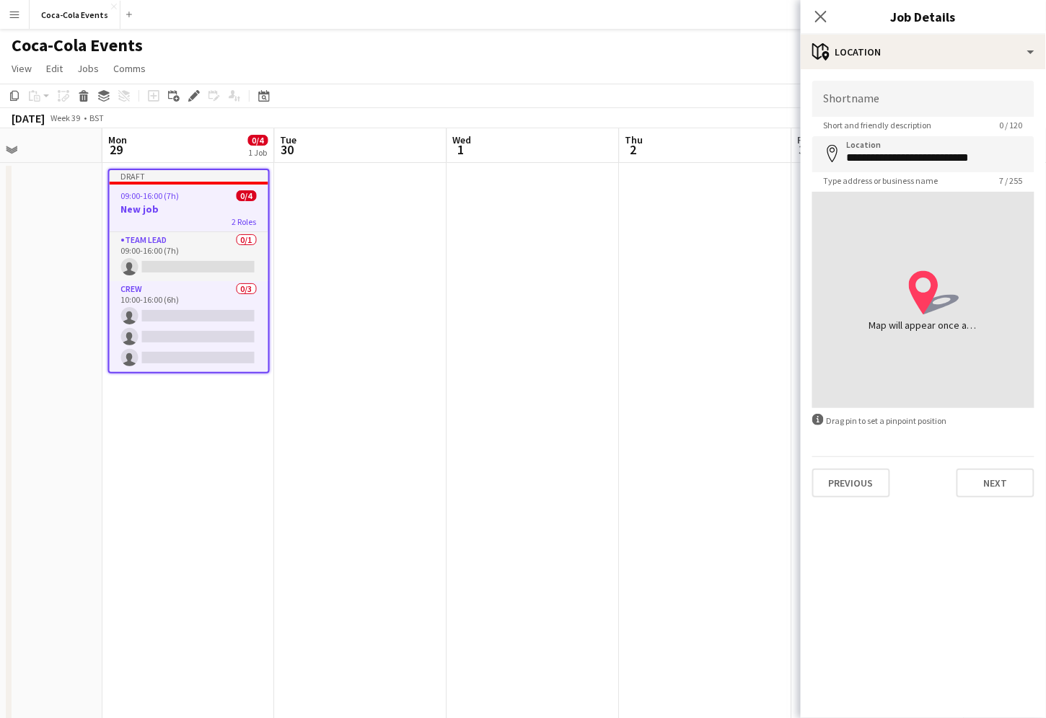
click at [907, 337] on div "location-icon Created with Sketch. Map will appear once address has been added" at bounding box center [923, 300] width 222 height 216
click at [884, 160] on input "**********" at bounding box center [923, 154] width 222 height 36
click at [853, 89] on input "Shortname" at bounding box center [923, 99] width 222 height 36
click at [694, 519] on app-date-cell at bounding box center [706, 505] width 172 height 684
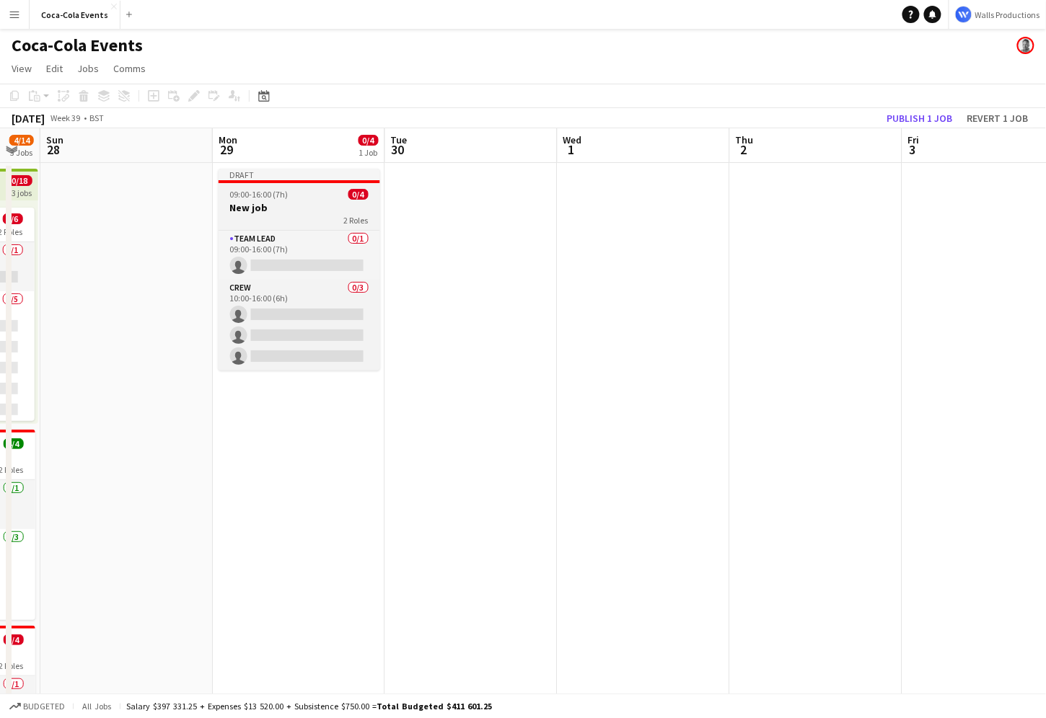
scroll to position [0, 486]
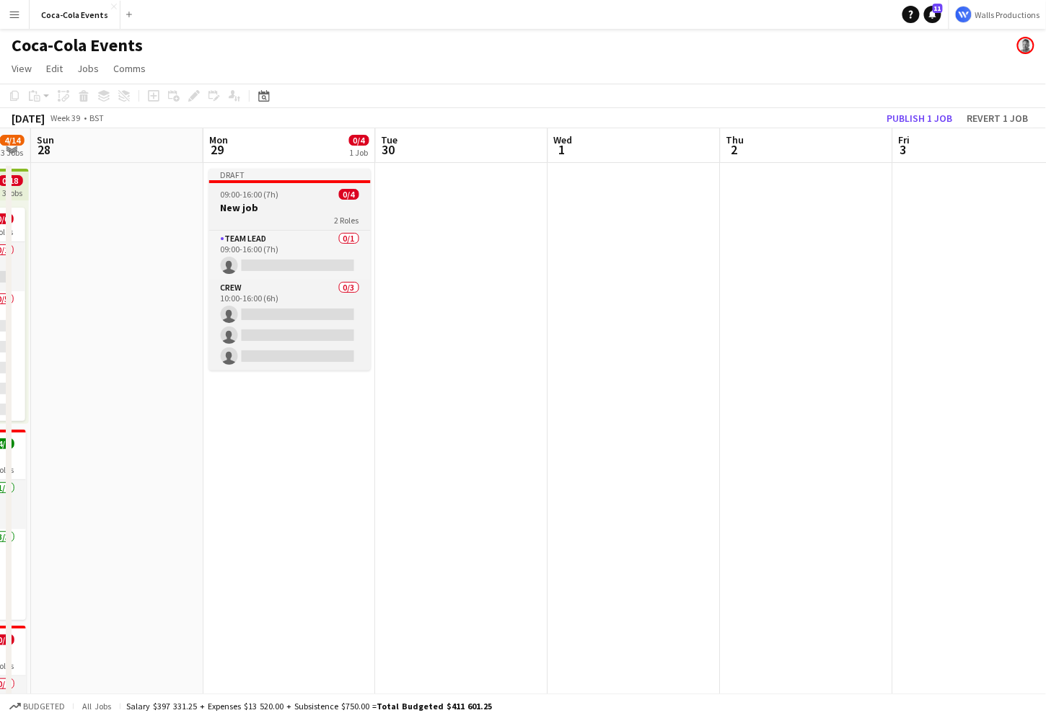
click at [282, 218] on div "2 Roles" at bounding box center [290, 220] width 162 height 12
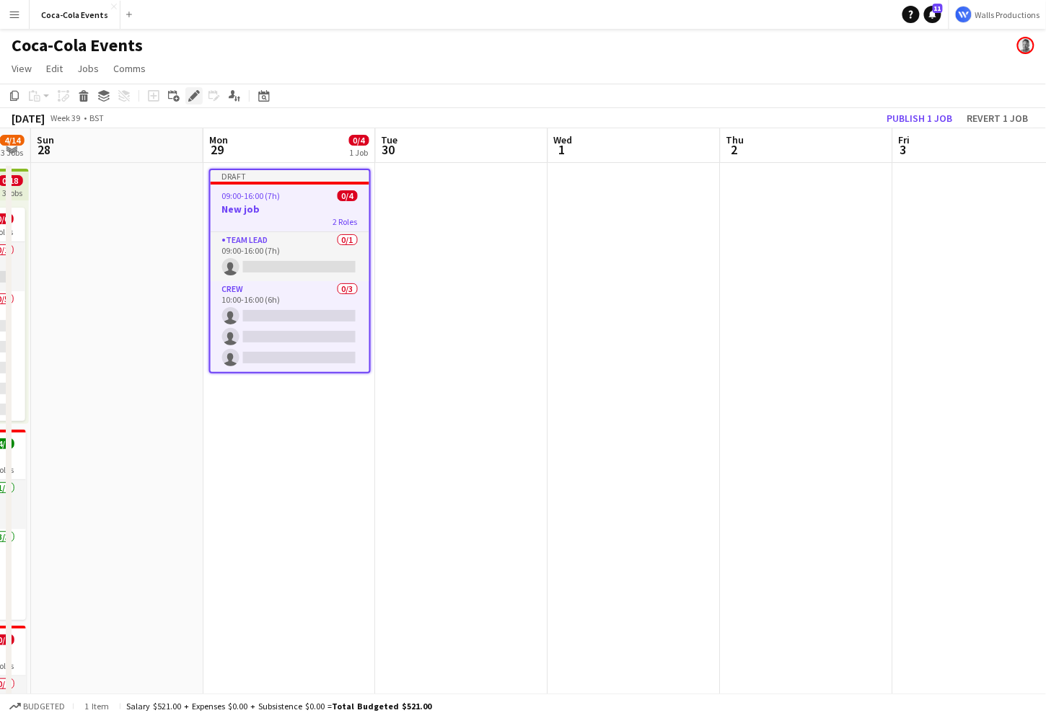
click at [195, 100] on icon "Edit" at bounding box center [194, 96] width 12 height 12
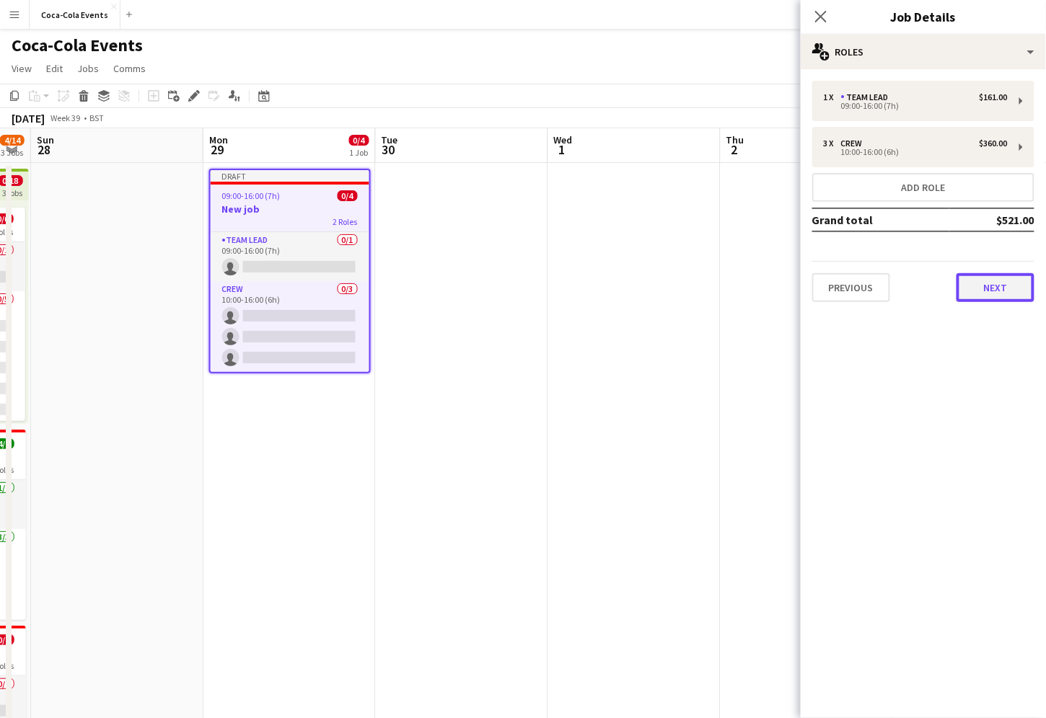
click at [990, 278] on button "Next" at bounding box center [995, 287] width 78 height 29
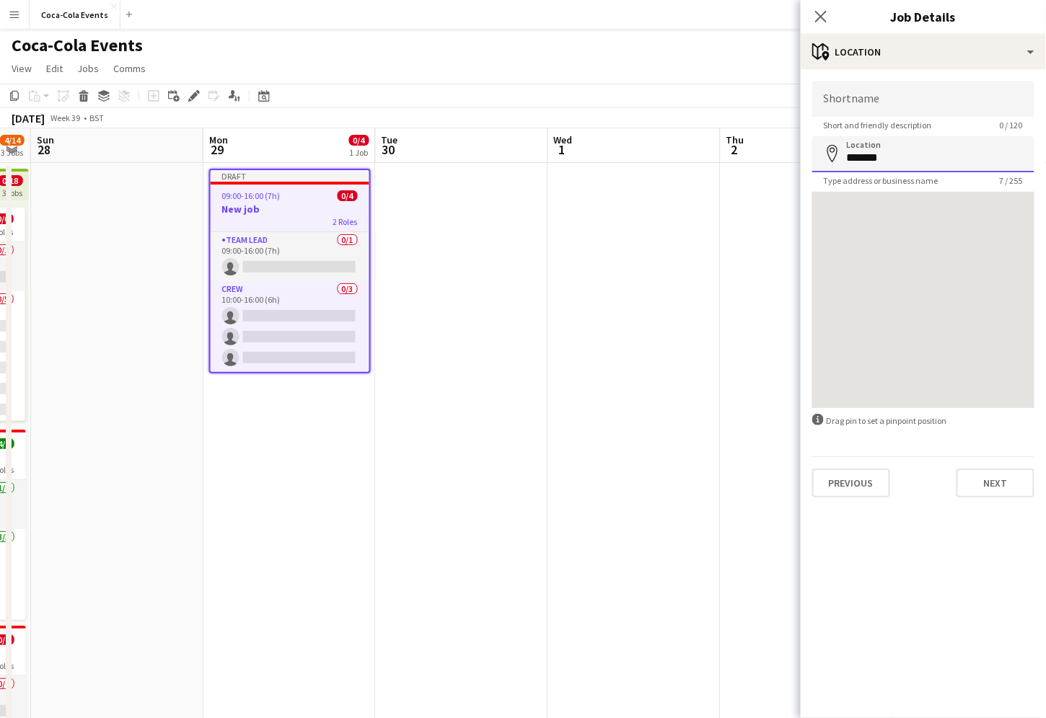
click at [909, 159] on input "*******" at bounding box center [923, 154] width 222 height 36
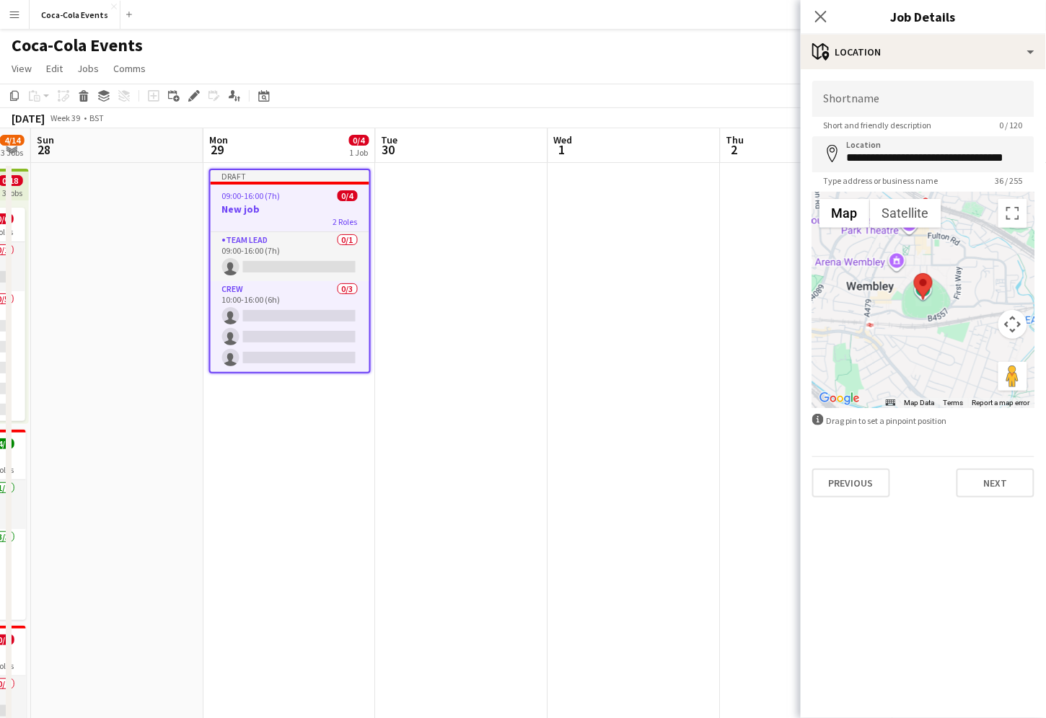
click at [907, 320] on div at bounding box center [923, 300] width 222 height 216
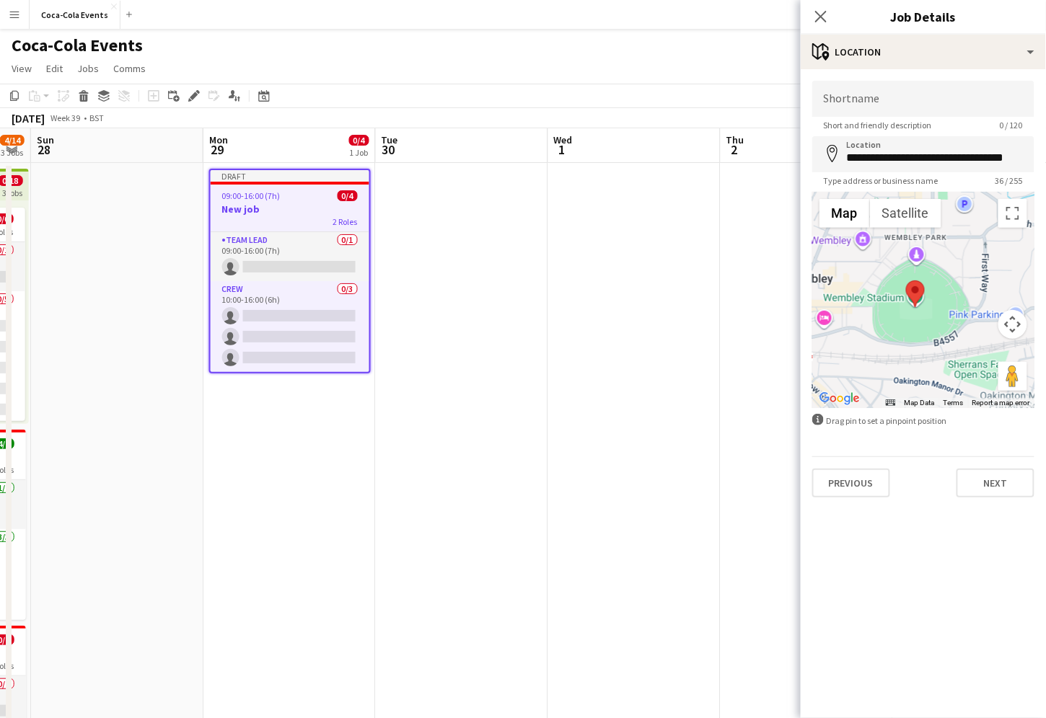
drag, startPoint x: 939, startPoint y: 305, endPoint x: 907, endPoint y: 337, distance: 44.9
click at [907, 337] on div at bounding box center [923, 300] width 222 height 216
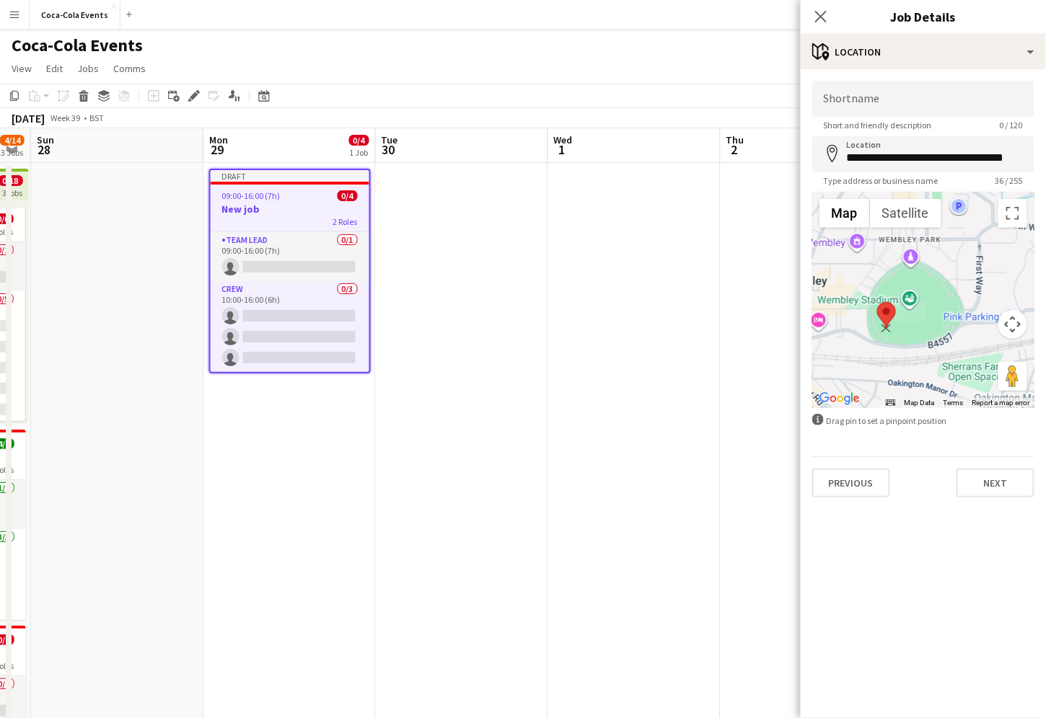
drag, startPoint x: 914, startPoint y: 292, endPoint x: 890, endPoint y: 313, distance: 31.7
click at [877, 302] on area at bounding box center [877, 302] width 0 height 0
type input "**********"
click at [865, 97] on input "Shortname" at bounding box center [923, 99] width 222 height 36
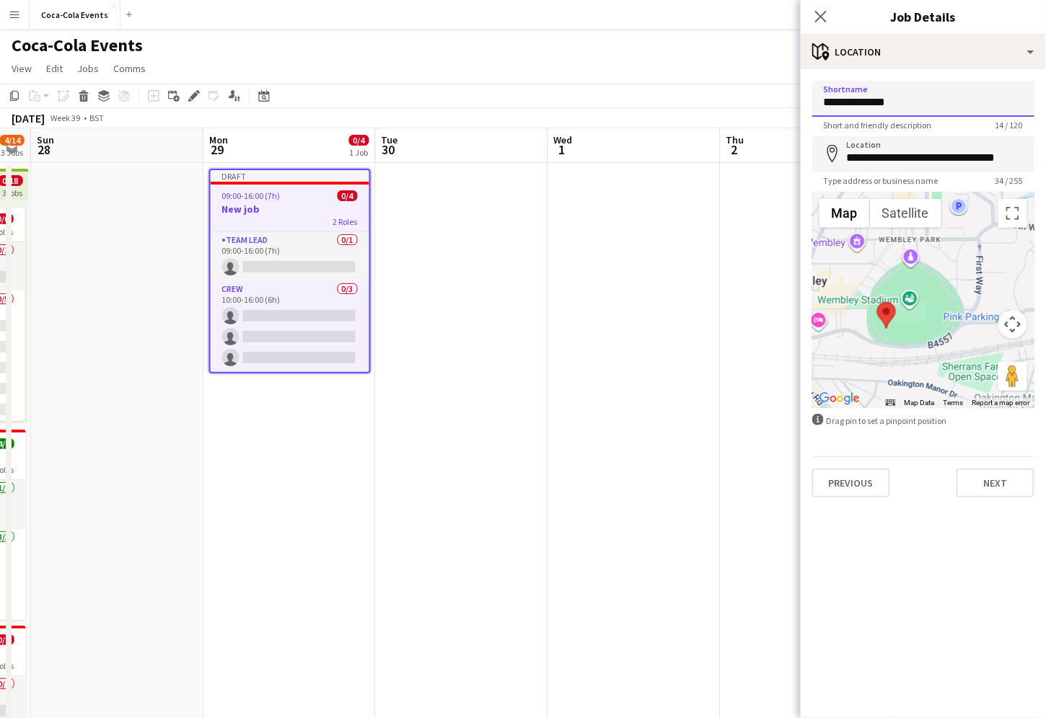
type input "**********"
click at [953, 517] on mat-expansion-panel "**********" at bounding box center [923, 393] width 245 height 649
click at [982, 485] on button "Next" at bounding box center [995, 483] width 78 height 29
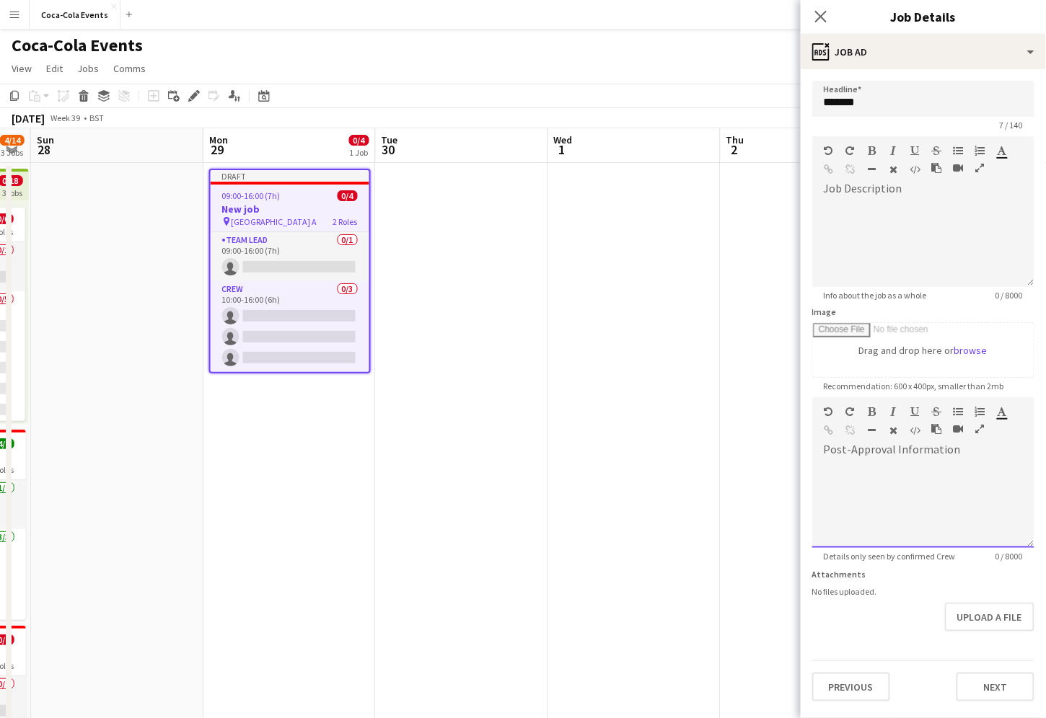
click at [885, 501] on div at bounding box center [923, 505] width 222 height 87
click at [980, 692] on button "Next" at bounding box center [995, 687] width 78 height 29
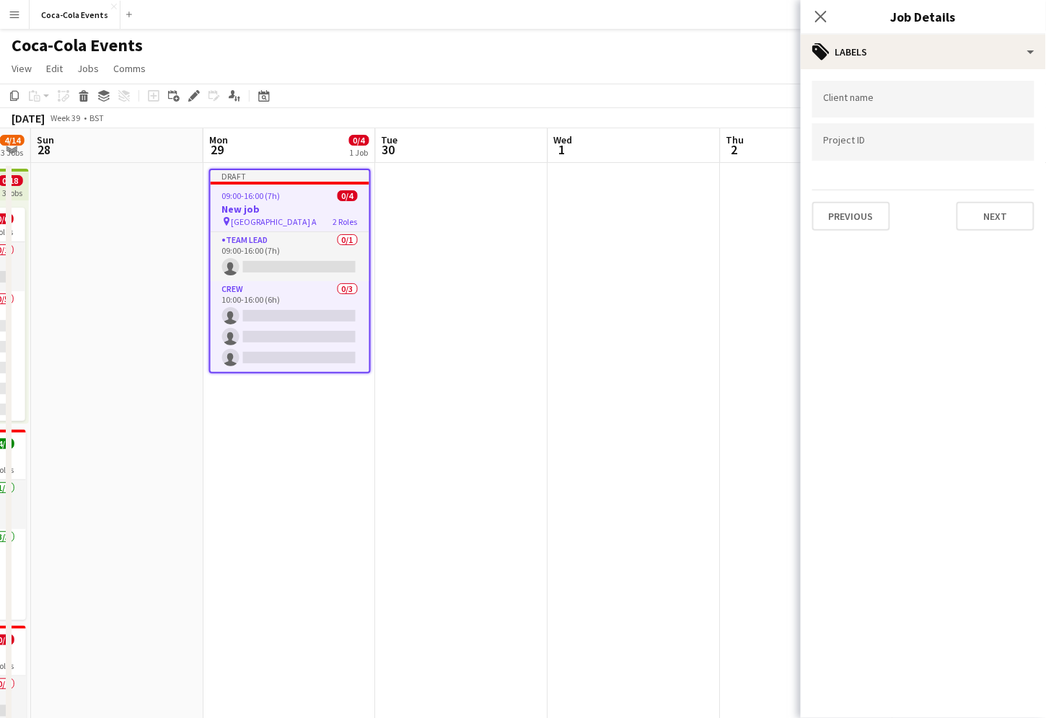
click at [841, 113] on div at bounding box center [923, 99] width 222 height 37
type input "****"
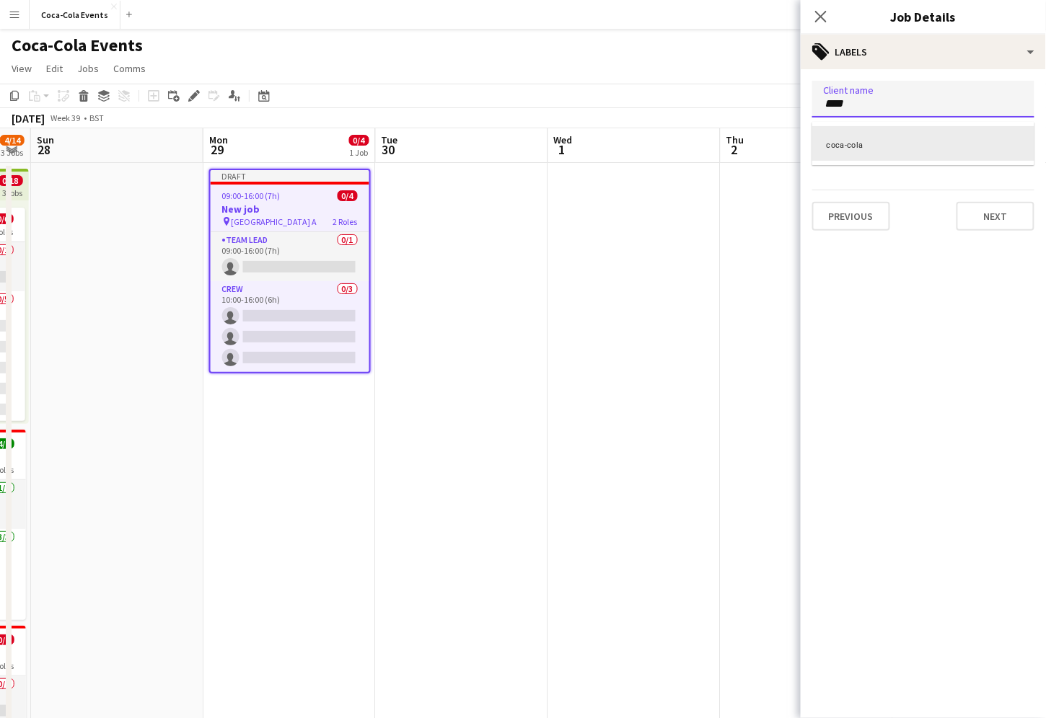
scroll to position [0, 0]
click at [863, 144] on div "coca-cola" at bounding box center [923, 143] width 222 height 35
click at [860, 149] on div at bounding box center [923, 142] width 222 height 37
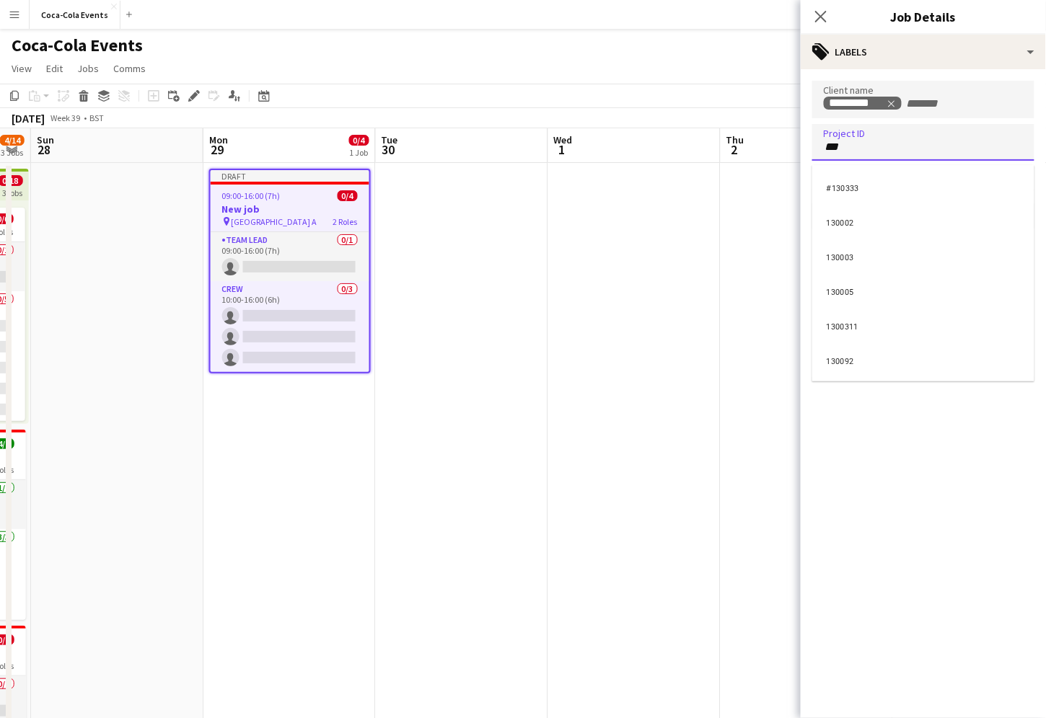
type input "***"
click at [851, 226] on div "130002" at bounding box center [923, 221] width 222 height 35
click at [819, 15] on icon at bounding box center [821, 16] width 14 height 14
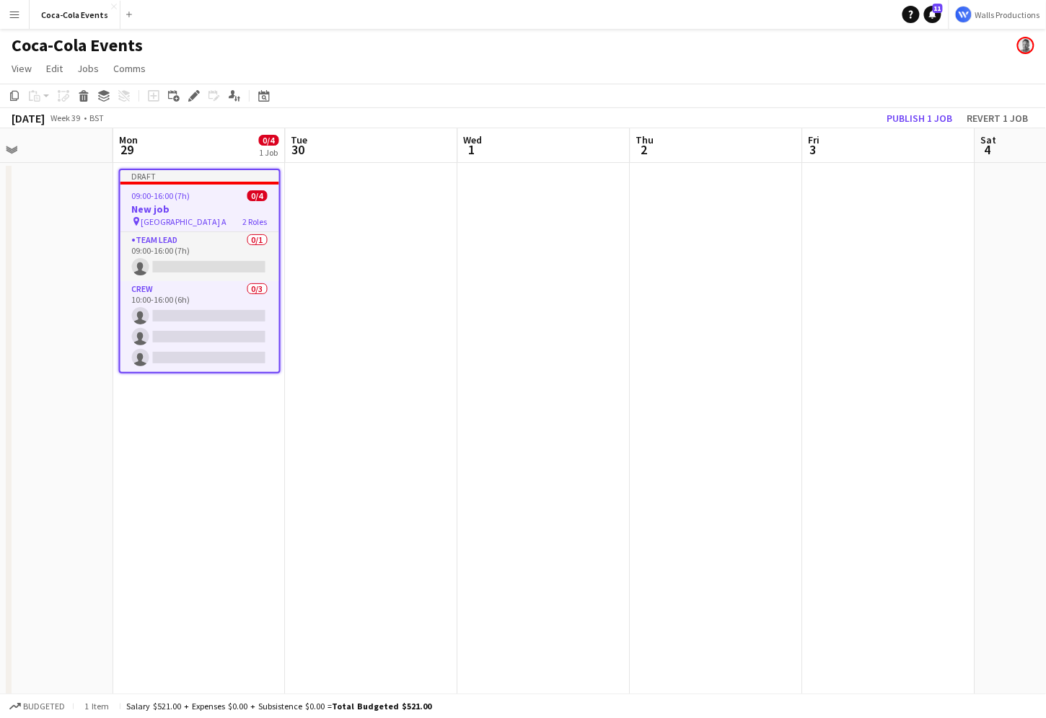
scroll to position [0, 596]
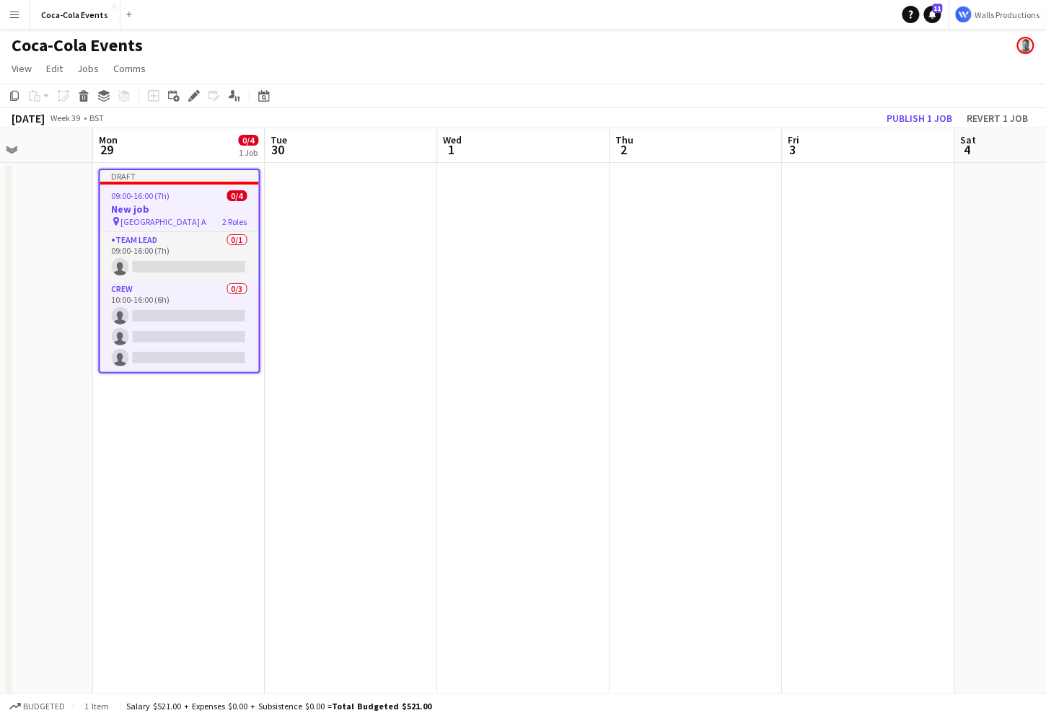
click at [169, 202] on app-job-card "Draft 09:00-16:00 (7h) 0/4 New job pin Wembley Gate A 2 Roles Team Lead 0/1 09:…" at bounding box center [180, 271] width 162 height 205
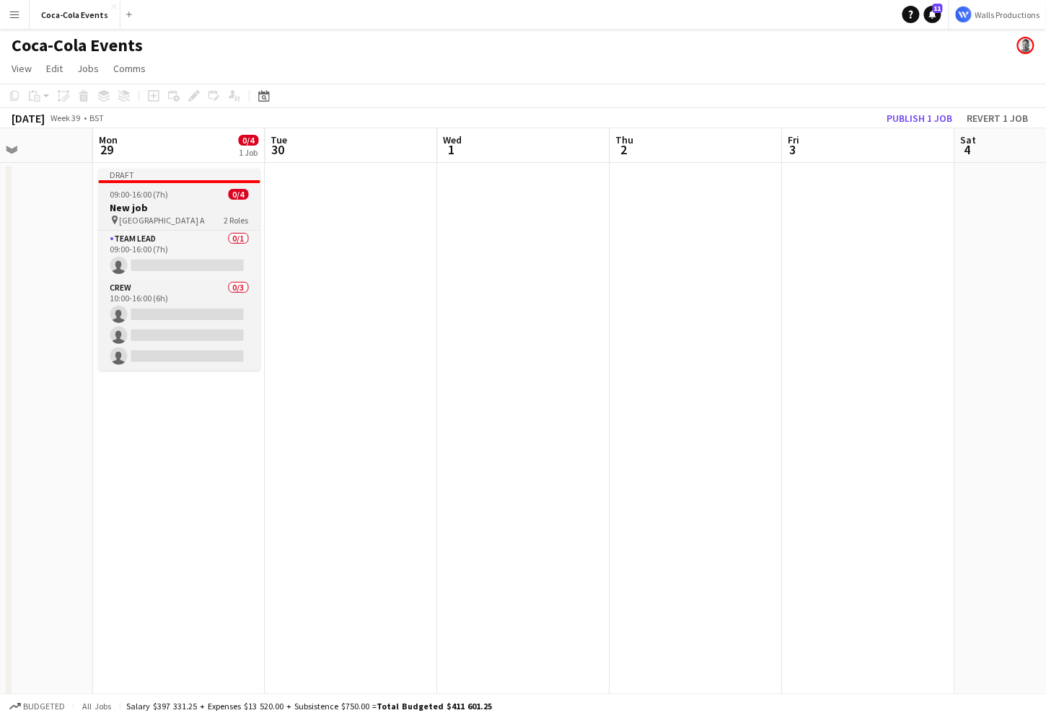
click at [169, 209] on h3 "New job" at bounding box center [180, 207] width 162 height 13
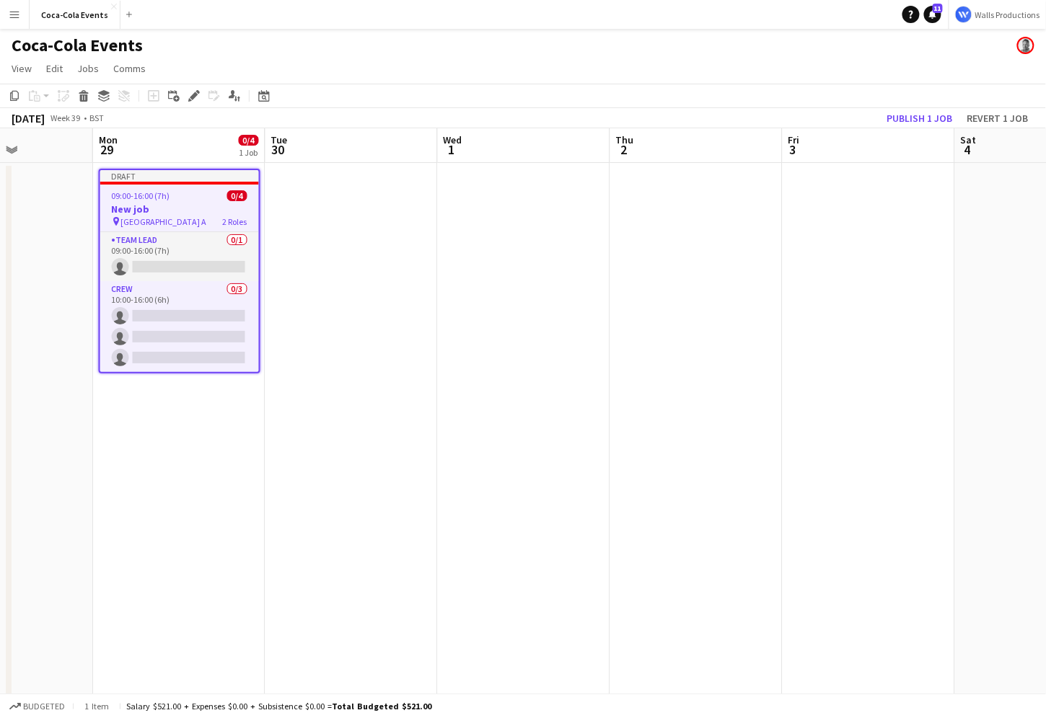
click at [283, 241] on app-date-cell at bounding box center [351, 505] width 172 height 684
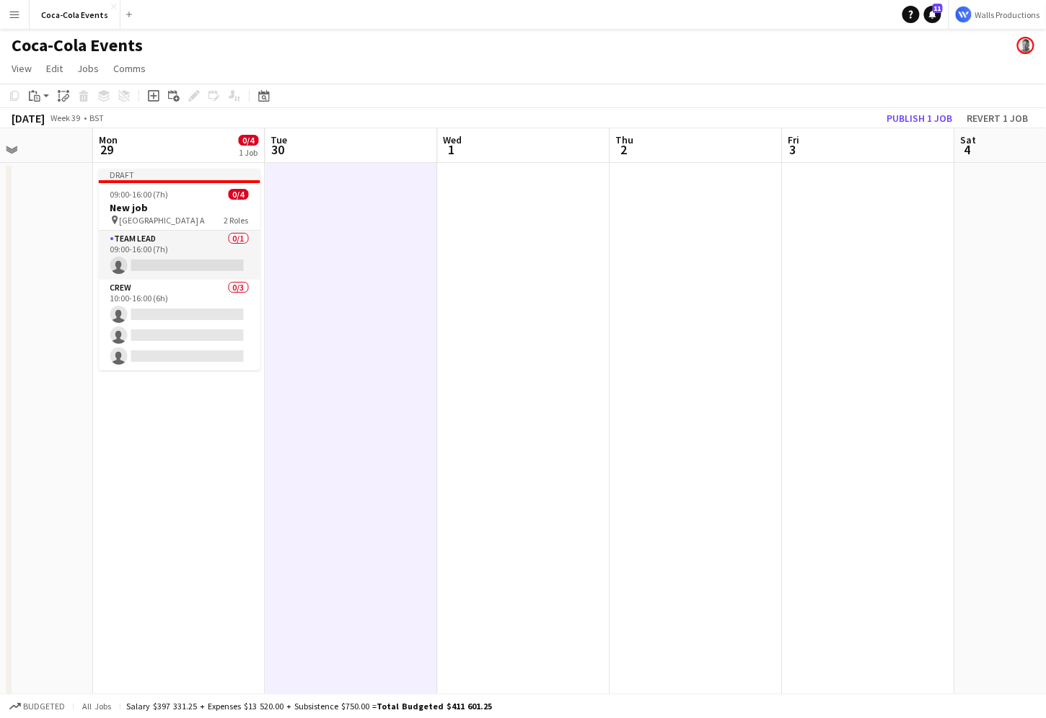
click at [626, 262] on app-date-cell at bounding box center [696, 505] width 172 height 684
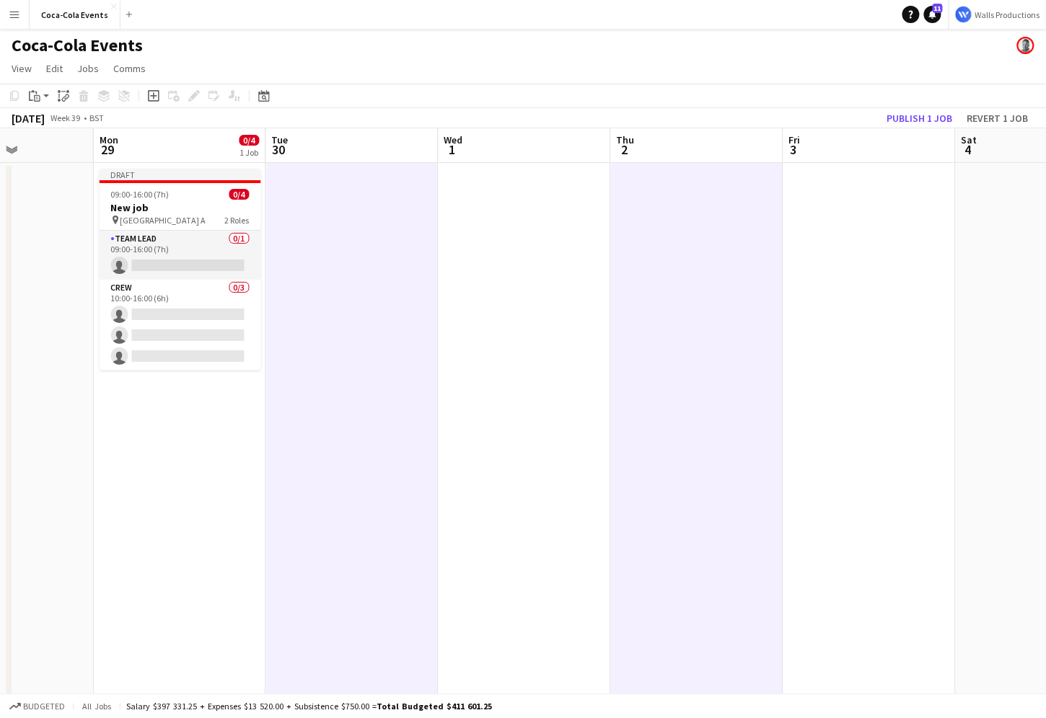
click at [929, 304] on app-date-cell at bounding box center [869, 505] width 172 height 684
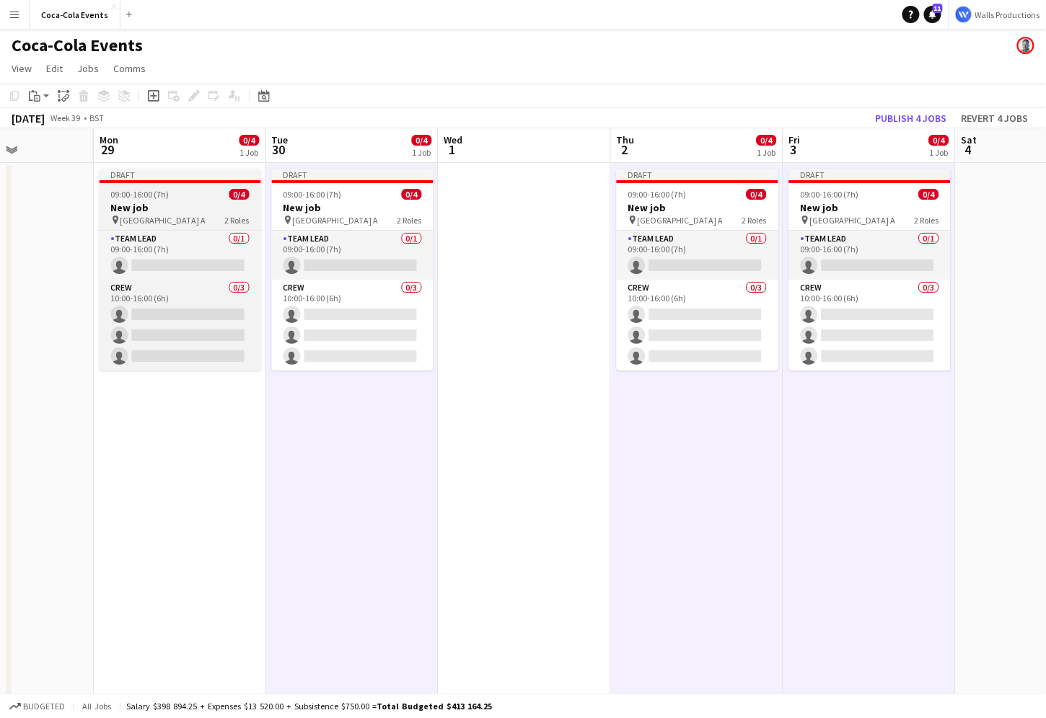
click at [174, 216] on span "[GEOGRAPHIC_DATA] A" at bounding box center [163, 220] width 86 height 11
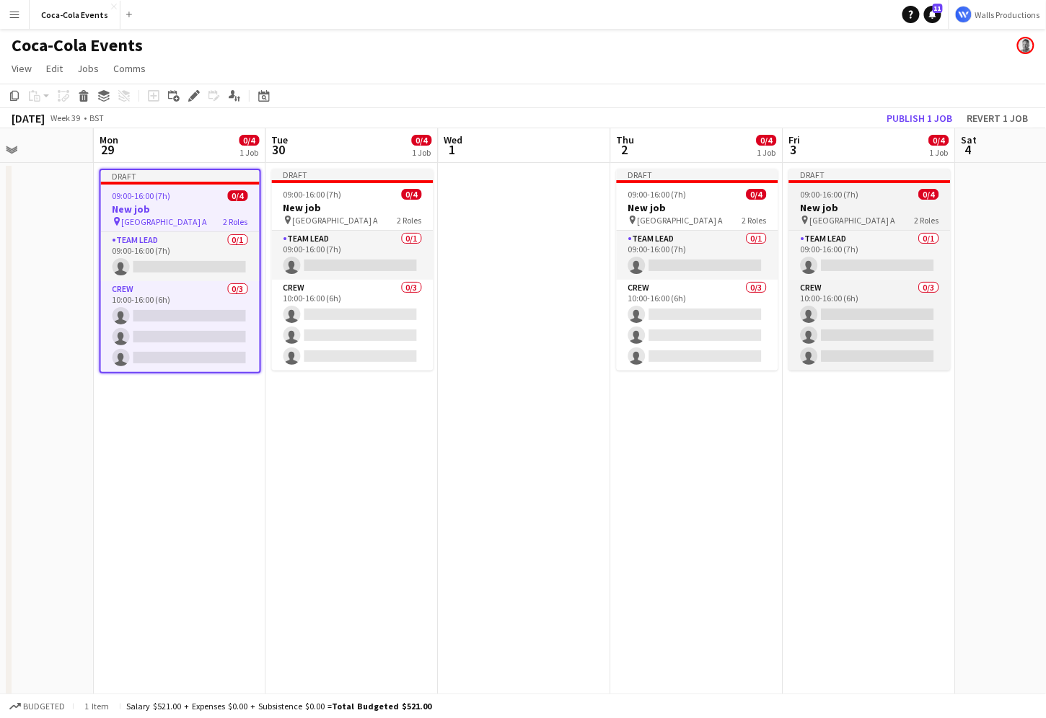
click at [816, 201] on app-job-card "Draft 09:00-16:00 (7h) 0/4 New job pin Wembley Gate A 2 Roles Team Lead 0/1 09:…" at bounding box center [870, 270] width 162 height 202
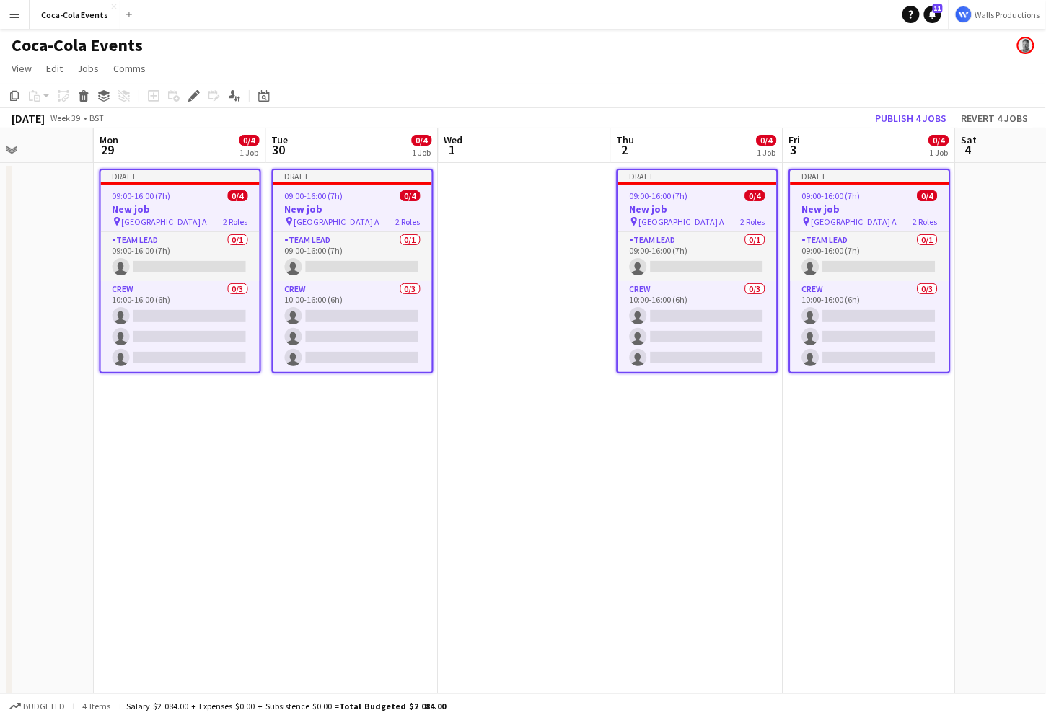
click at [131, 538] on app-date-cell "Draft 09:00-16:00 (7h) 0/4 New job pin Wembley Gate A 2 Roles Team Lead 0/1 09:…" at bounding box center [180, 505] width 172 height 684
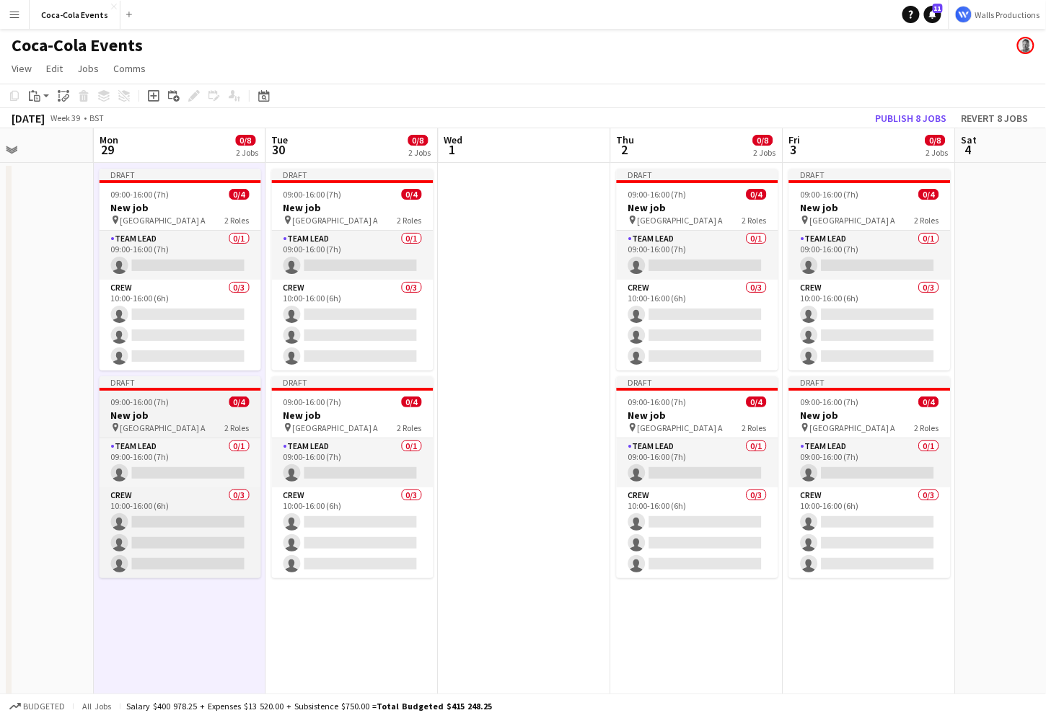
click at [154, 410] on h3 "New job" at bounding box center [181, 415] width 162 height 13
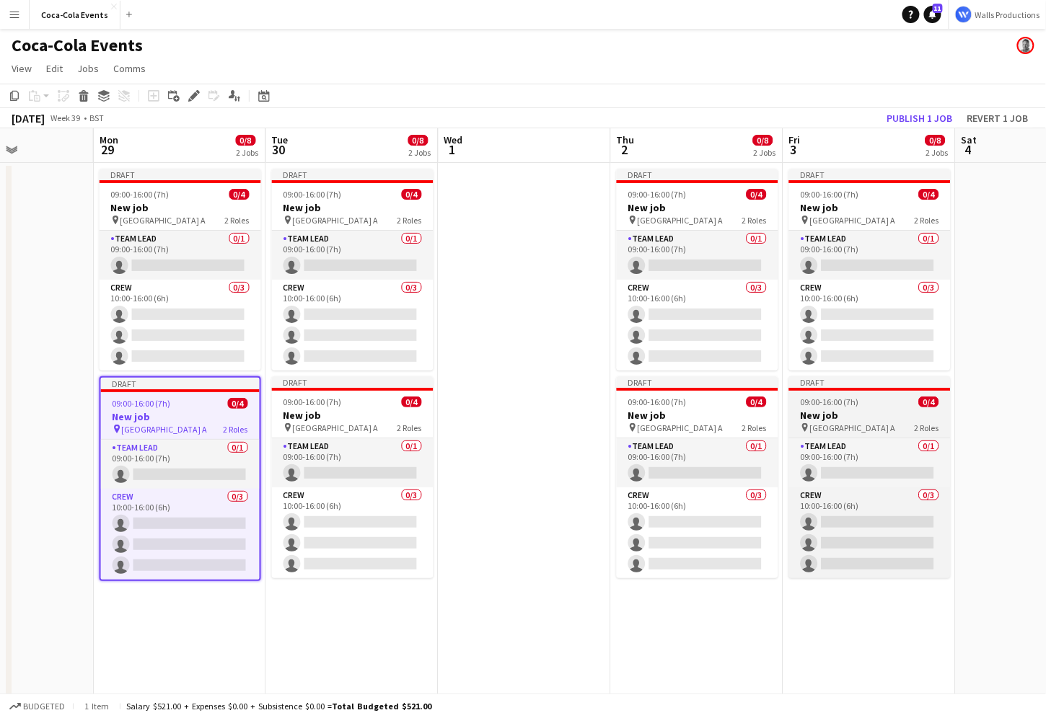
click at [794, 408] on app-job-card "Draft 09:00-16:00 (7h) 0/4 New job pin Wembley Gate A 2 Roles Team Lead 0/1 09:…" at bounding box center [870, 477] width 162 height 202
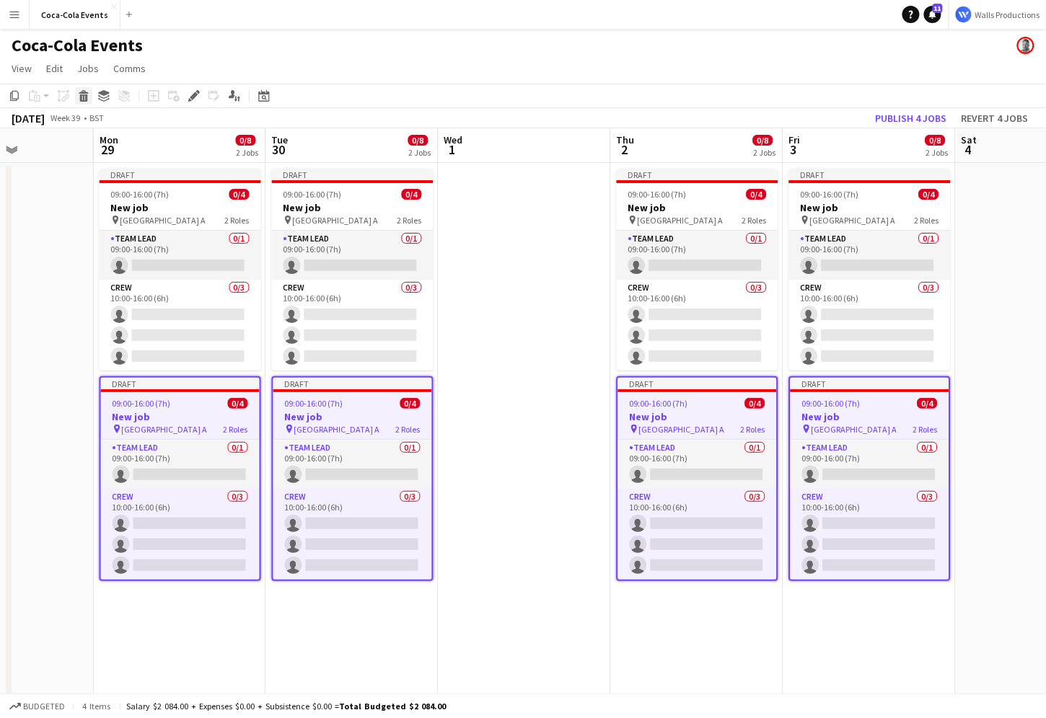
click at [79, 90] on icon "Delete" at bounding box center [84, 96] width 12 height 12
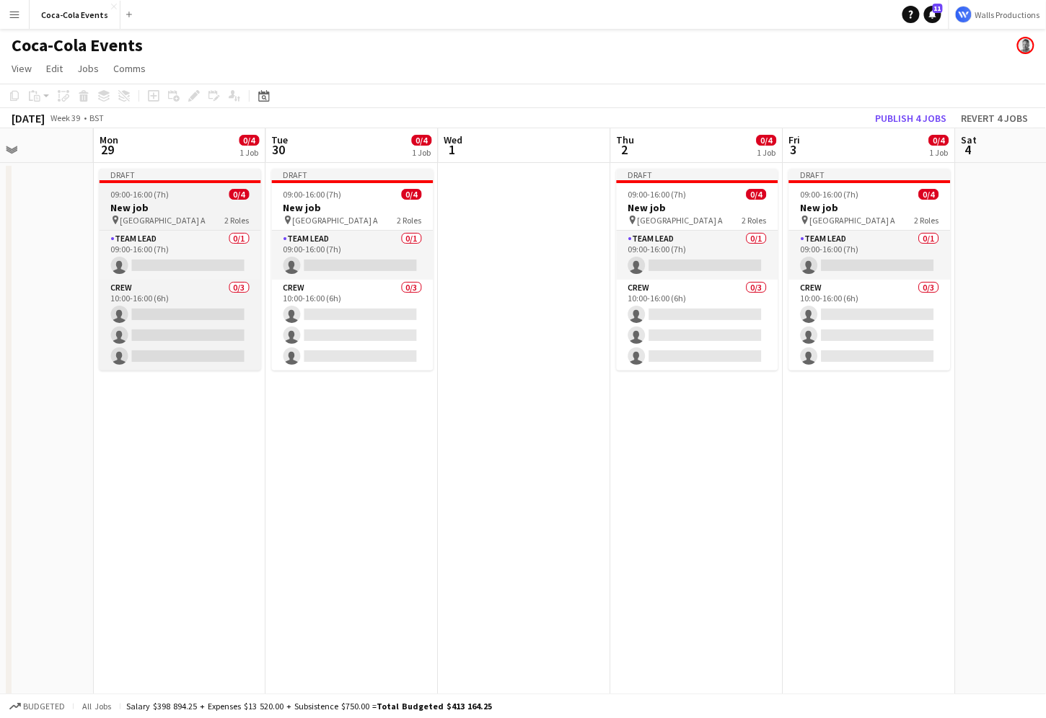
click at [138, 202] on h3 "New job" at bounding box center [181, 207] width 162 height 13
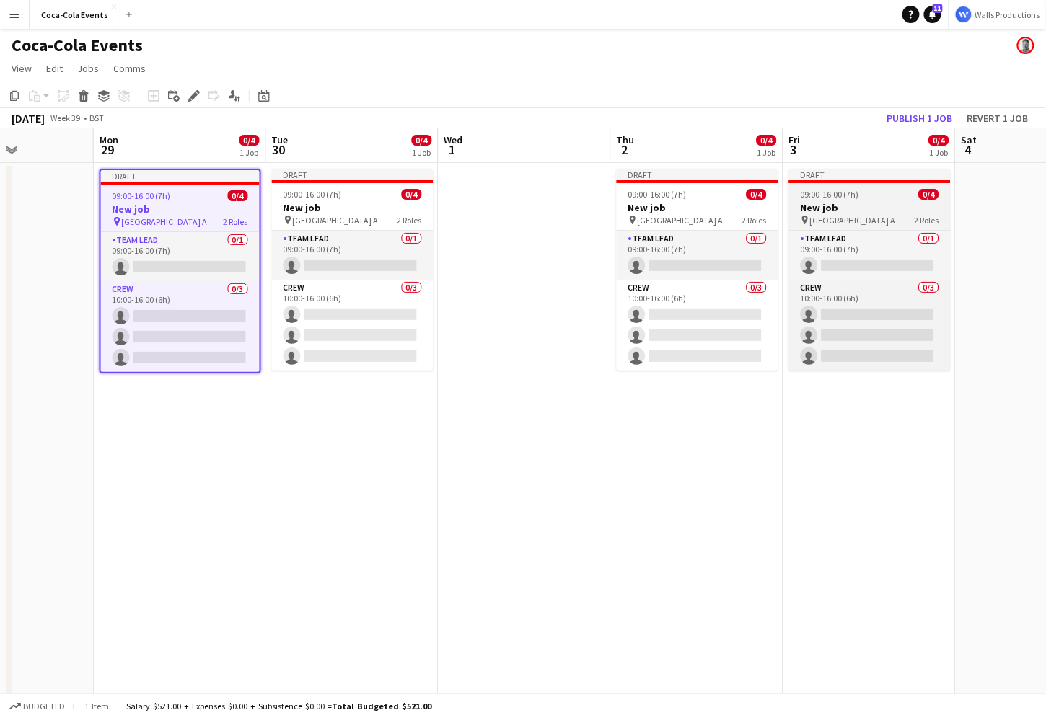
click at [849, 215] on span "[GEOGRAPHIC_DATA] A" at bounding box center [853, 220] width 86 height 11
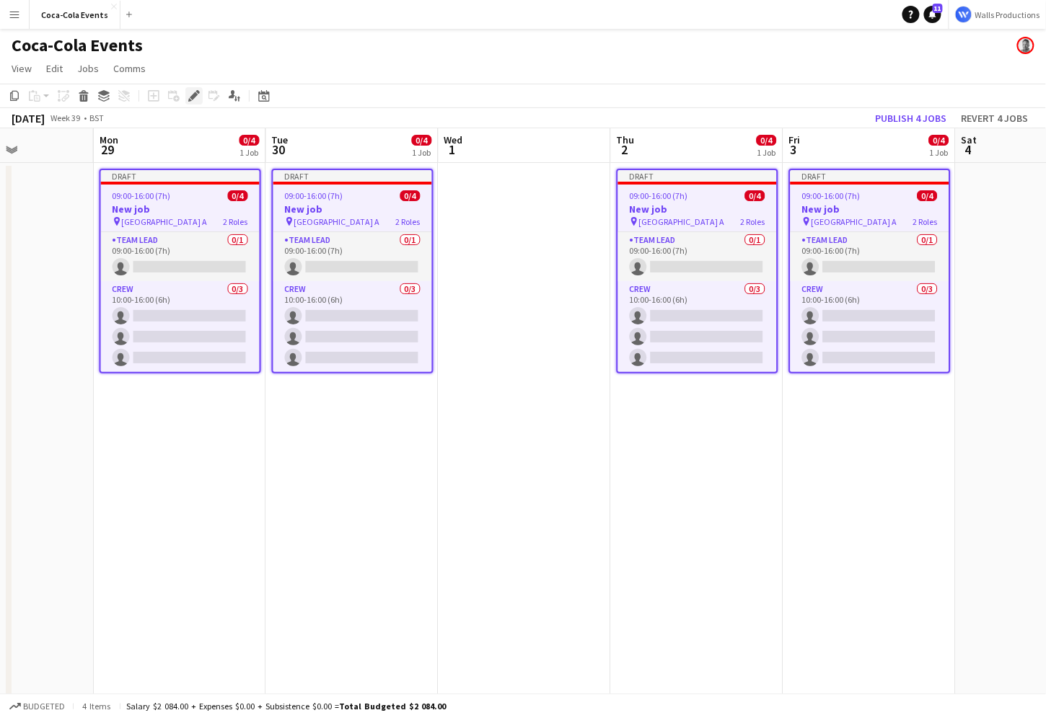
click at [187, 96] on div "Edit" at bounding box center [193, 95] width 17 height 17
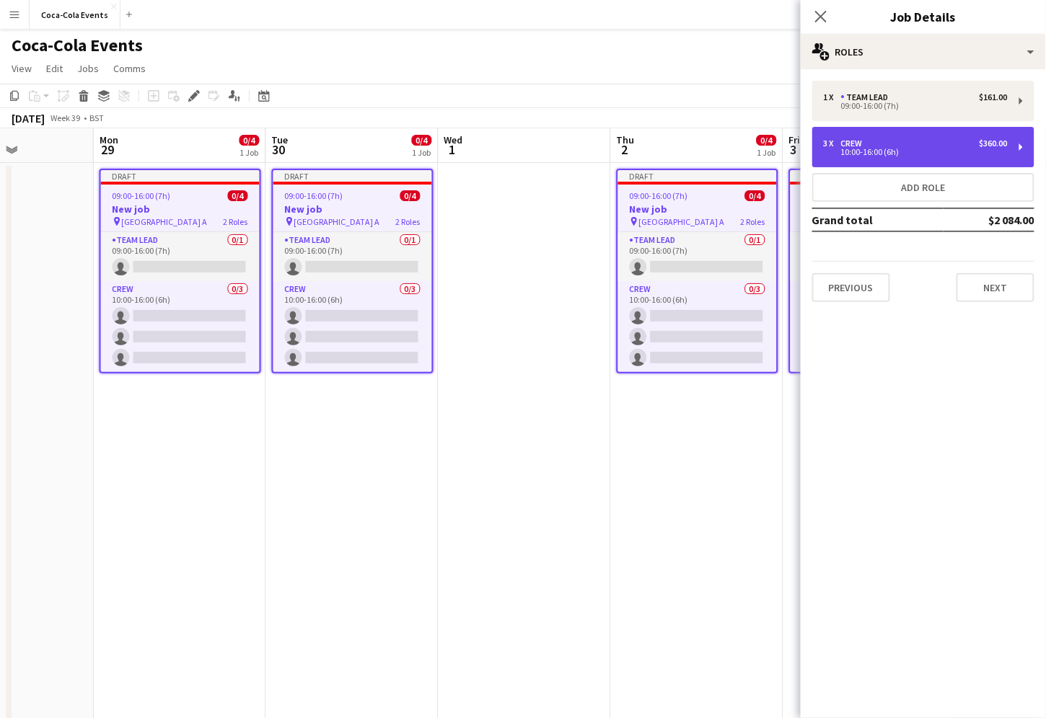
click at [849, 149] on div "10:00-16:00 (6h)" at bounding box center [916, 152] width 184 height 7
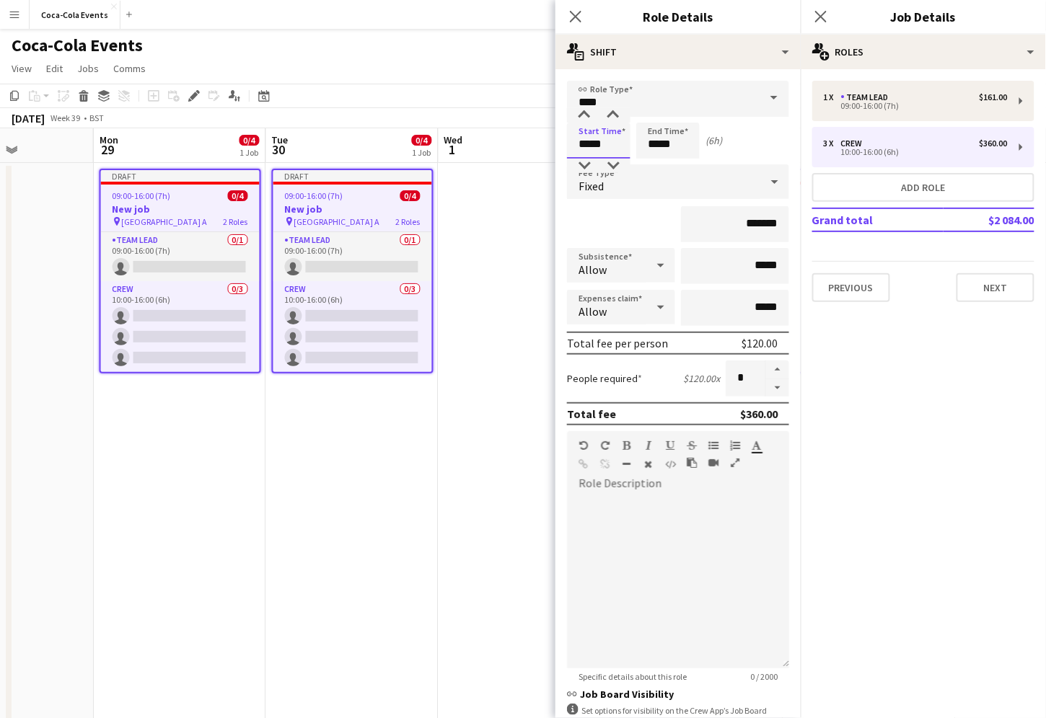
click at [585, 145] on input "*****" at bounding box center [598, 141] width 63 height 36
click at [586, 165] on div at bounding box center [584, 166] width 29 height 14
click at [617, 116] on div at bounding box center [613, 115] width 29 height 14
type input "*****"
click at [617, 116] on div at bounding box center [613, 115] width 29 height 14
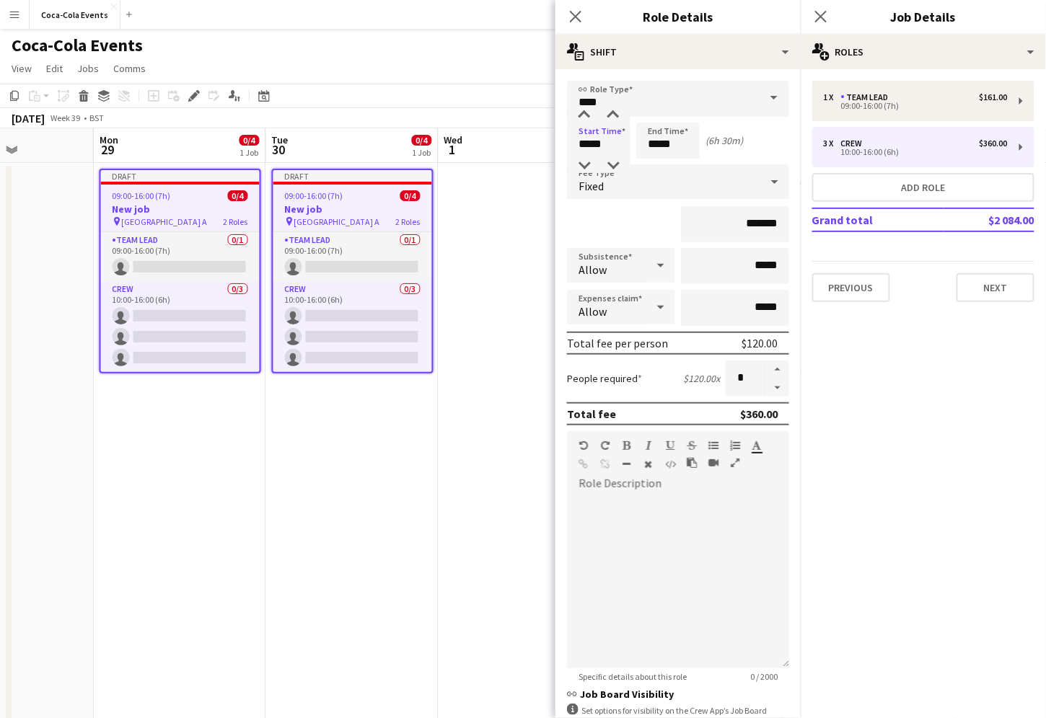
click at [182, 497] on app-date-cell "Draft 09:00-16:00 (7h) 0/4 New job pin Wembley Gate A 2 Roles Team Lead 0/1 09:…" at bounding box center [180, 505] width 172 height 684
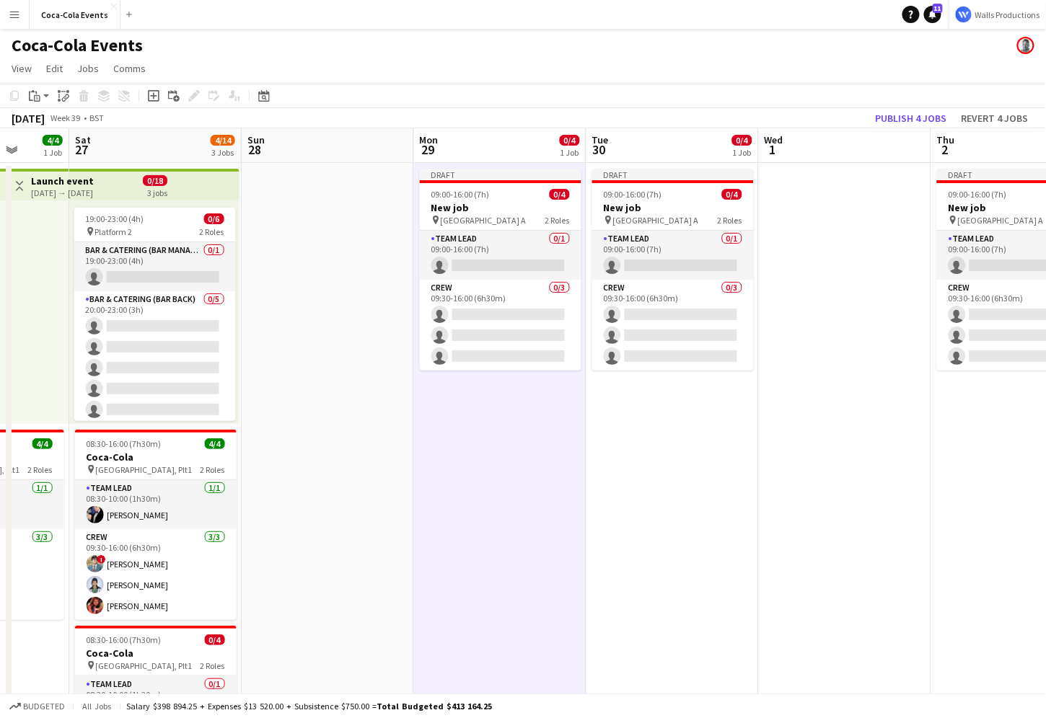
scroll to position [0, 423]
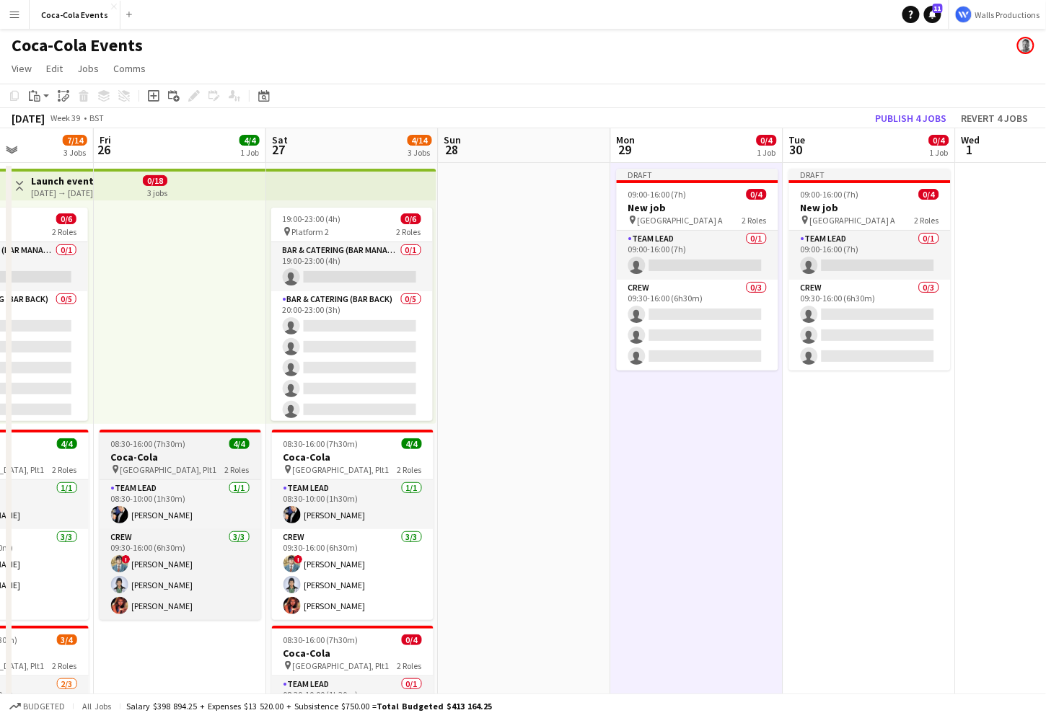
click at [171, 459] on h3 "Coca-Cola" at bounding box center [181, 457] width 162 height 13
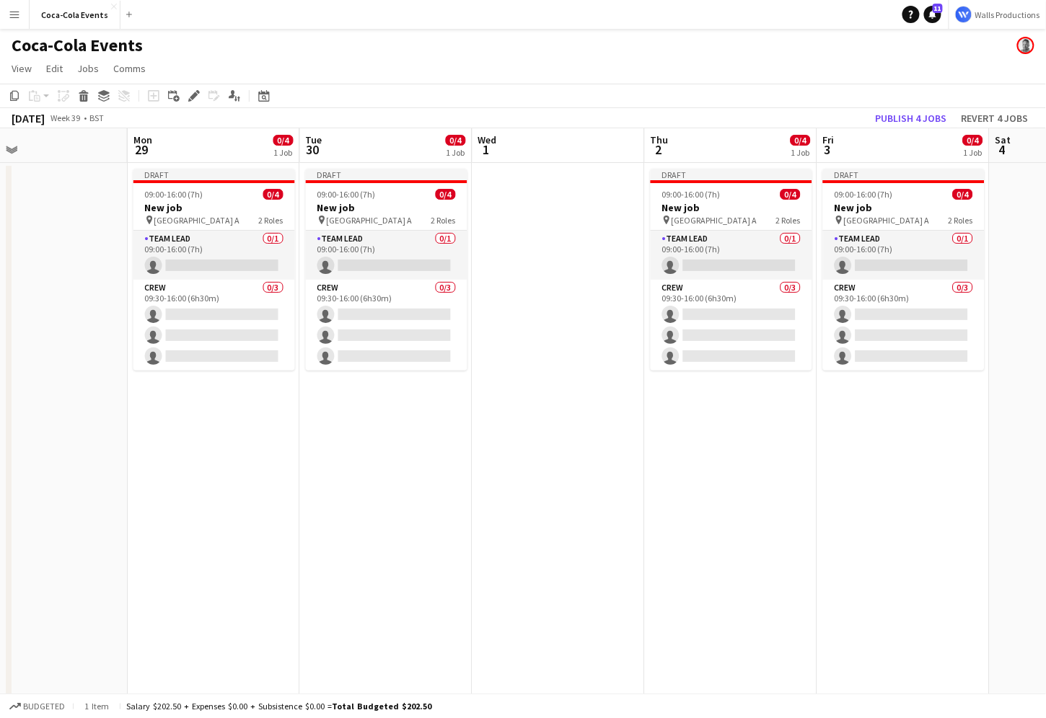
scroll to position [0, 573]
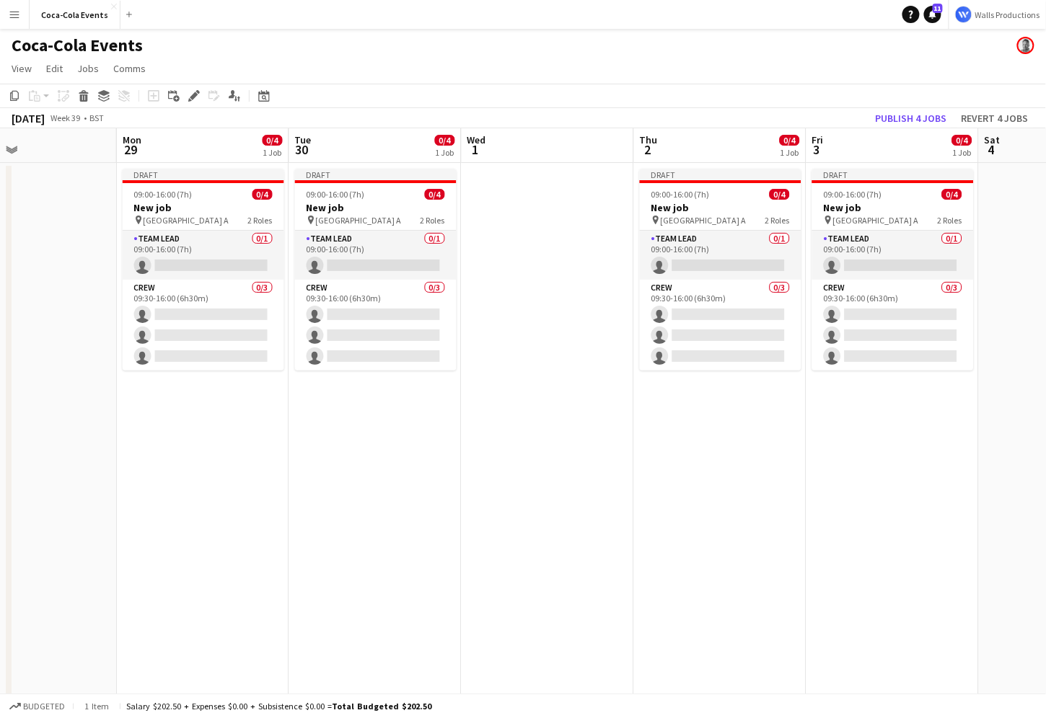
click at [563, 299] on app-date-cell at bounding box center [548, 505] width 172 height 684
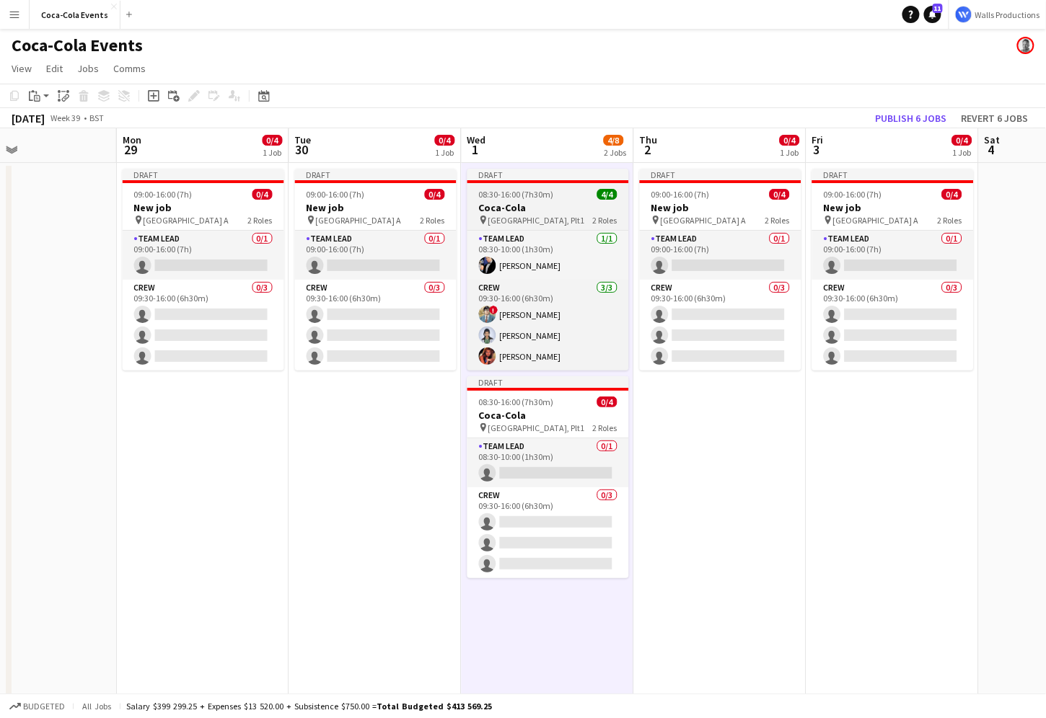
click at [507, 203] on h3 "Coca-Cola" at bounding box center [548, 207] width 162 height 13
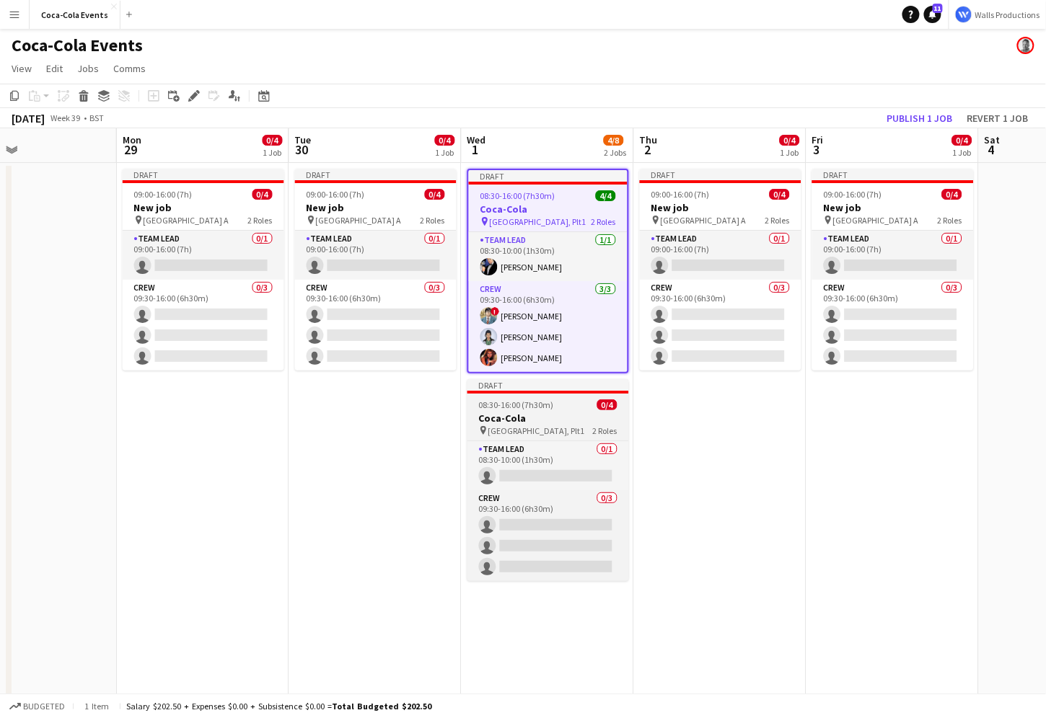
click at [521, 426] on span "[GEOGRAPHIC_DATA], Plt1" at bounding box center [536, 431] width 97 height 11
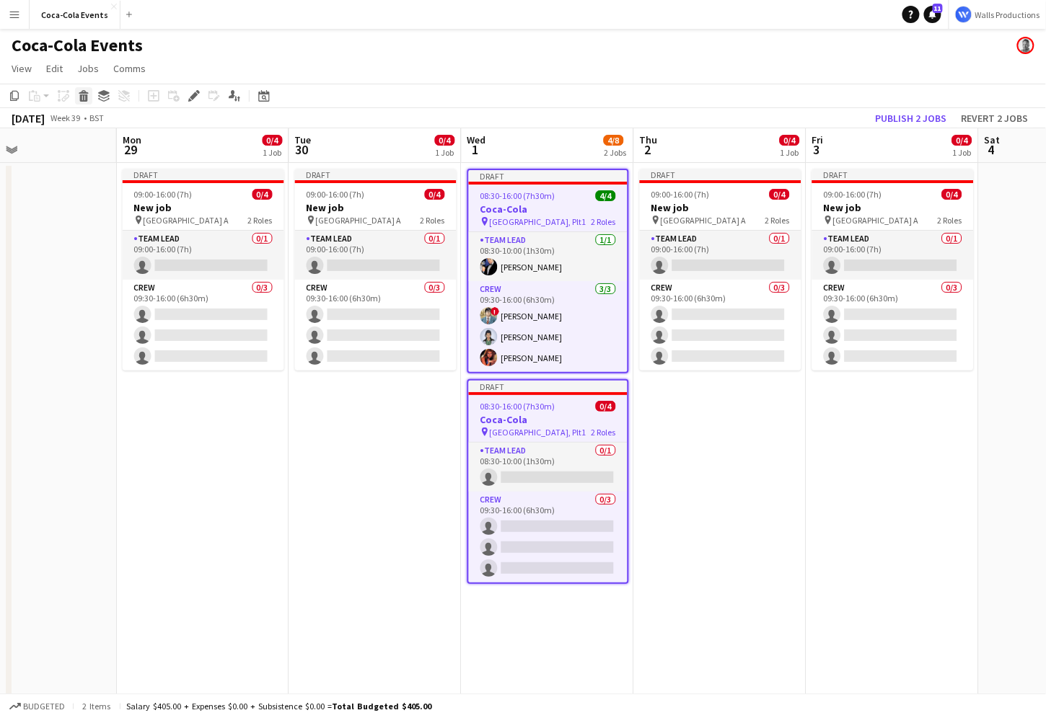
click at [82, 92] on icon at bounding box center [83, 92] width 9 height 4
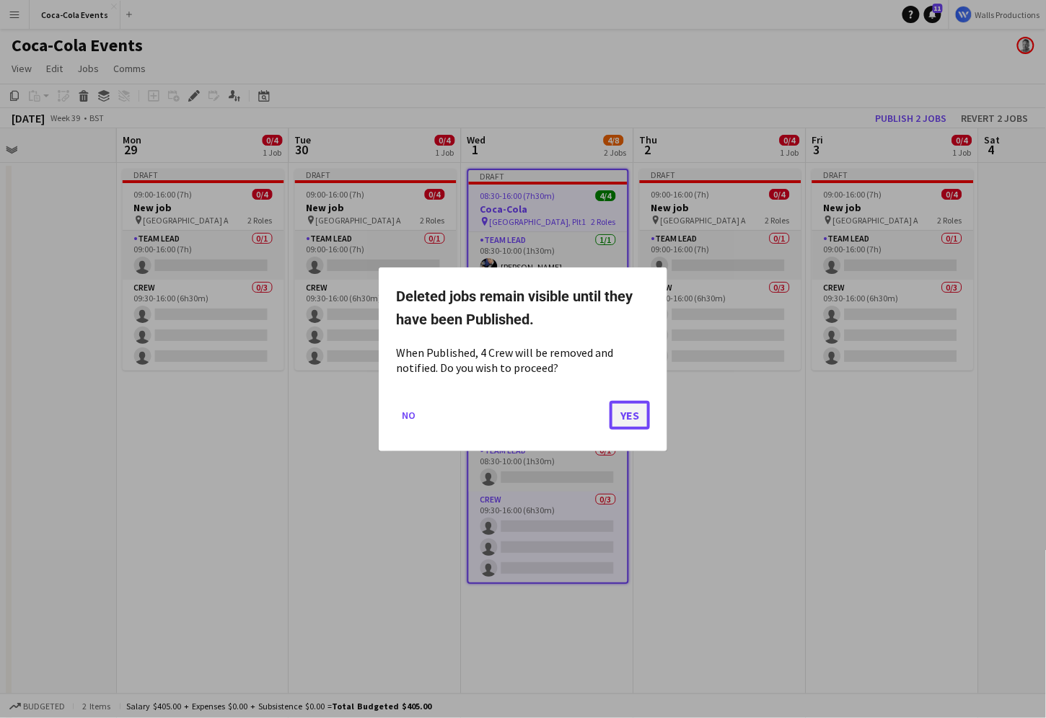
click at [633, 419] on button "Yes" at bounding box center [629, 414] width 40 height 29
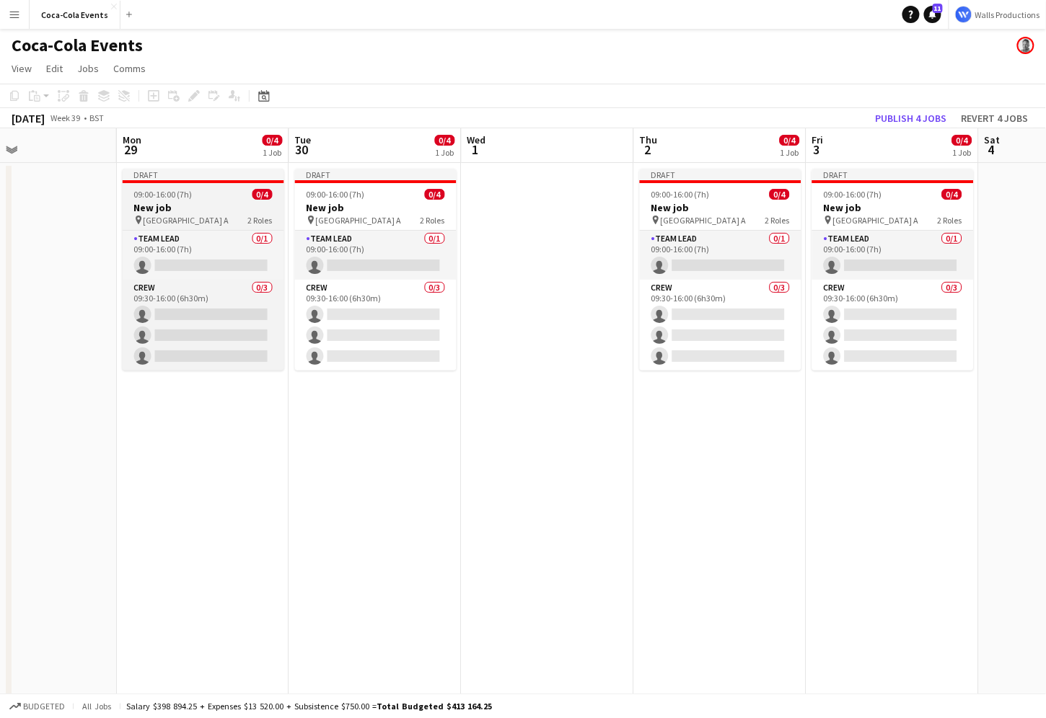
click at [227, 195] on div "09:00-16:00 (7h) 0/4" at bounding box center [204, 194] width 162 height 11
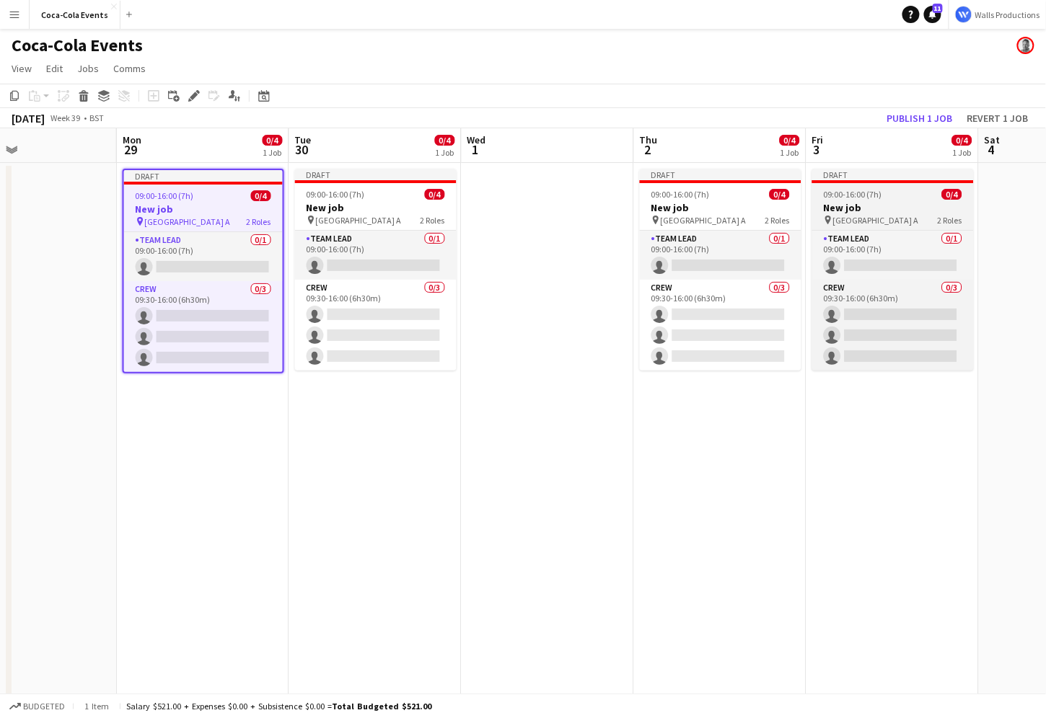
click at [925, 210] on h3 "New job" at bounding box center [893, 207] width 162 height 13
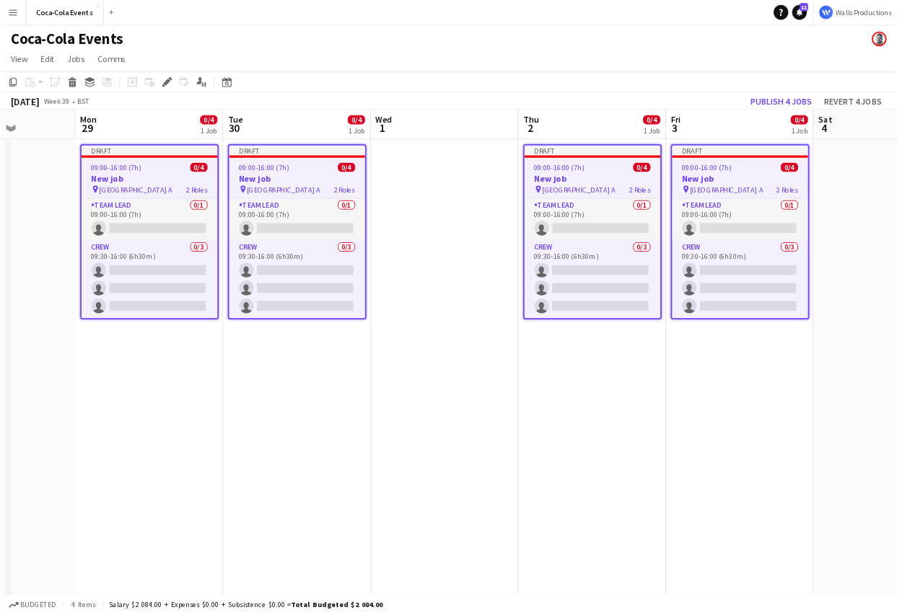
scroll to position [0, 608]
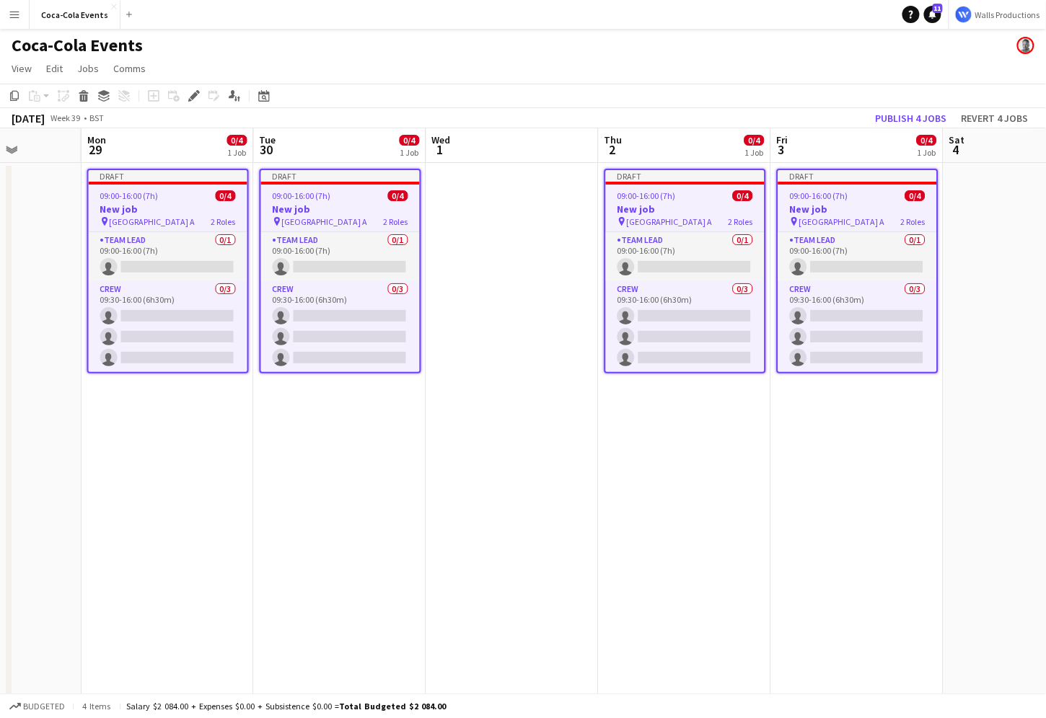
click at [149, 208] on h3 "New job" at bounding box center [168, 209] width 159 height 13
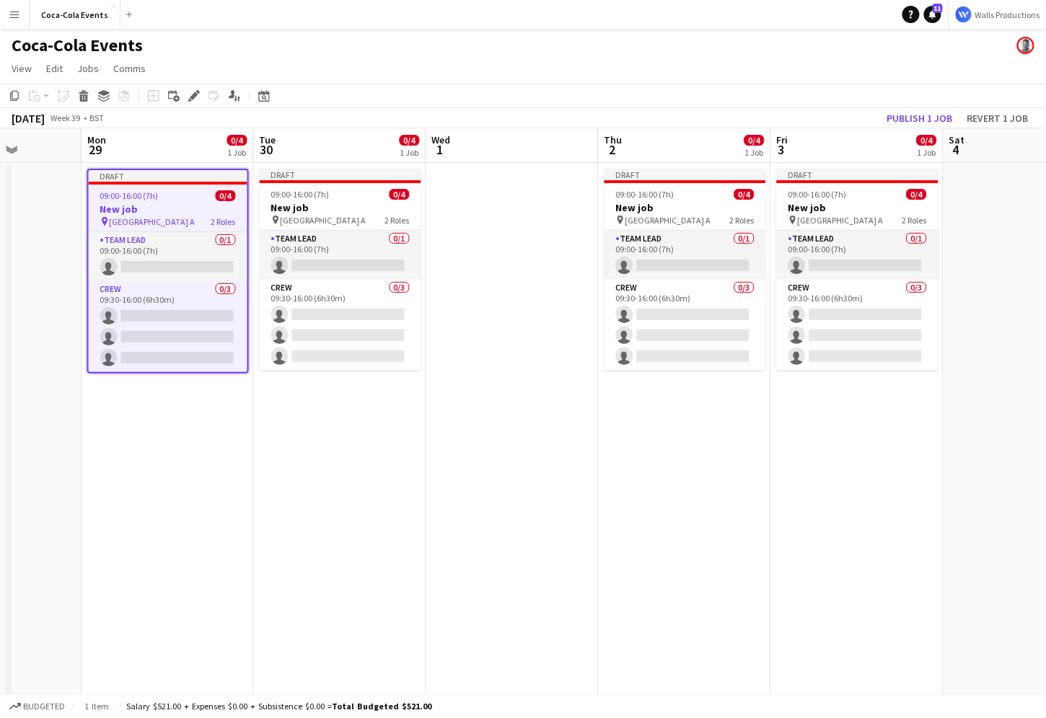
click at [138, 457] on app-date-cell "Draft 09:00-16:00 (7h) 0/4 New job pin Wembley Gate A 2 Roles Team Lead 0/1 09:…" at bounding box center [168, 505] width 172 height 684
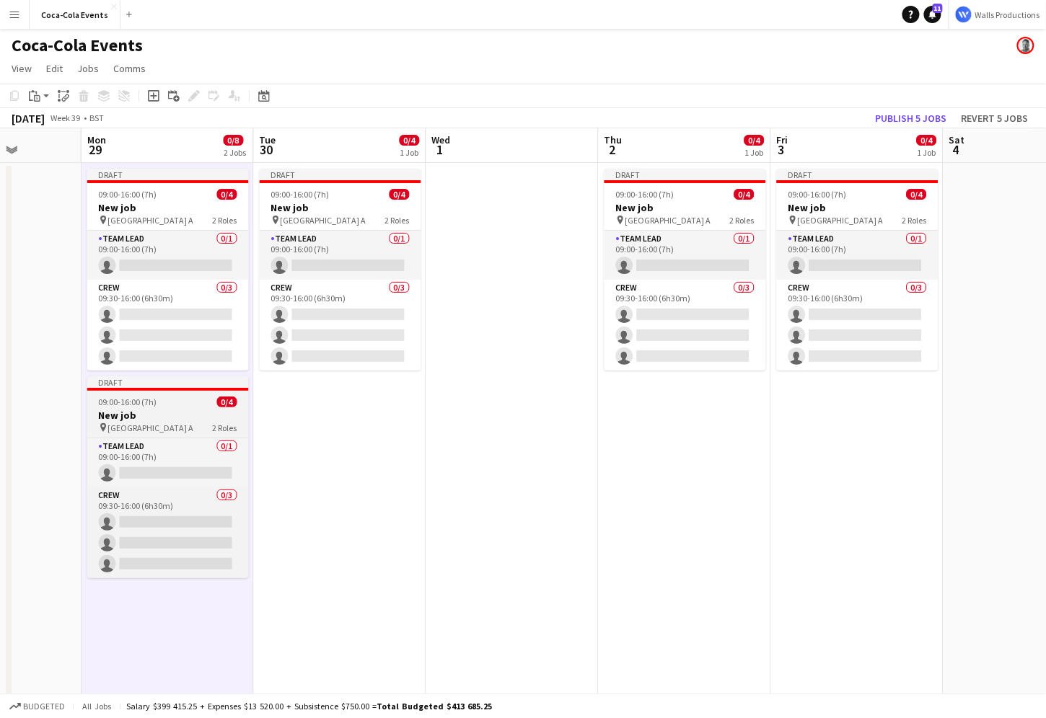
click at [136, 396] on app-job-card "Draft 09:00-16:00 (7h) 0/4 New job pin Wembley Gate A 2 Roles Team Lead 0/1 09:…" at bounding box center [168, 477] width 162 height 202
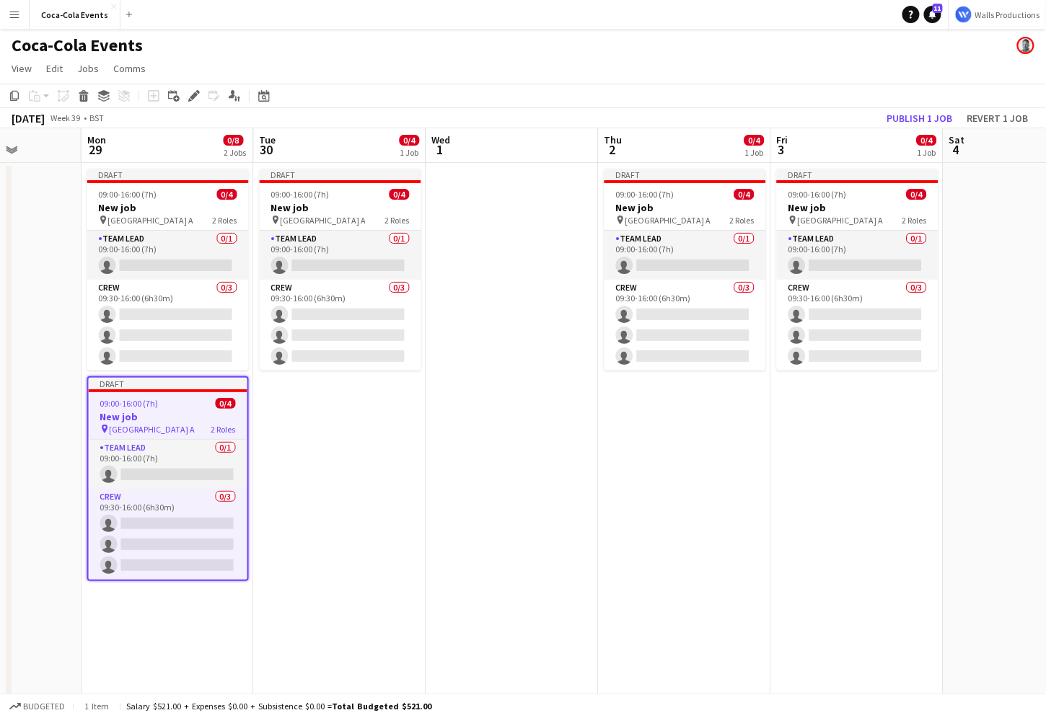
click at [307, 452] on app-date-cell "Draft 09:00-16:00 (7h) 0/4 New job pin Wembley Gate A 2 Roles Team Lead 0/1 09:…" at bounding box center [340, 505] width 172 height 684
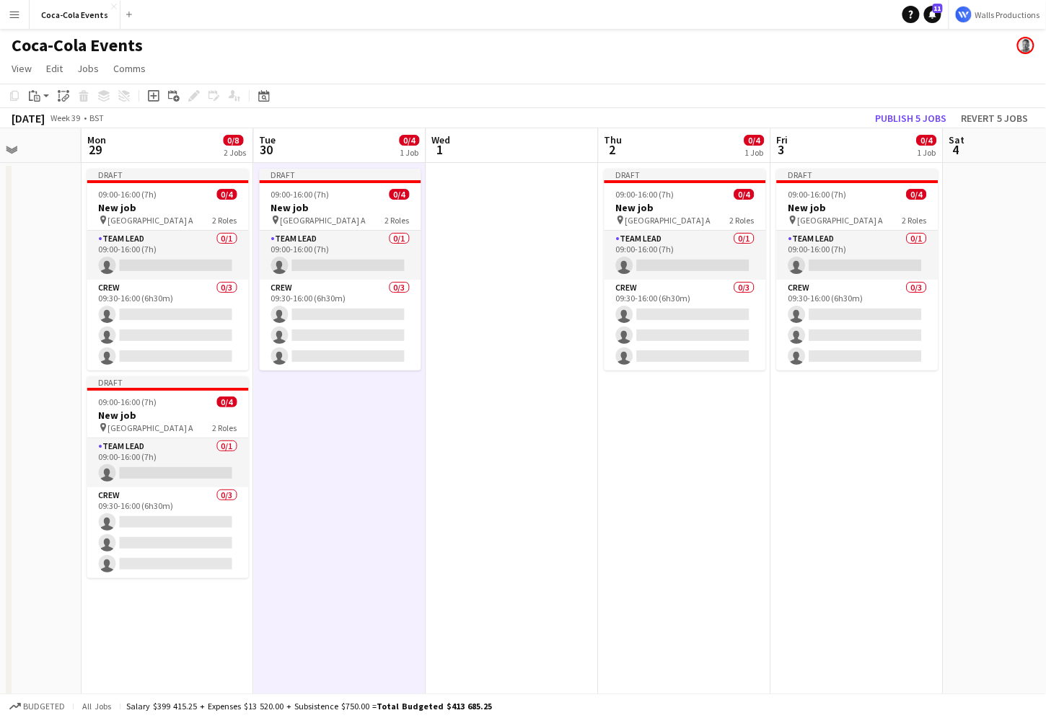
click at [686, 509] on app-date-cell "Draft 09:00-16:00 (7h) 0/4 New job pin Wembley Gate A 2 Roles Team Lead 0/1 09:…" at bounding box center [685, 505] width 172 height 684
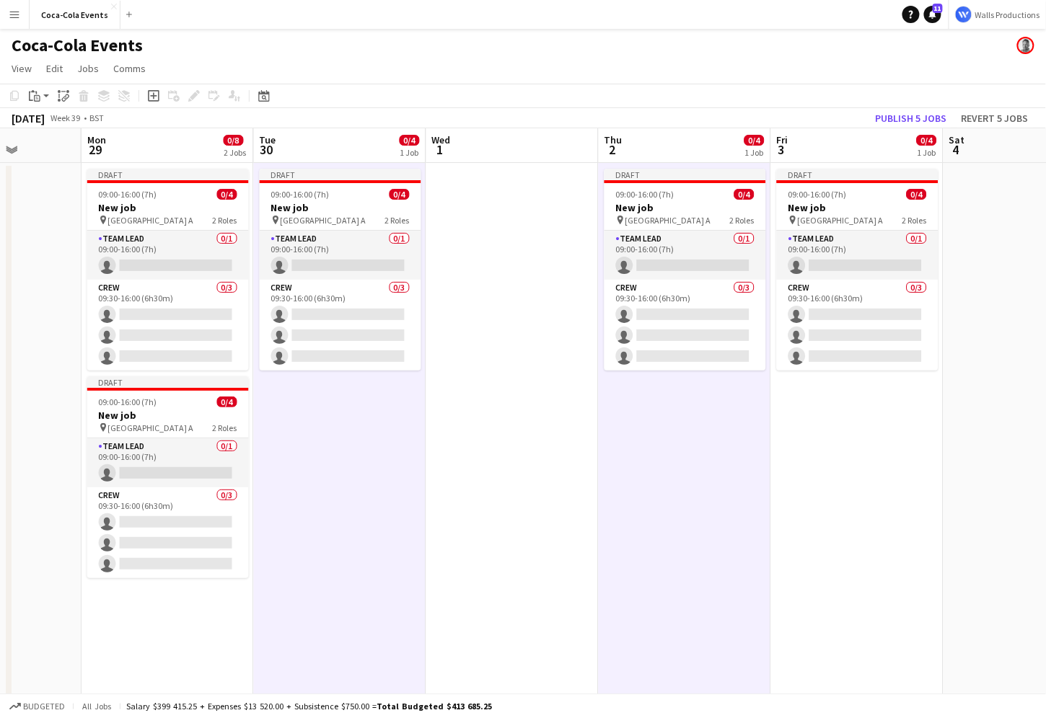
click at [871, 511] on app-date-cell "Draft 09:00-16:00 (7h) 0/4 New job pin Wembley Gate A 2 Roles Team Lead 0/1 09:…" at bounding box center [857, 505] width 172 height 684
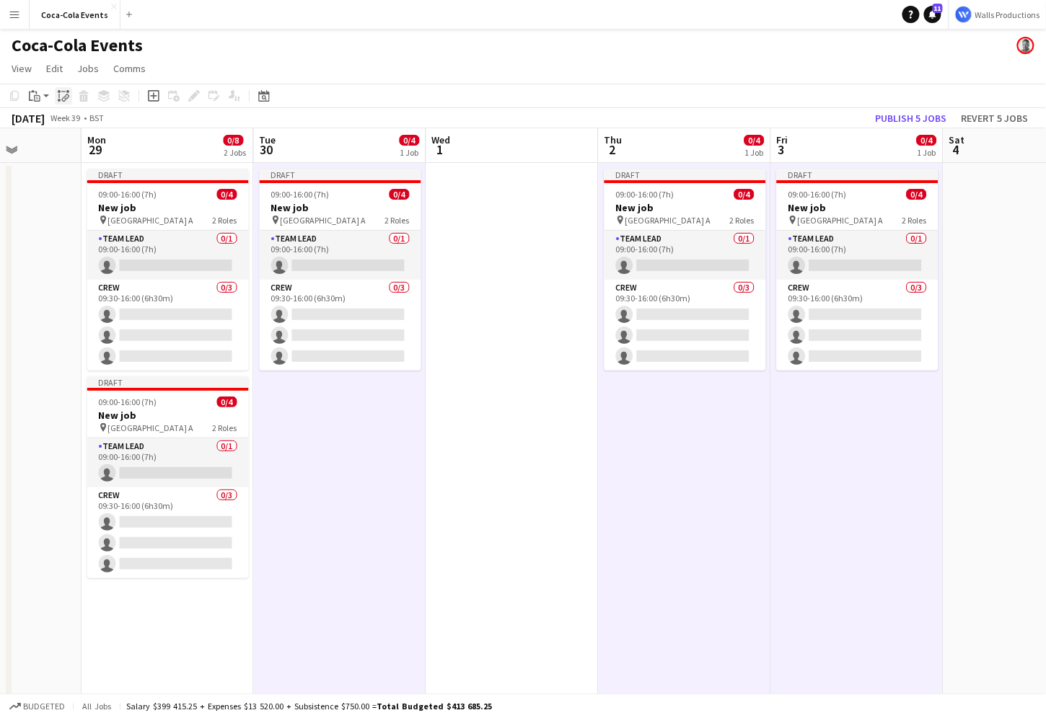
click at [65, 98] on icon "Paste linked Job" at bounding box center [64, 96] width 12 height 12
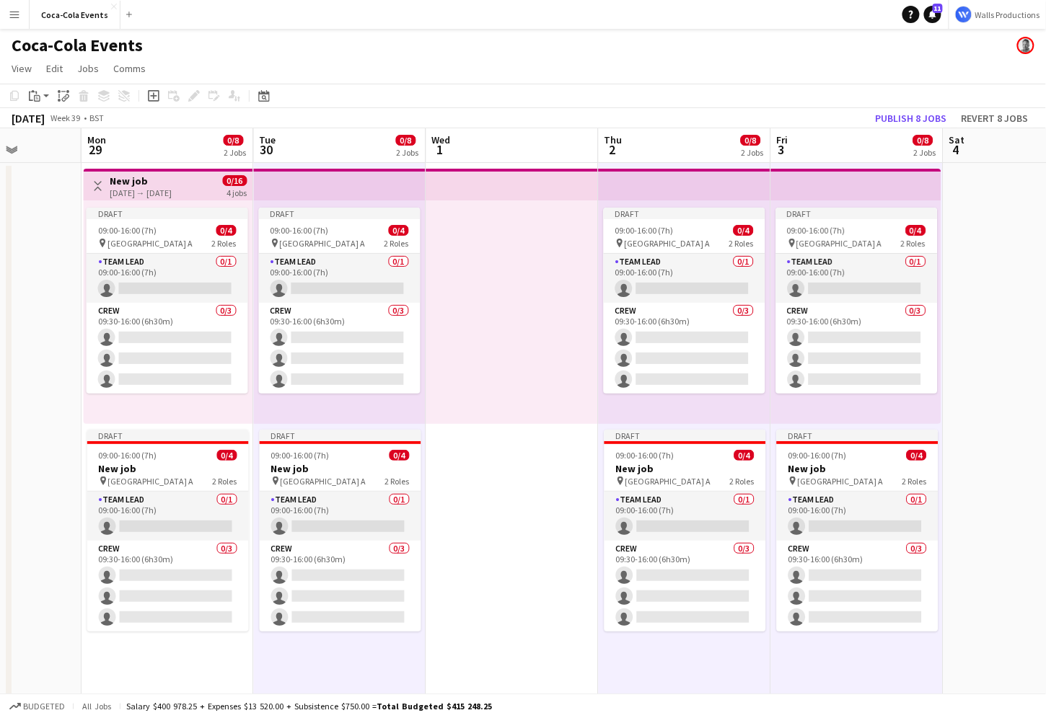
click at [133, 188] on div "[DATE] → [DATE]" at bounding box center [141, 193] width 62 height 11
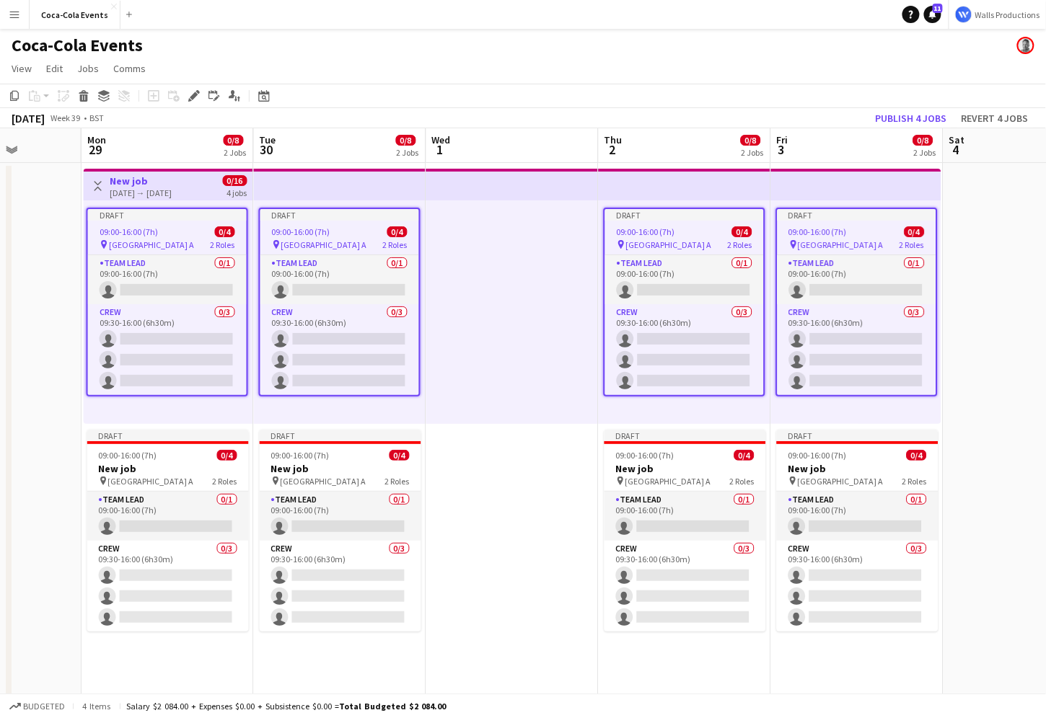
click at [550, 491] on app-date-cell at bounding box center [512, 505] width 172 height 684
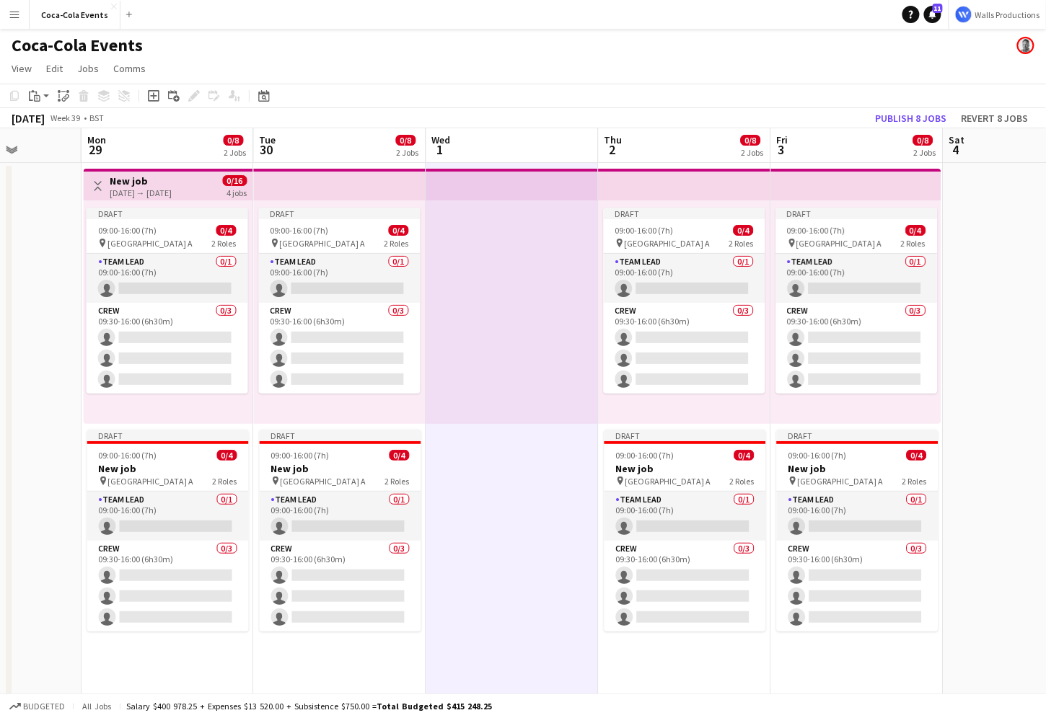
click at [134, 182] on h3 "New job" at bounding box center [141, 181] width 62 height 13
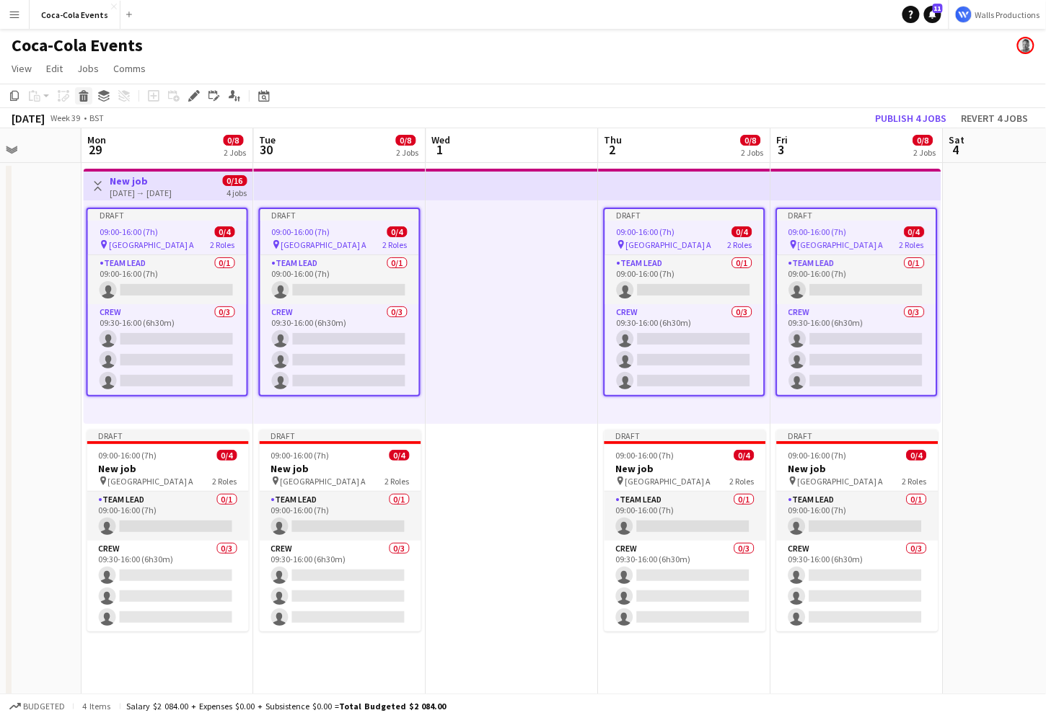
click at [82, 94] on icon at bounding box center [84, 97] width 8 height 7
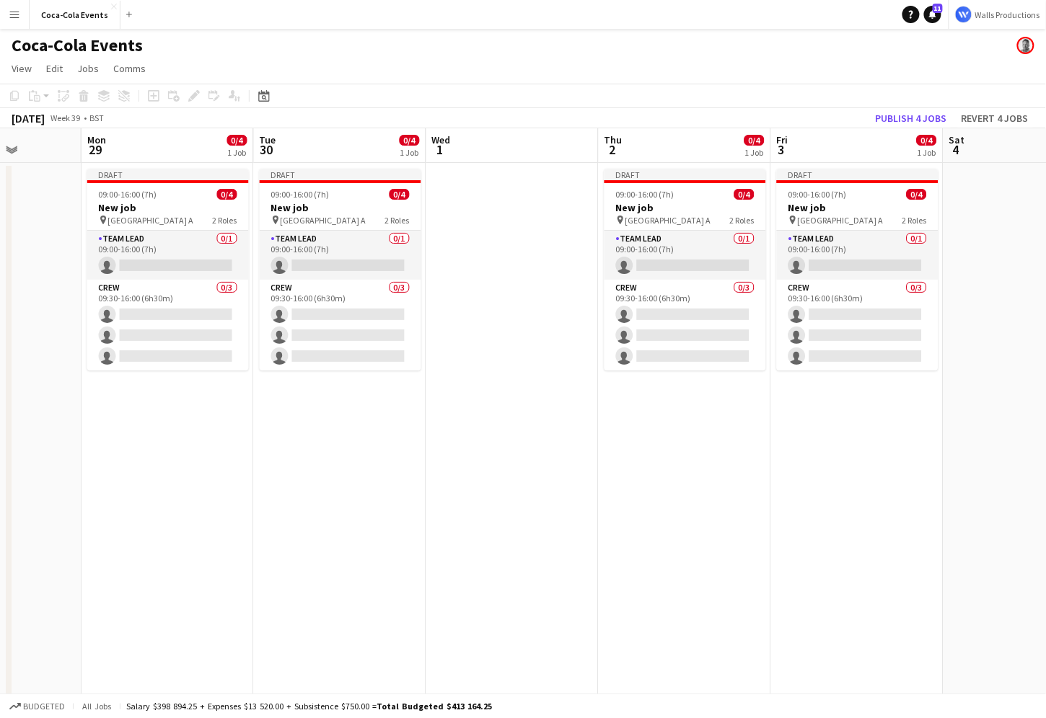
click at [297, 446] on app-date-cell "Draft 09:00-16:00 (7h) 0/4 New job pin Wembley Gate A 2 Roles Team Lead 0/1 09:…" at bounding box center [340, 505] width 172 height 684
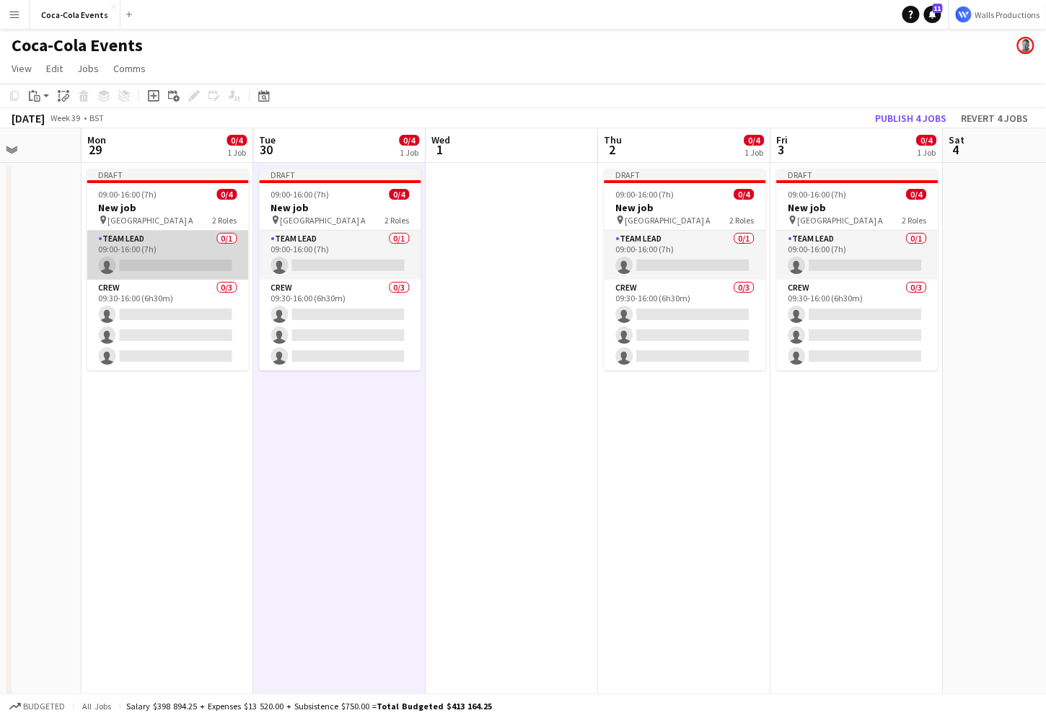
click at [137, 252] on app-card-role "Team Lead 0/1 09:00-16:00 (7h) single-neutral-actions" at bounding box center [168, 255] width 162 height 49
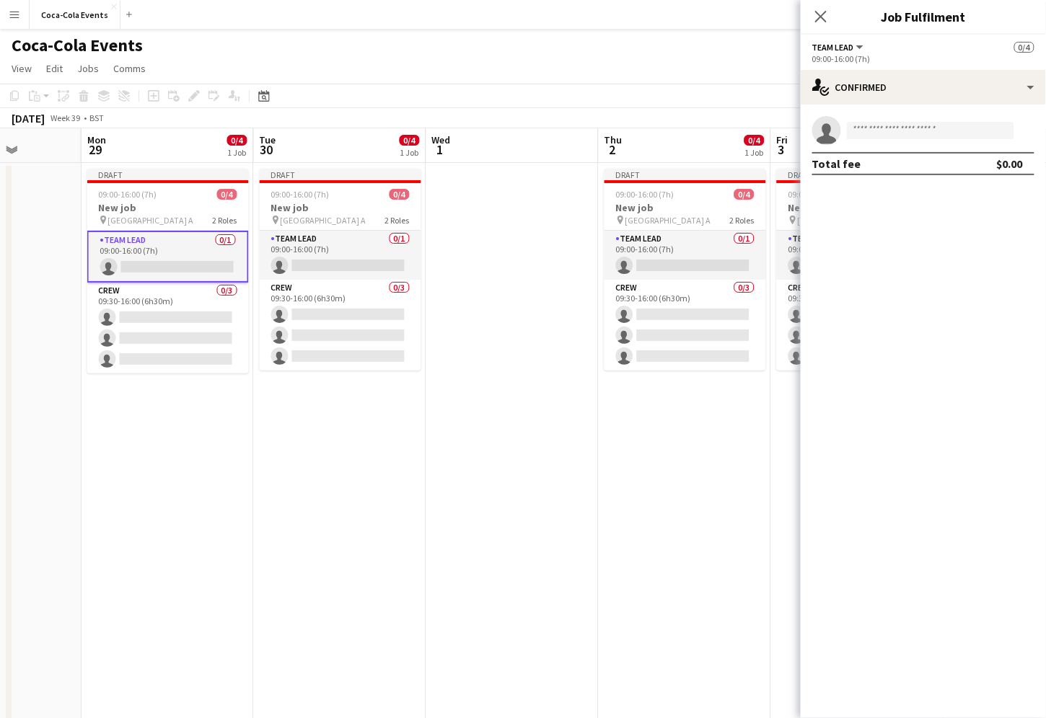
drag, startPoint x: 977, startPoint y: 17, endPoint x: 883, endPoint y: 17, distance: 94.5
click at [883, 17] on h3 "Job Fulfilment" at bounding box center [923, 16] width 245 height 19
click at [903, 304] on mat-expansion-panel "check Confirmed single-neutral-actions Total fee $0.00" at bounding box center [923, 412] width 245 height 614
click at [901, 79] on div "single-neutral-actions-check-2 Confirmed" at bounding box center [923, 87] width 245 height 35
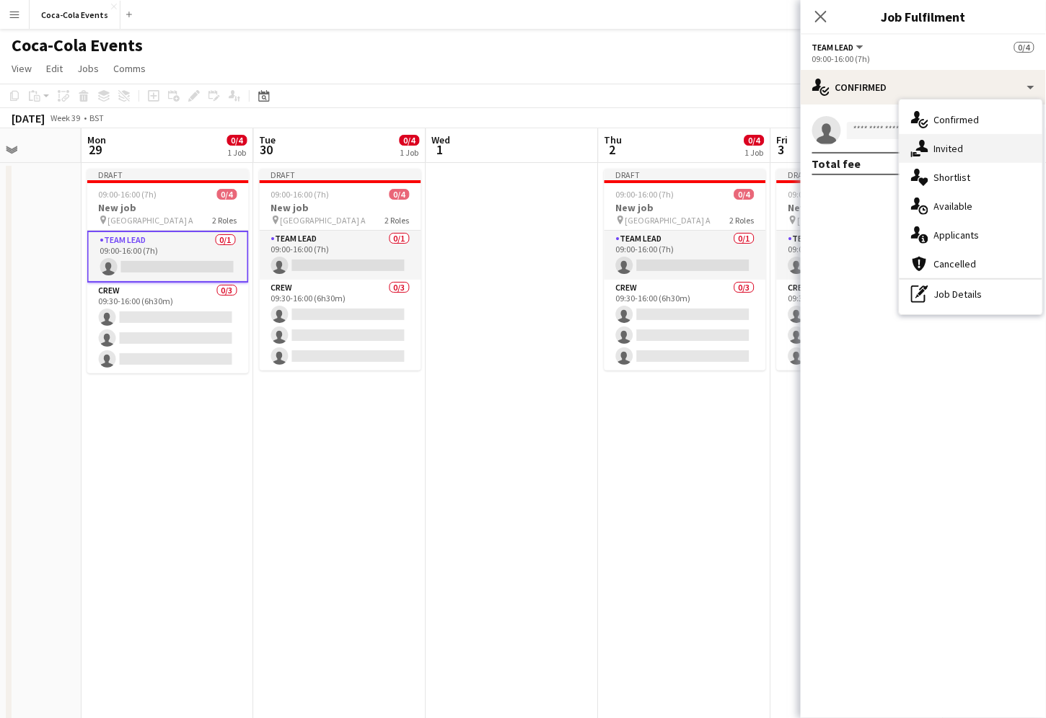
click at [953, 149] on span "Invited" at bounding box center [949, 148] width 30 height 13
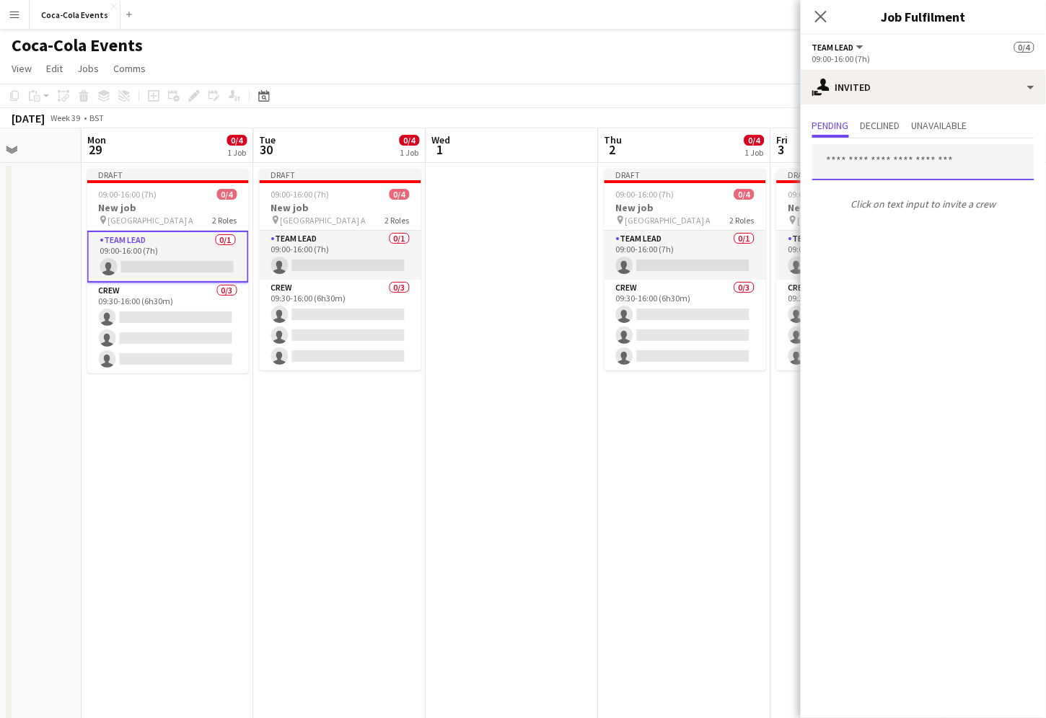
click at [881, 166] on input "text" at bounding box center [923, 162] width 222 height 36
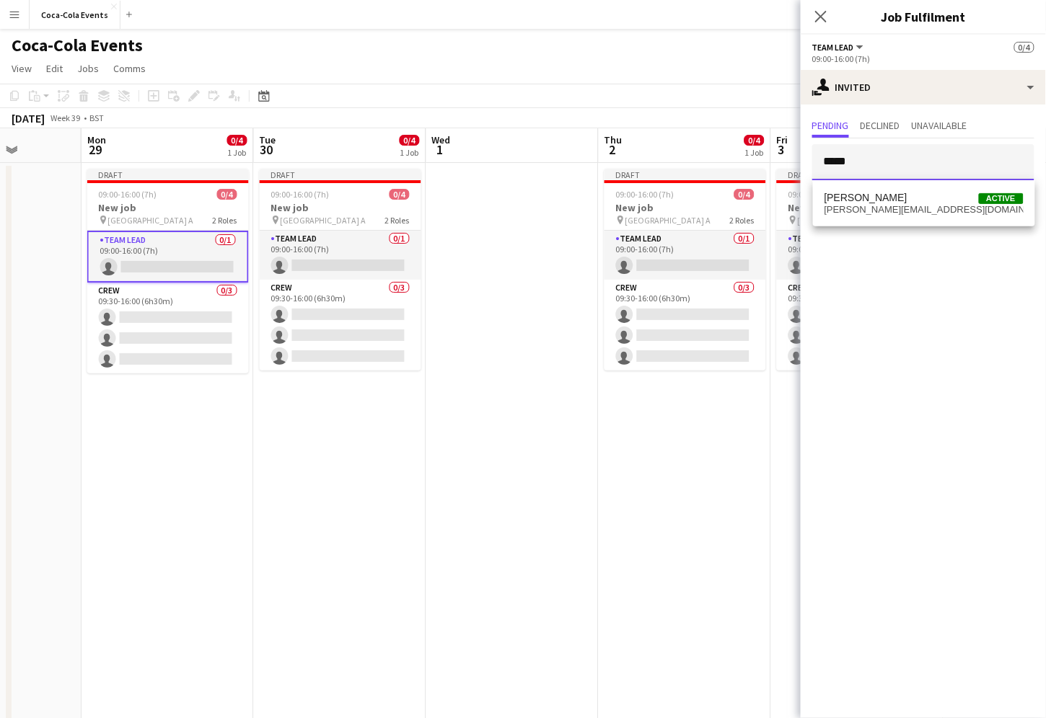
click at [812, 144] on div at bounding box center [812, 144] width 0 height 0
type input "*****"
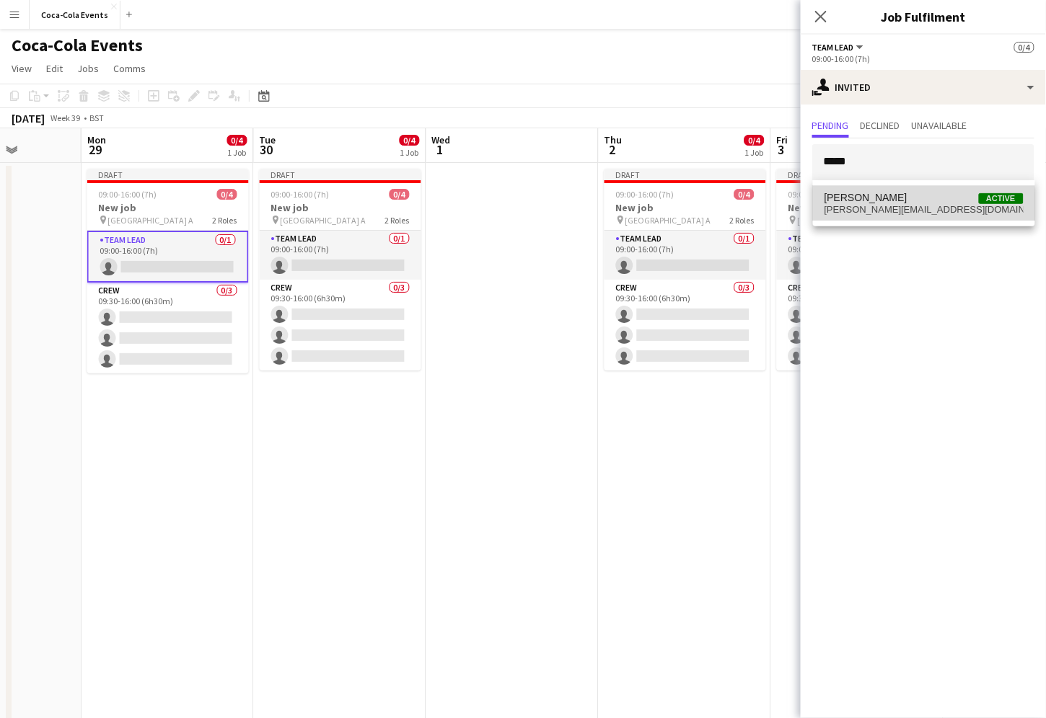
click at [855, 208] on span "[PERSON_NAME][EMAIL_ADDRESS][DOMAIN_NAME]" at bounding box center [923, 210] width 199 height 12
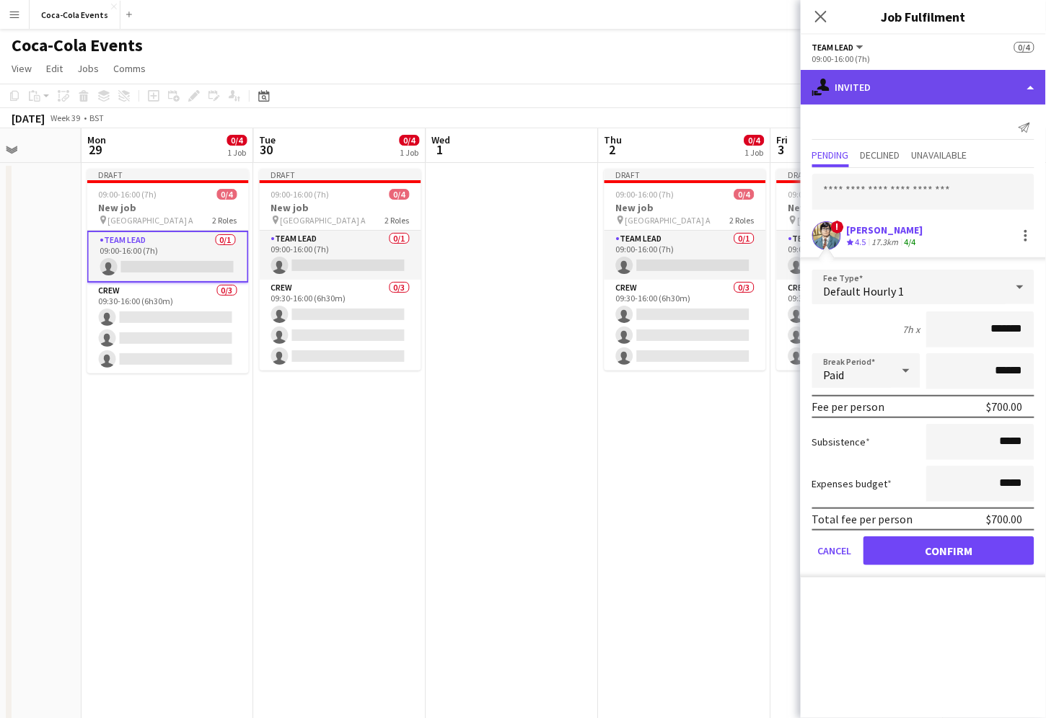
click at [893, 88] on div "single-neutral-actions-share-1 Invited" at bounding box center [923, 87] width 245 height 35
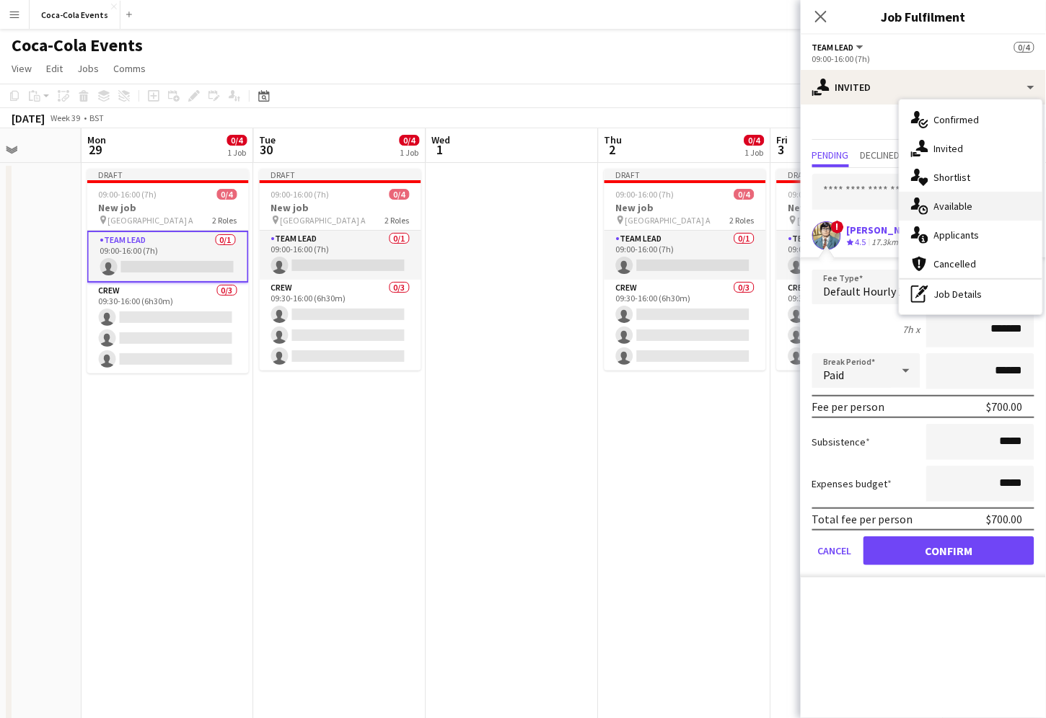
click at [949, 209] on span "Available" at bounding box center [953, 206] width 39 height 13
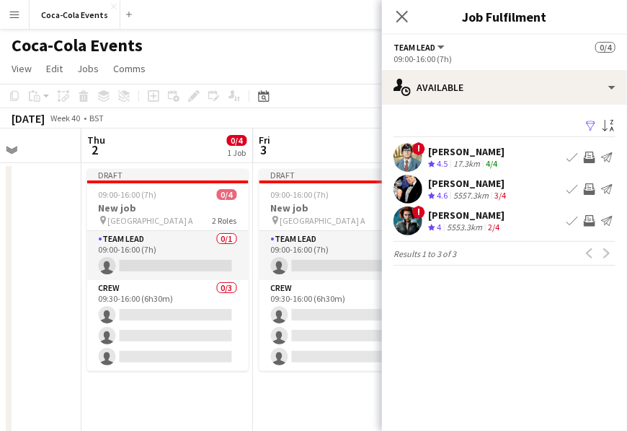
click at [499, 164] on div "4/4" at bounding box center [491, 164] width 17 height 12
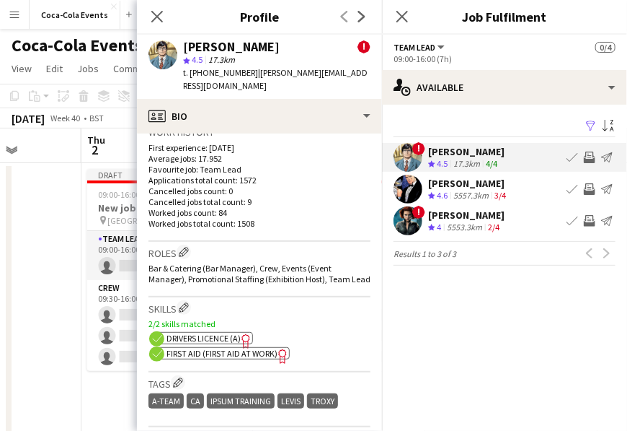
scroll to position [510, 0]
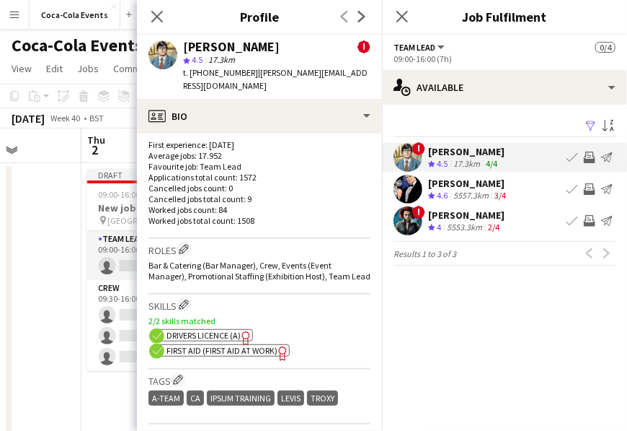
click at [495, 198] on div "3/4" at bounding box center [500, 196] width 17 height 12
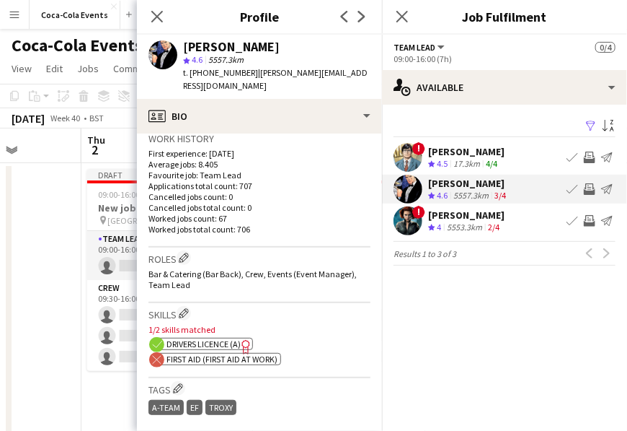
scroll to position [365, 0]
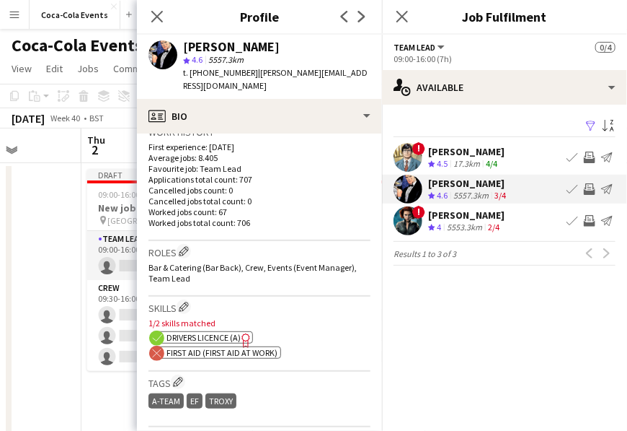
drag, startPoint x: 182, startPoint y: 354, endPoint x: 235, endPoint y: 356, distance: 53.4
click at [235, 356] on span "First Aid (First Aid At Work)" at bounding box center [222, 352] width 111 height 11
click at [157, 15] on icon at bounding box center [157, 16] width 14 height 14
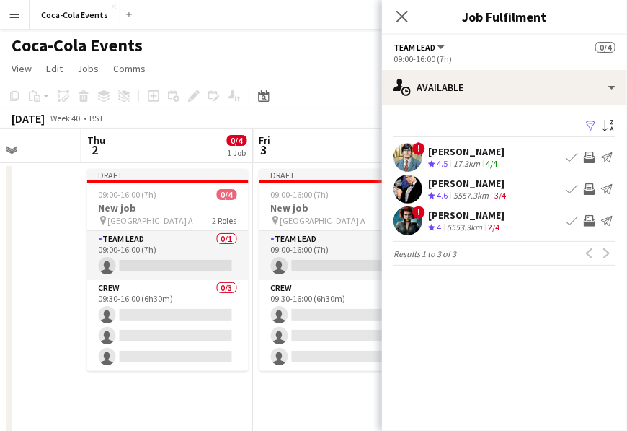
click at [441, 158] on span "4.5" at bounding box center [442, 163] width 11 height 11
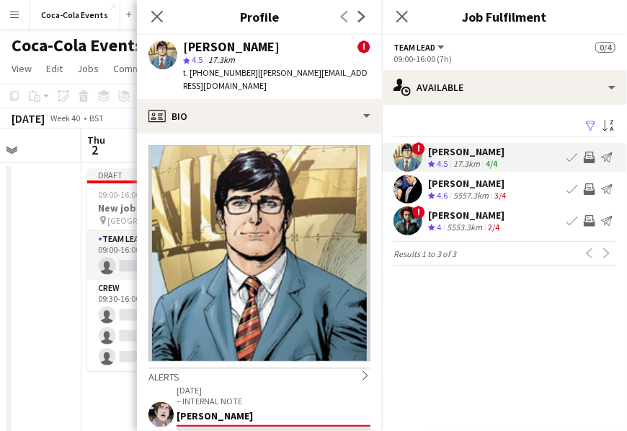
drag, startPoint x: 187, startPoint y: 61, endPoint x: 216, endPoint y: 60, distance: 29.6
click at [216, 60] on div "star 4.5 17.3km" at bounding box center [277, 59] width 188 height 13
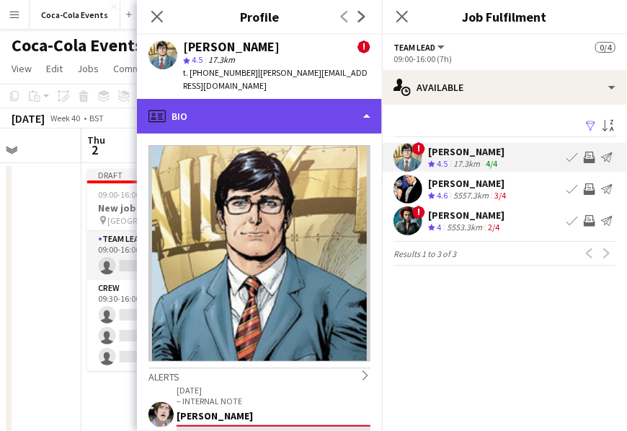
click at [204, 102] on div "profile Bio" at bounding box center [259, 116] width 245 height 35
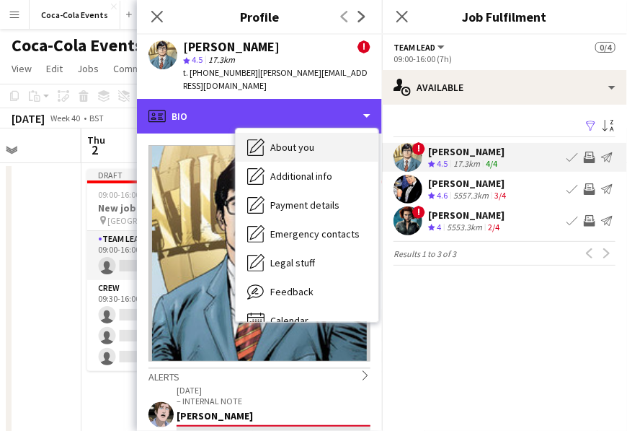
scroll to position [107, 0]
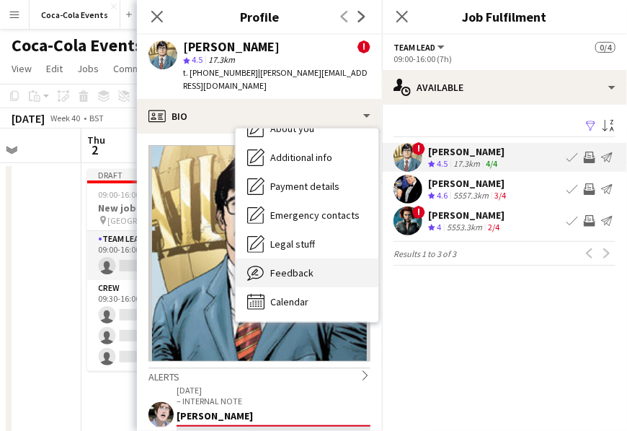
click at [294, 266] on span "Feedback" at bounding box center [291, 272] width 43 height 13
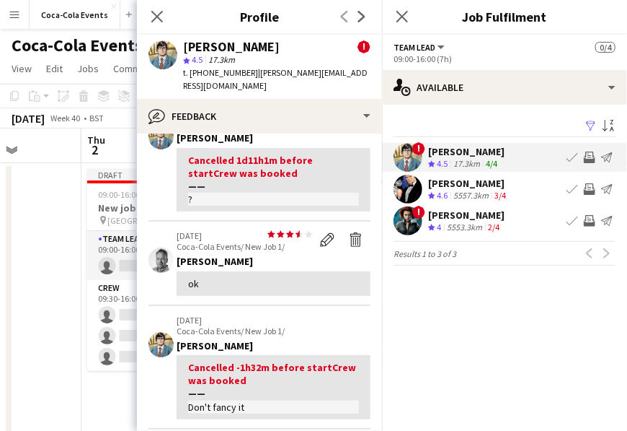
scroll to position [308, 0]
click at [192, 276] on div "ok" at bounding box center [273, 282] width 171 height 13
click at [156, 17] on icon "Close pop-in" at bounding box center [157, 16] width 14 height 14
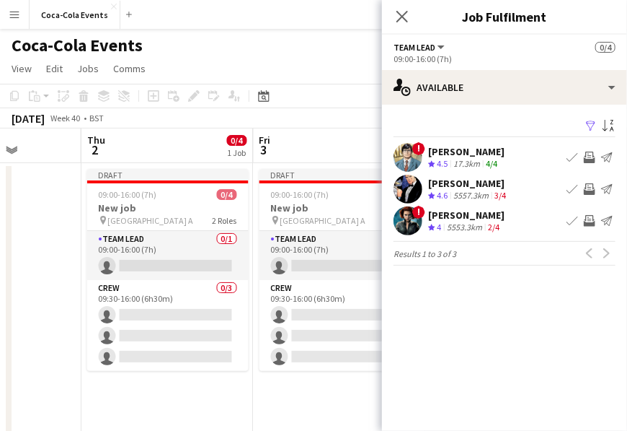
click at [415, 154] on app-user-avatar at bounding box center [408, 157] width 29 height 29
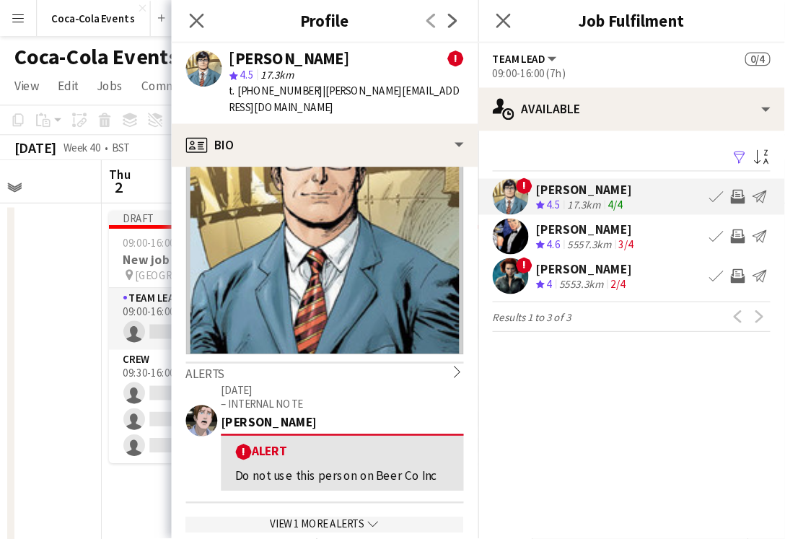
scroll to position [87, 0]
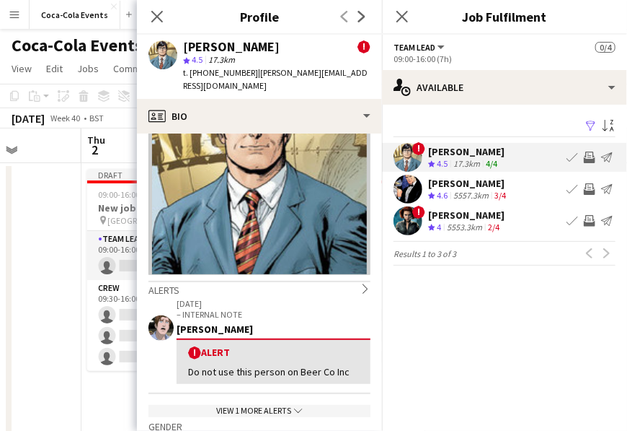
drag, startPoint x: 208, startPoint y: 339, endPoint x: 242, endPoint y: 350, distance: 35.6
click at [242, 350] on div "! Alert Do not use this person on Beer Co Inc" at bounding box center [274, 360] width 194 height 45
click at [216, 345] on div "! Alert" at bounding box center [273, 352] width 171 height 14
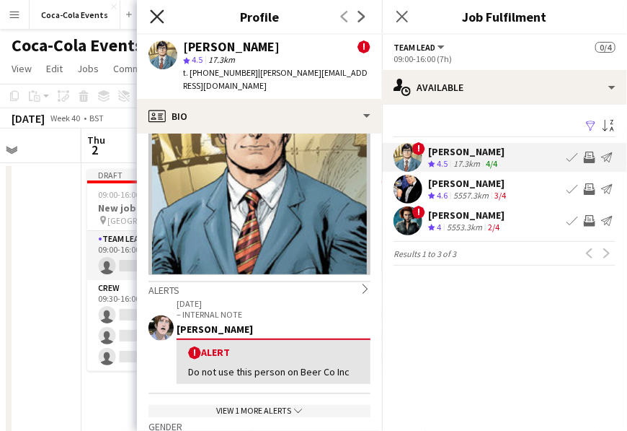
click at [158, 14] on icon at bounding box center [157, 16] width 14 height 14
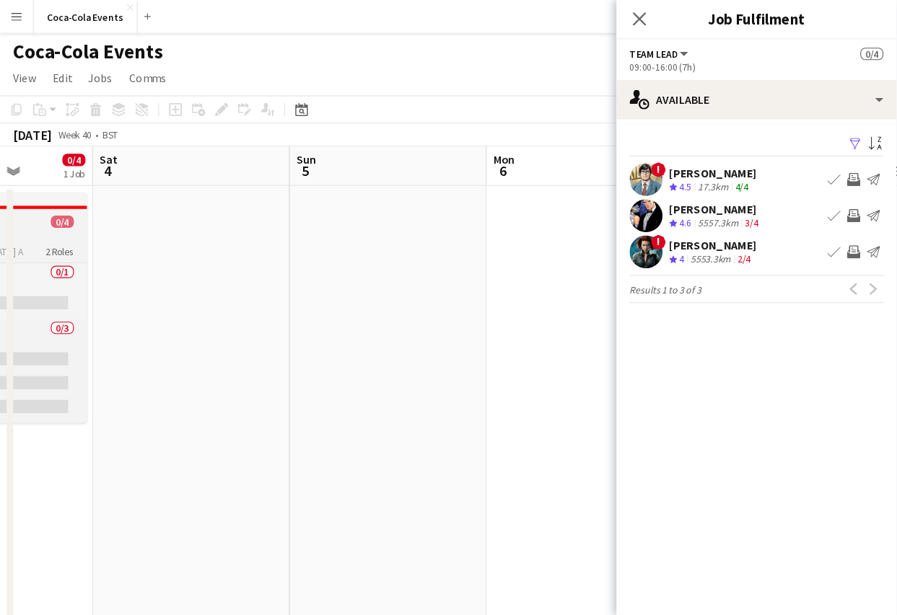
scroll to position [0, 608]
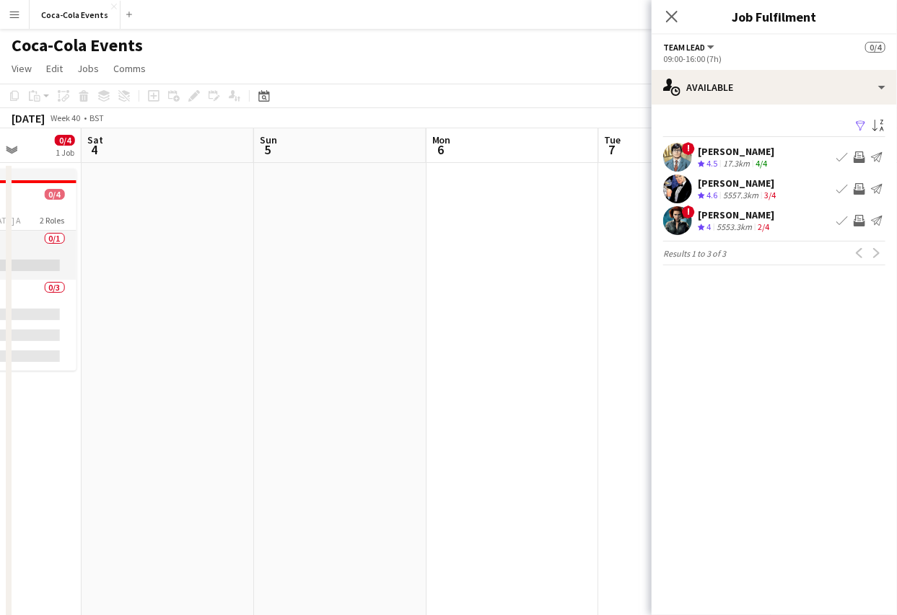
click at [860, 157] on app-icon "Invite crew" at bounding box center [859, 157] width 12 height 12
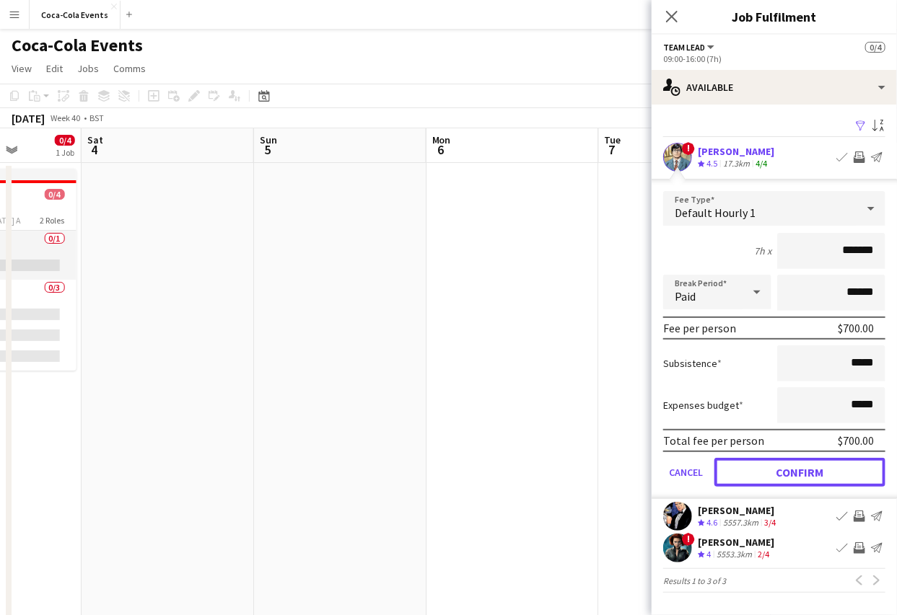
drag, startPoint x: 762, startPoint y: 468, endPoint x: 729, endPoint y: 419, distance: 58.8
click at [729, 419] on form "Fee Type Default Hourly 1 7h x ******* Break Period Paid ****** Fee per person …" at bounding box center [773, 345] width 245 height 308
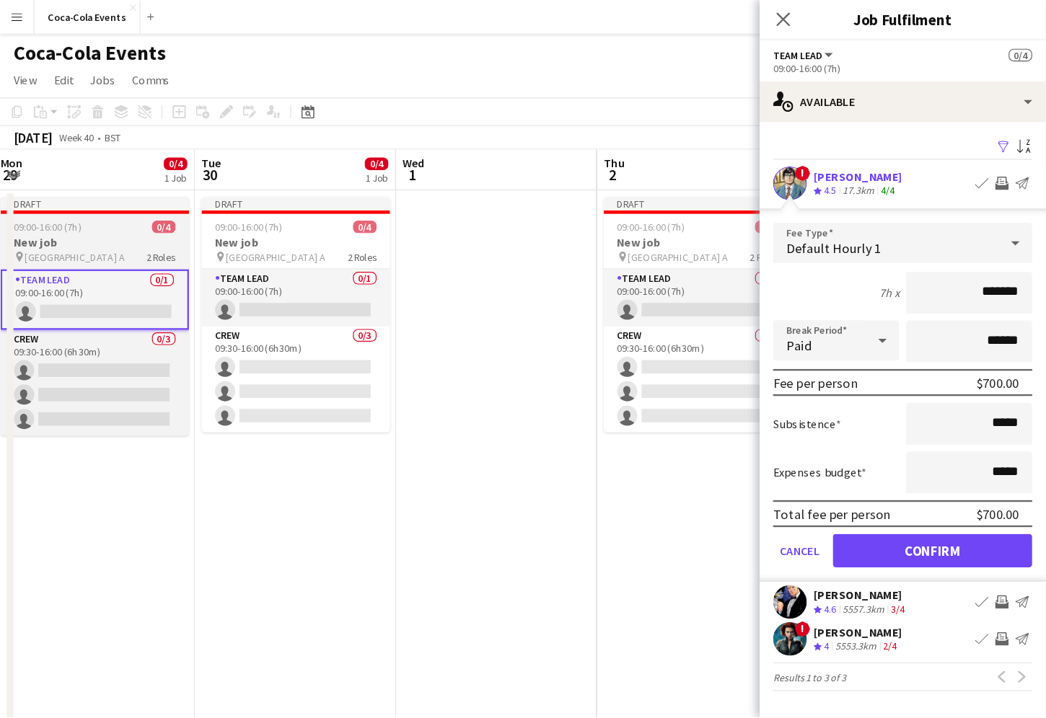
scroll to position [0, 345]
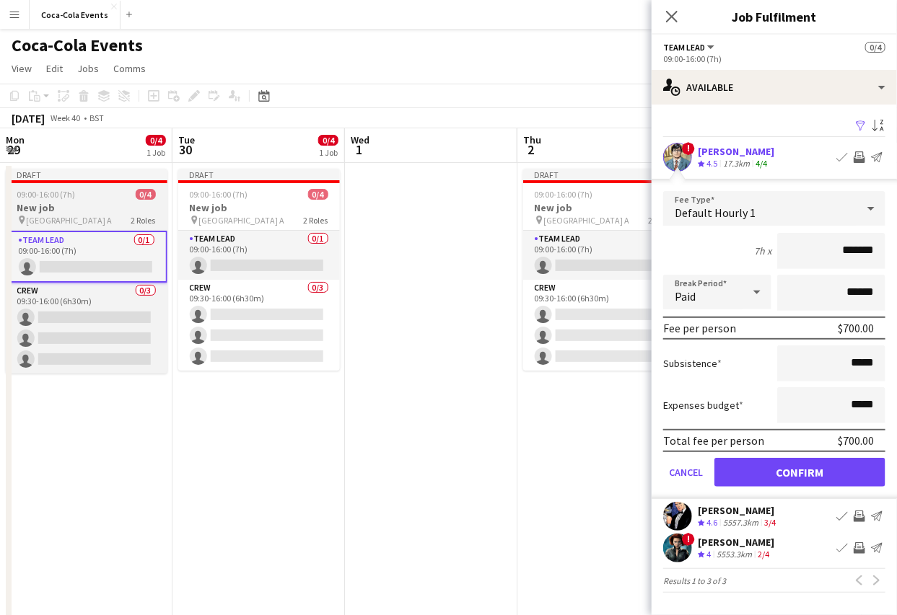
click at [100, 215] on div "pin [GEOGRAPHIC_DATA] A 2 Roles" at bounding box center [87, 220] width 162 height 12
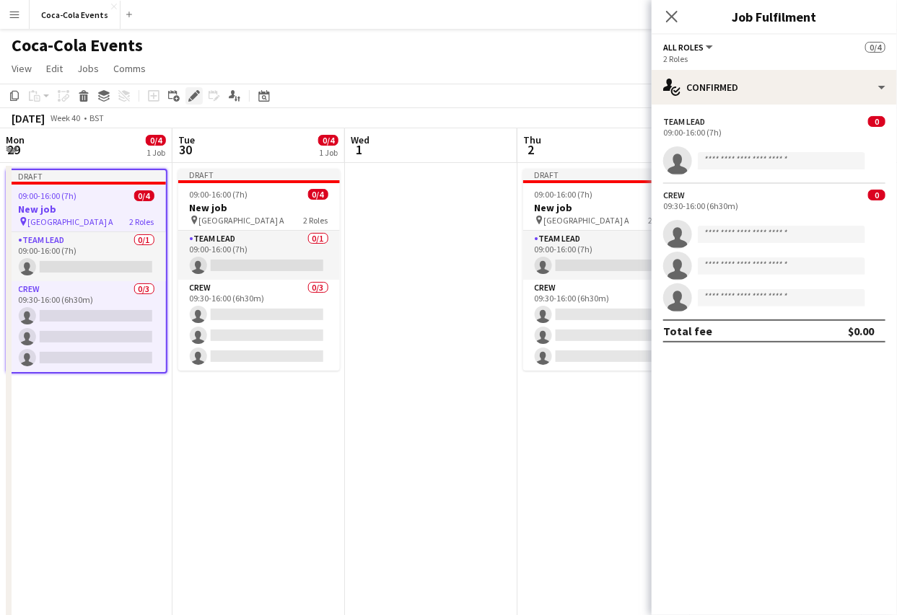
click at [186, 98] on div "Edit" at bounding box center [193, 95] width 17 height 17
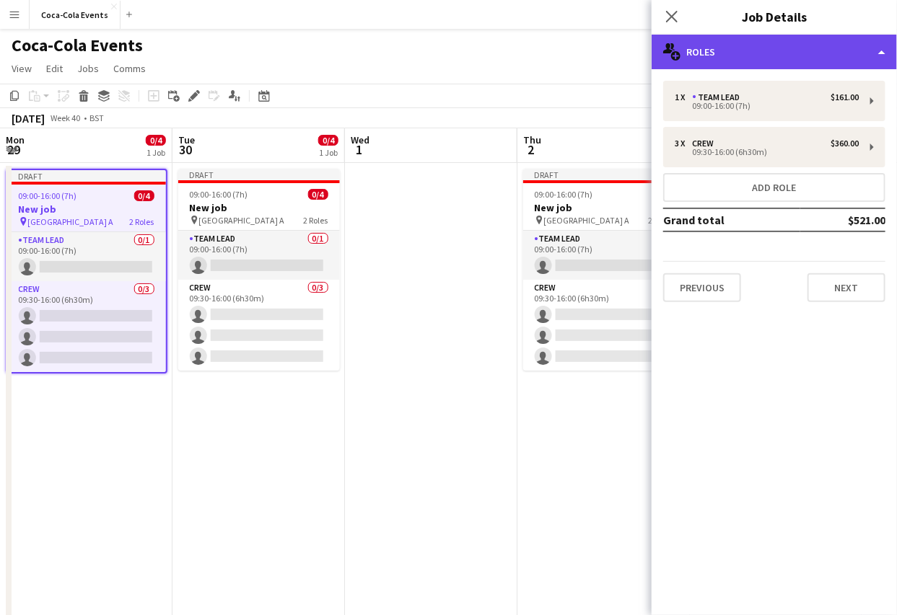
click at [824, 57] on div "multiple-users-add Roles" at bounding box center [773, 52] width 245 height 35
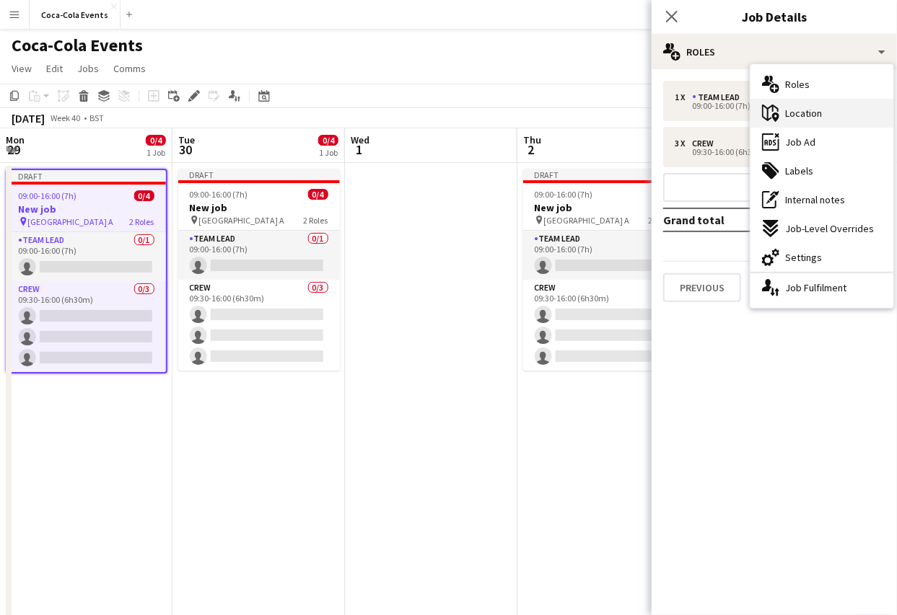
click at [814, 110] on span "Location" at bounding box center [803, 113] width 37 height 13
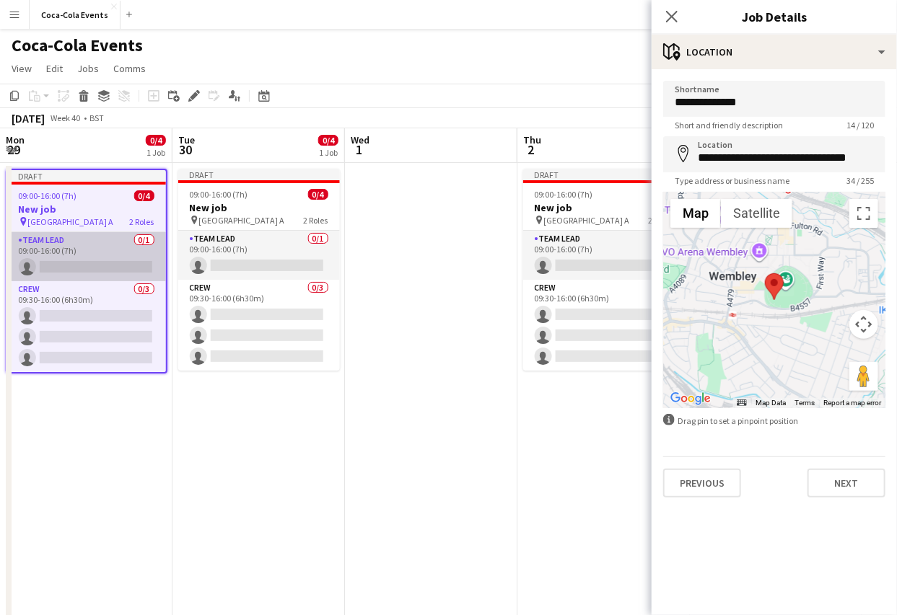
click at [72, 251] on app-card-role "Team Lead 0/1 09:00-16:00 (7h) single-neutral-actions" at bounding box center [86, 256] width 159 height 49
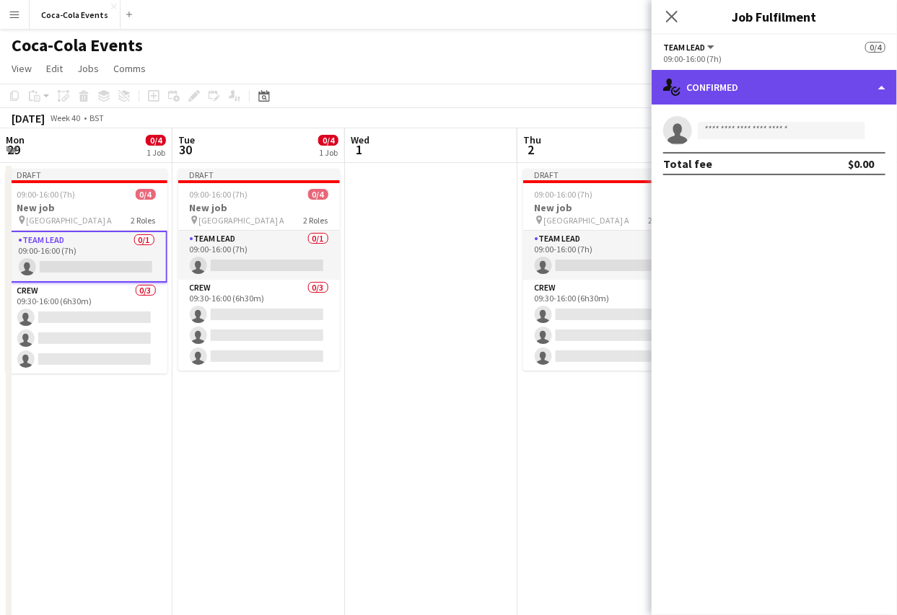
click at [722, 76] on div "single-neutral-actions-check-2 Confirmed" at bounding box center [773, 87] width 245 height 35
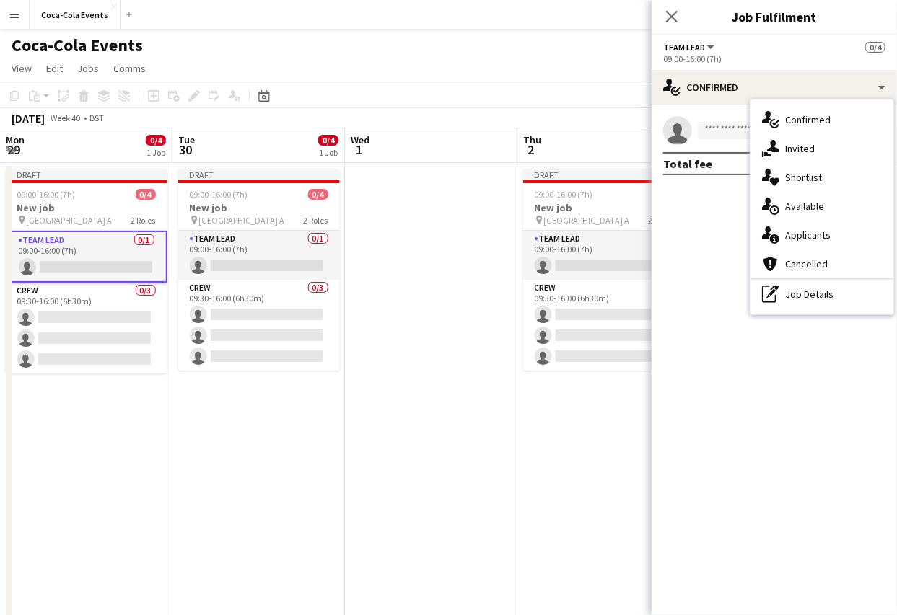
click at [682, 188] on mat-expansion-panel "check Confirmed single-neutral-actions Total fee $0.00" at bounding box center [773, 360] width 245 height 511
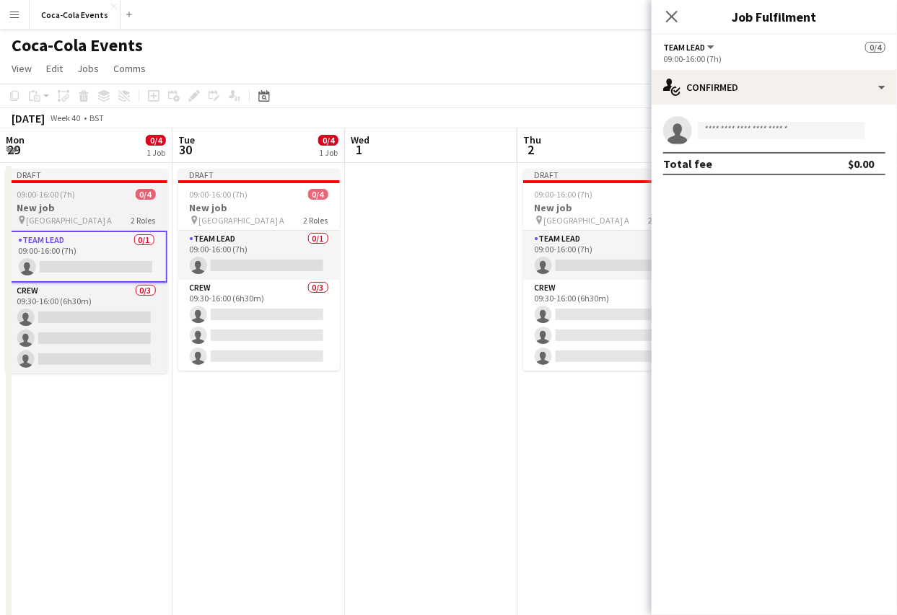
click at [69, 209] on h3 "New job" at bounding box center [87, 207] width 162 height 13
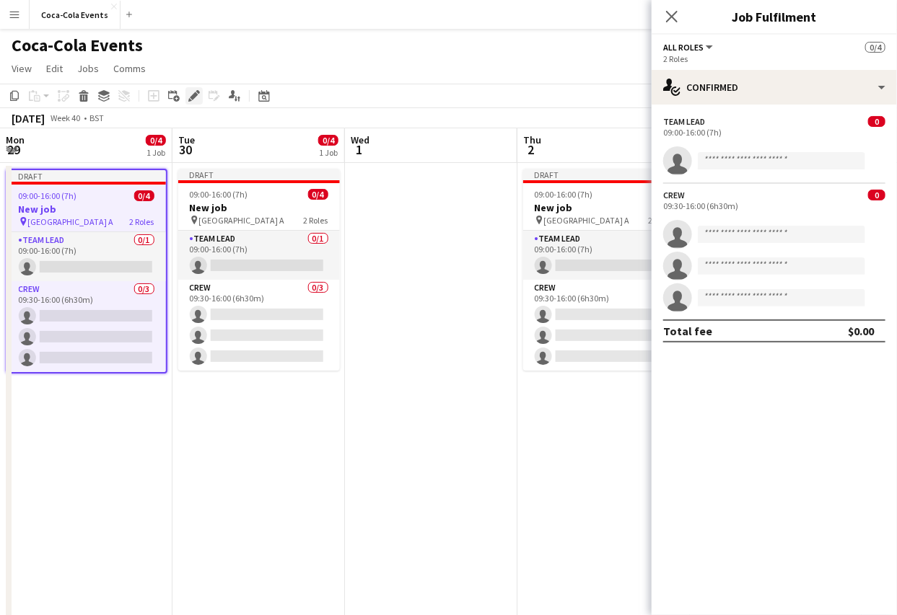
click at [199, 94] on icon "Edit" at bounding box center [194, 96] width 12 height 12
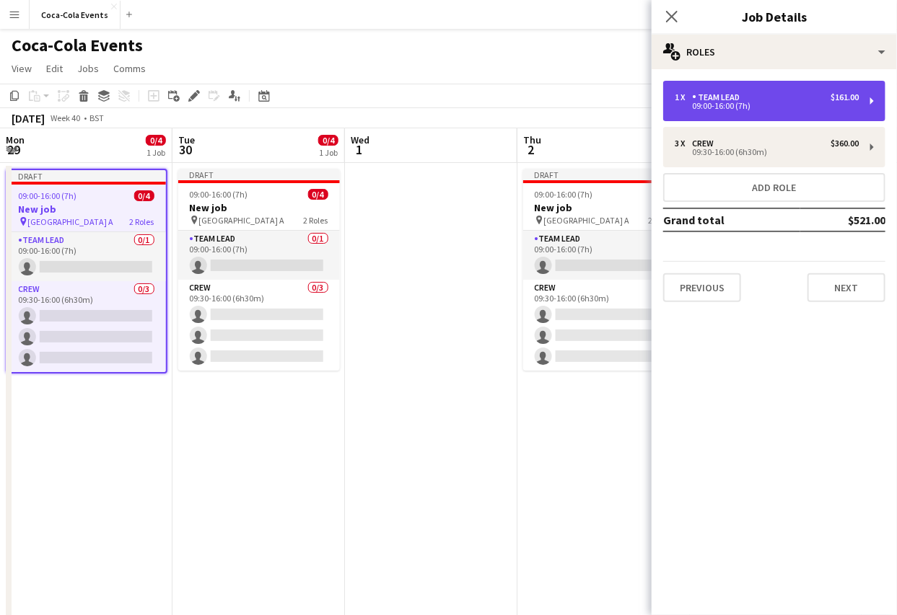
click at [715, 105] on div "09:00-16:00 (7h)" at bounding box center [766, 105] width 184 height 7
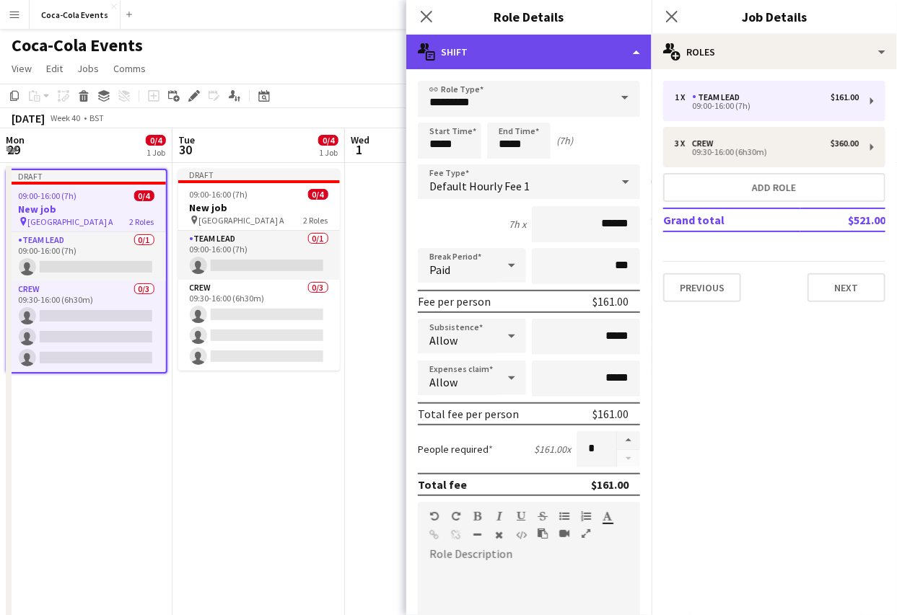
click at [499, 44] on div "multiple-actions-text Shift" at bounding box center [528, 52] width 245 height 35
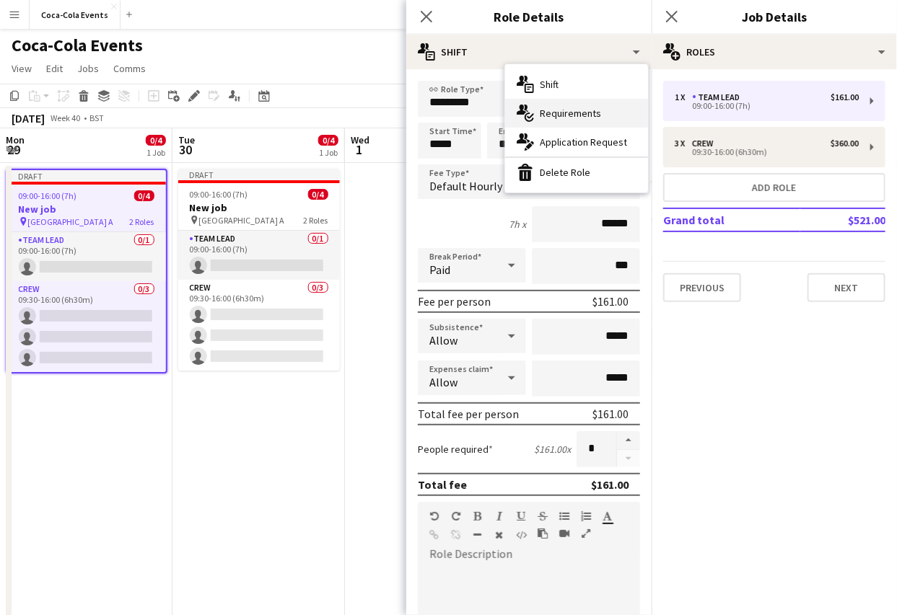
click at [557, 120] on div "multiple-actions-check-2 Requirements" at bounding box center [576, 113] width 143 height 29
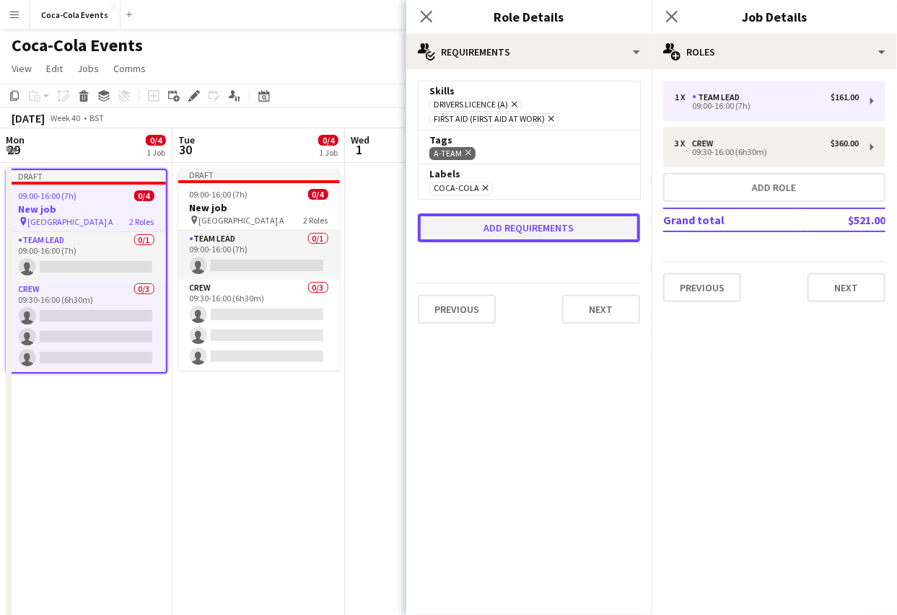
click at [490, 236] on button "Add requirements" at bounding box center [529, 227] width 222 height 29
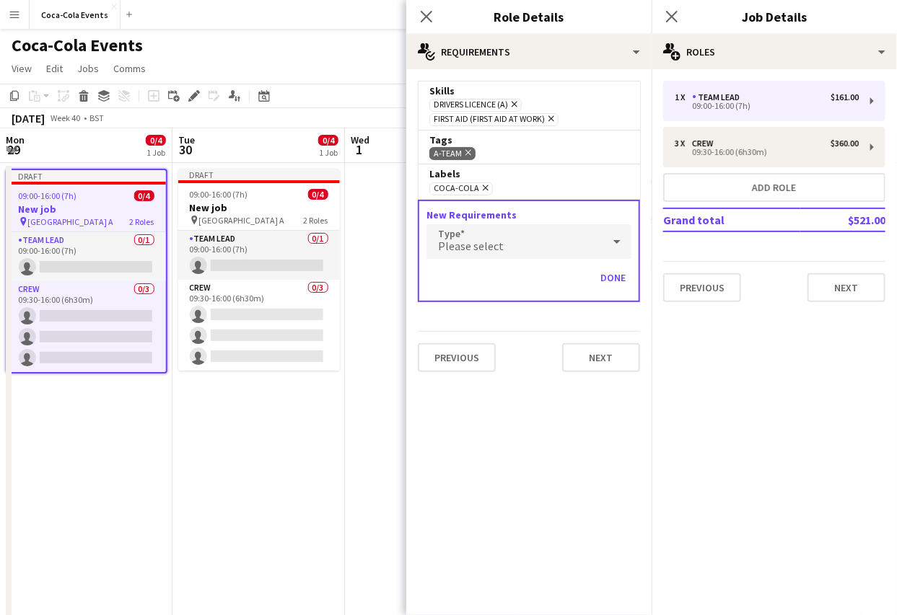
click at [495, 235] on div "Please select" at bounding box center [514, 241] width 176 height 35
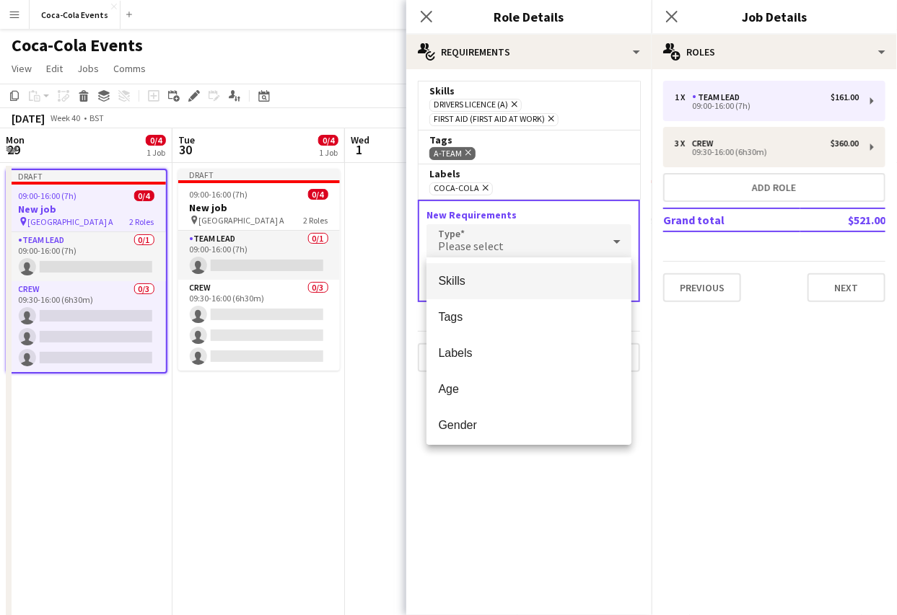
click at [428, 24] on div at bounding box center [448, 307] width 897 height 615
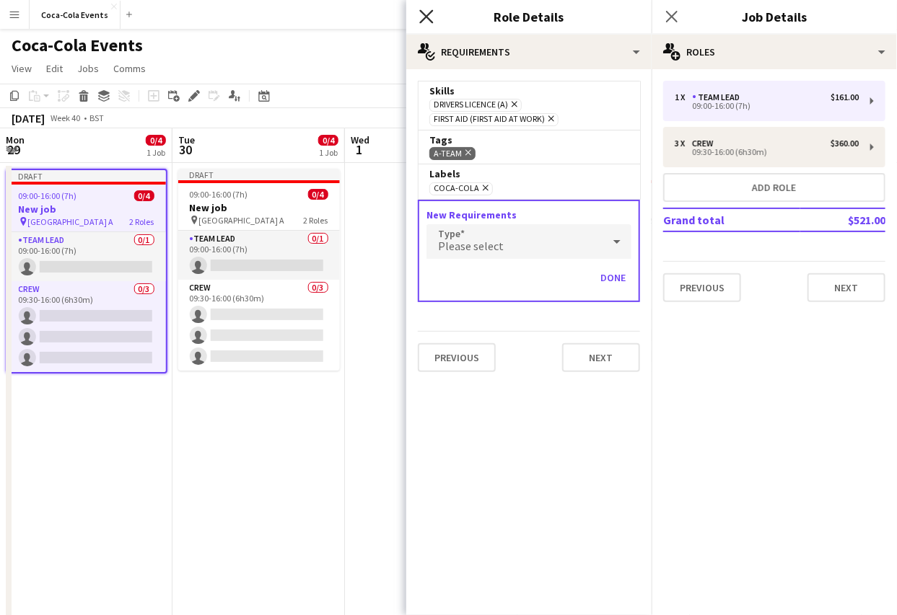
click at [426, 16] on icon at bounding box center [426, 16] width 14 height 14
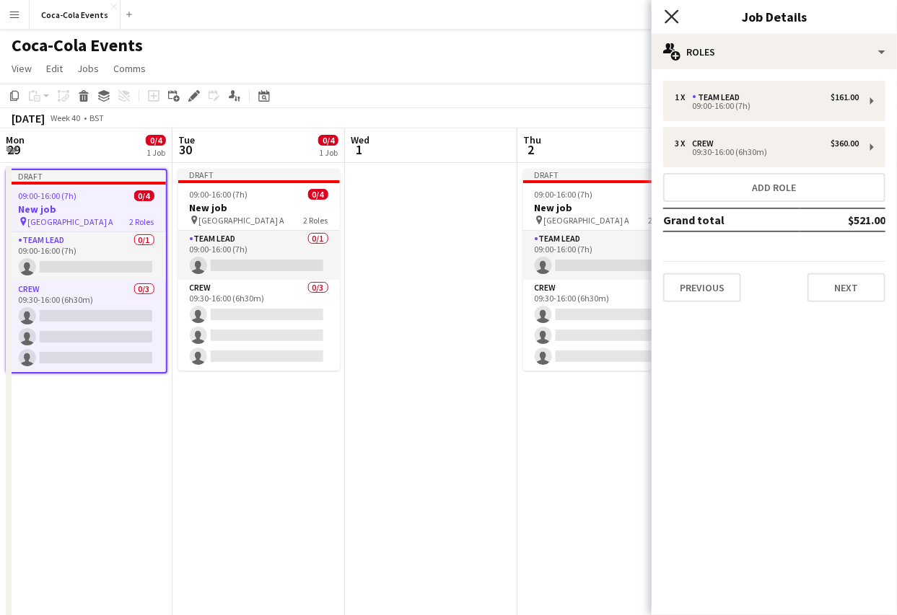
click at [669, 14] on icon at bounding box center [671, 16] width 14 height 14
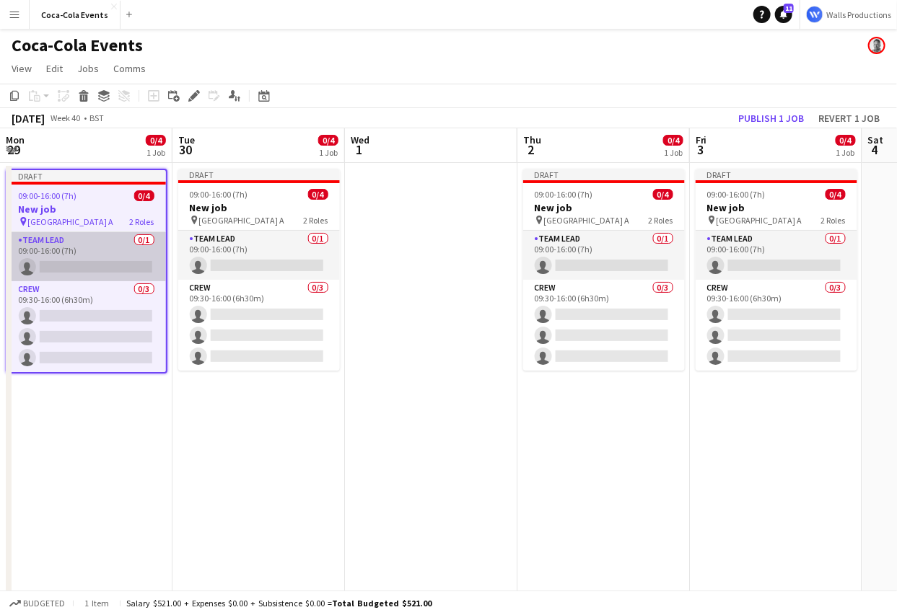
click at [82, 260] on app-card-role "Team Lead 0/1 09:00-16:00 (7h) single-neutral-actions" at bounding box center [86, 256] width 159 height 49
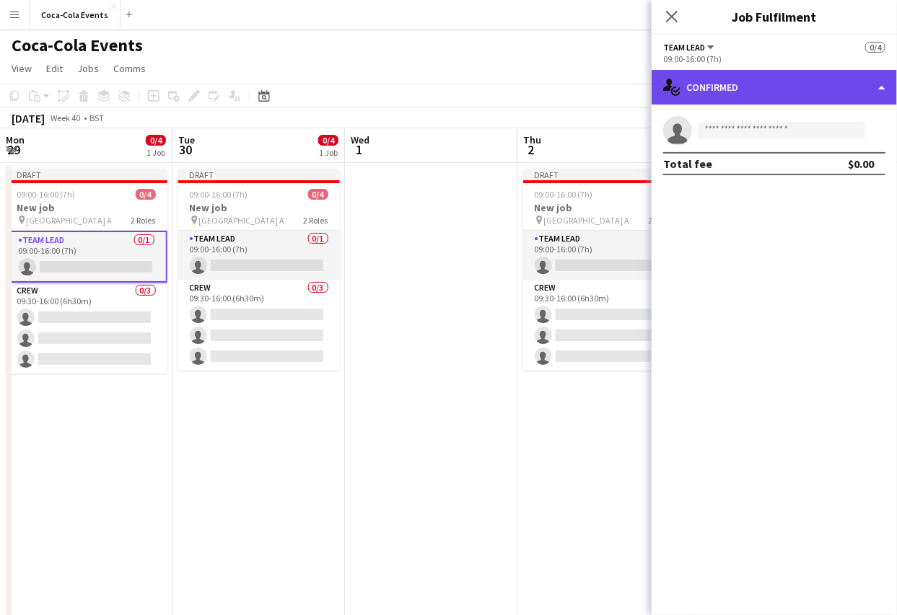
click at [768, 97] on div "single-neutral-actions-check-2 Confirmed" at bounding box center [773, 87] width 245 height 35
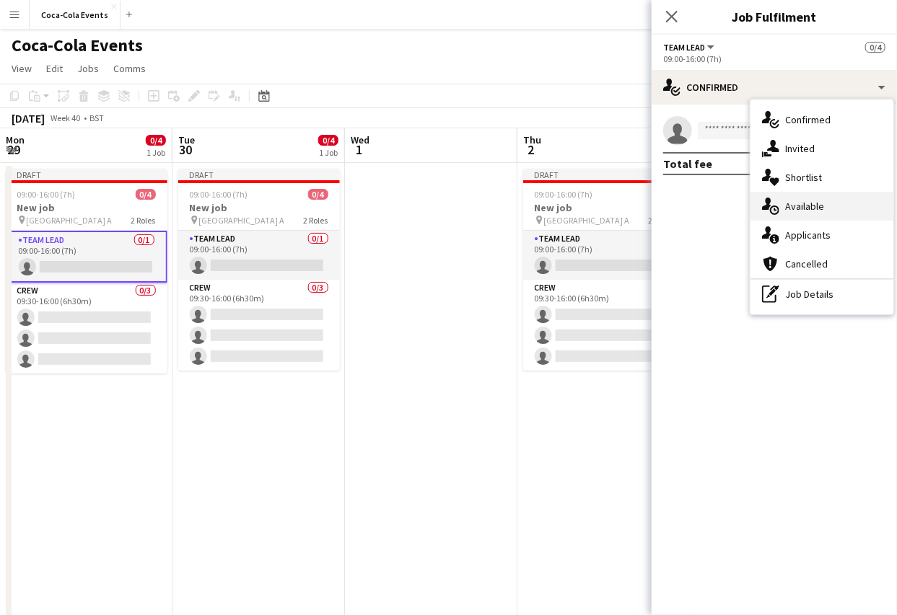
click at [800, 204] on span "Available" at bounding box center [804, 206] width 39 height 13
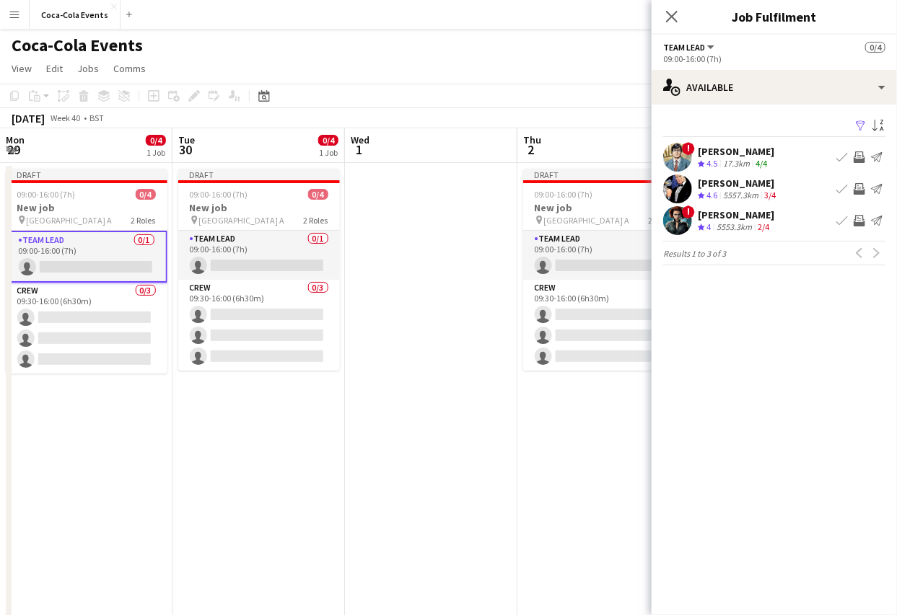
click at [861, 159] on app-icon "Invite crew" at bounding box center [859, 157] width 12 height 12
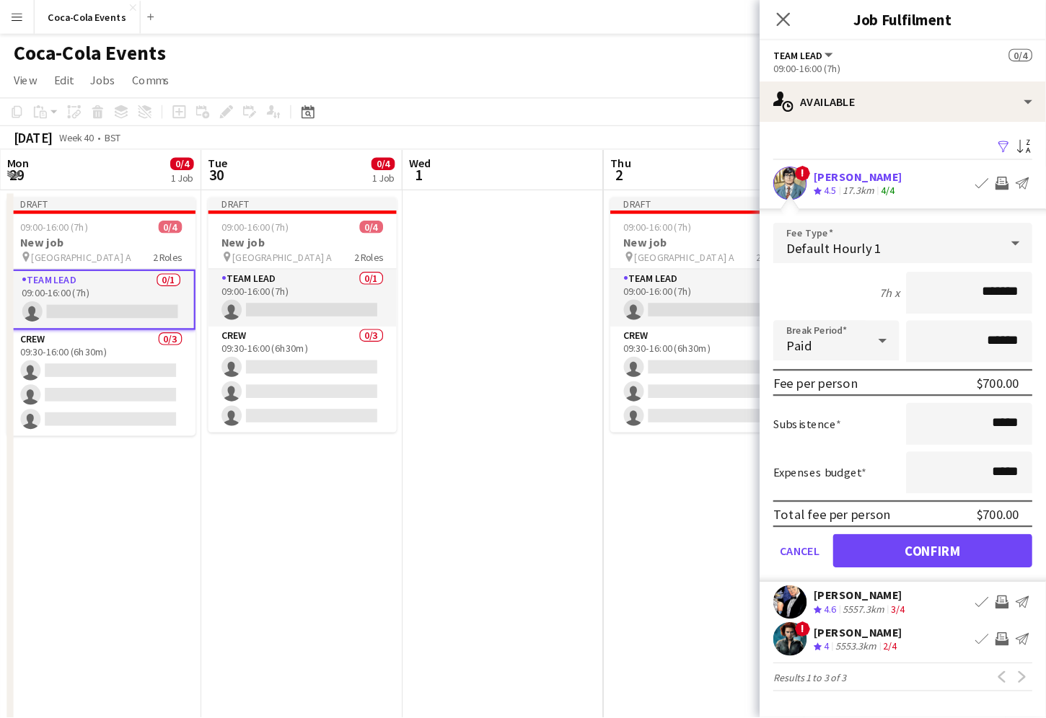
scroll to position [0, 345]
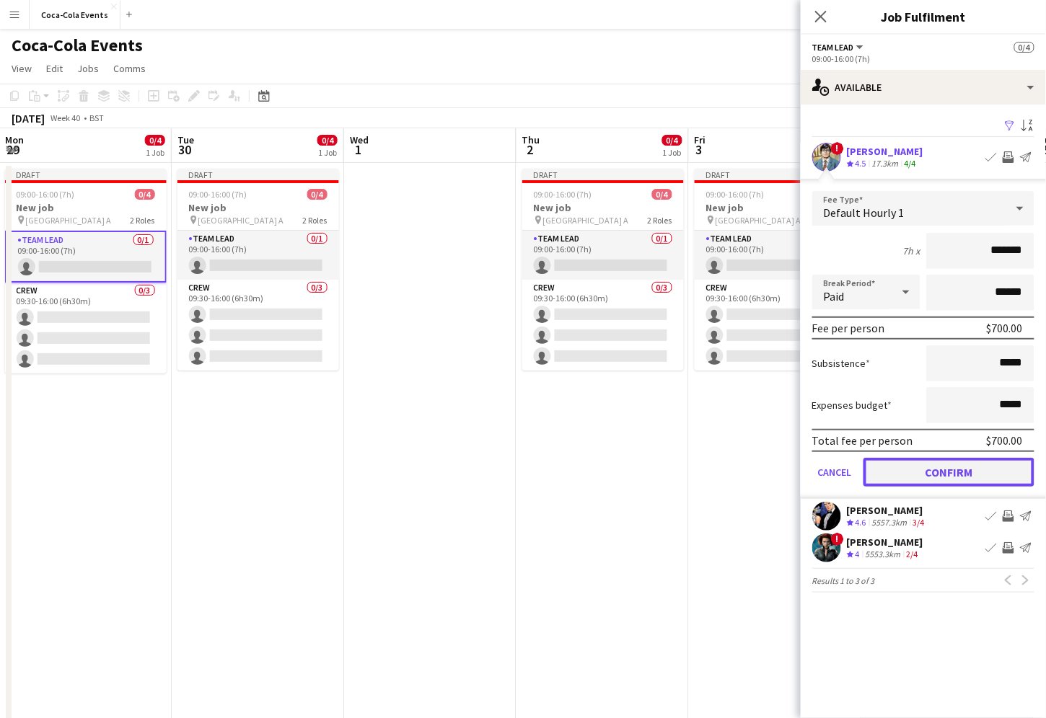
click at [940, 472] on button "Confirm" at bounding box center [948, 472] width 171 height 29
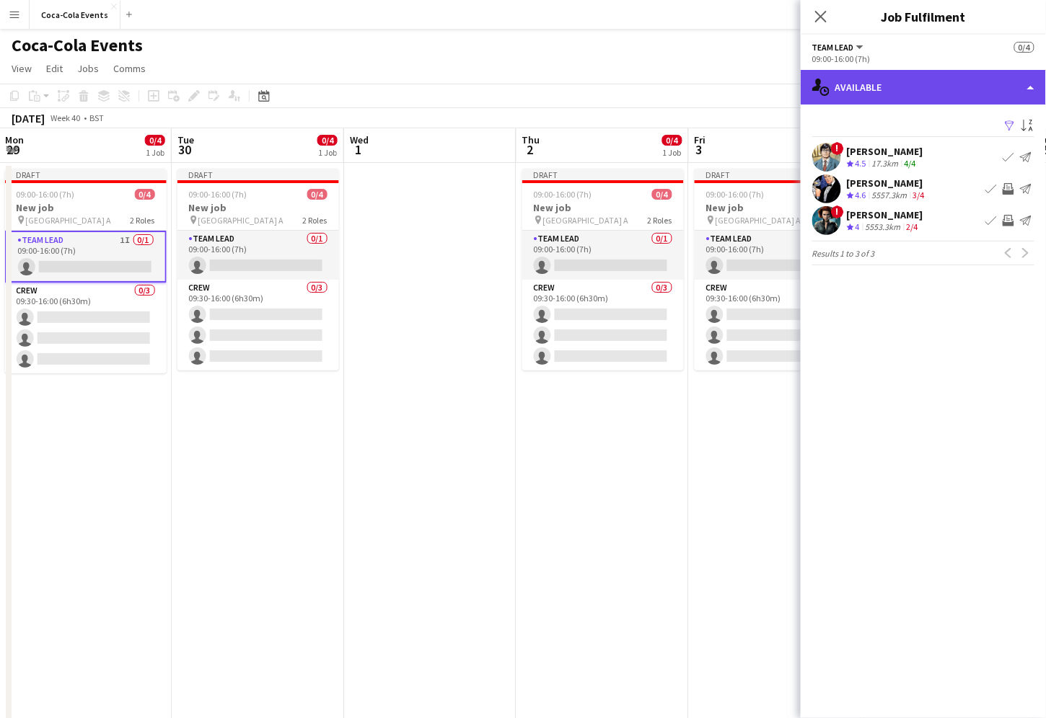
click at [885, 83] on div "single-neutral-actions-upload Available" at bounding box center [923, 87] width 245 height 35
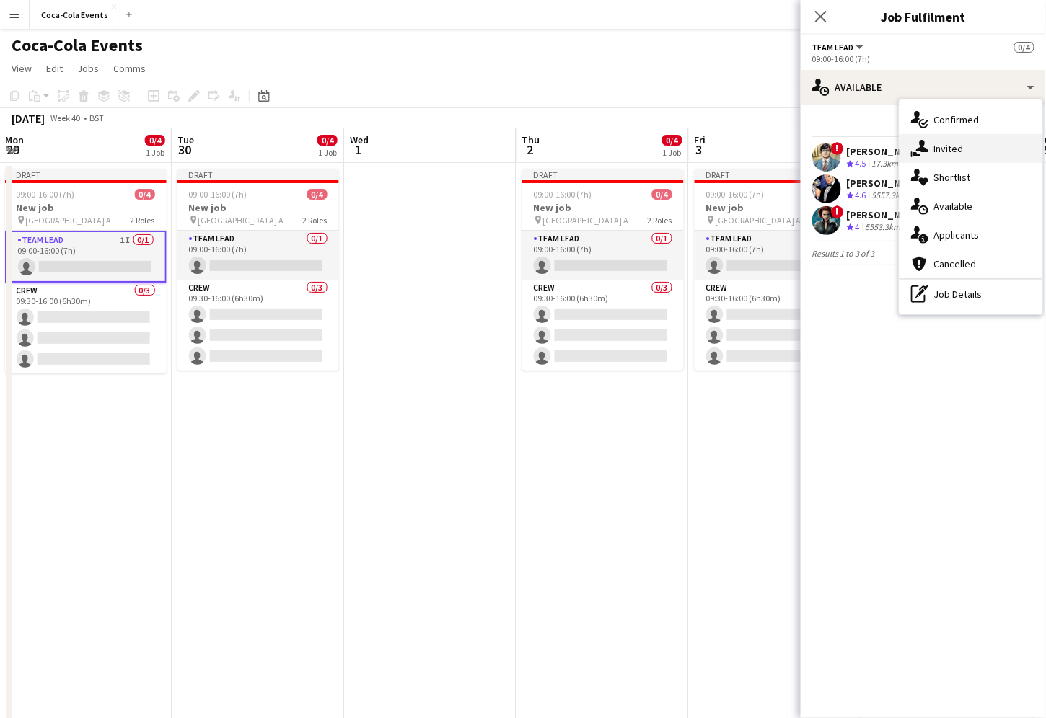
click at [954, 148] on span "Invited" at bounding box center [949, 148] width 30 height 13
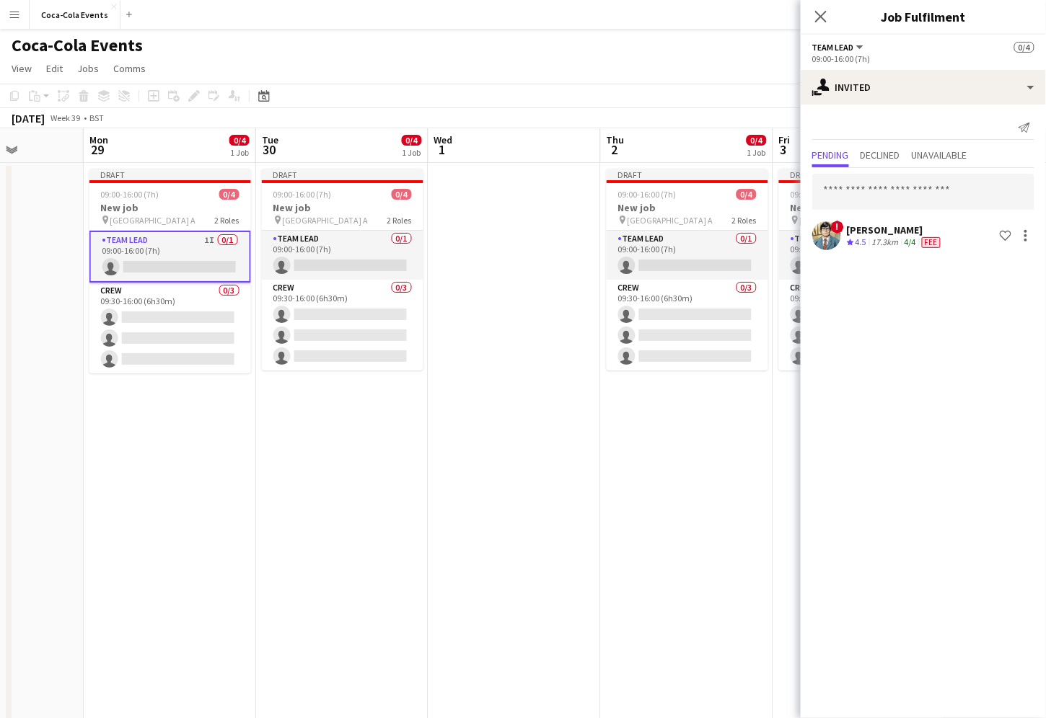
scroll to position [0, 430]
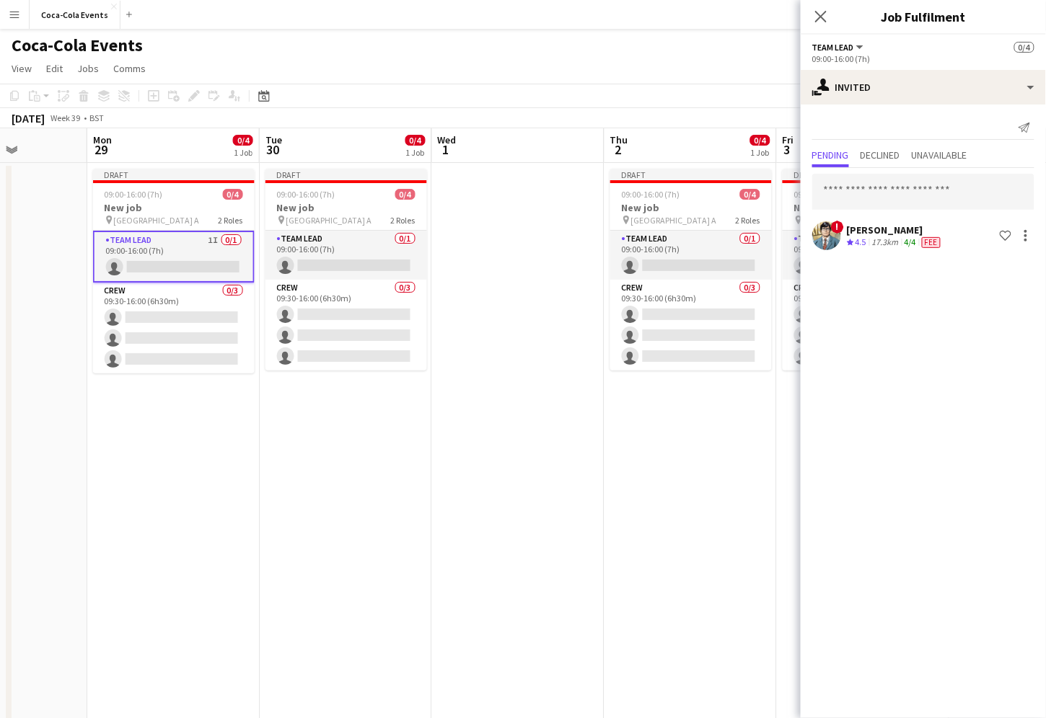
click at [197, 424] on app-date-cell "Draft 09:00-16:00 (7h) 0/4 New job pin Wembley Gate A 2 Roles Team Lead 1I 0/1 …" at bounding box center [173, 505] width 172 height 684
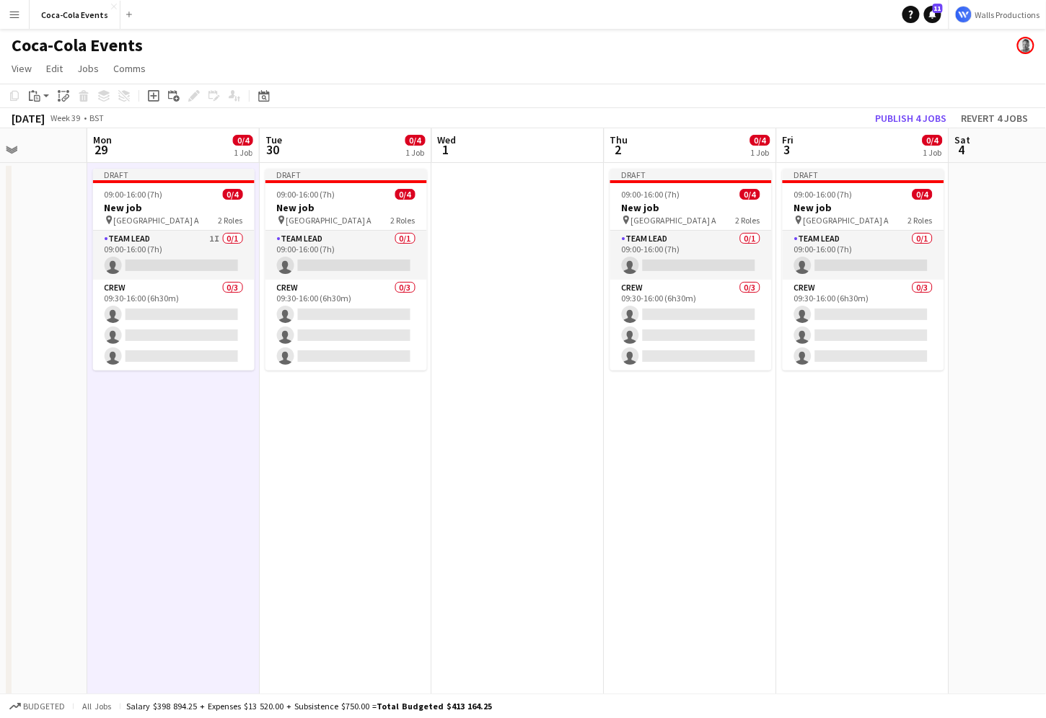
click at [197, 424] on app-date-cell "Draft 09:00-16:00 (7h) 0/4 New job pin Wembley Gate A 2 Roles Team Lead 1I 0/1 …" at bounding box center [173, 505] width 172 height 684
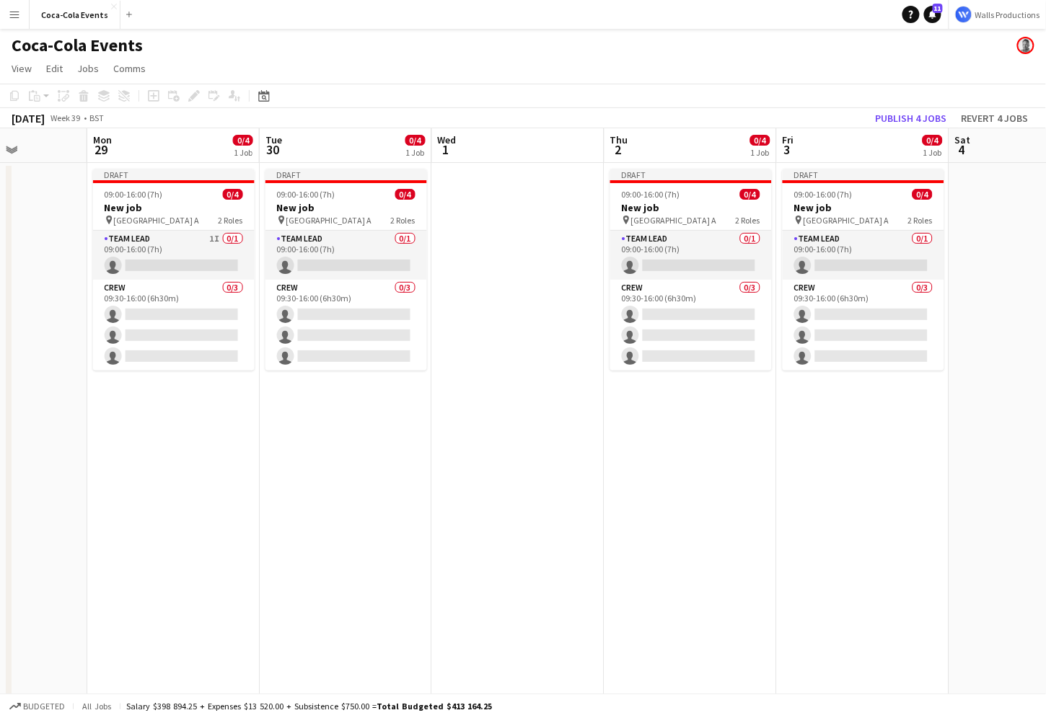
click at [787, 452] on app-date-cell "Draft 09:00-16:00 (7h) 0/4 New job pin Wembley Gate A 2 Roles Team Lead 0/1 09:…" at bounding box center [863, 505] width 172 height 684
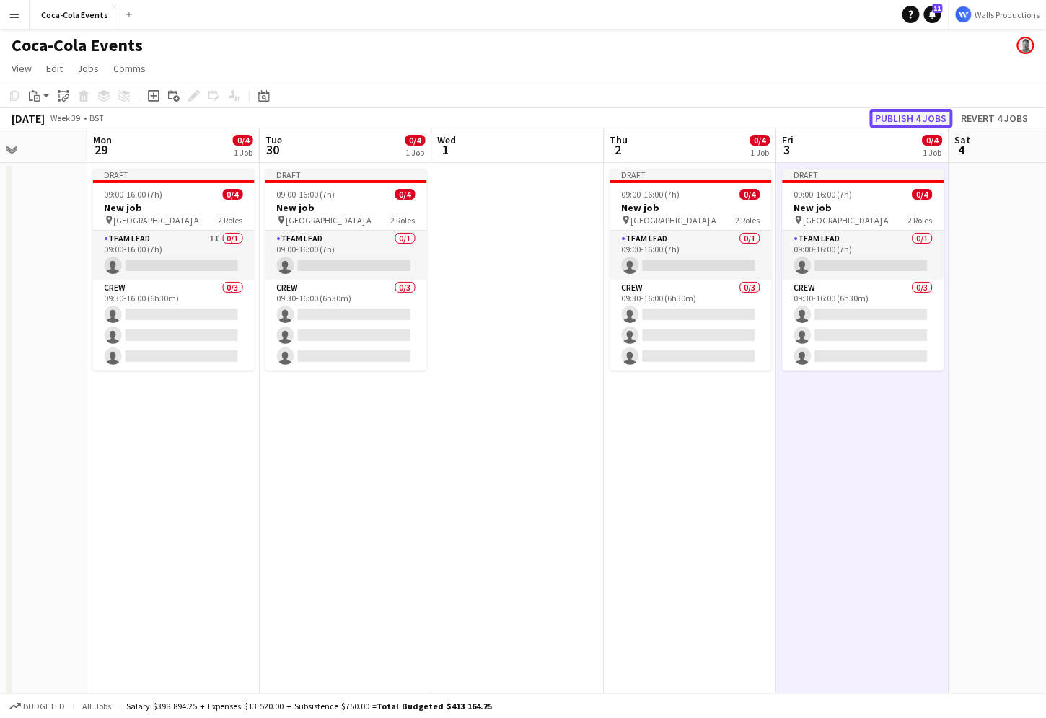
click at [909, 119] on button "Publish 4 jobs" at bounding box center [911, 118] width 83 height 19
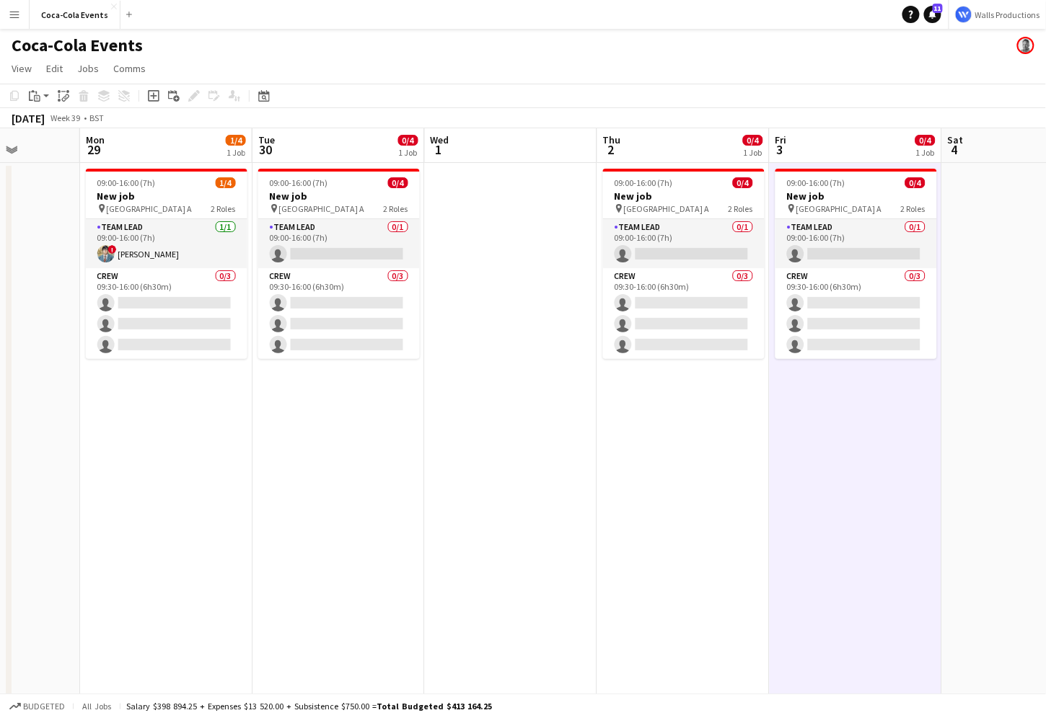
scroll to position [0, 439]
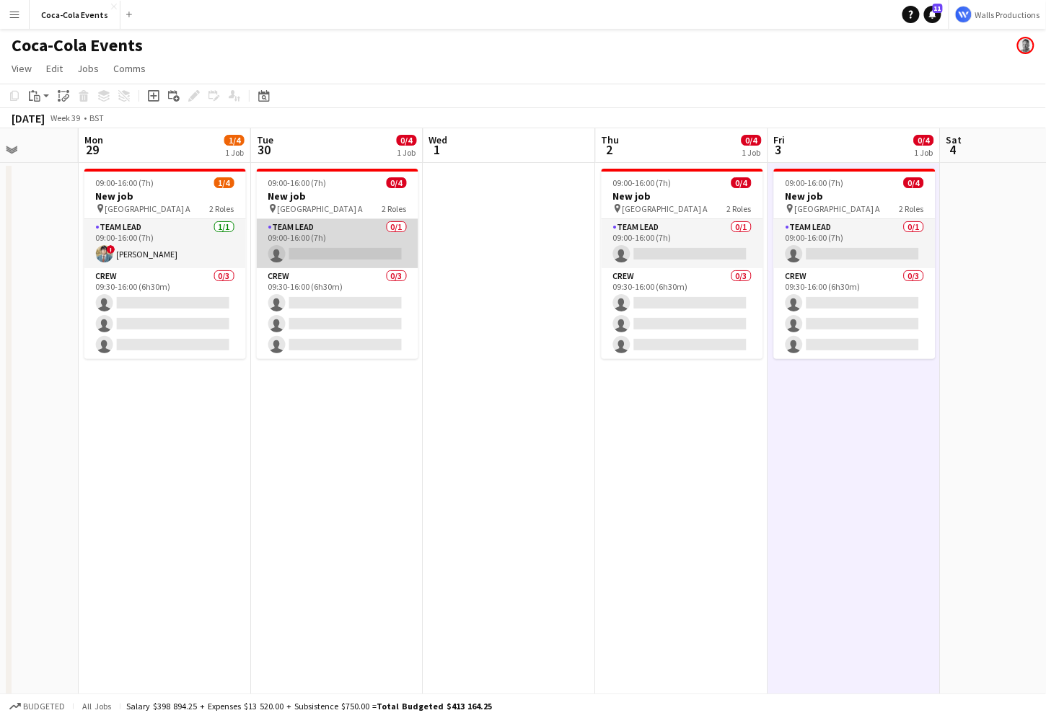
click at [294, 234] on app-card-role "Team Lead 0/1 09:00-16:00 (7h) single-neutral-actions" at bounding box center [338, 243] width 162 height 49
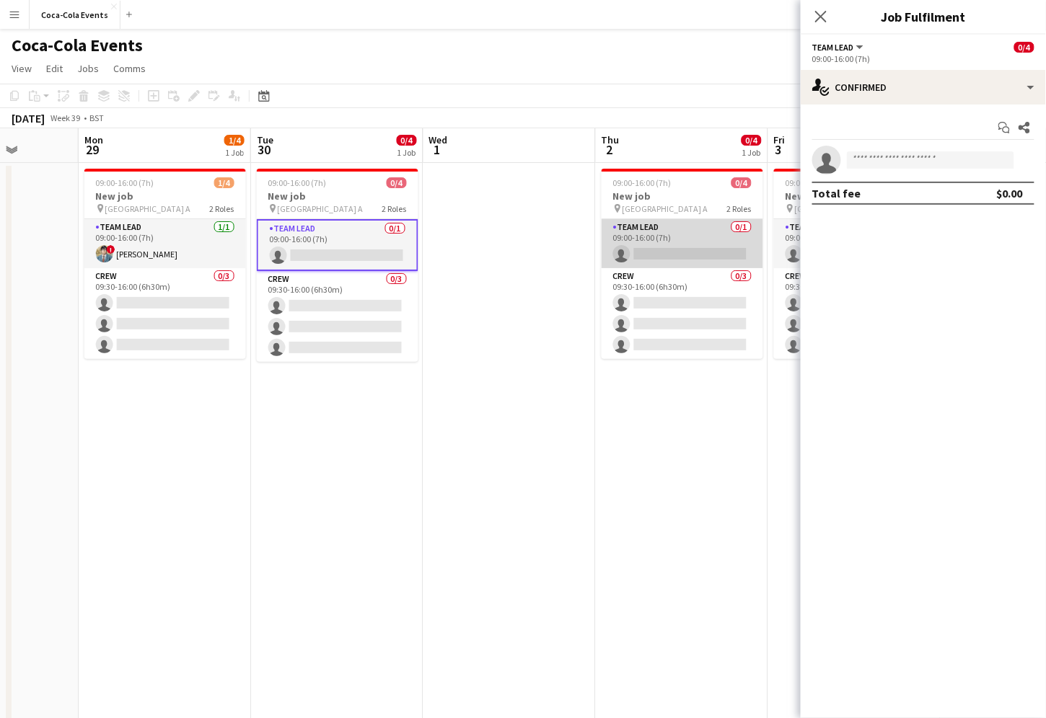
click at [646, 252] on app-card-role "Team Lead 0/1 09:00-16:00 (7h) single-neutral-actions" at bounding box center [683, 243] width 162 height 49
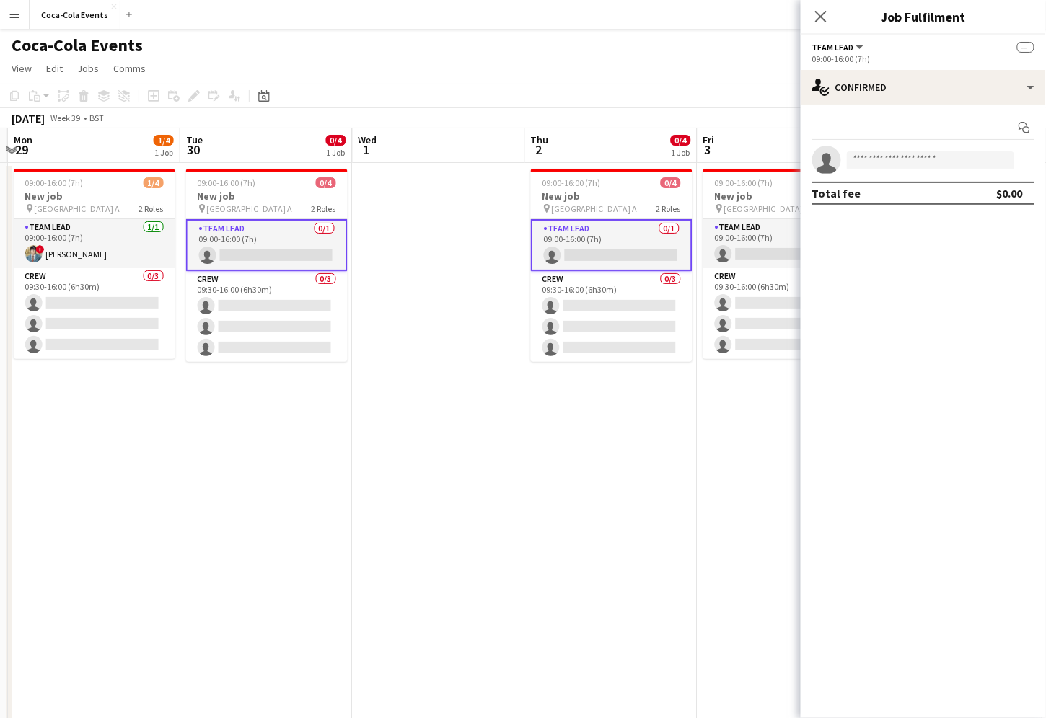
scroll to position [0, 510]
click at [885, 82] on div "single-neutral-actions-check-2 Confirmed" at bounding box center [923, 87] width 245 height 35
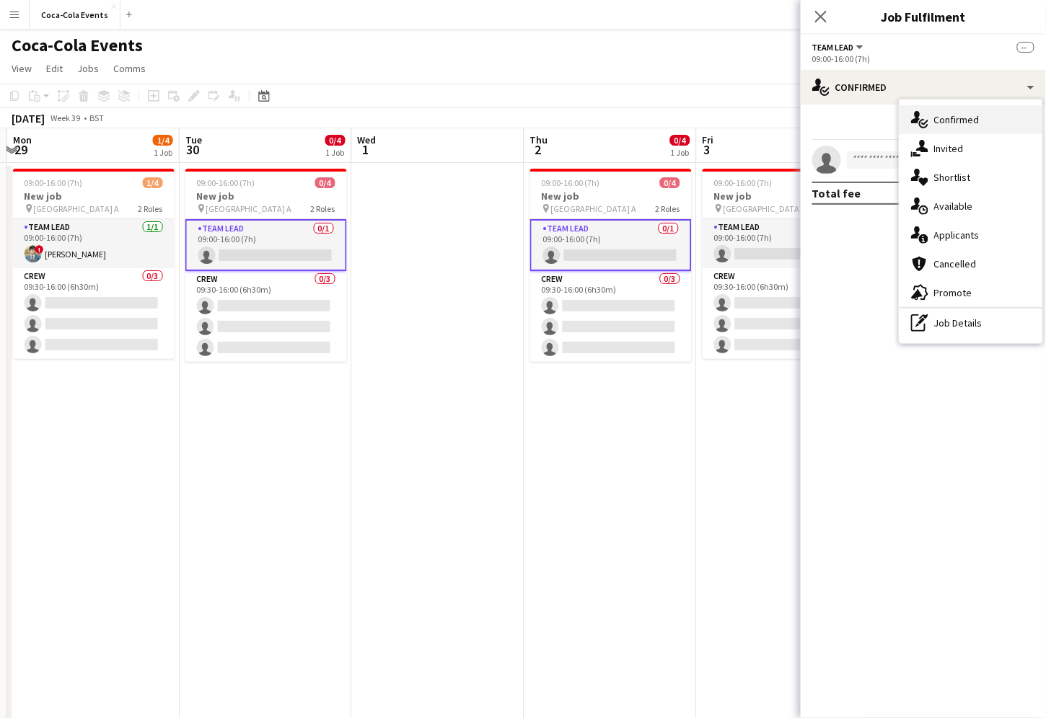
click at [959, 120] on span "Confirmed" at bounding box center [956, 119] width 45 height 13
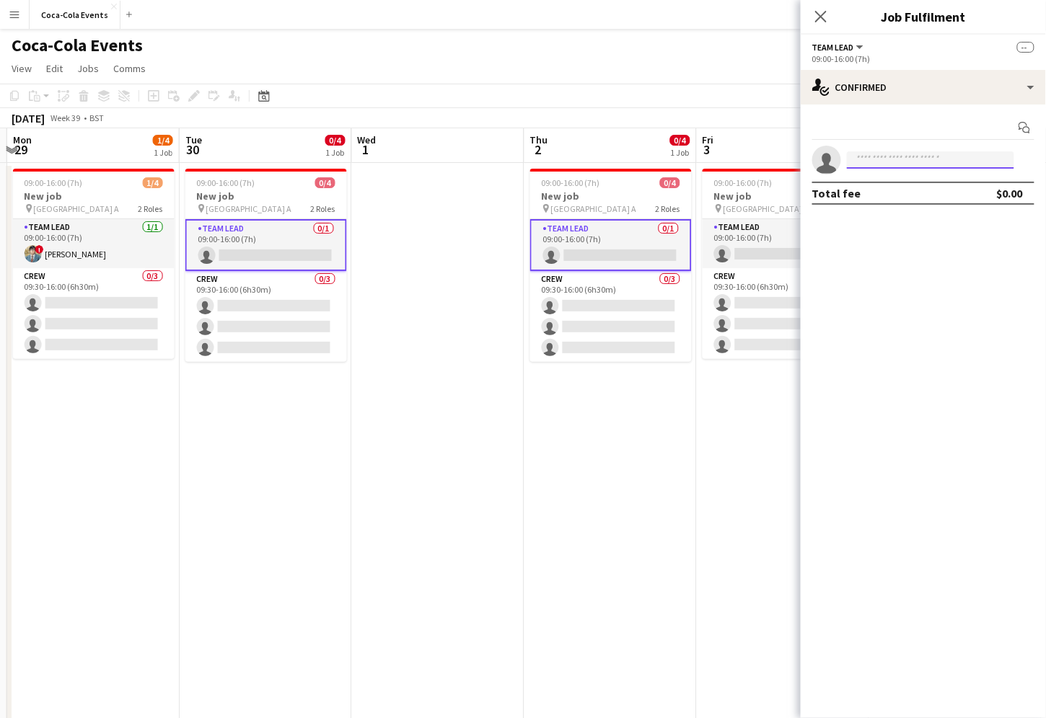
click at [892, 159] on input at bounding box center [930, 159] width 167 height 17
click at [841, 151] on div at bounding box center [841, 151] width 0 height 0
type input "*****"
click at [919, 189] on span "[PERSON_NAME][EMAIL_ADDRESS][DOMAIN_NAME]" at bounding box center [931, 193] width 144 height 12
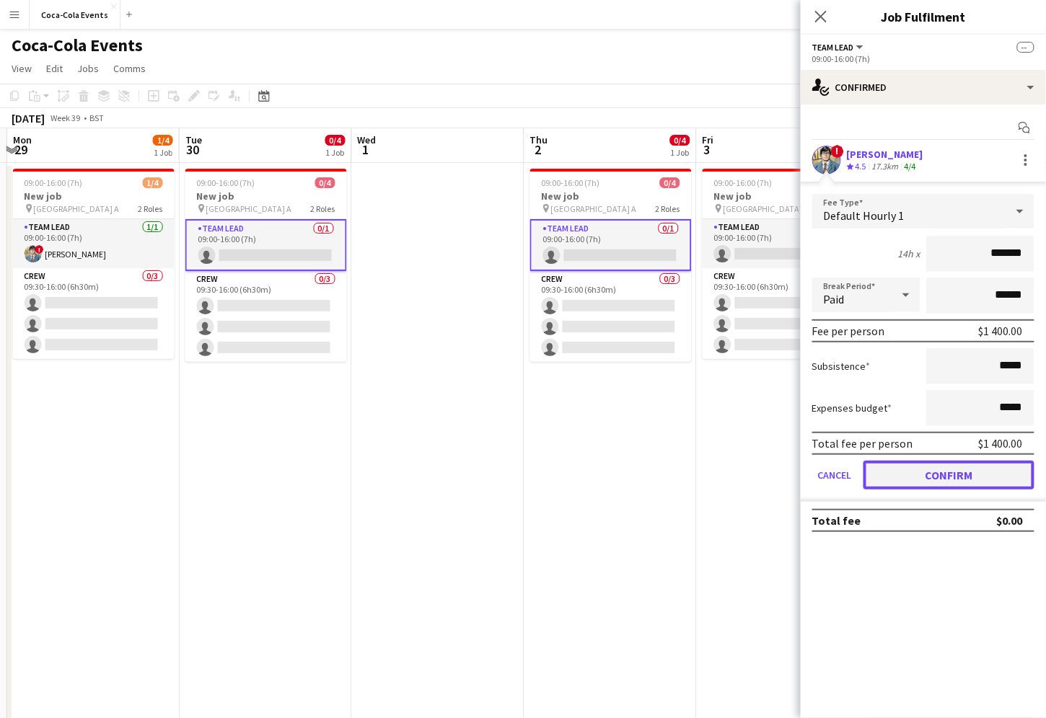
click at [931, 477] on button "Confirm" at bounding box center [948, 475] width 171 height 29
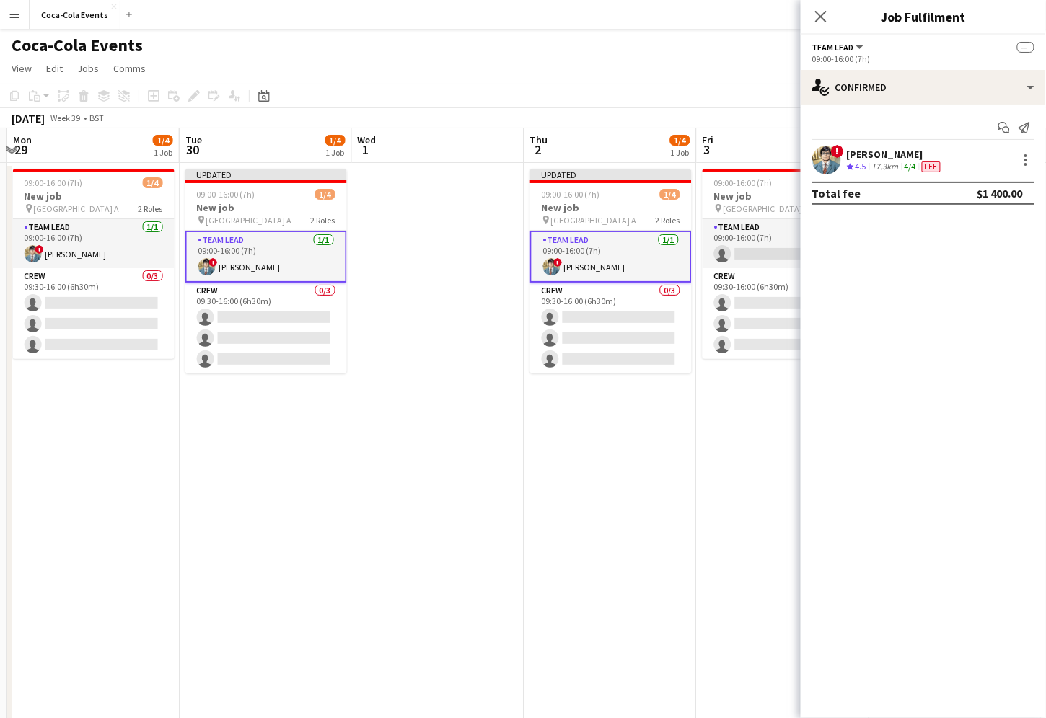
click at [640, 502] on app-date-cell "Updated 09:00-16:00 (7h) 1/4 New job pin Wembley Gate A 2 Roles Team Lead [DATE…" at bounding box center [610, 505] width 172 height 684
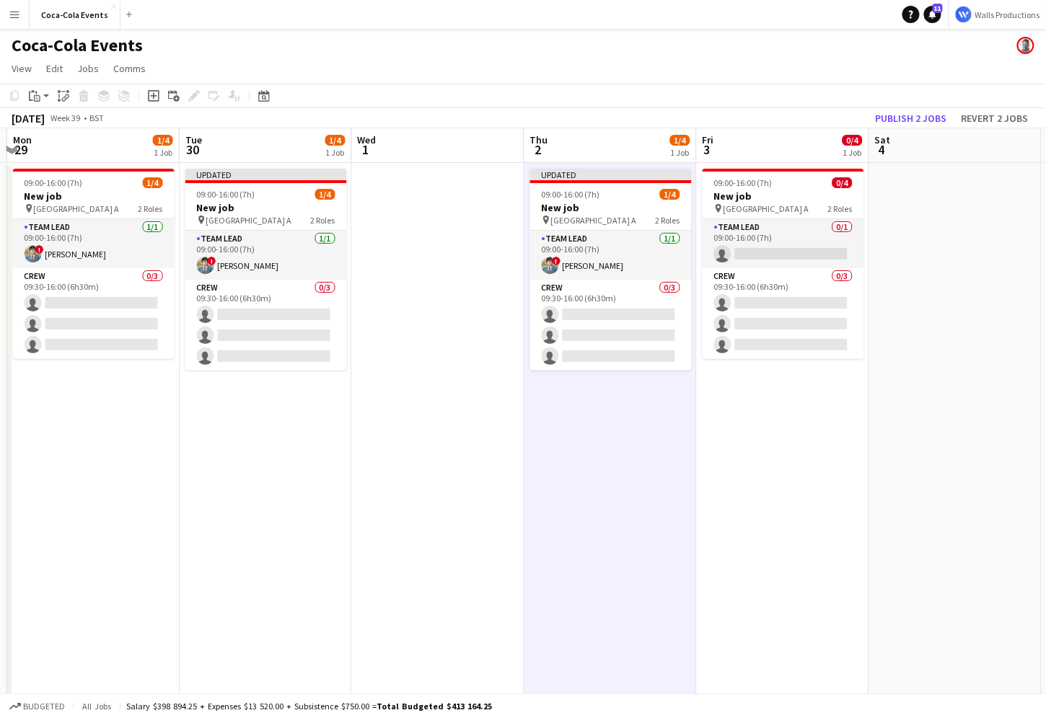
click at [478, 270] on app-date-cell at bounding box center [438, 505] width 172 height 684
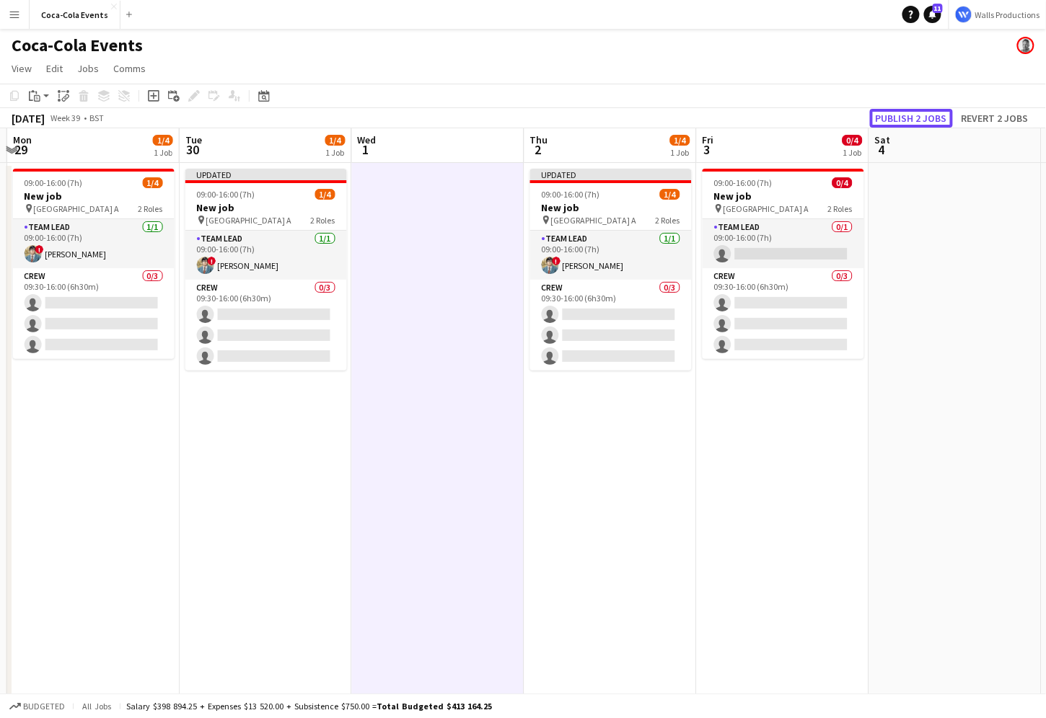
click at [912, 120] on button "Publish 2 jobs" at bounding box center [911, 118] width 83 height 19
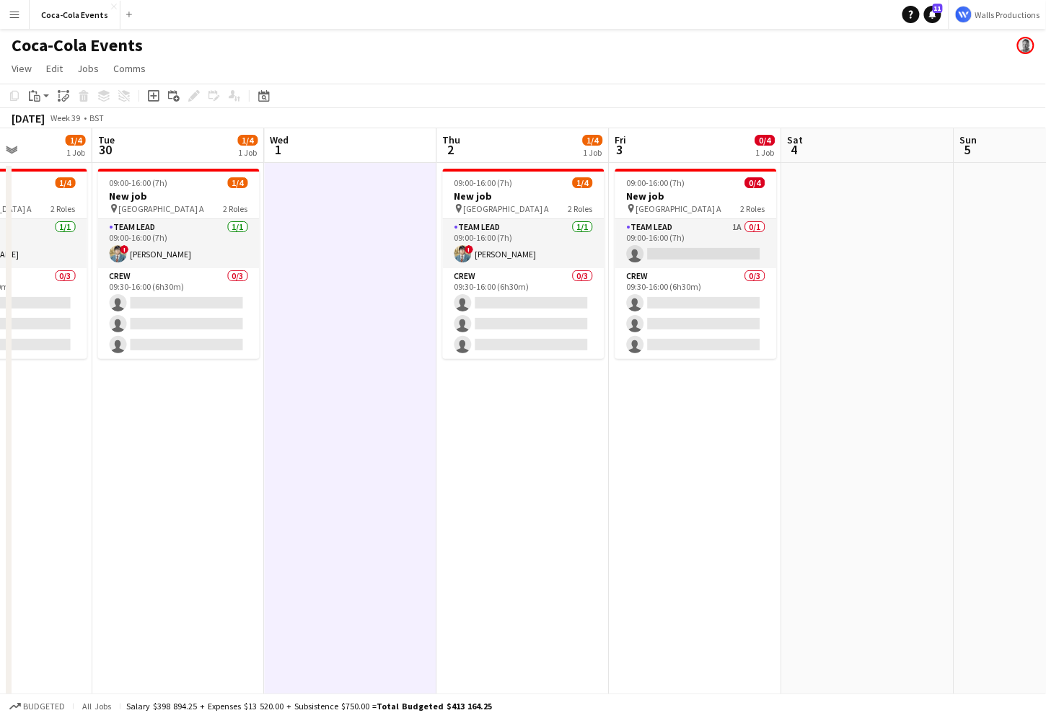
scroll to position [0, 676]
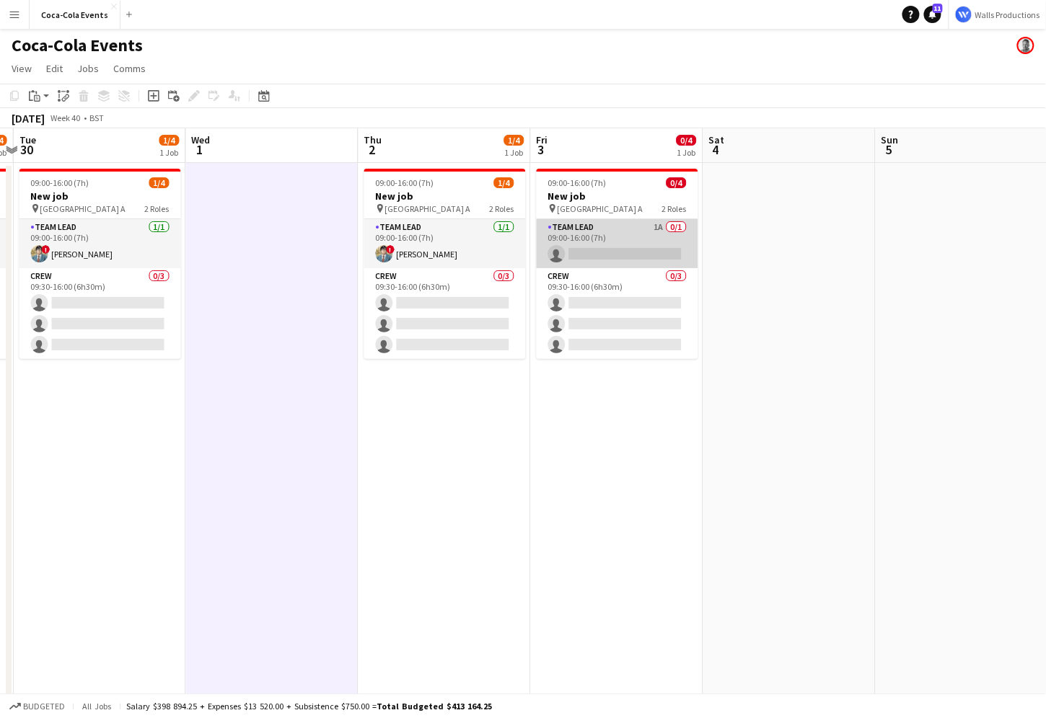
click at [599, 242] on app-card-role "Team Lead 1A 0/1 09:00-16:00 (7h) single-neutral-actions" at bounding box center [618, 243] width 162 height 49
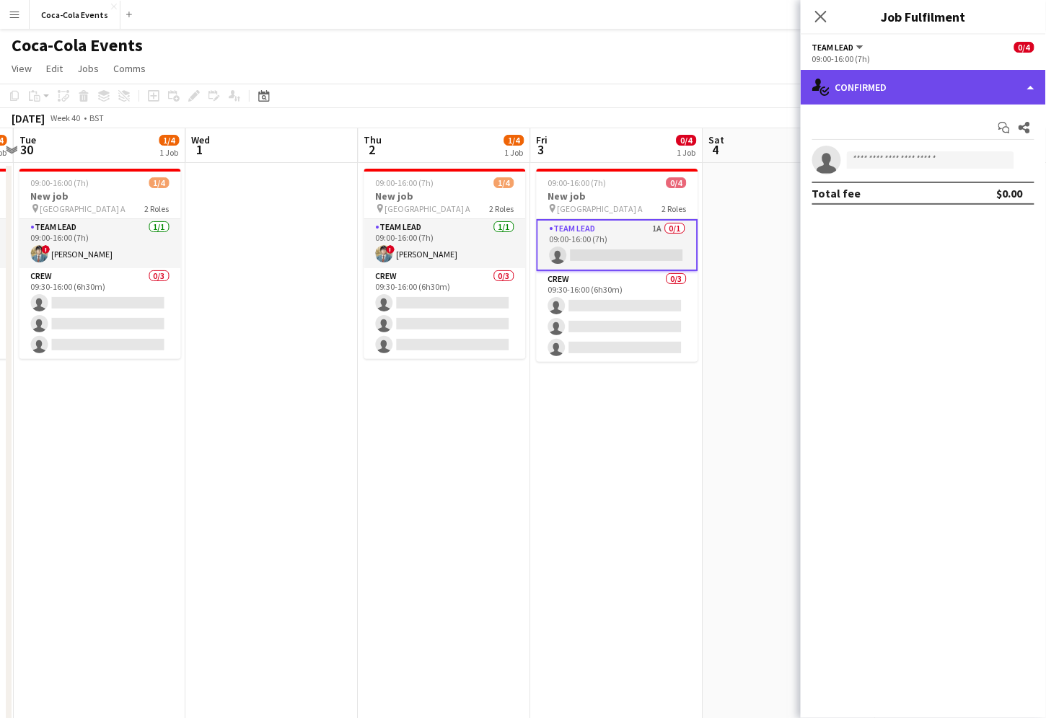
click at [961, 100] on div "single-neutral-actions-check-2 Confirmed" at bounding box center [923, 87] width 245 height 35
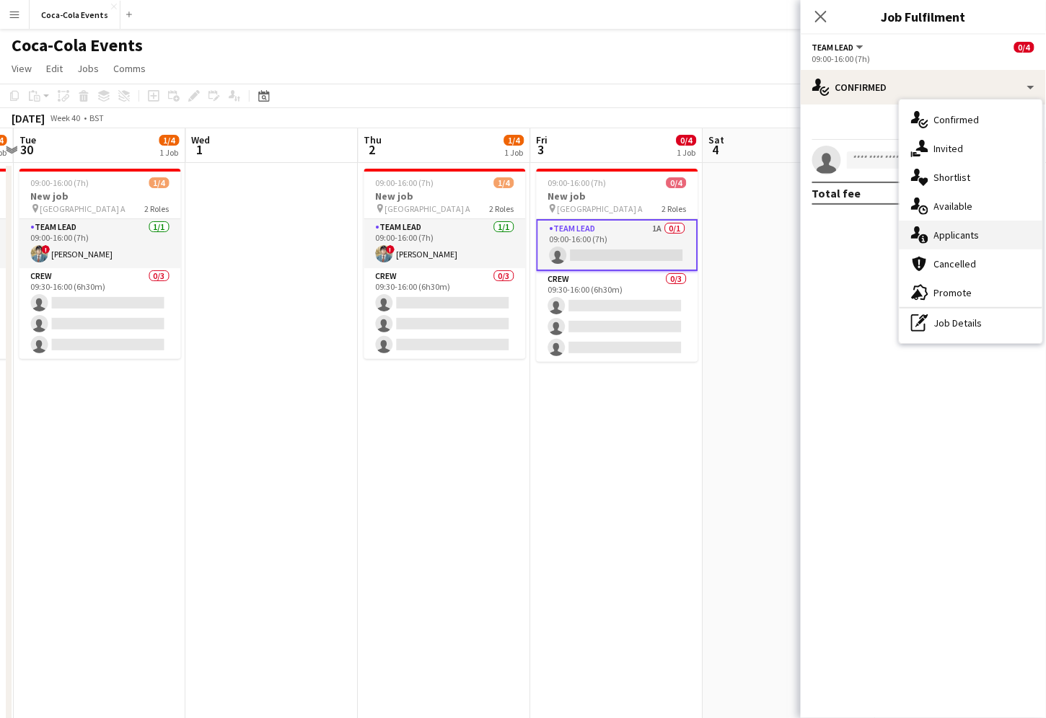
click at [964, 234] on span "Applicants" at bounding box center [956, 235] width 45 height 13
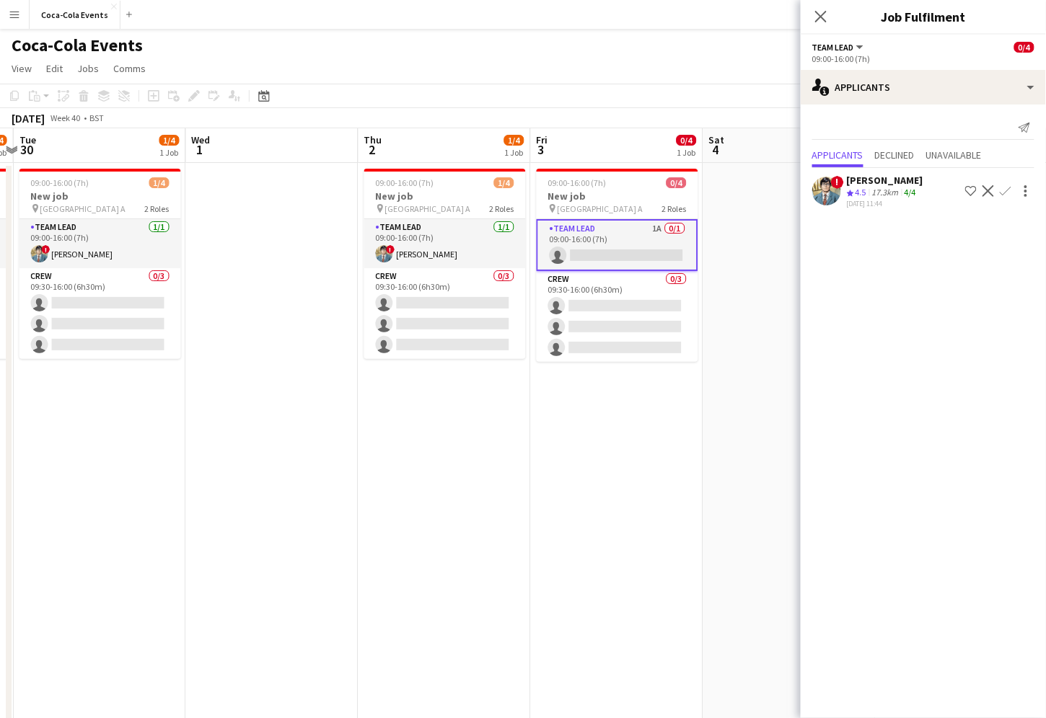
click at [1005, 192] on app-icon "Confirm" at bounding box center [1006, 191] width 12 height 12
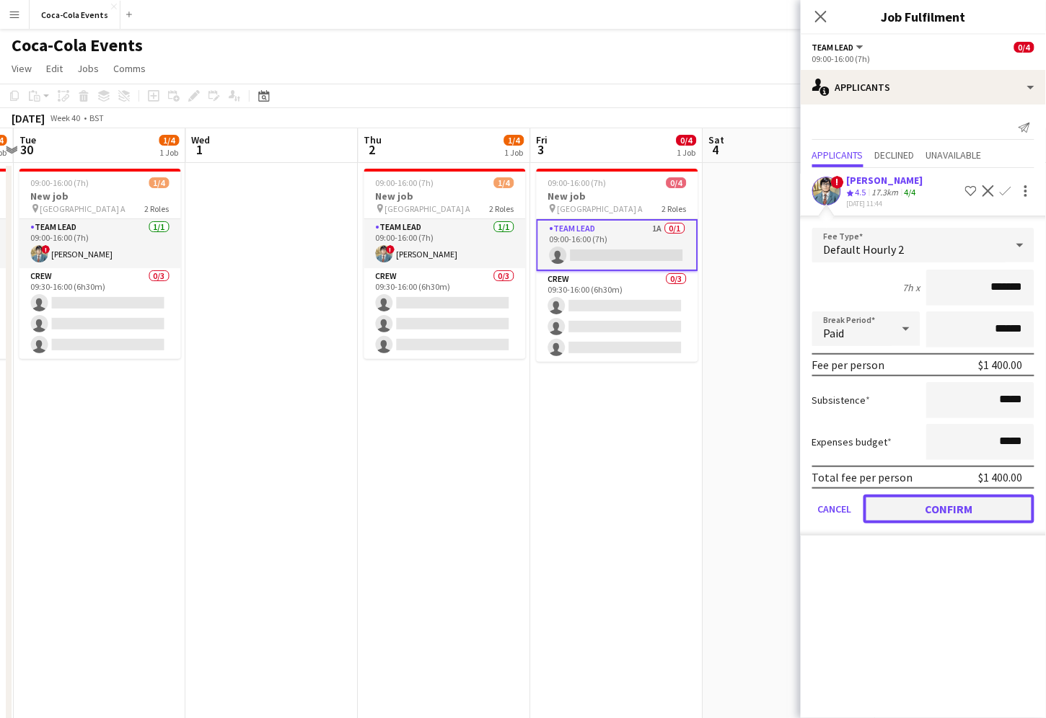
click at [922, 509] on button "Confirm" at bounding box center [948, 509] width 171 height 29
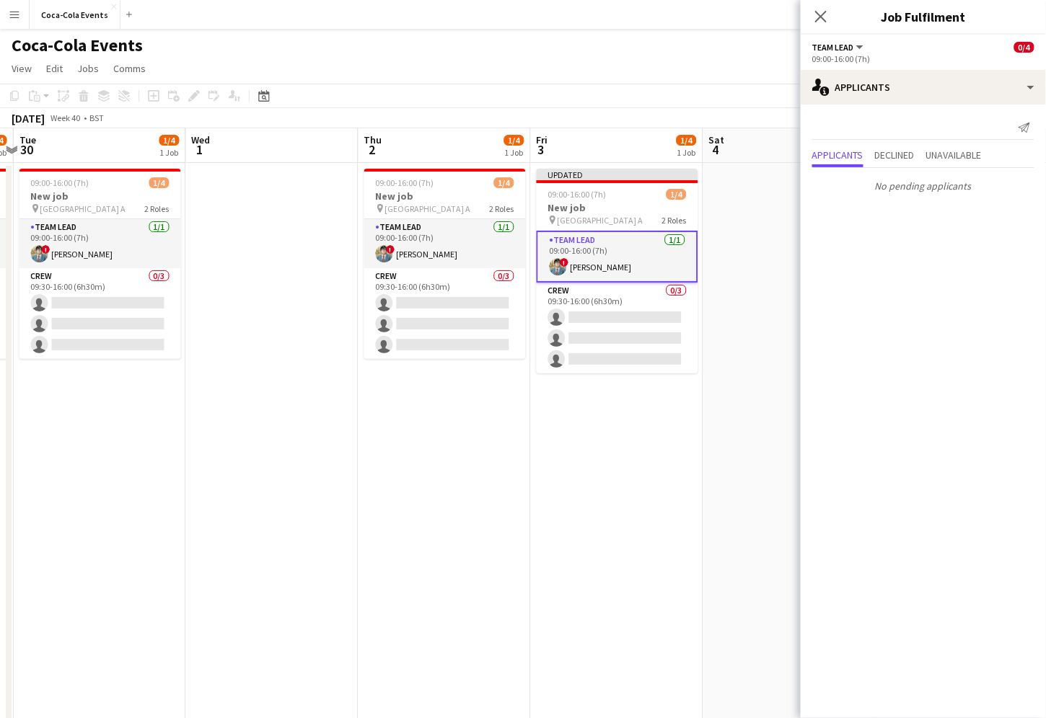
click at [651, 492] on app-date-cell "Updated 09:00-16:00 (7h) 1/4 New job pin Wembley Gate A 2 Roles Team Lead [DATE…" at bounding box center [617, 505] width 172 height 684
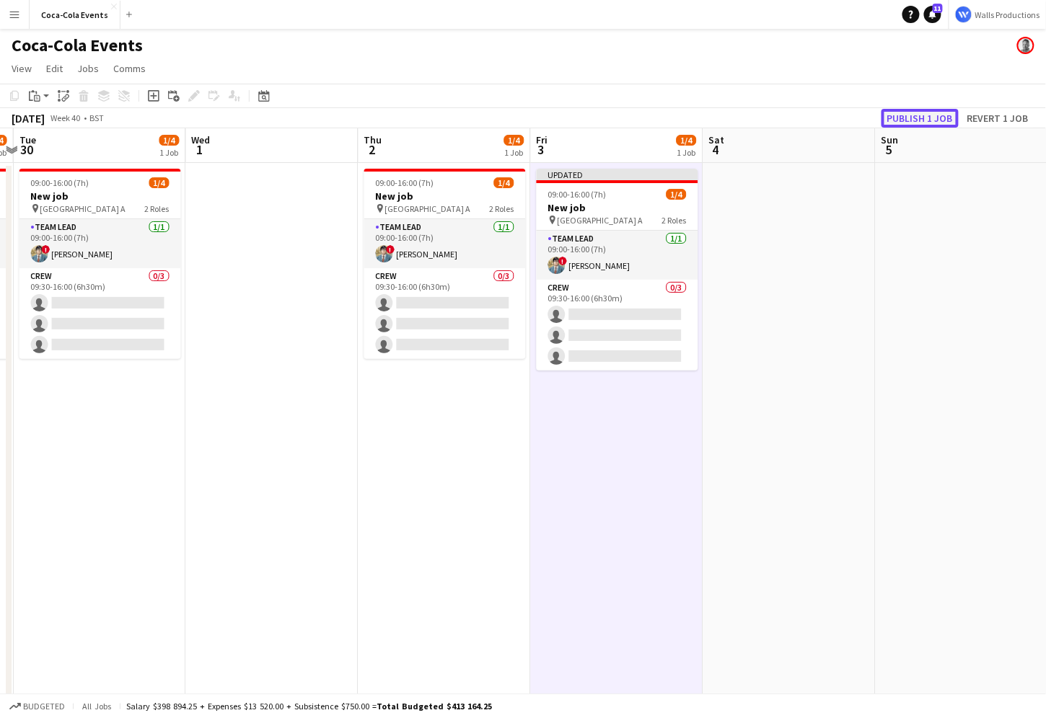
click at [907, 119] on button "Publish 1 job" at bounding box center [919, 118] width 77 height 19
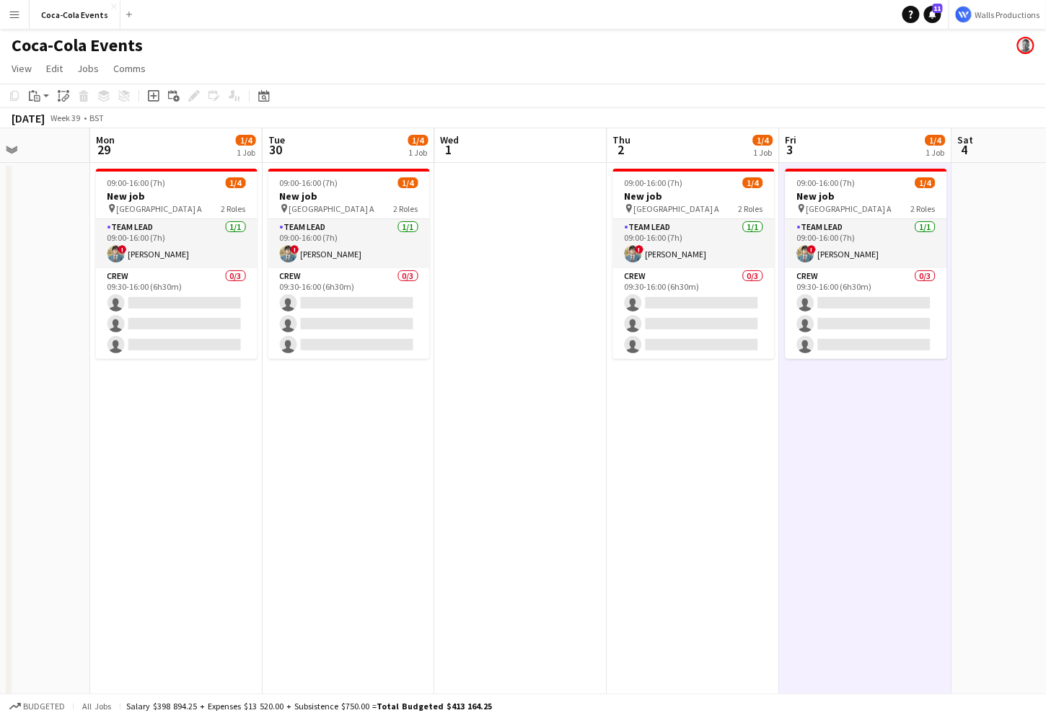
scroll to position [0, 426]
click at [6, 30] on div "Coca-Cola Events" at bounding box center [523, 42] width 1046 height 27
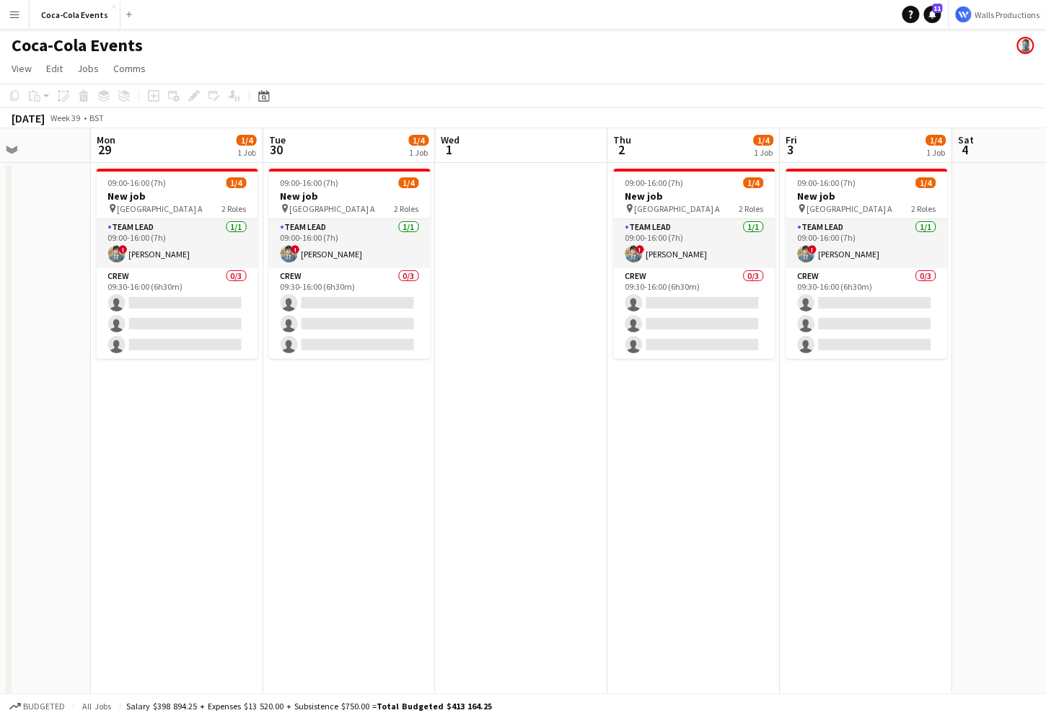
click at [9, 19] on app-icon "Menu" at bounding box center [15, 15] width 12 height 12
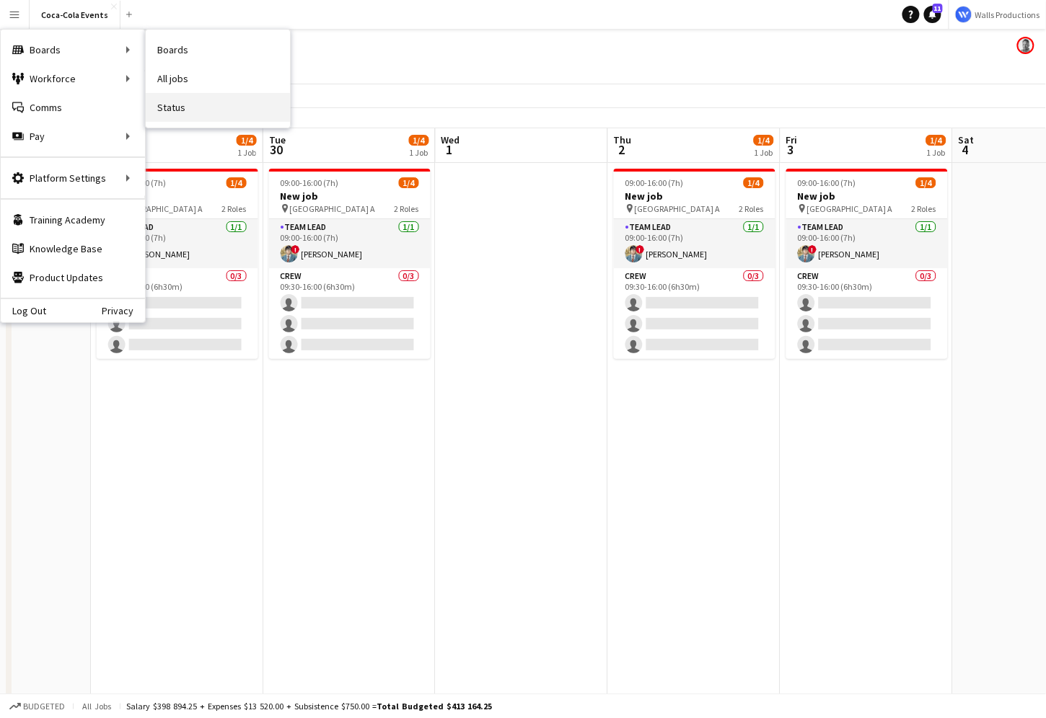
click at [182, 109] on link "Status" at bounding box center [218, 107] width 144 height 29
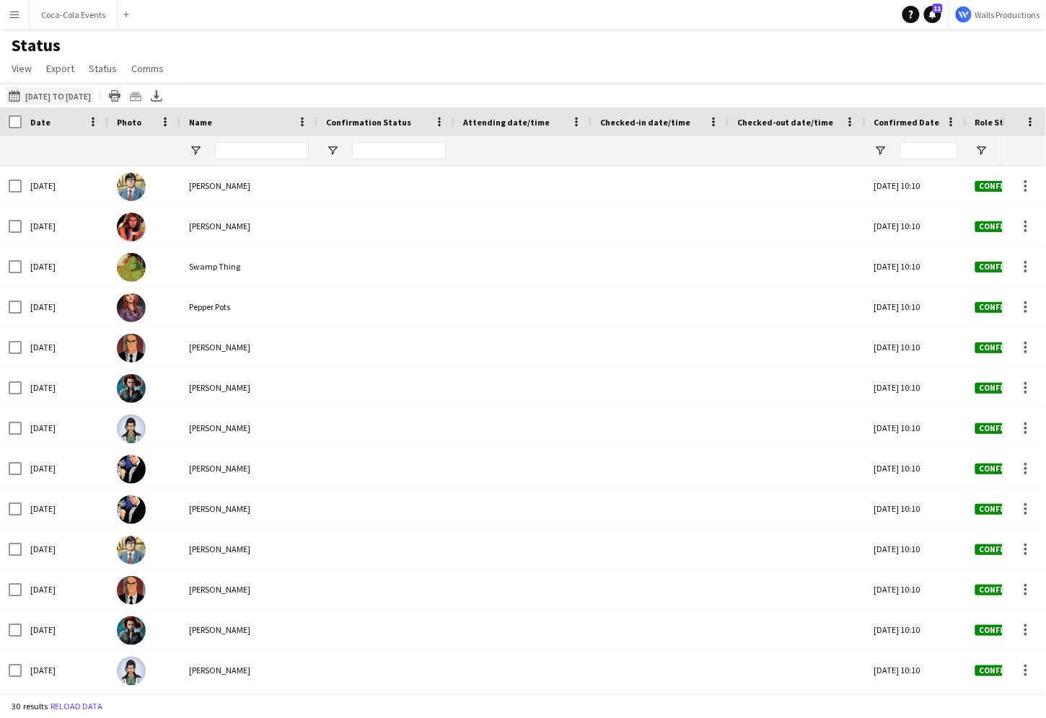
click at [85, 92] on button "[DATE] to [DATE] [DATE] to [DATE]" at bounding box center [50, 95] width 88 height 17
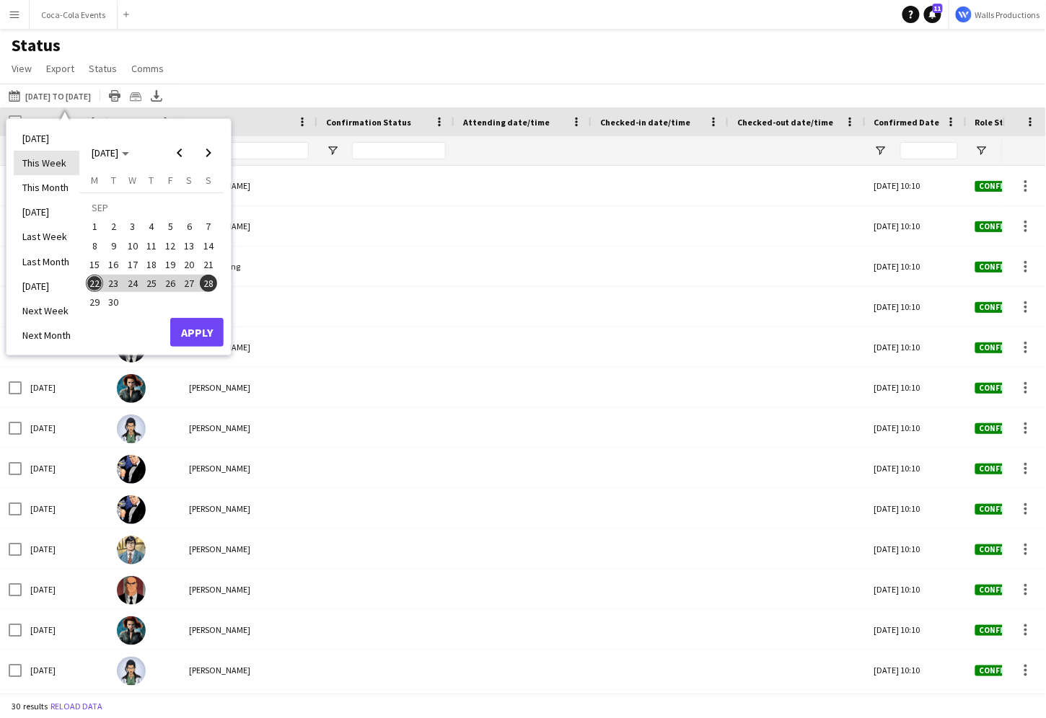
click at [46, 168] on li "This Week" at bounding box center [47, 163] width 66 height 25
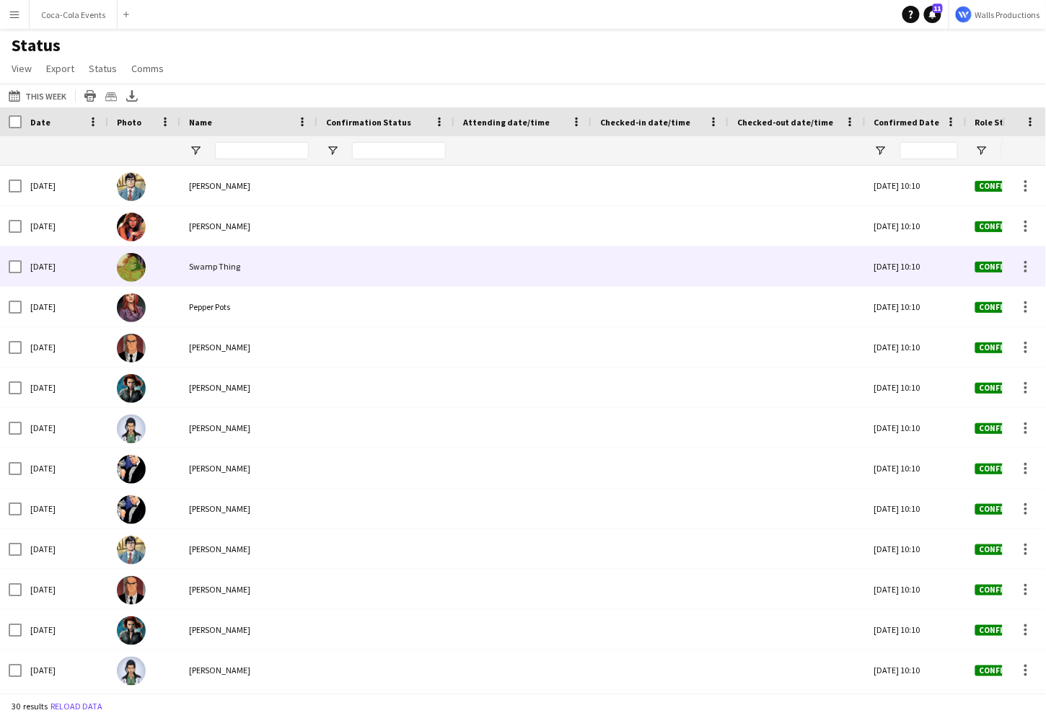
scroll to position [0, 82]
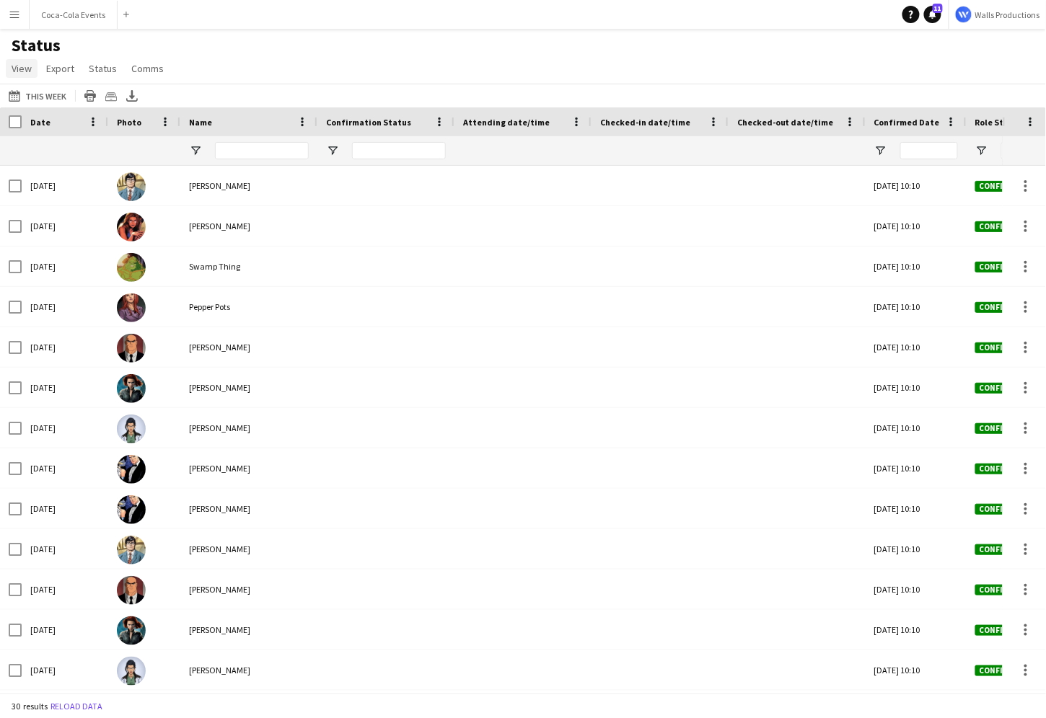
click at [23, 73] on span "View" at bounding box center [22, 68] width 20 height 13
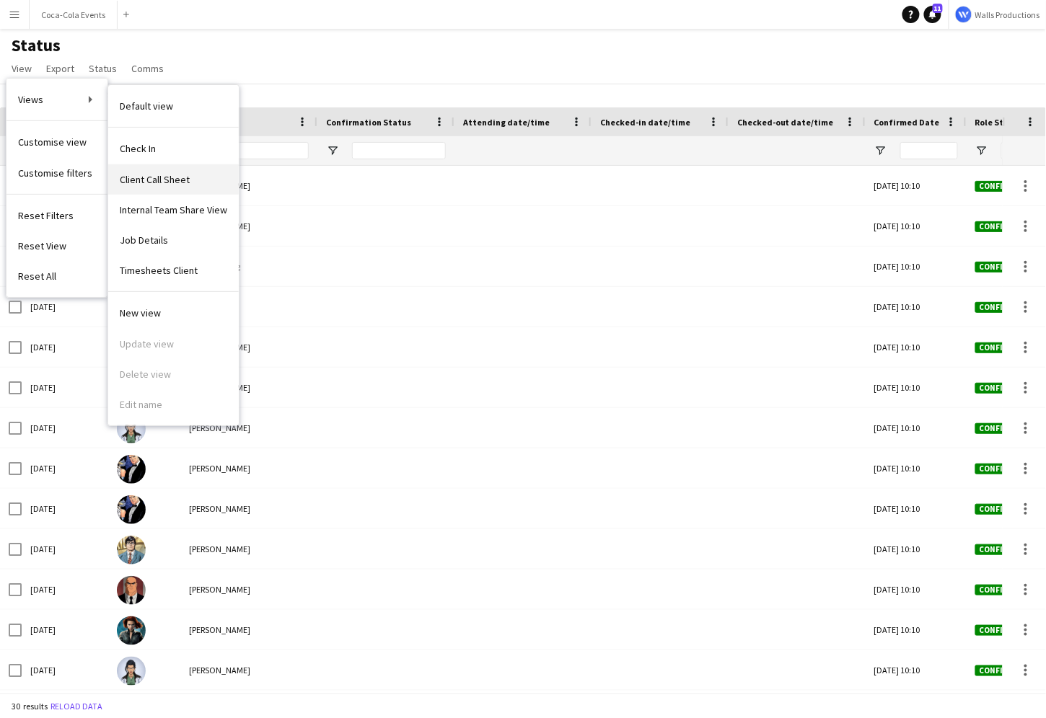
click at [163, 185] on span "Client Call Sheet" at bounding box center [155, 179] width 70 height 13
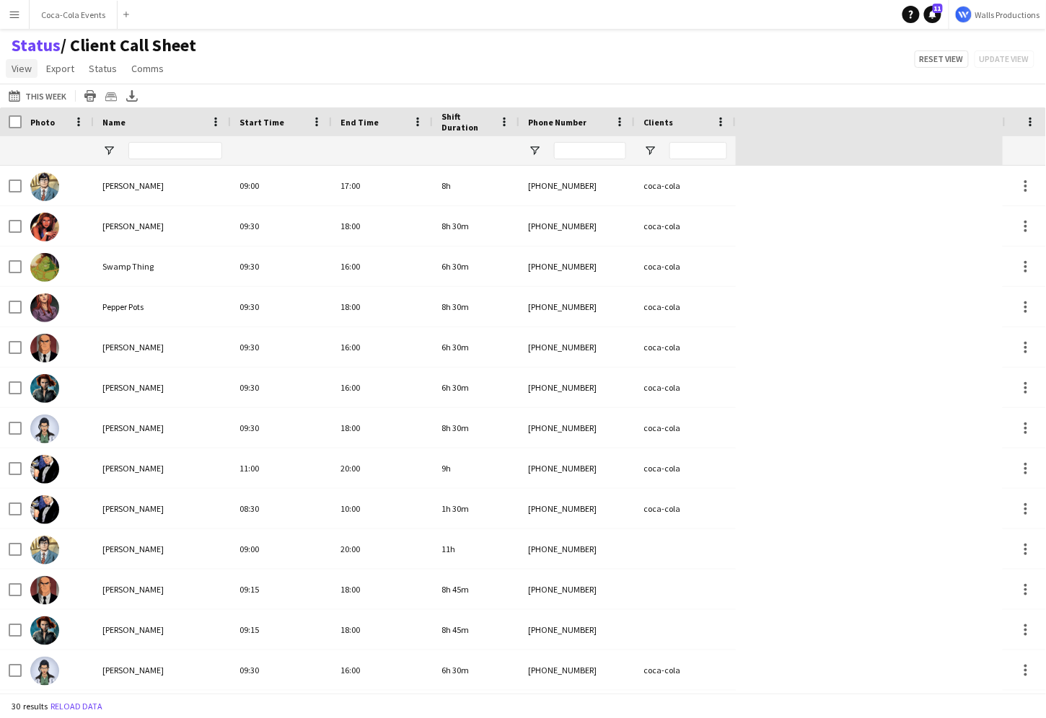
click at [26, 69] on span "View" at bounding box center [22, 68] width 20 height 13
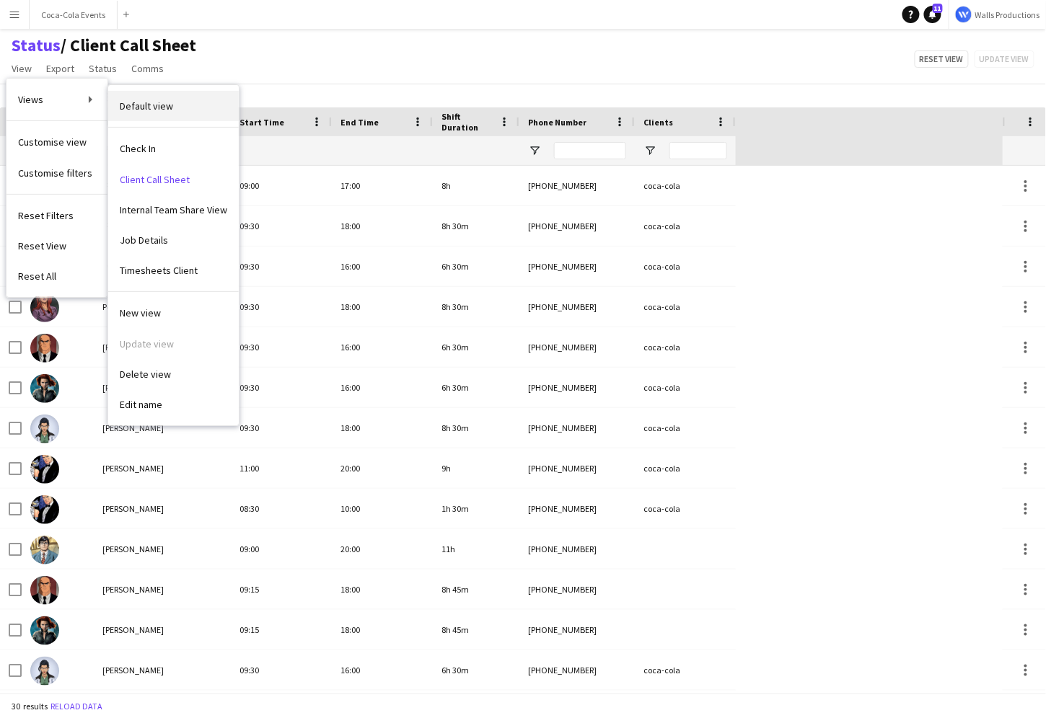
click at [155, 106] on span "Default view" at bounding box center [146, 106] width 53 height 13
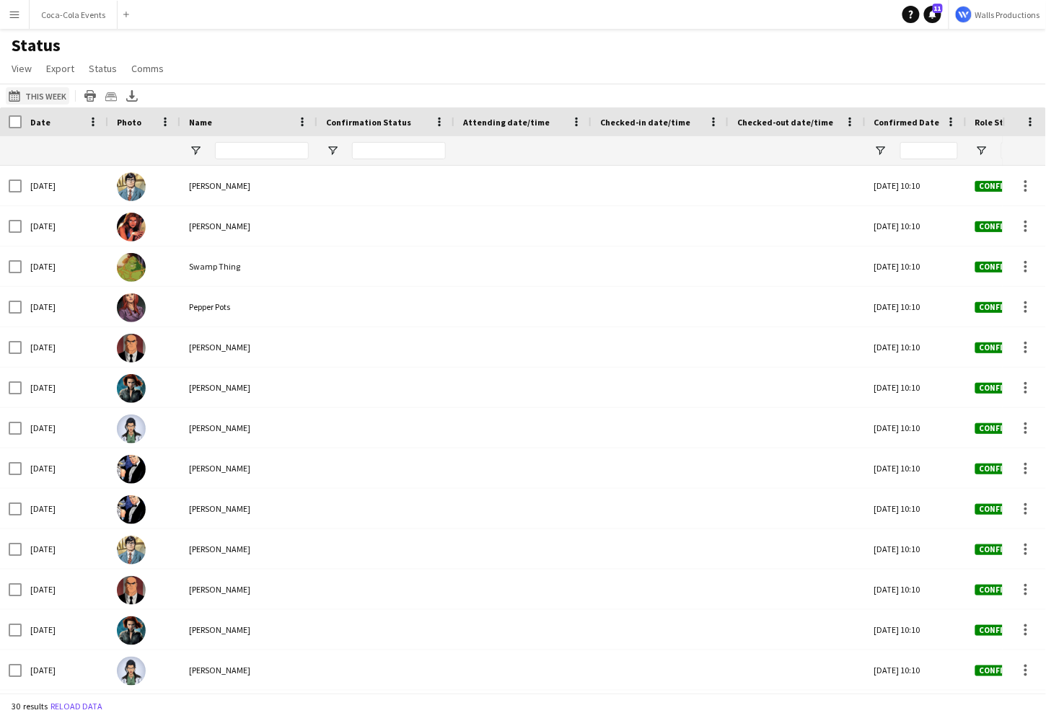
click at [30, 92] on button "[DATE] to [DATE] This Week" at bounding box center [37, 95] width 63 height 17
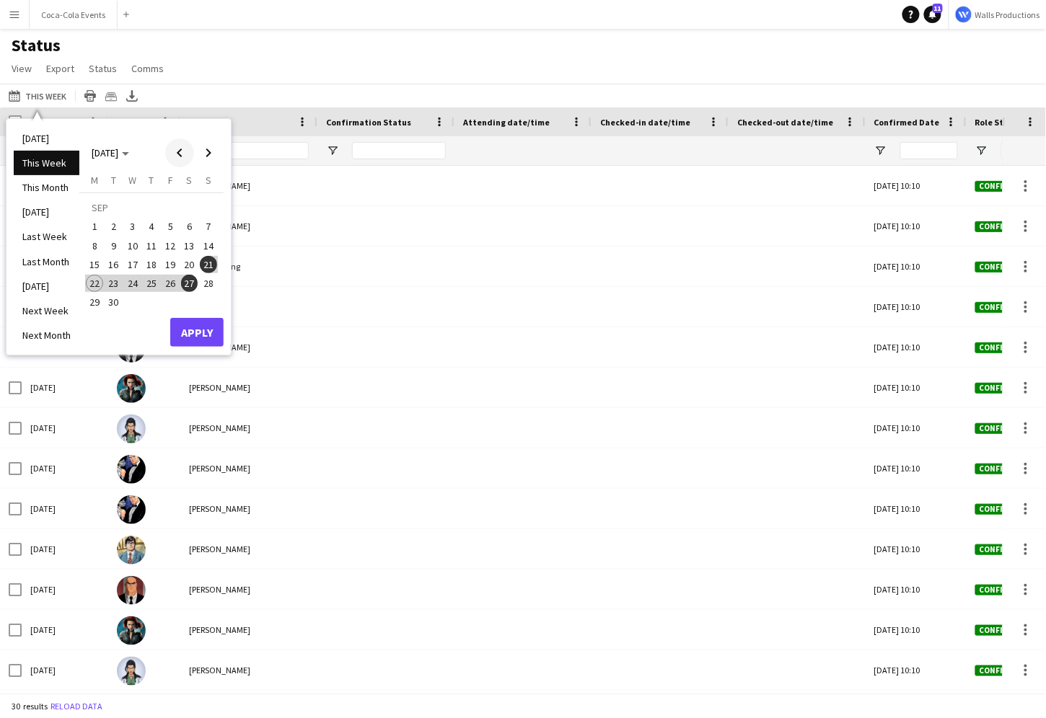
click at [175, 155] on span "Previous month" at bounding box center [179, 152] width 29 height 29
click at [100, 264] on span "19" at bounding box center [94, 268] width 17 height 17
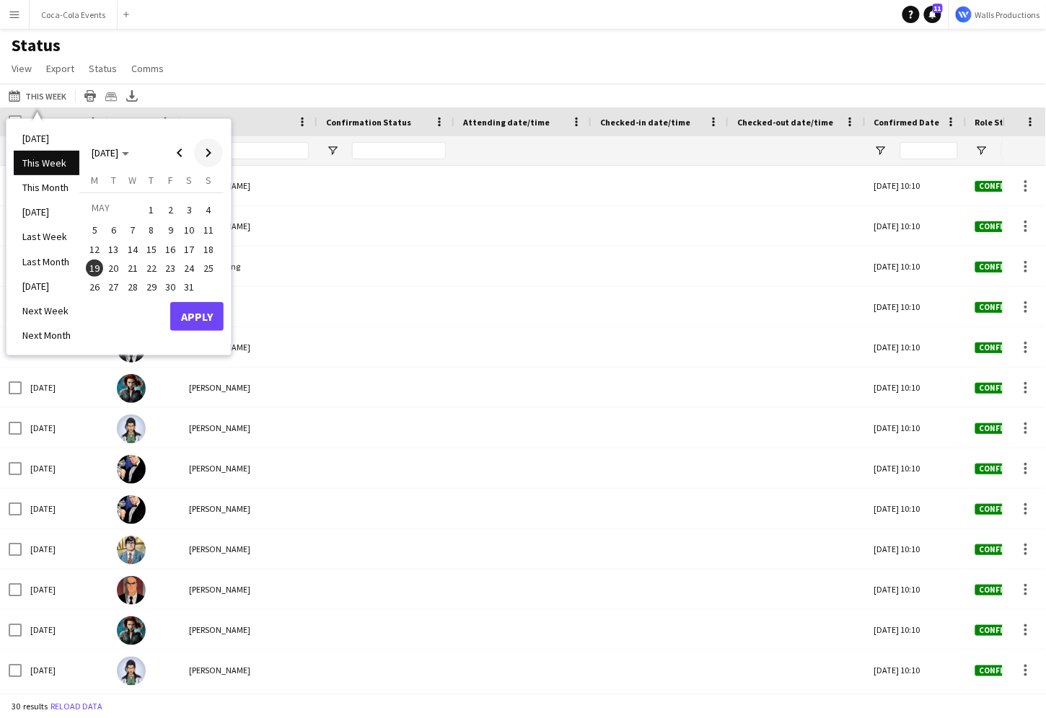
click at [210, 161] on span "Next month" at bounding box center [208, 152] width 29 height 29
click at [175, 245] on span "13" at bounding box center [170, 249] width 17 height 17
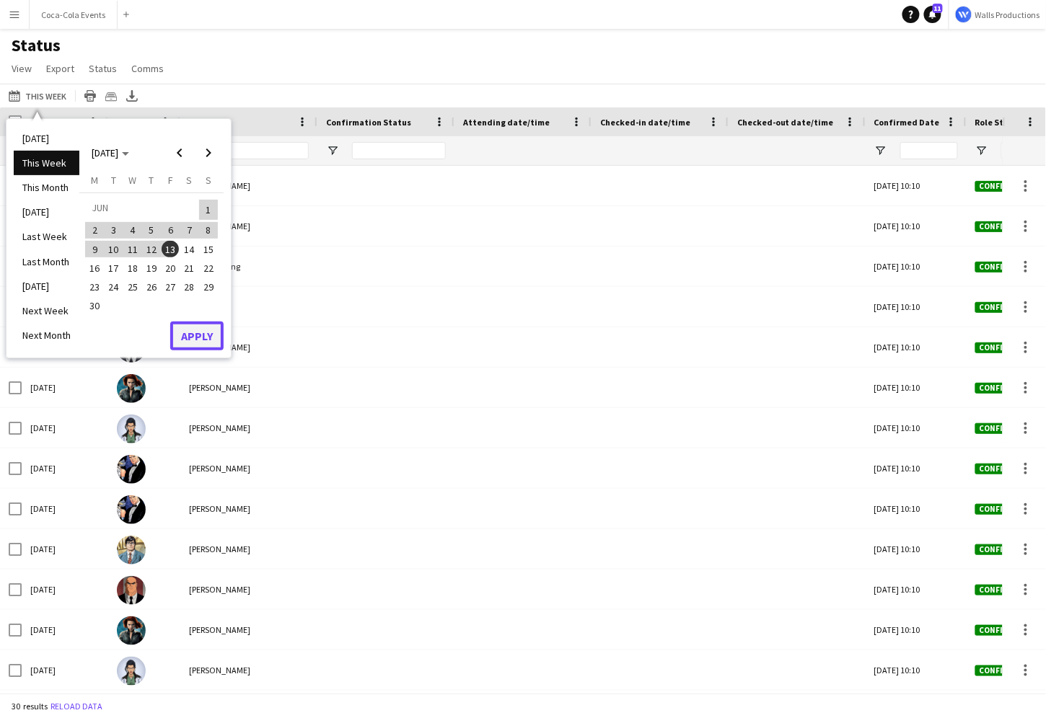
click at [207, 327] on button "Apply" at bounding box center [196, 336] width 53 height 29
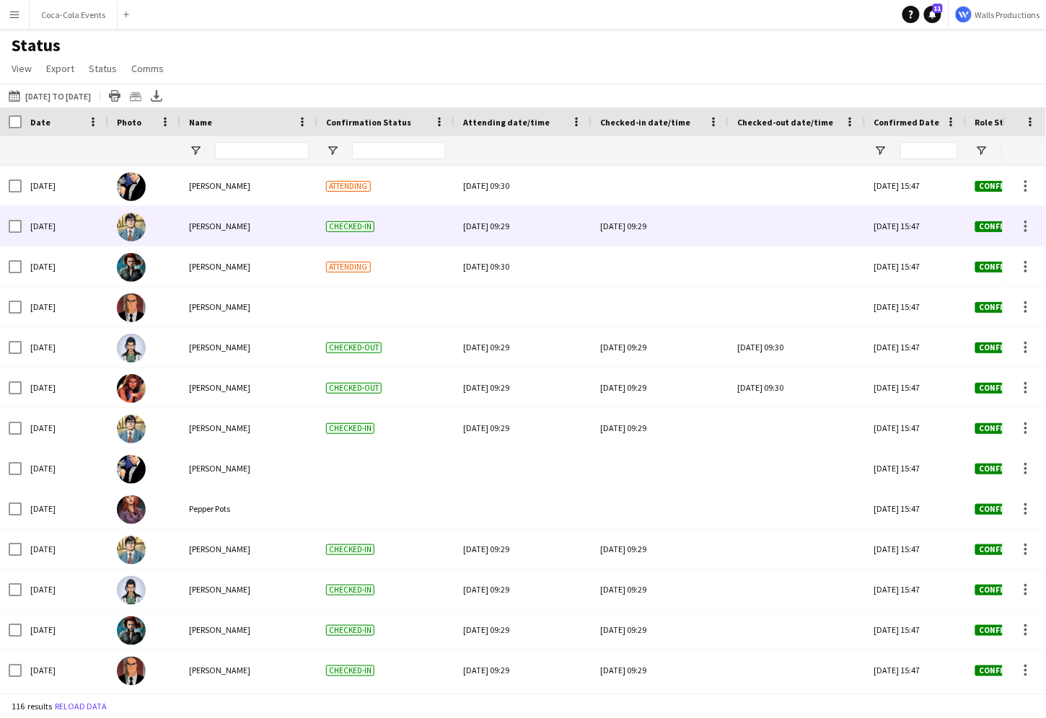
click at [340, 227] on span "Checked-in" at bounding box center [350, 226] width 48 height 11
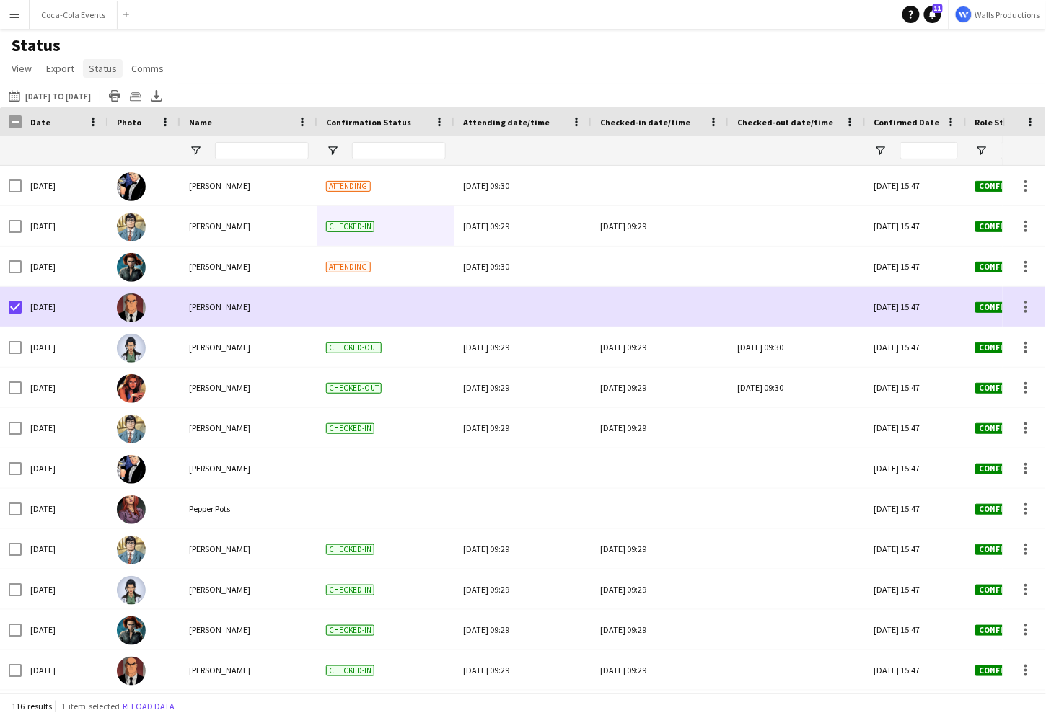
click at [102, 70] on span "Status" at bounding box center [103, 68] width 28 height 13
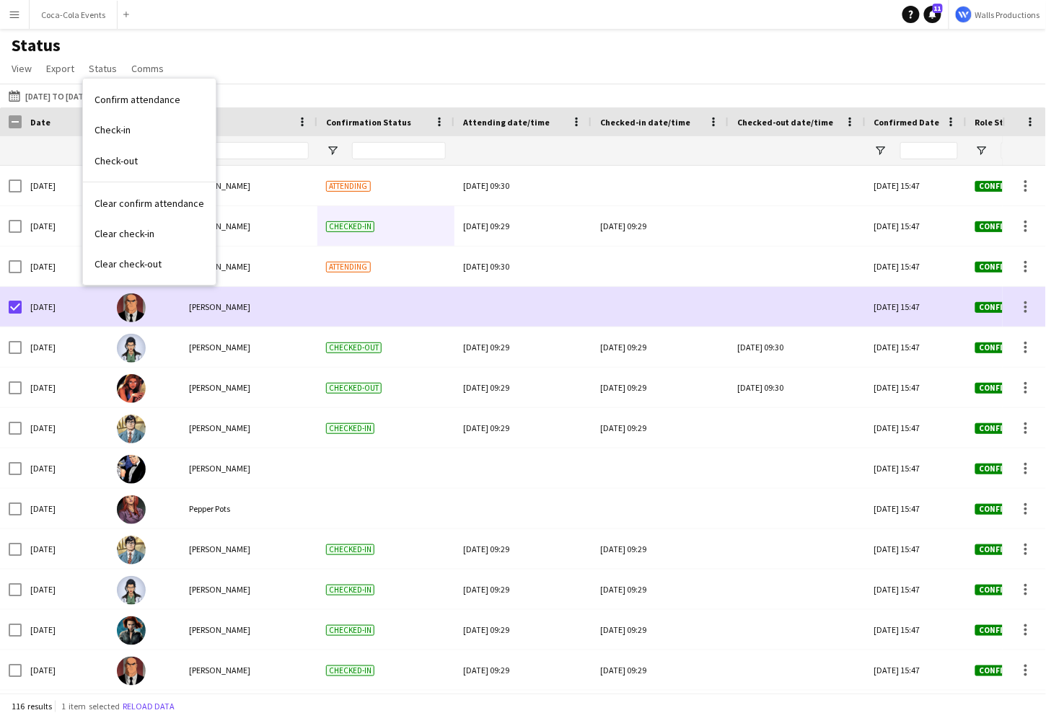
click at [258, 72] on div "Status View Views Default view Check In Client Call Sheet Internal Team Share V…" at bounding box center [523, 59] width 1046 height 49
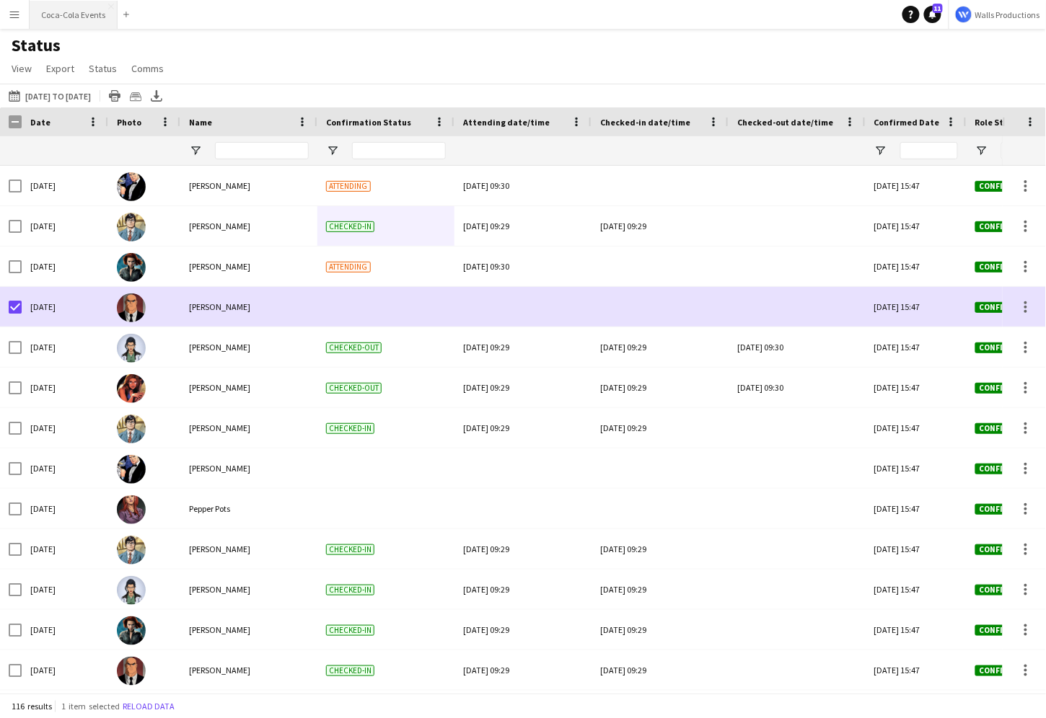
click at [67, 18] on button "Coca-Cola Events Close" at bounding box center [74, 15] width 88 height 28
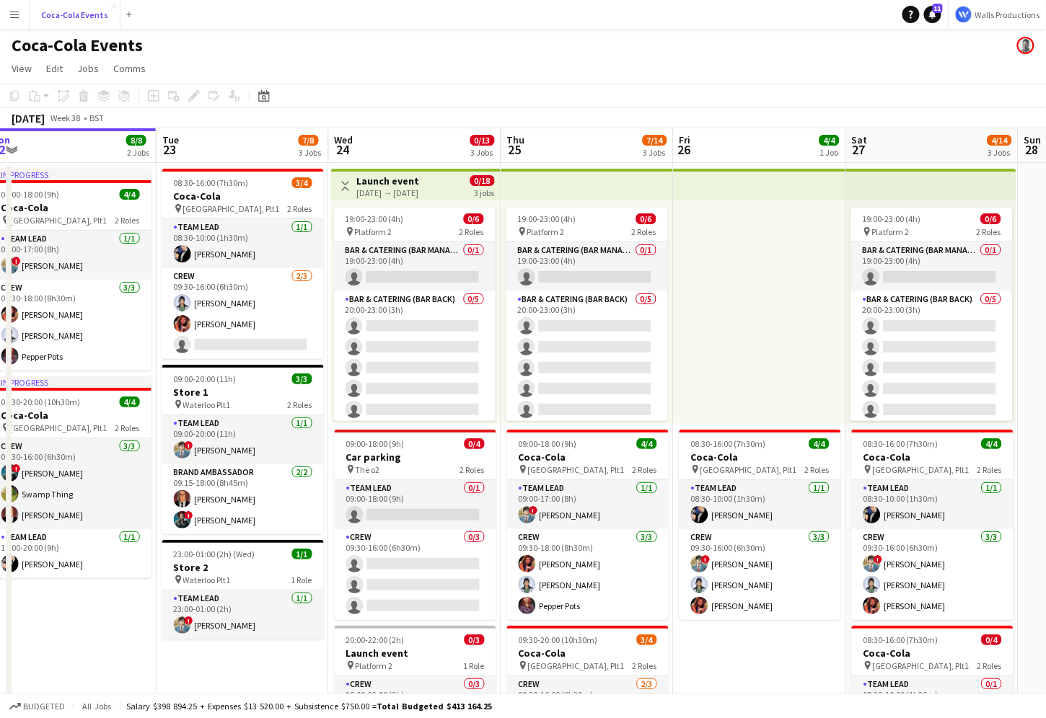
scroll to position [0, 537]
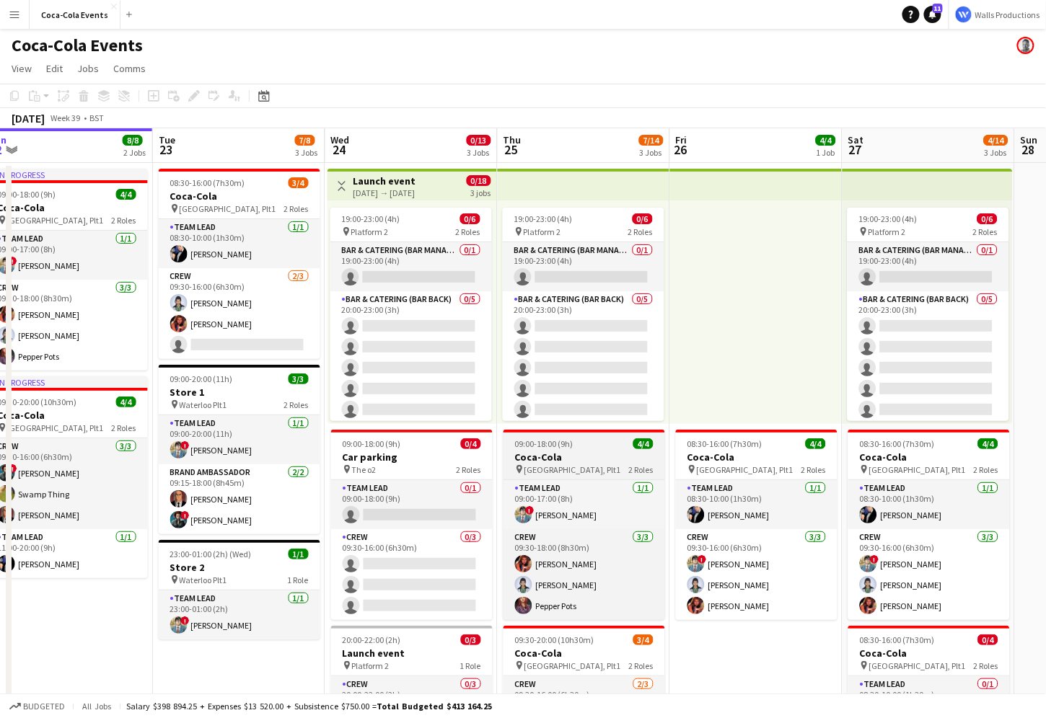
click at [585, 463] on h3 "Coca-Cola" at bounding box center [584, 457] width 162 height 13
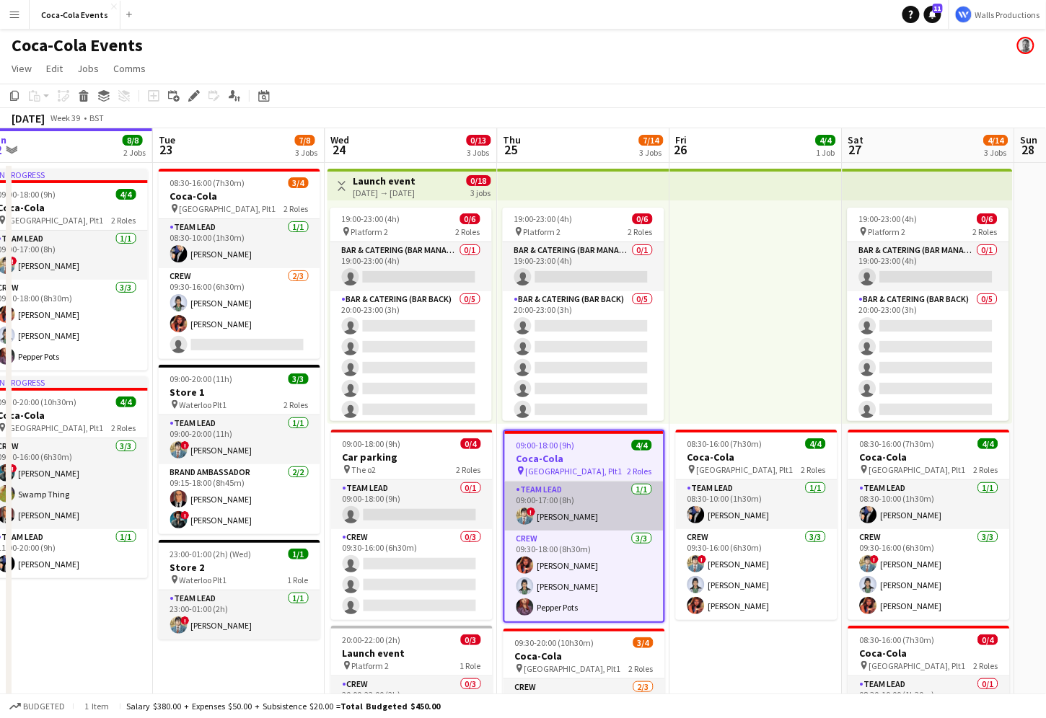
click at [552, 514] on app-card-role "Team Lead [DATE] 09:00-17:00 (8h) ! [PERSON_NAME]" at bounding box center [584, 506] width 159 height 49
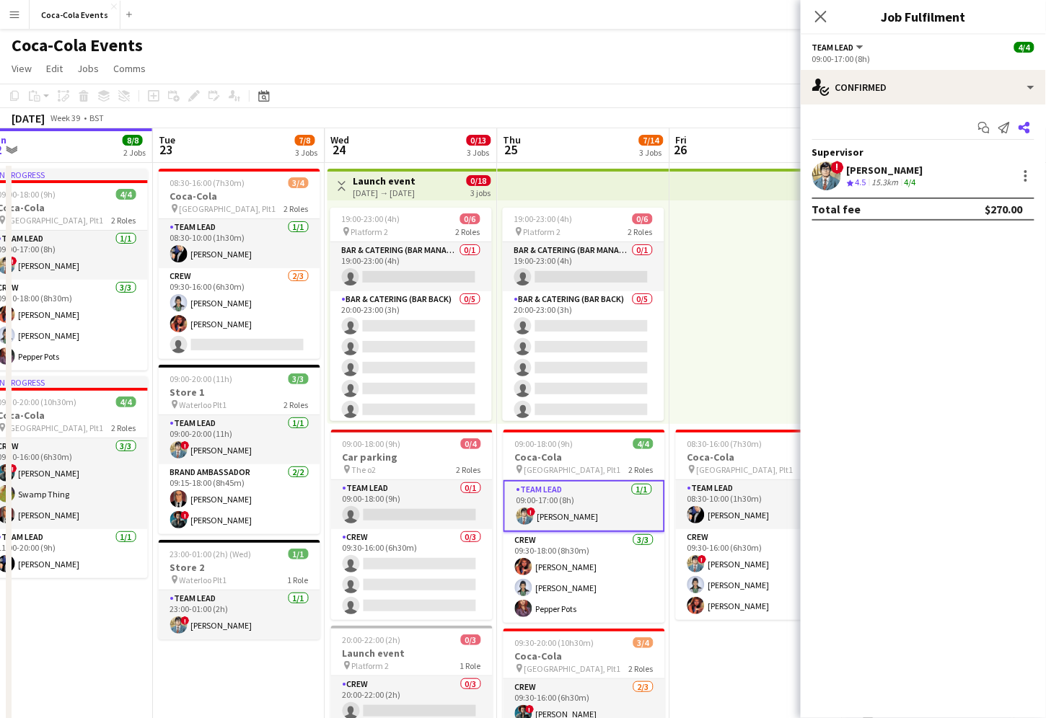
click at [1023, 128] on icon at bounding box center [1024, 128] width 12 height 12
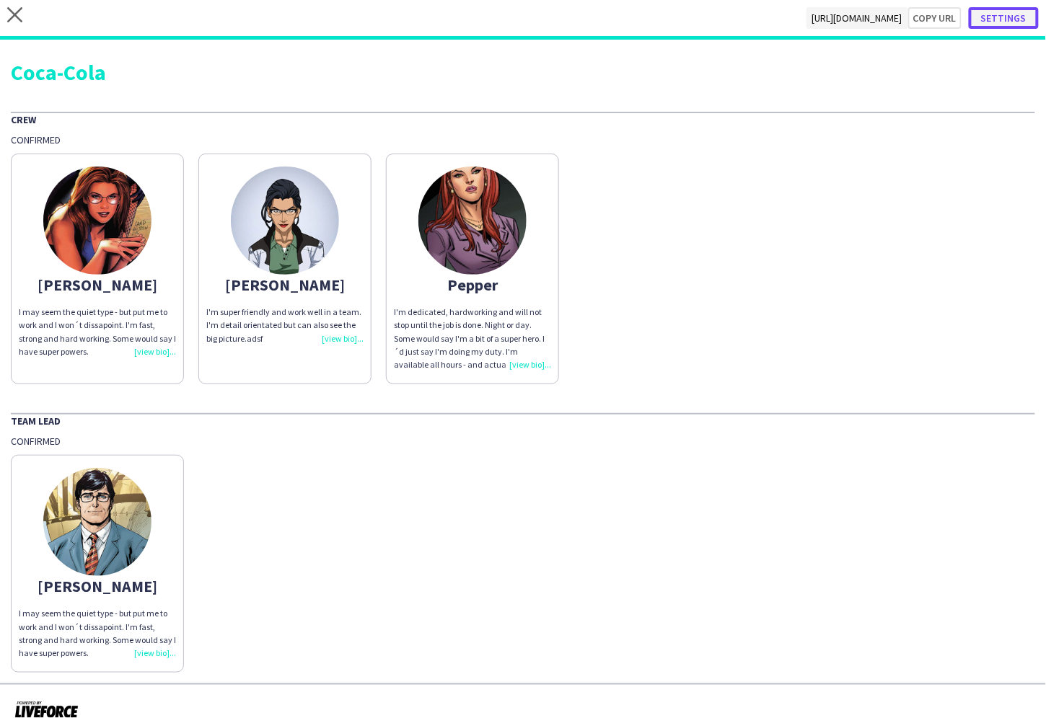
click at [1028, 13] on button "Settings" at bounding box center [1004, 18] width 70 height 22
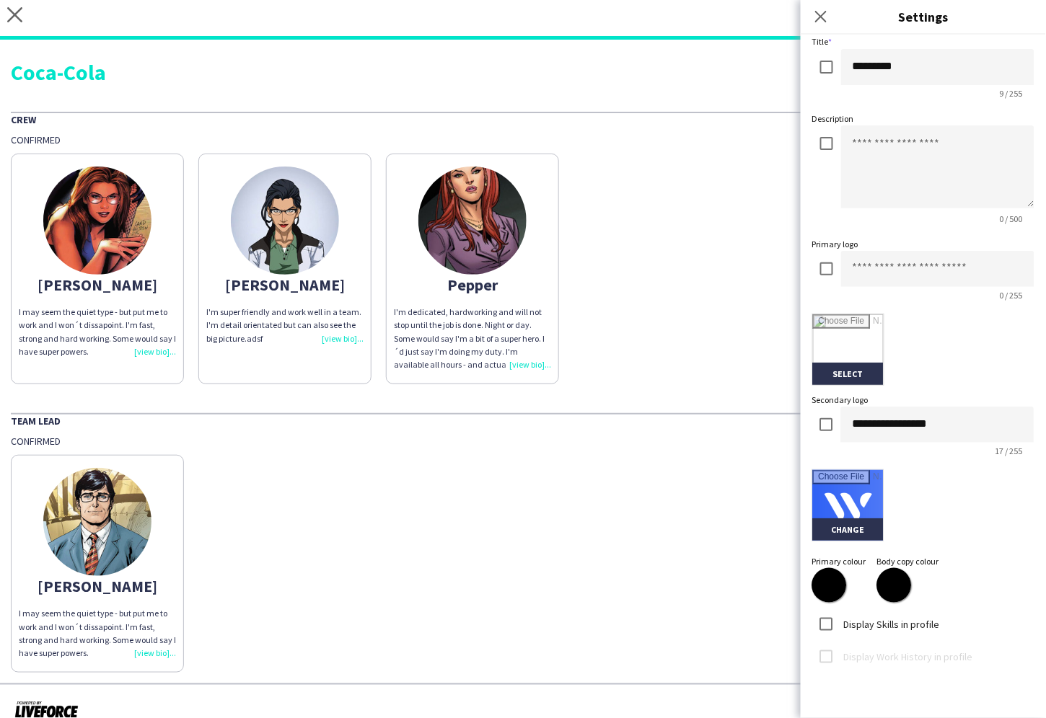
scroll to position [71, 0]
click at [821, 17] on icon at bounding box center [821, 16] width 14 height 14
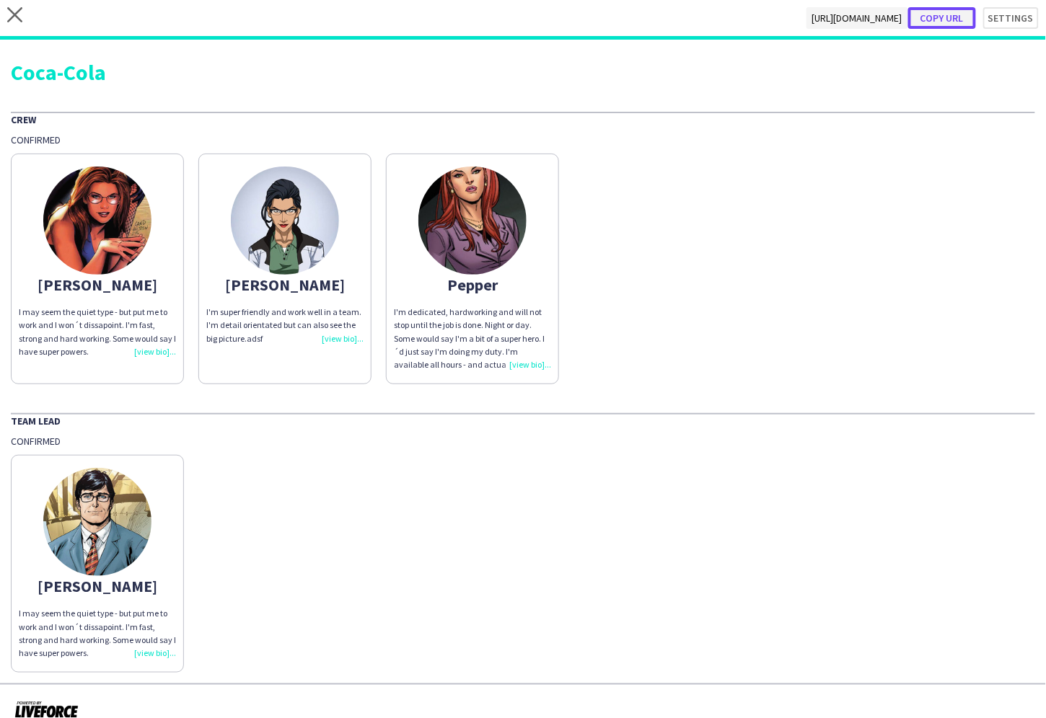
click at [951, 22] on button "Copy url" at bounding box center [942, 18] width 68 height 22
click at [16, 16] on icon at bounding box center [14, 14] width 15 height 15
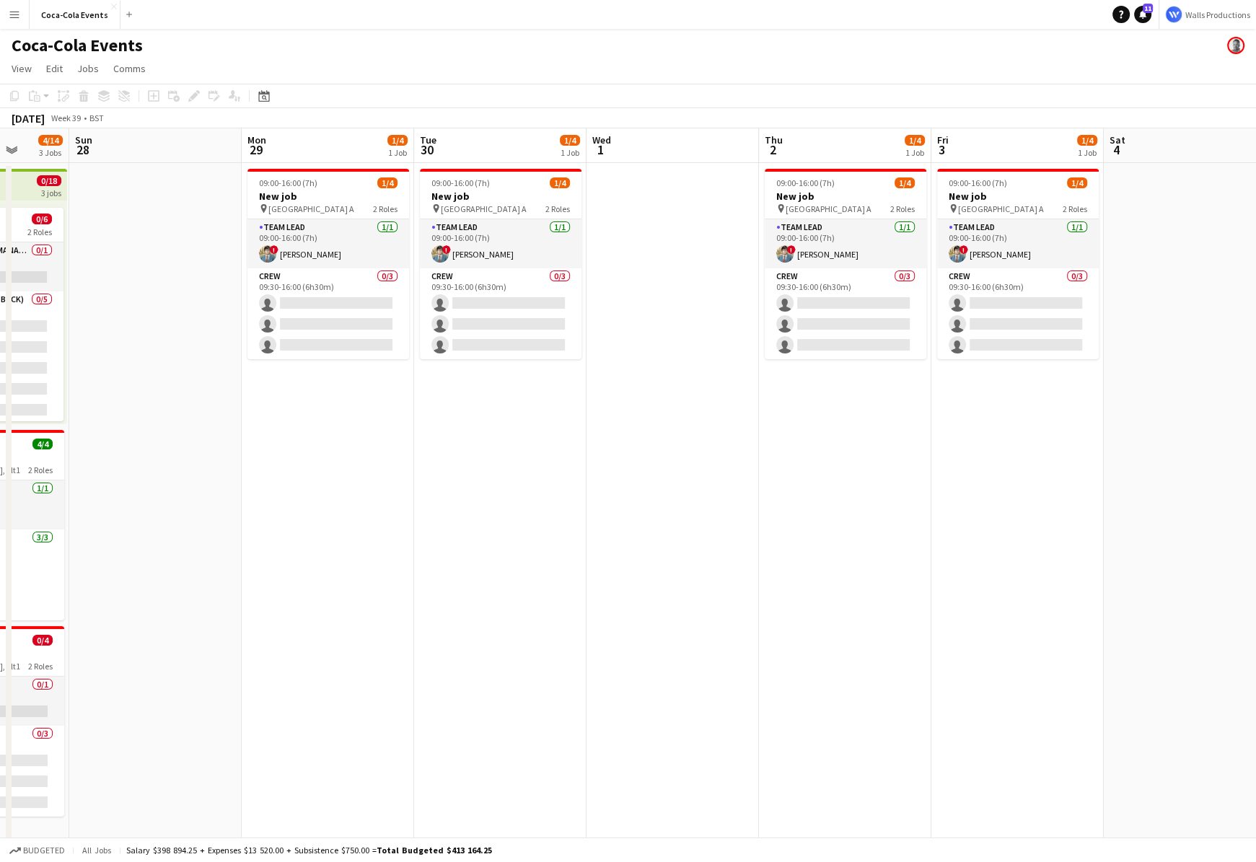
scroll to position [0, 479]
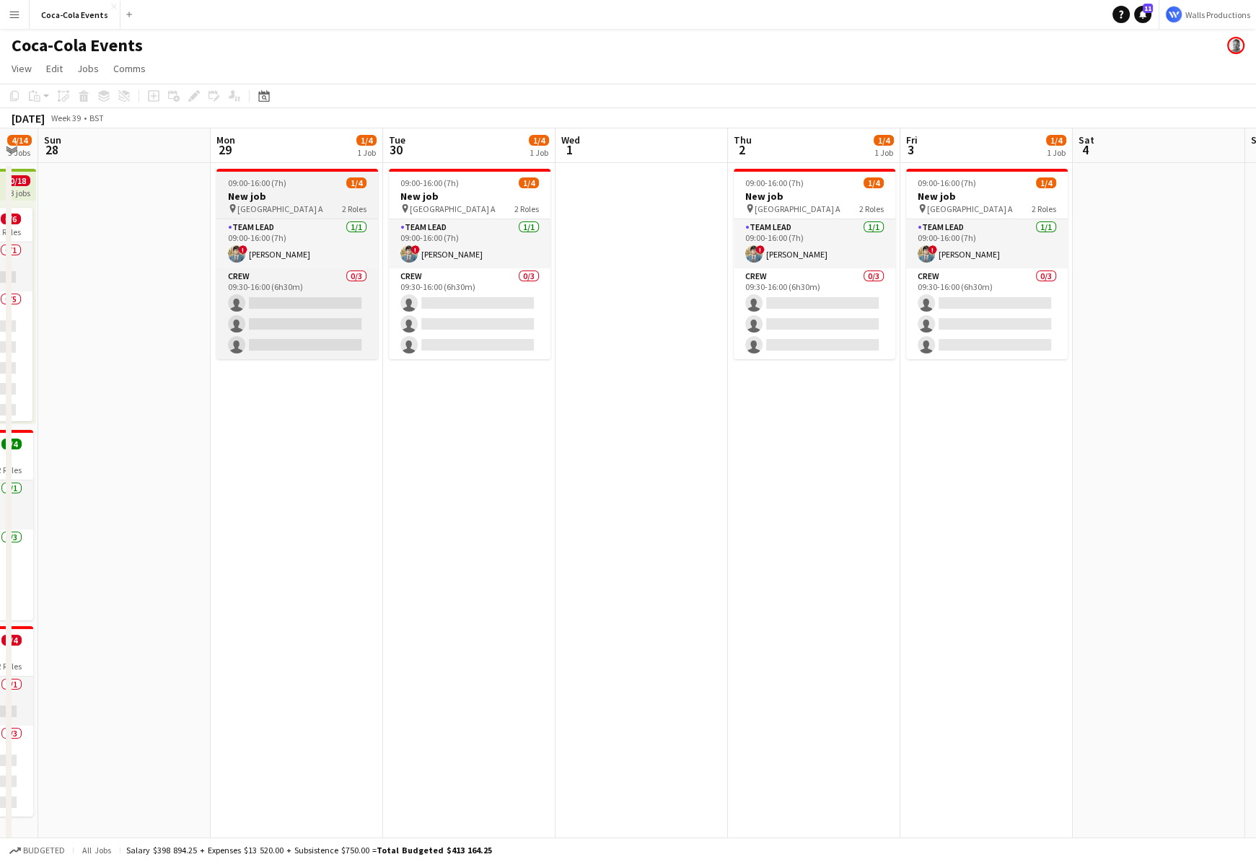
click at [304, 195] on h3 "New job" at bounding box center [297, 196] width 162 height 13
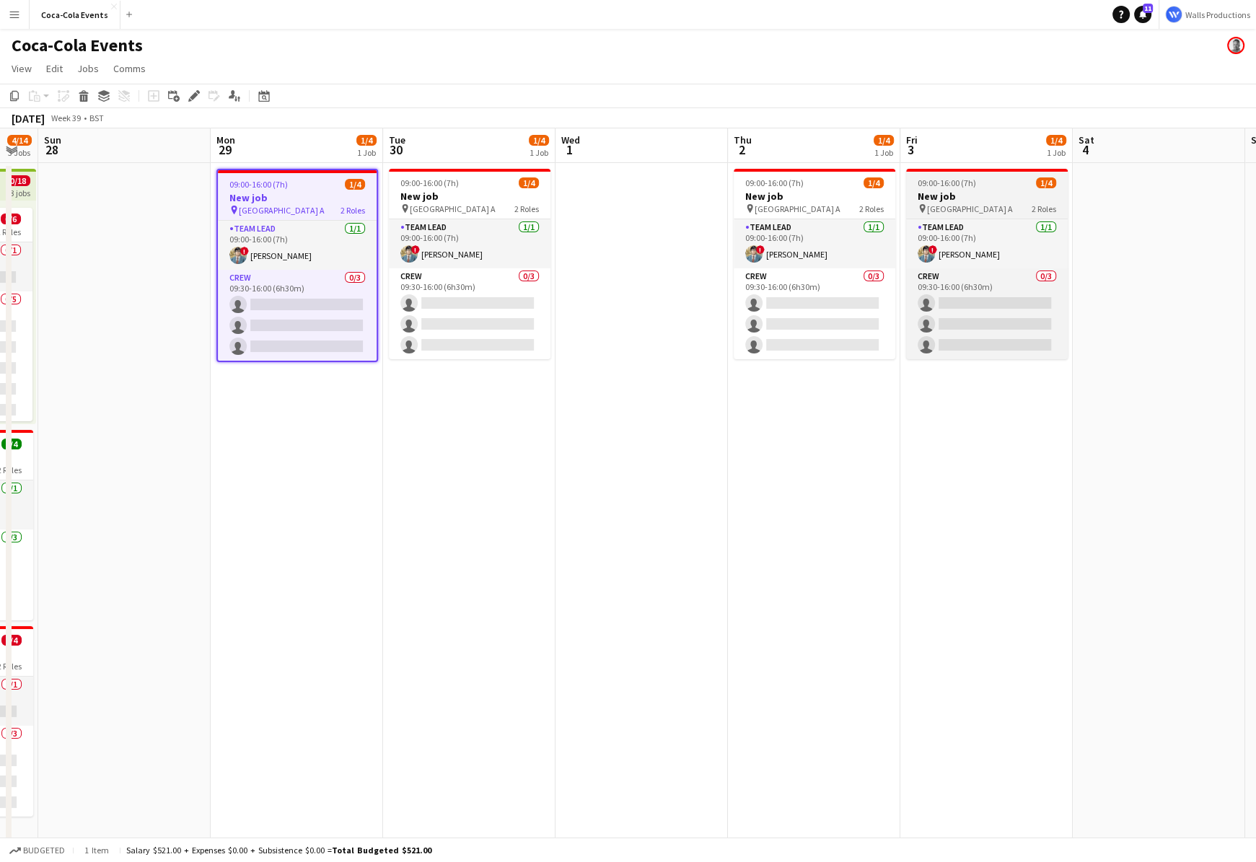
click at [992, 189] on app-job-card "09:00-16:00 (7h) 1/4 New job pin Wembley Gate A 2 Roles Team Lead [DATE] 09:00-…" at bounding box center [987, 264] width 162 height 190
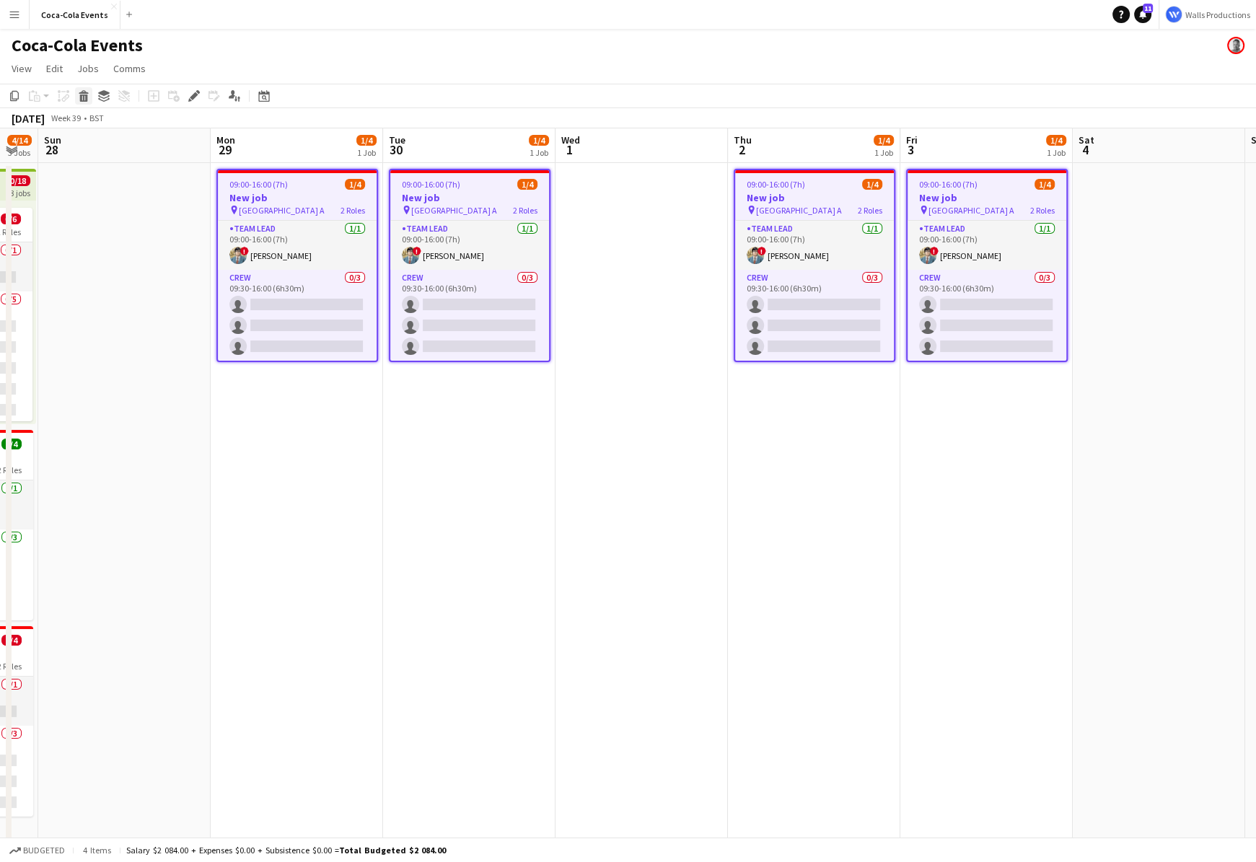
click at [84, 98] on icon "Delete" at bounding box center [84, 96] width 12 height 12
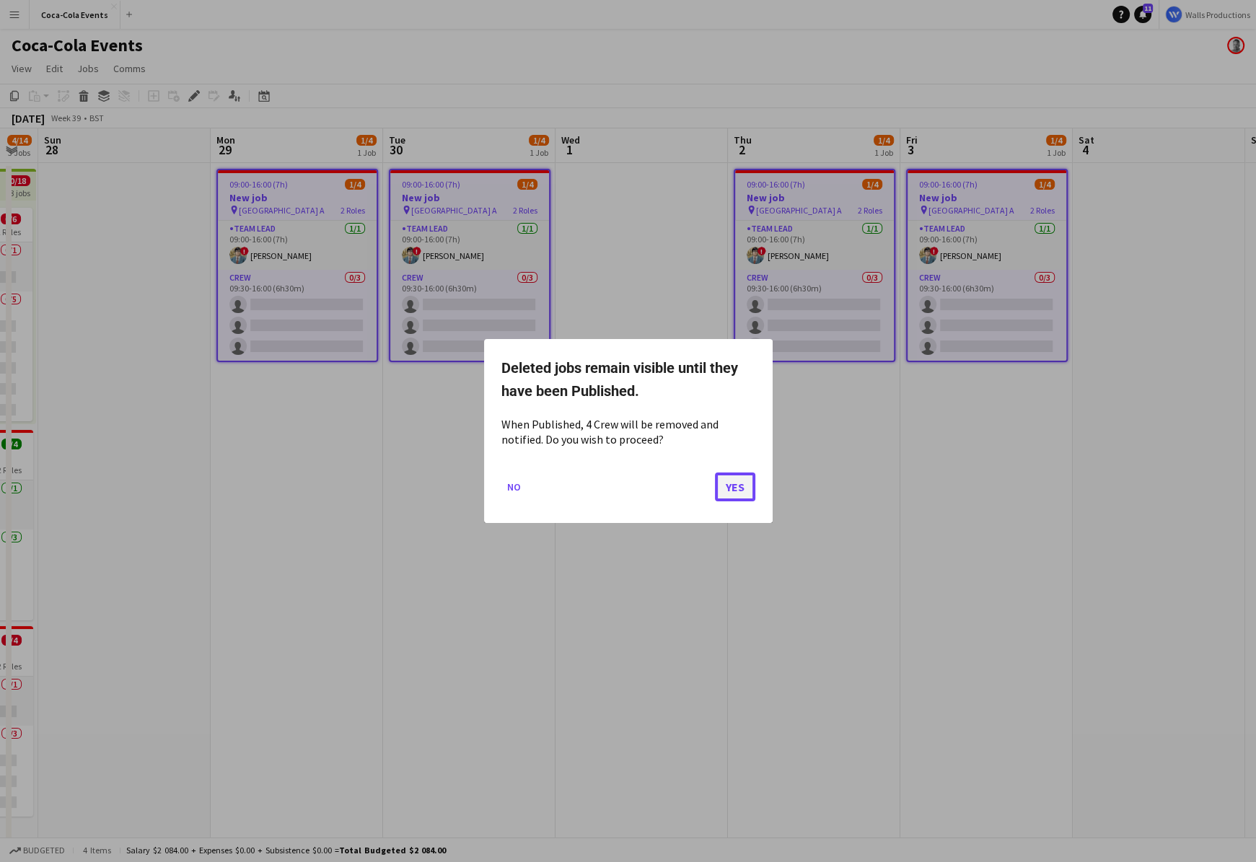
click at [728, 493] on button "Yes" at bounding box center [735, 486] width 40 height 29
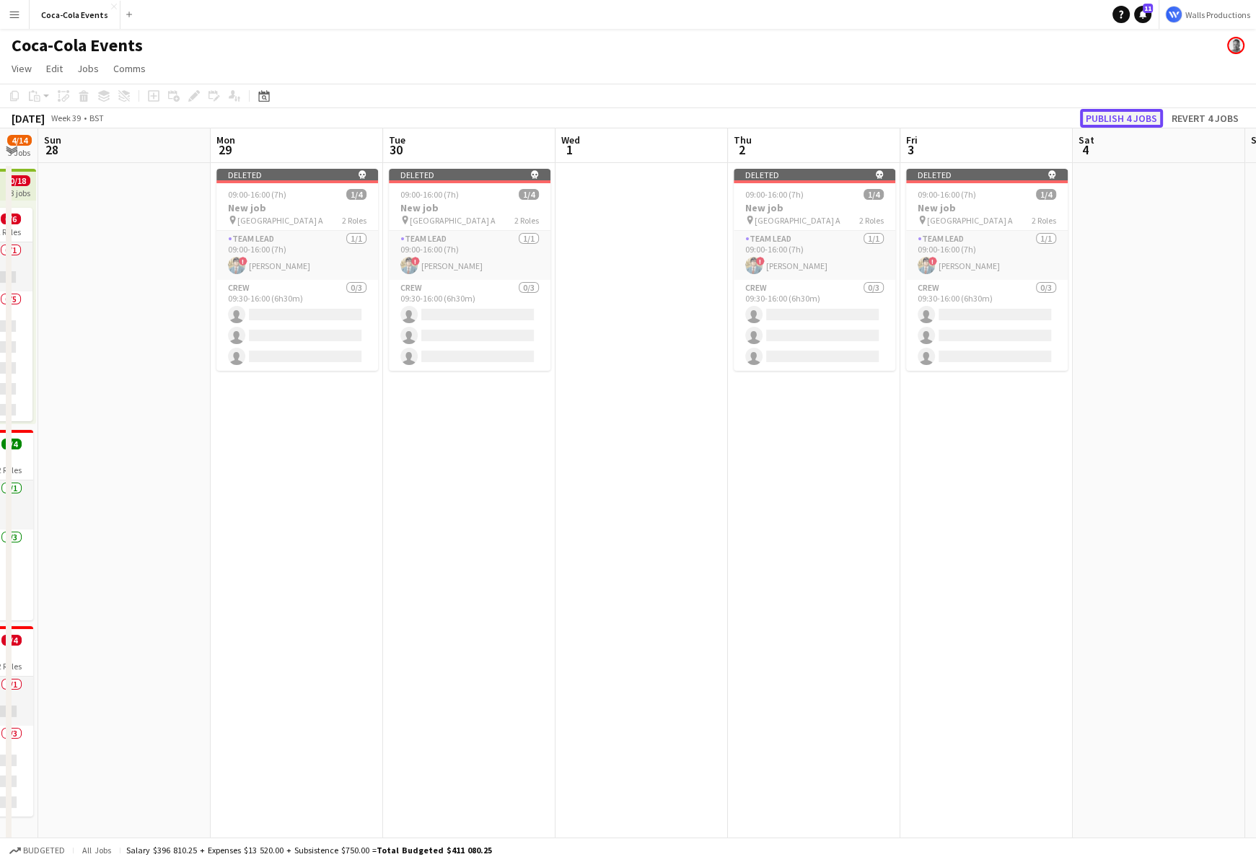
click at [1045, 118] on button "Publish 4 jobs" at bounding box center [1121, 118] width 83 height 19
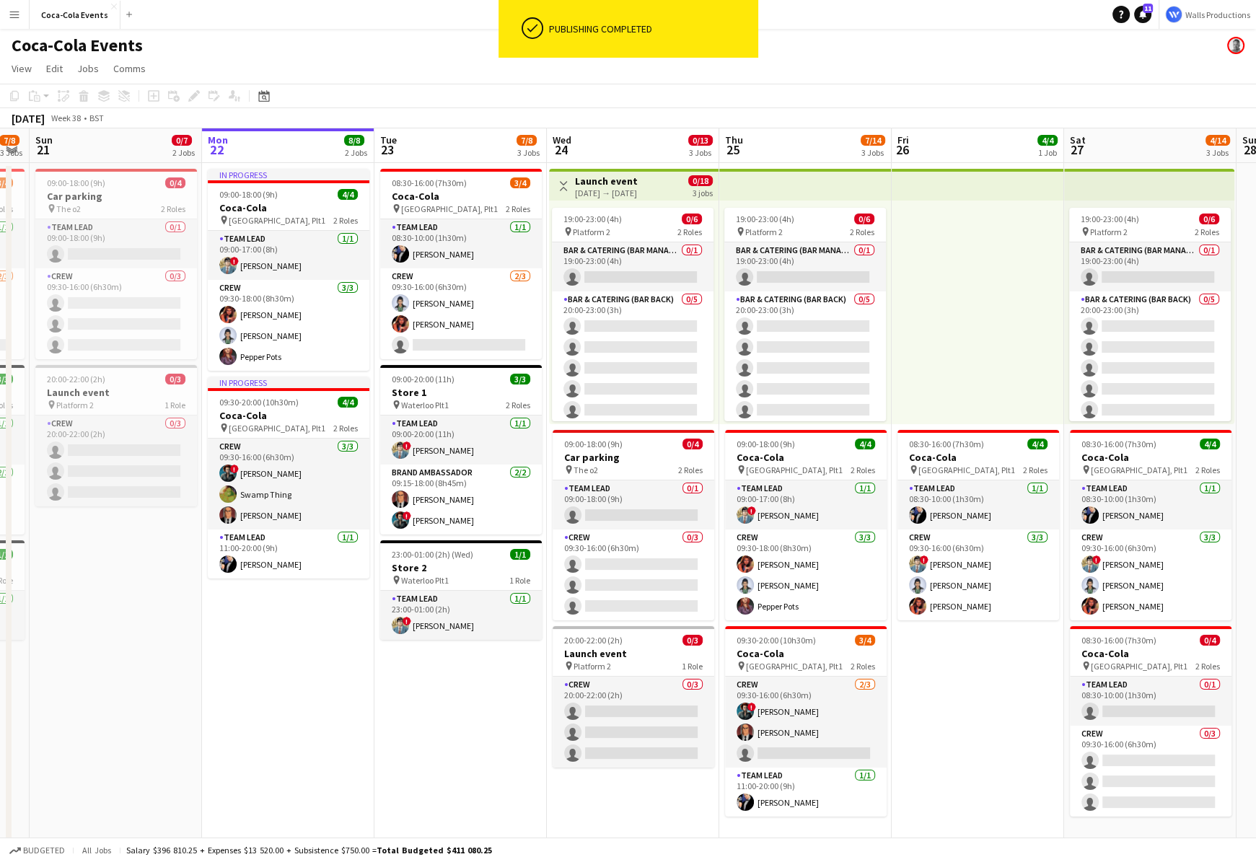
scroll to position [0, 441]
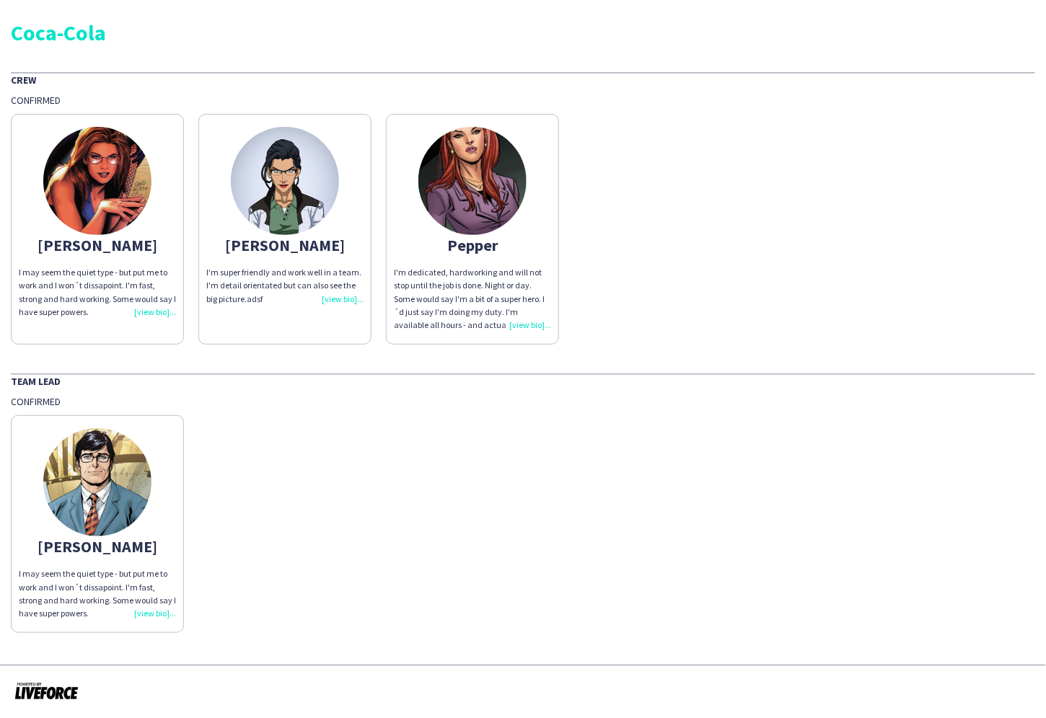
click at [96, 187] on img at bounding box center [97, 181] width 108 height 108
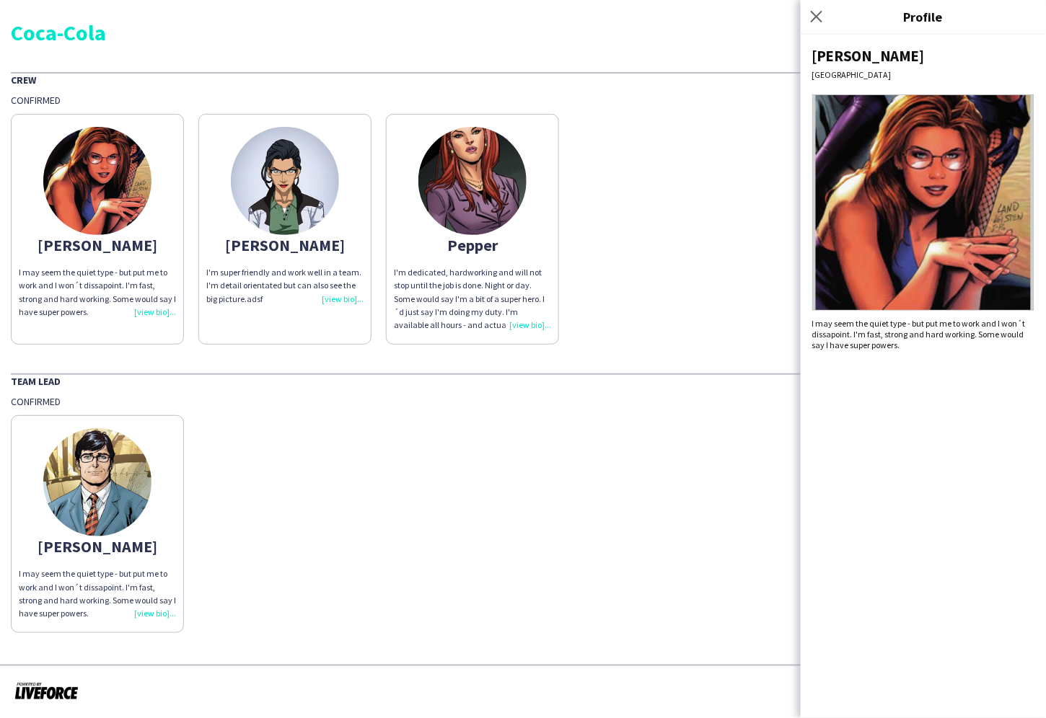
click at [939, 221] on img at bounding box center [923, 202] width 222 height 216
click at [110, 499] on img at bounding box center [97, 482] width 108 height 108
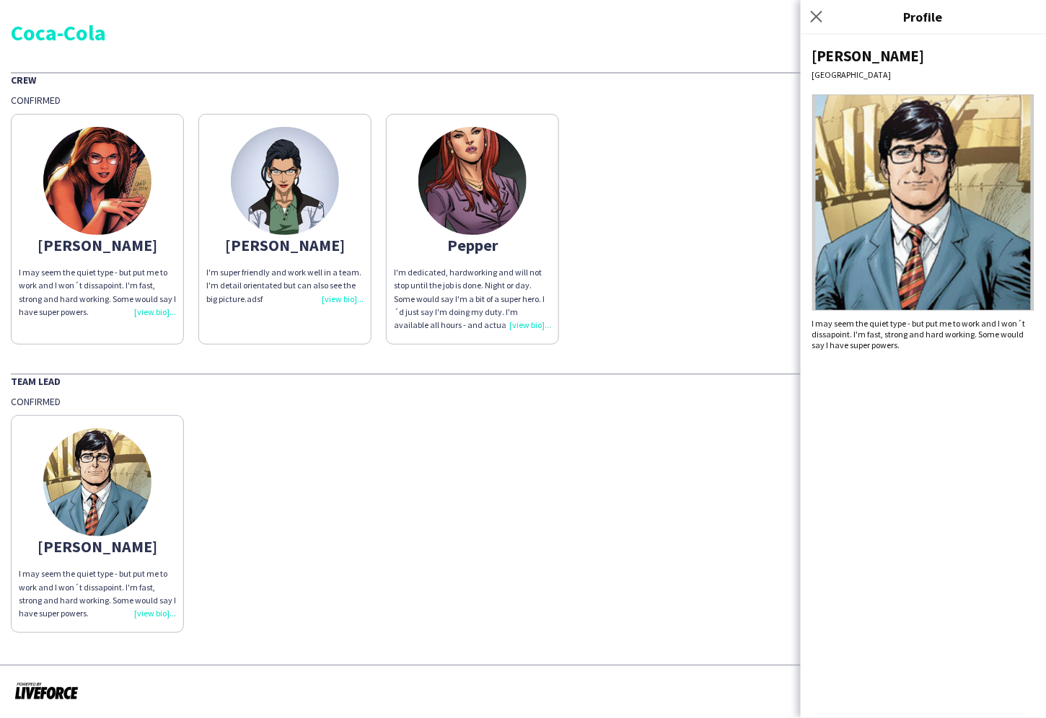
click at [974, 299] on img at bounding box center [923, 202] width 222 height 216
click at [816, 18] on icon "Close pop-in" at bounding box center [816, 16] width 14 height 14
